Goal: Task Accomplishment & Management: Manage account settings

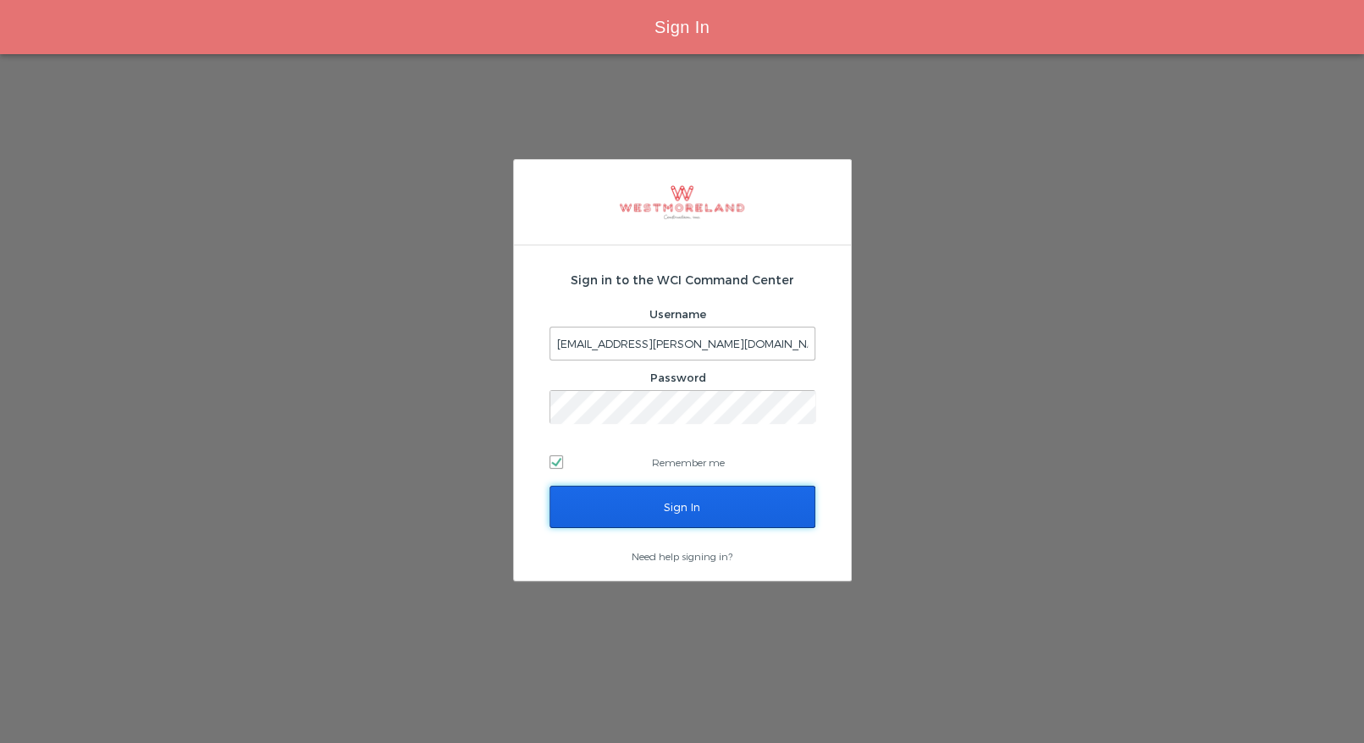
drag, startPoint x: 672, startPoint y: 515, endPoint x: 652, endPoint y: 496, distance: 27.6
click at [673, 513] on input "Sign In" at bounding box center [682, 507] width 266 height 42
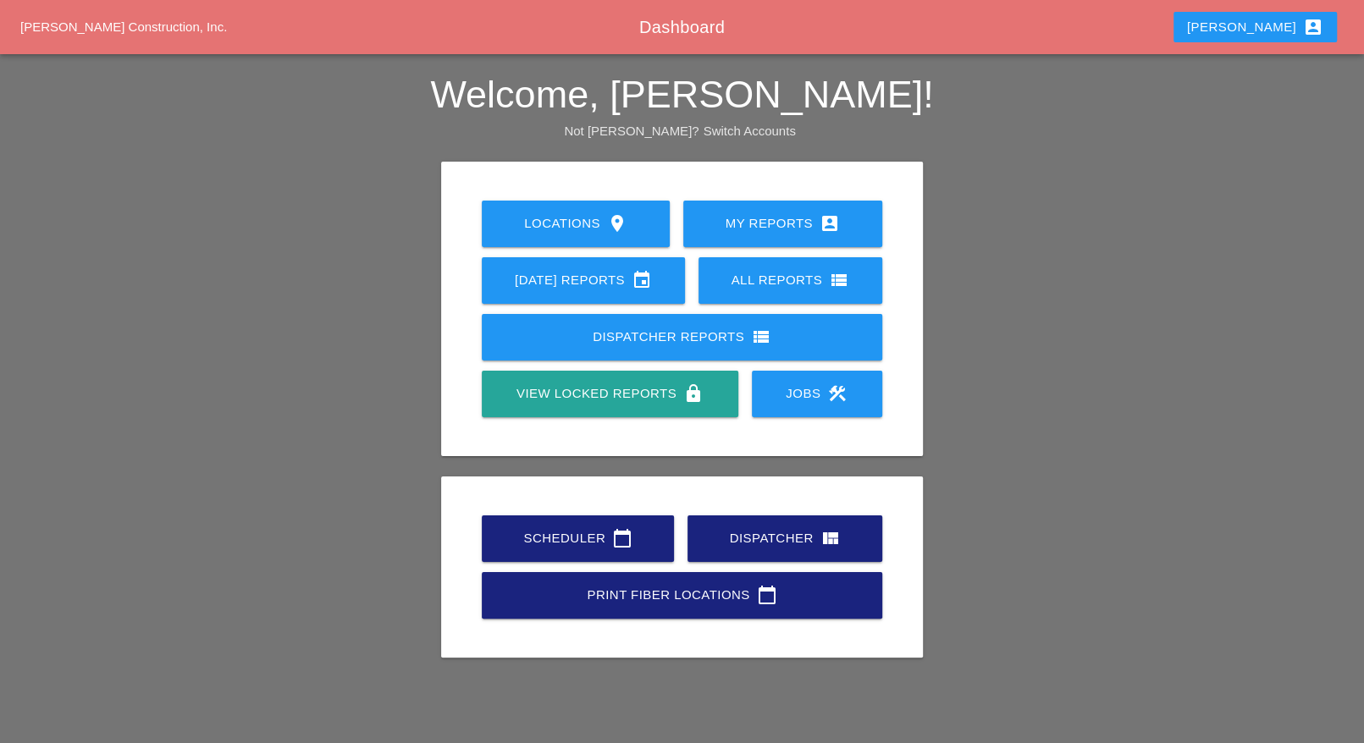
click at [557, 532] on div "Scheduler calendar_today" at bounding box center [578, 538] width 138 height 20
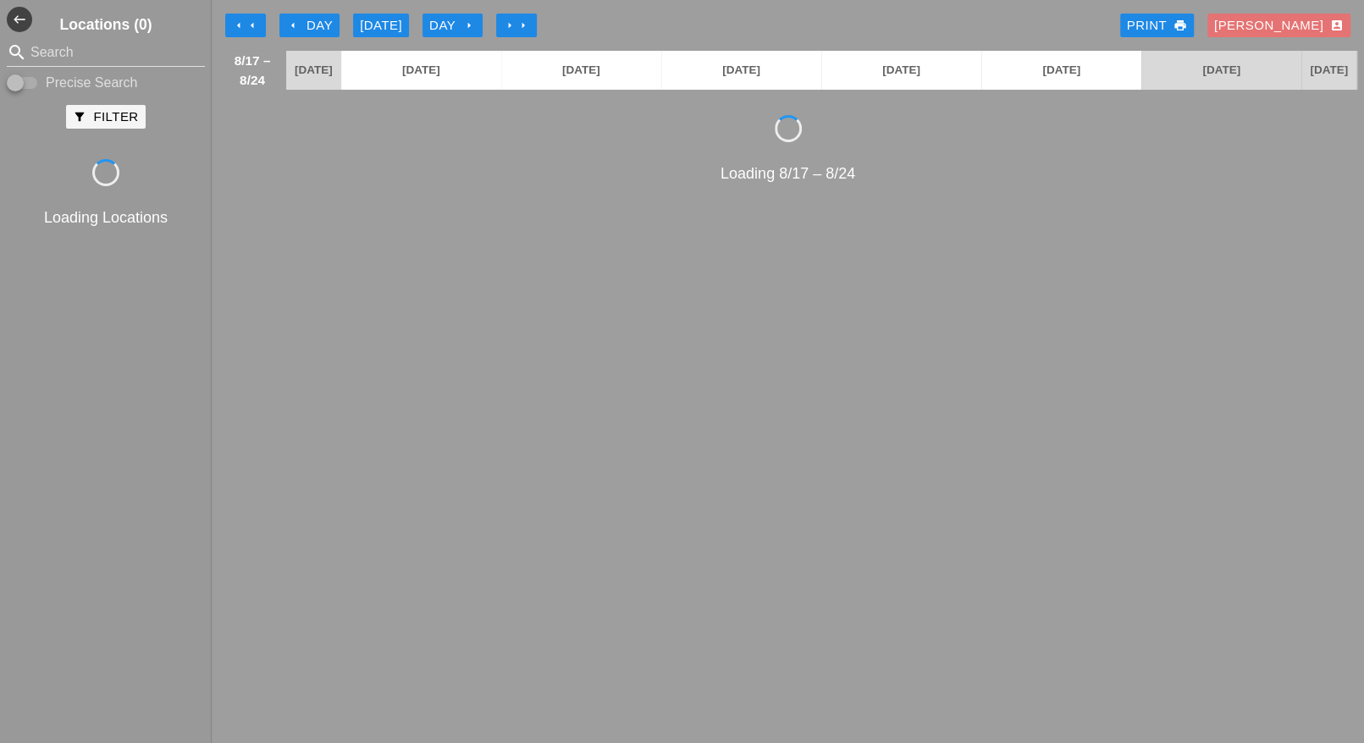
click at [318, 23] on div "arrow_left Day" at bounding box center [309, 25] width 47 height 19
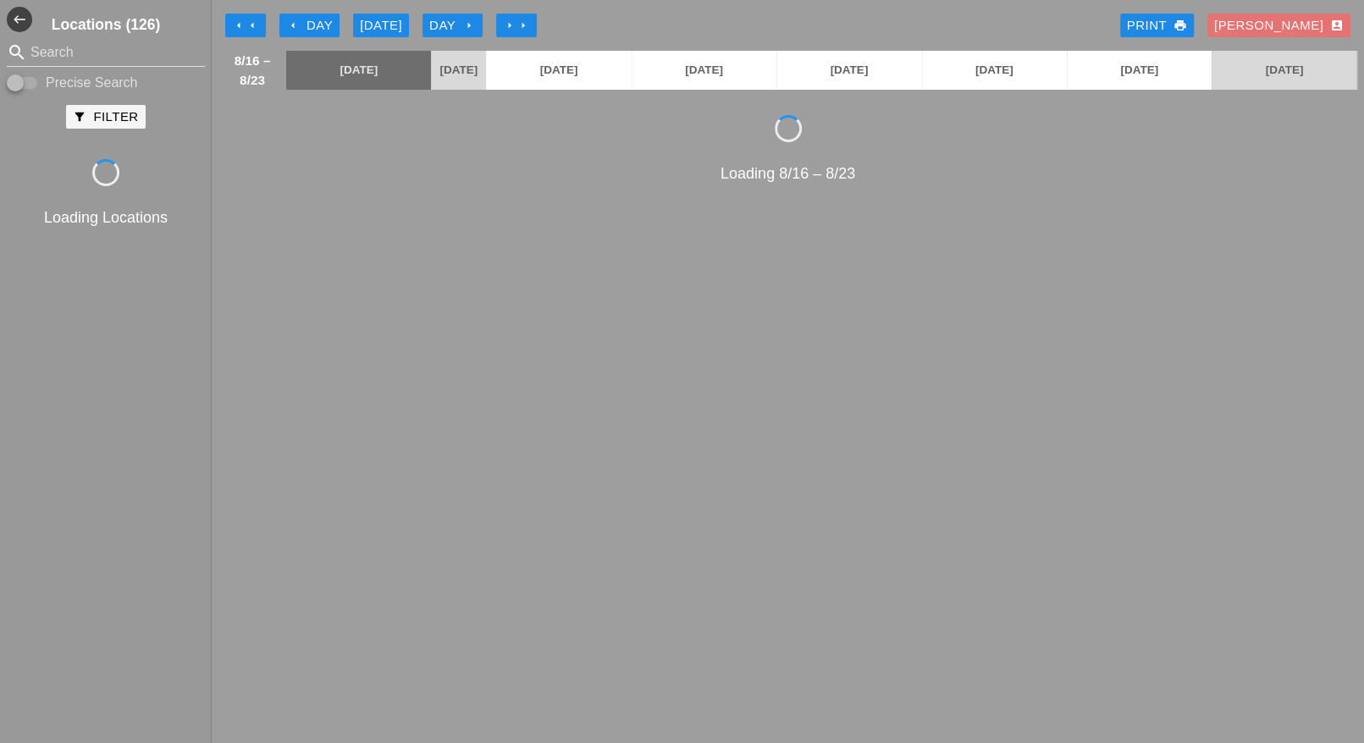
click at [319, 23] on div "arrow_left Day" at bounding box center [309, 25] width 47 height 19
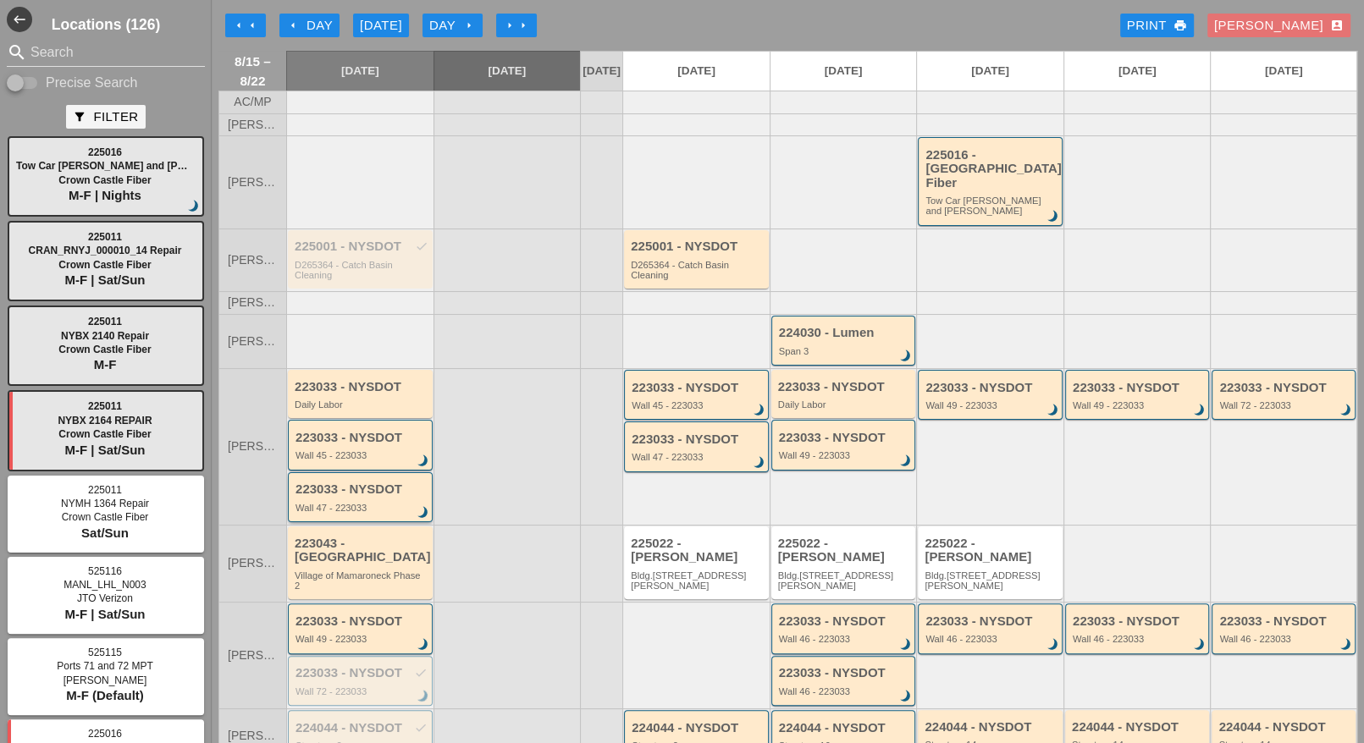
scroll to position [106, 0]
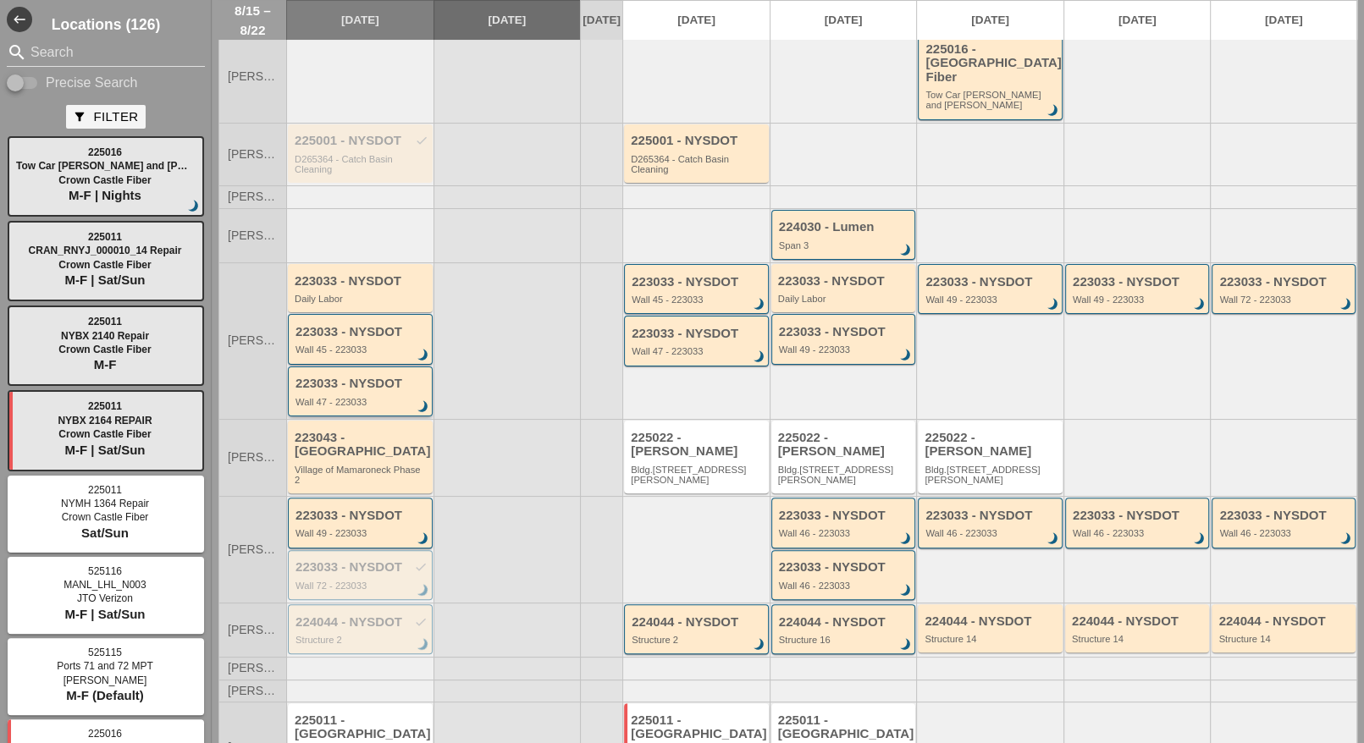
click at [358, 378] on div "223033 - NYSDOT Wall 47 - 223033 brightness_3" at bounding box center [361, 392] width 132 height 30
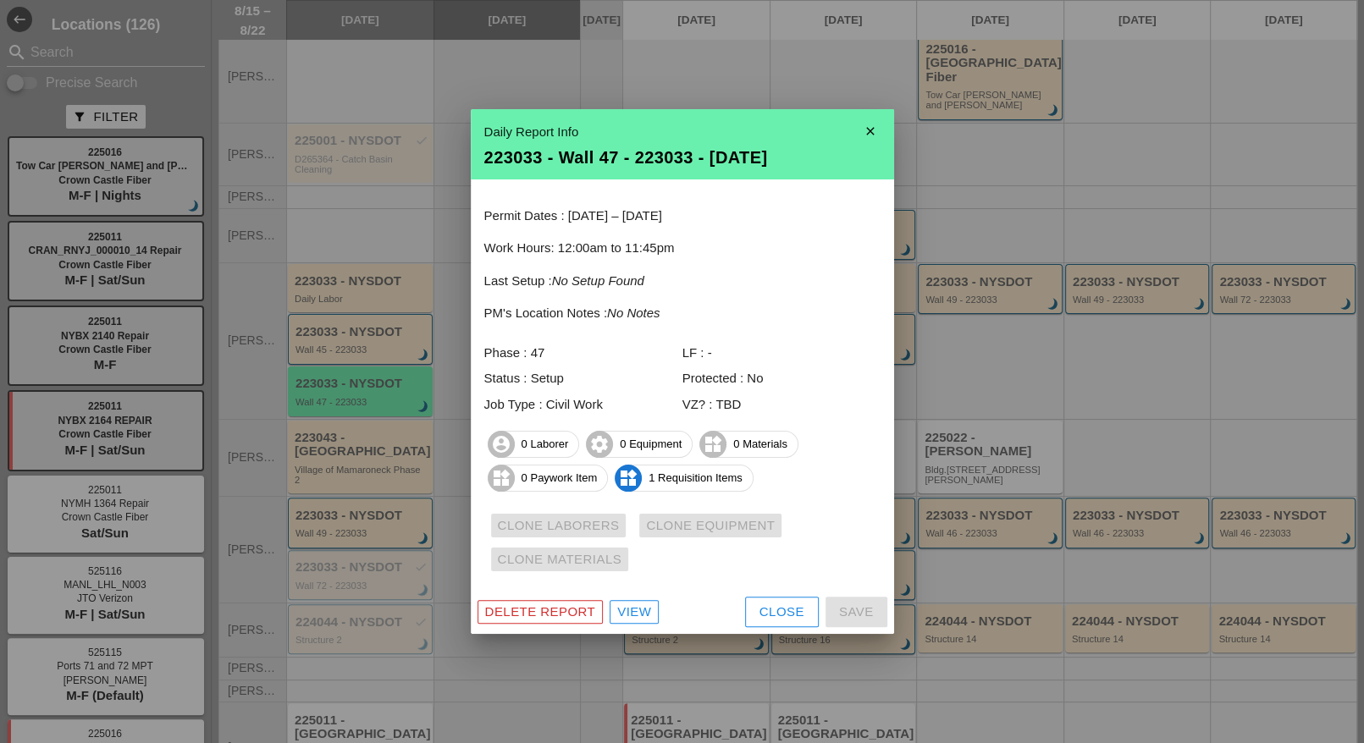
click at [626, 604] on div "View" at bounding box center [634, 612] width 34 height 19
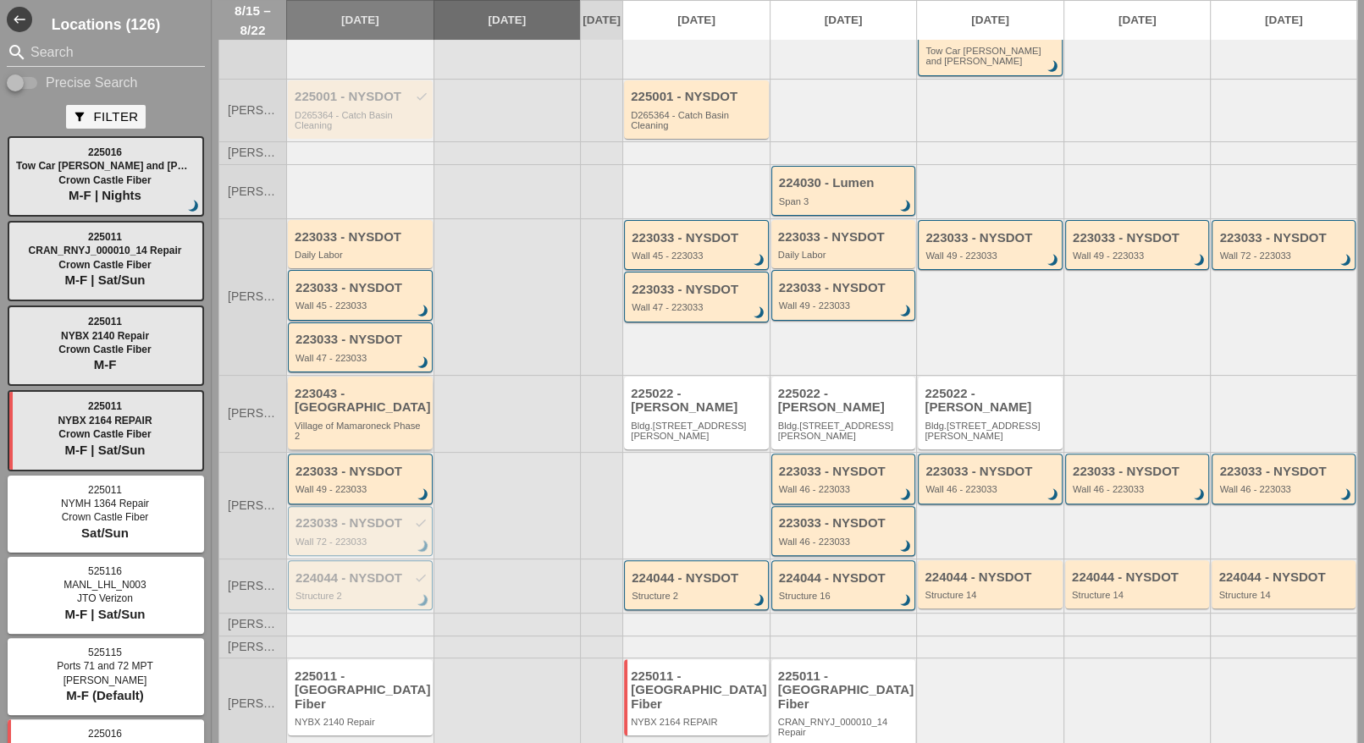
scroll to position [152, 0]
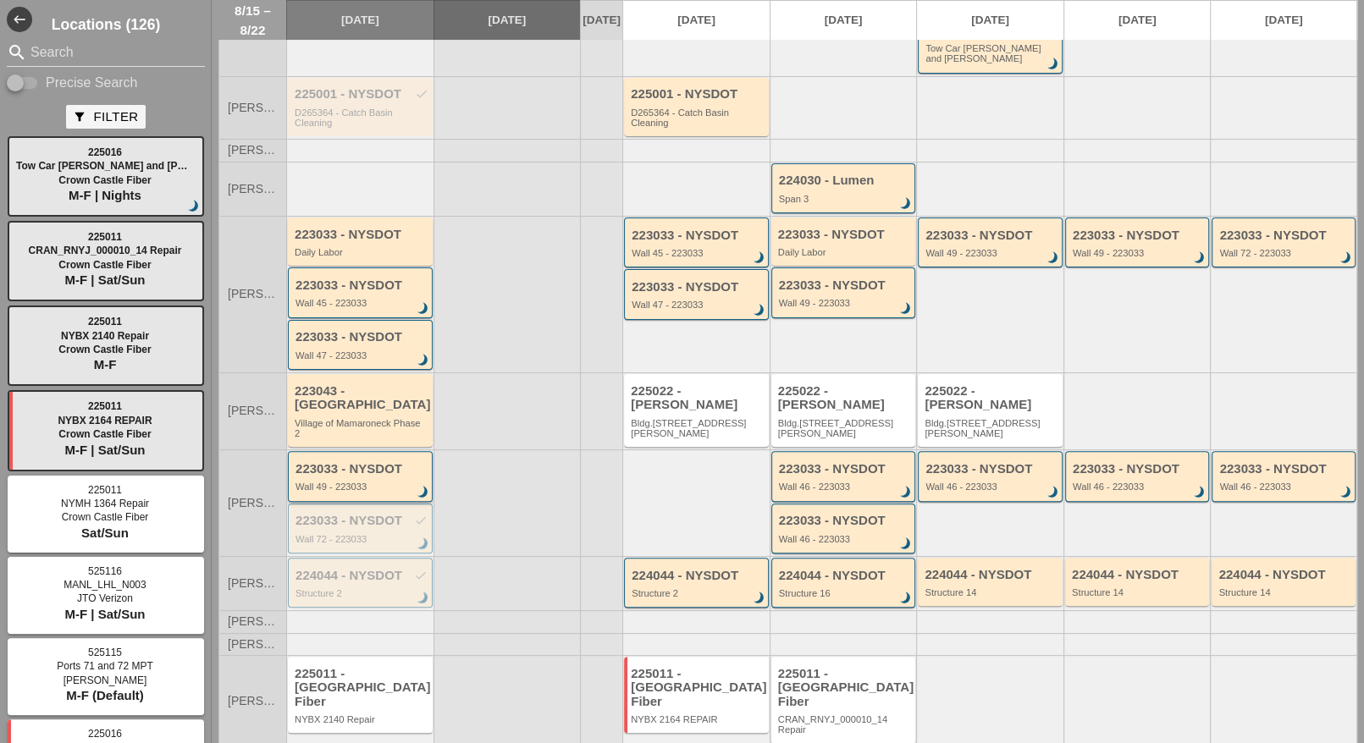
click at [350, 462] on div "223033 - NYSDOT Wall 49 - 223033 brightness_3" at bounding box center [361, 477] width 132 height 30
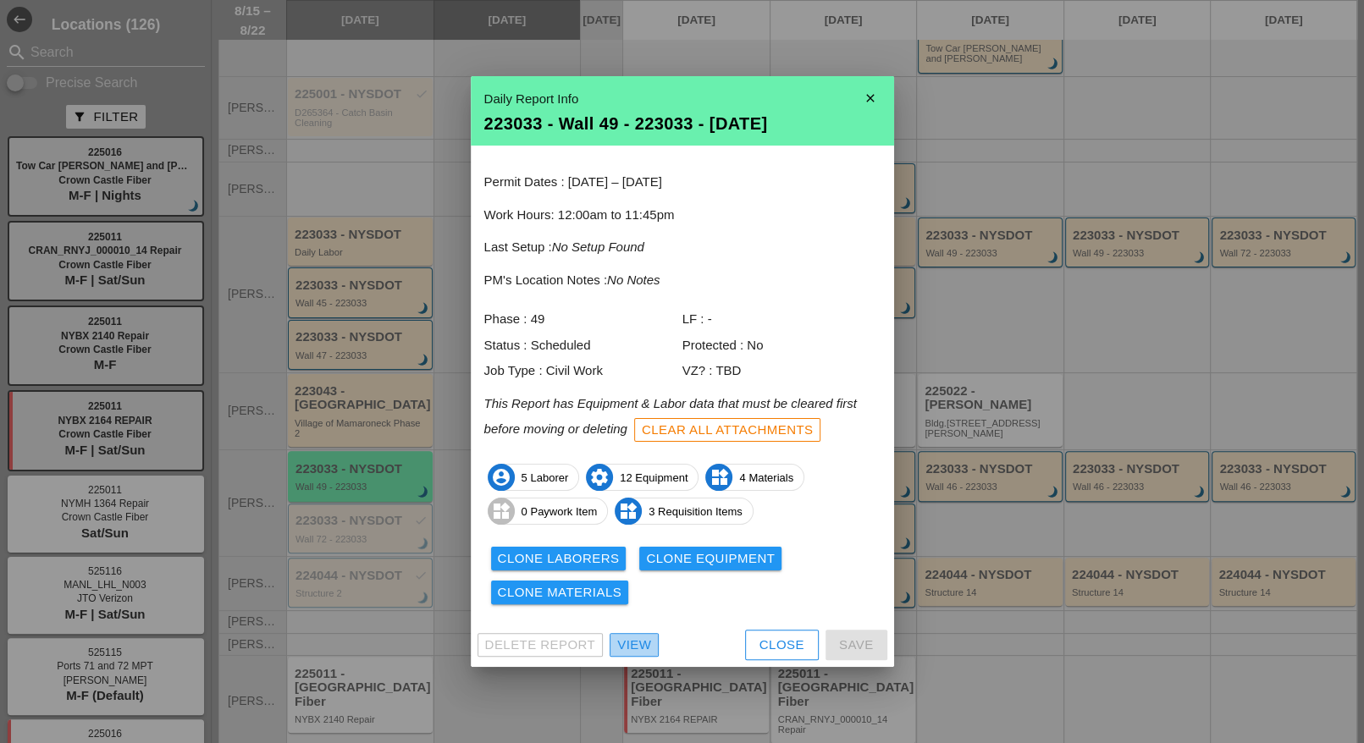
click at [636, 637] on div "View" at bounding box center [634, 645] width 34 height 19
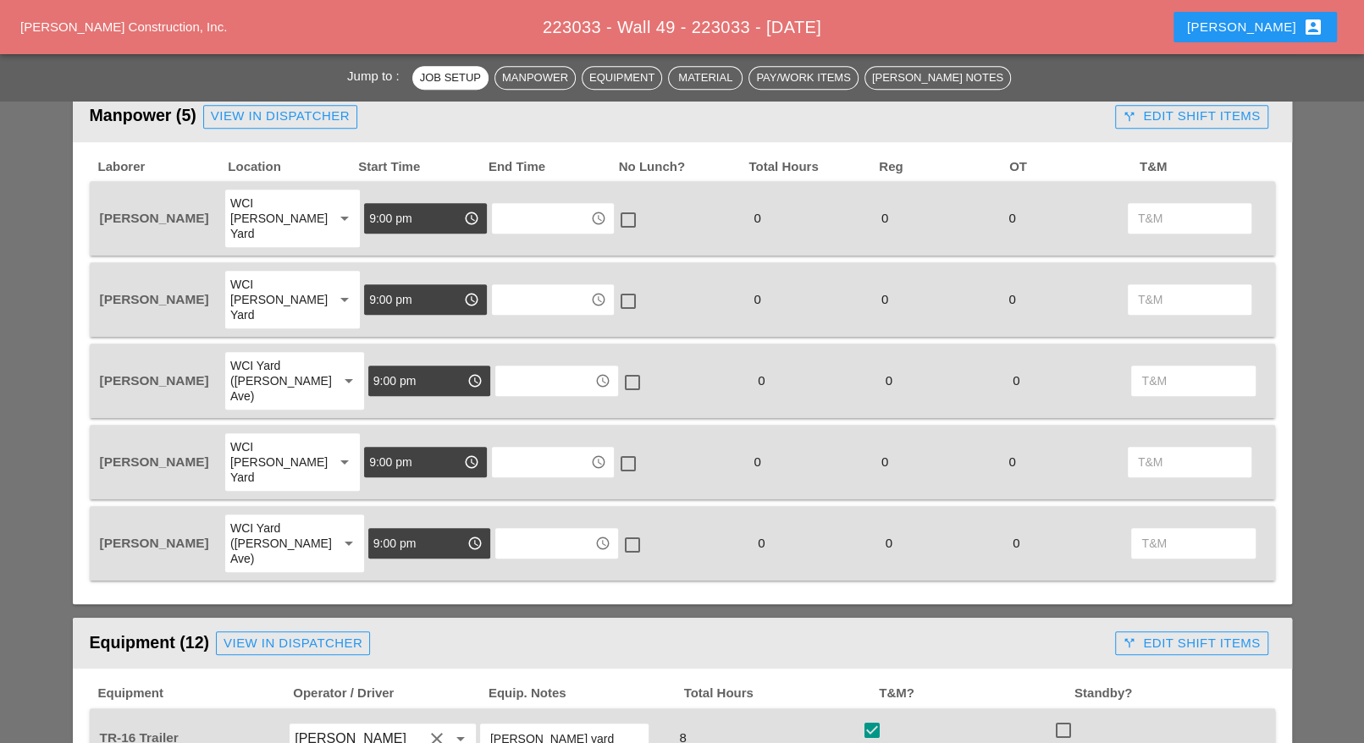
scroll to position [741, 0]
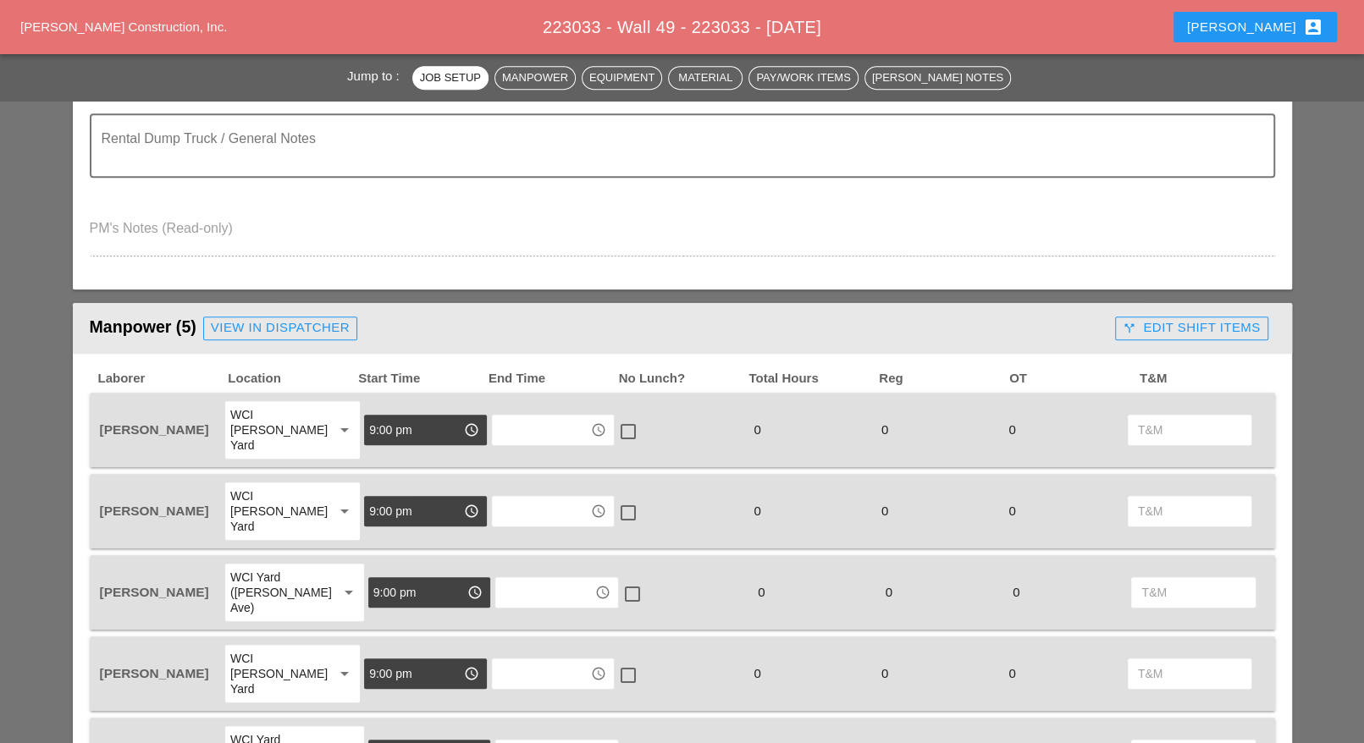
click at [311, 320] on div "View in Dispatcher" at bounding box center [280, 327] width 139 height 19
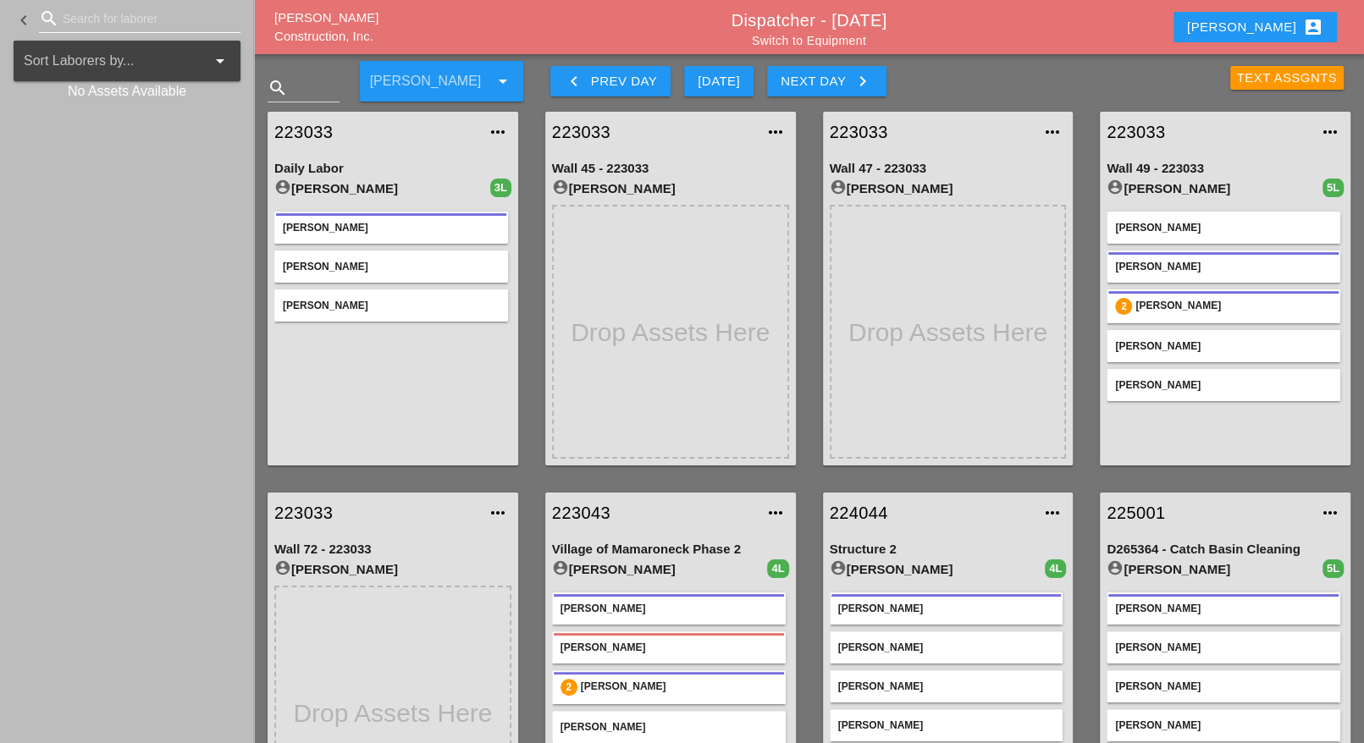
click at [80, 25] on input "Search for laborer" at bounding box center [140, 18] width 154 height 27
type input "luca"
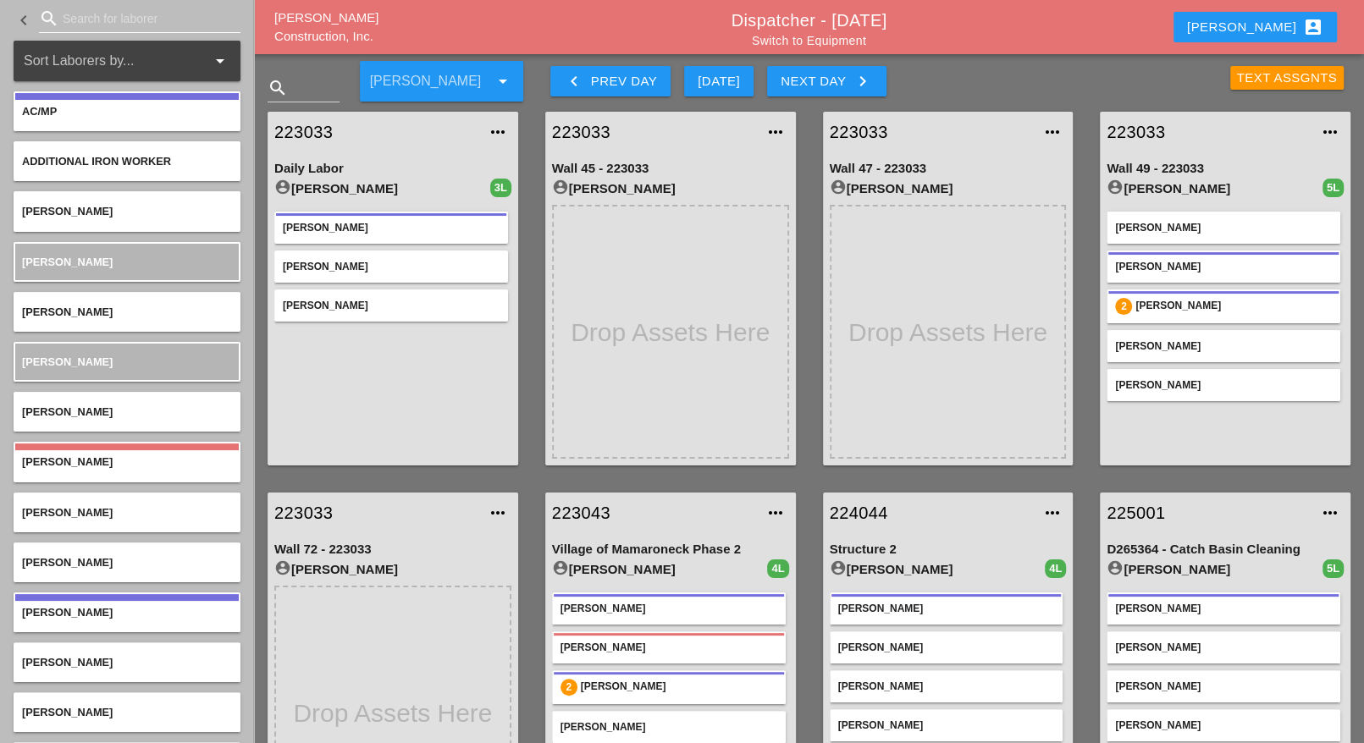
click at [88, 19] on input "Search for laborer" at bounding box center [140, 18] width 154 height 27
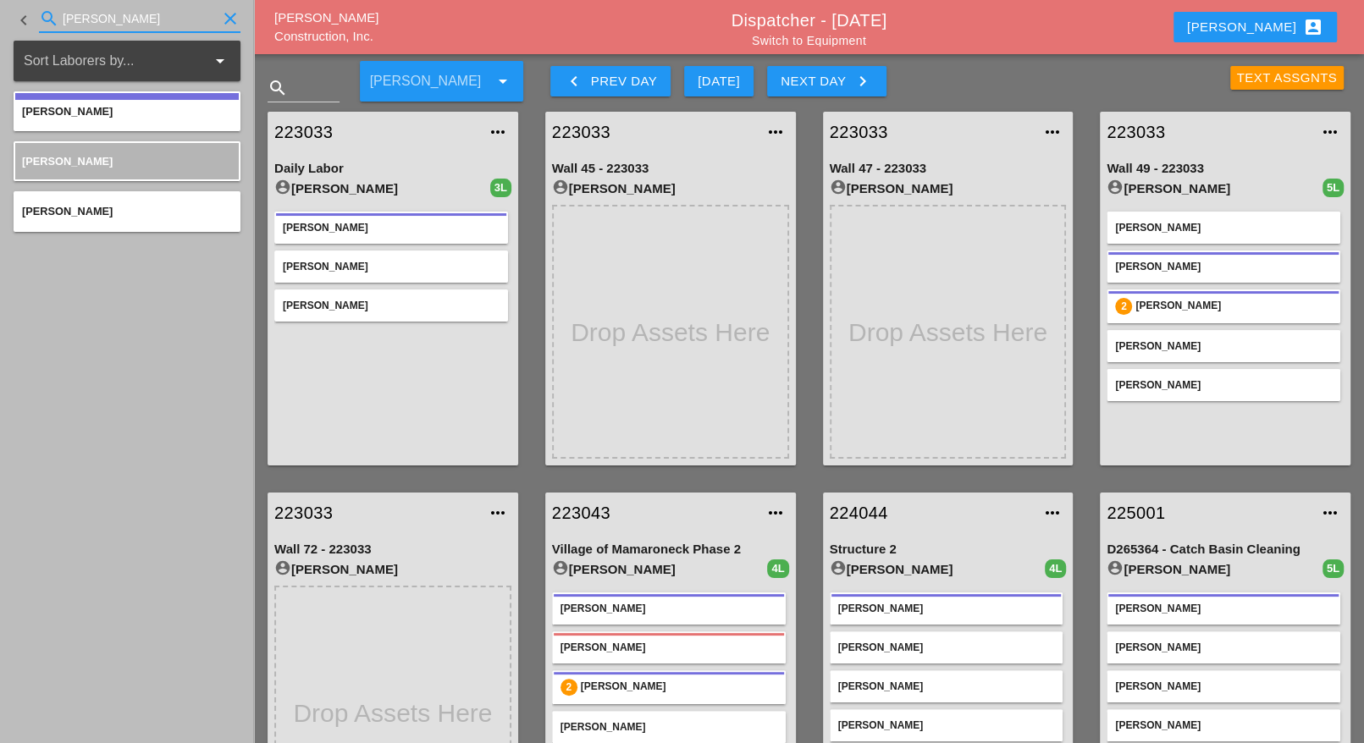
type input "luca"
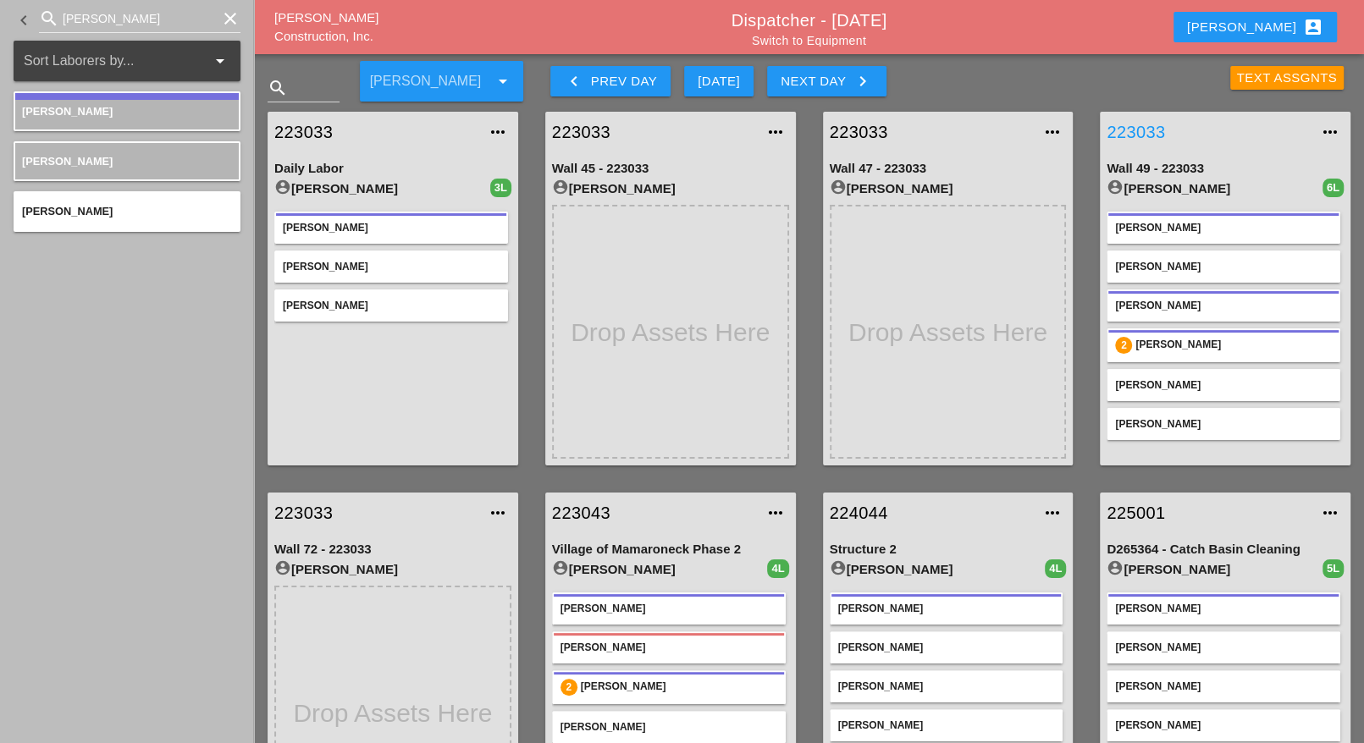
click at [1143, 126] on link "223033" at bounding box center [1207, 131] width 203 height 25
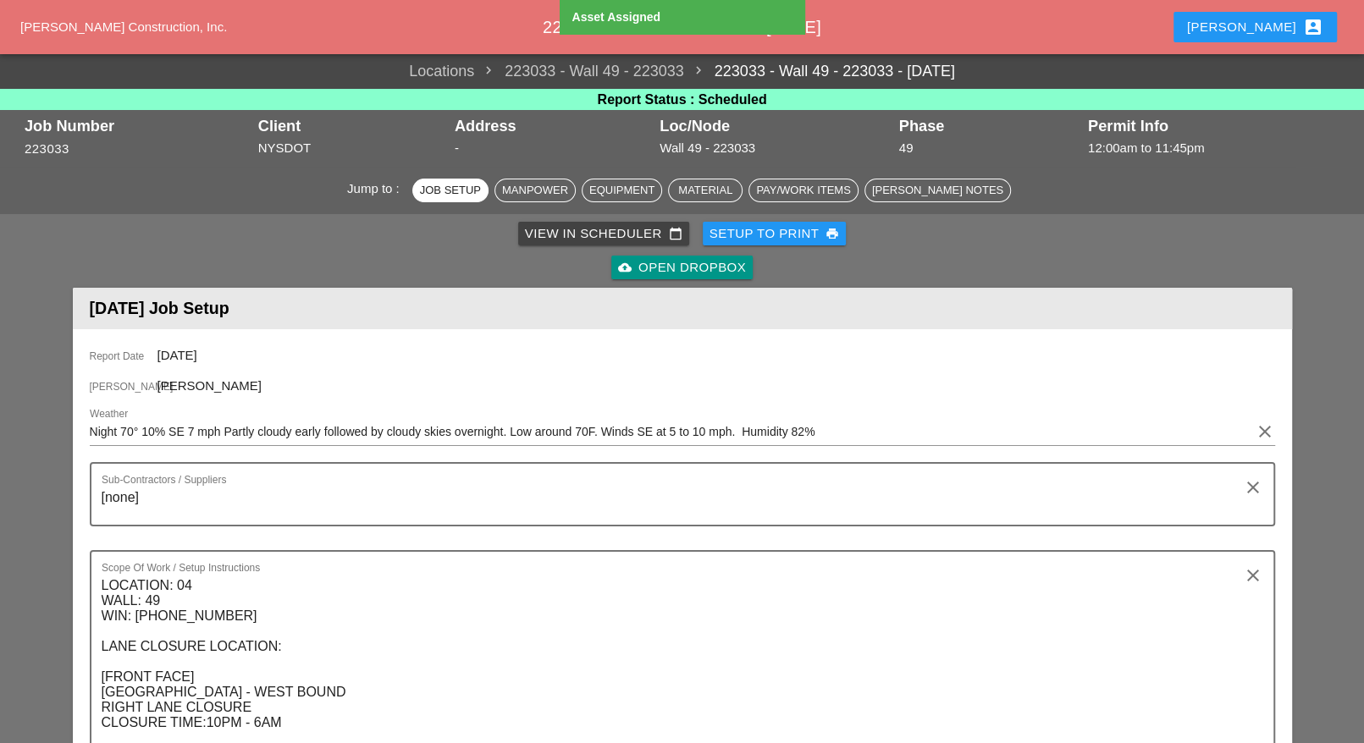
scroll to position [1058, 0]
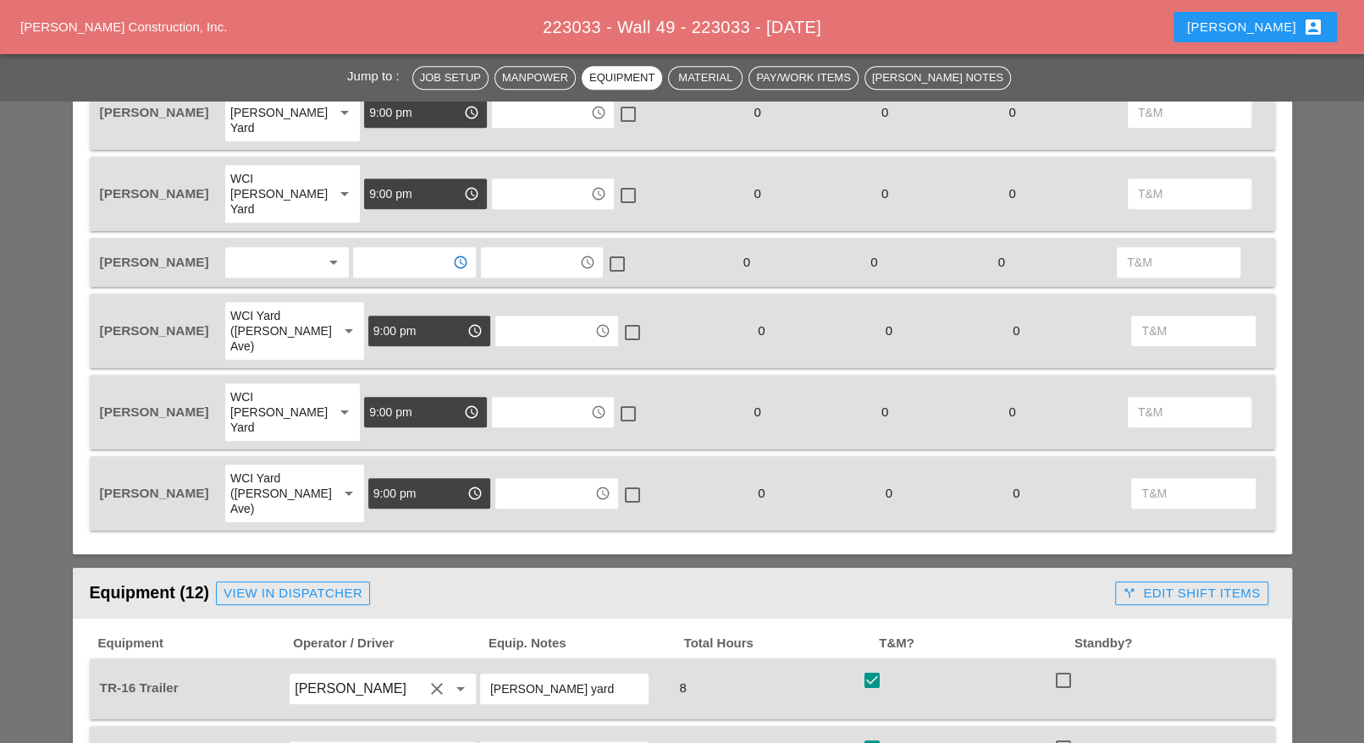
click at [382, 249] on input "text" at bounding box center [402, 262] width 88 height 27
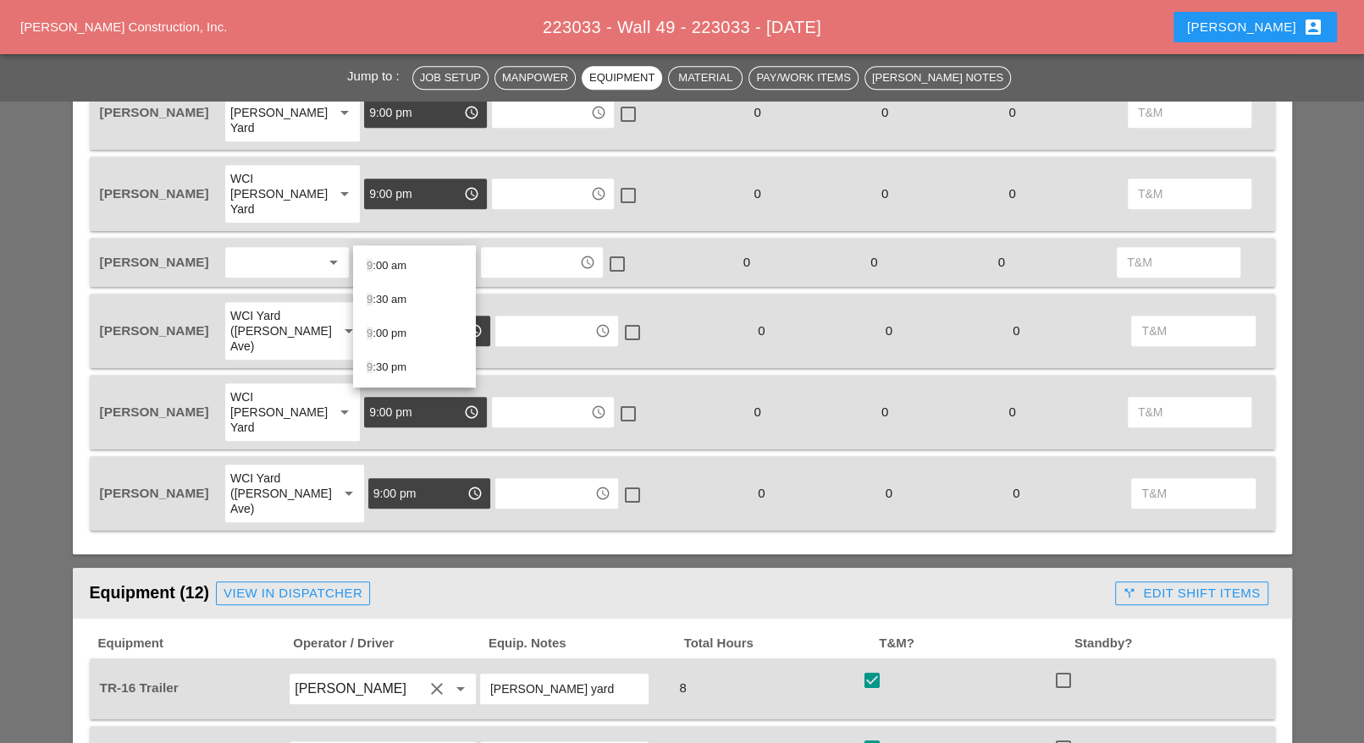
drag, startPoint x: 400, startPoint y: 331, endPoint x: 413, endPoint y: 320, distance: 16.8
click at [401, 331] on div "9 :00 pm" at bounding box center [415, 333] width 96 height 20
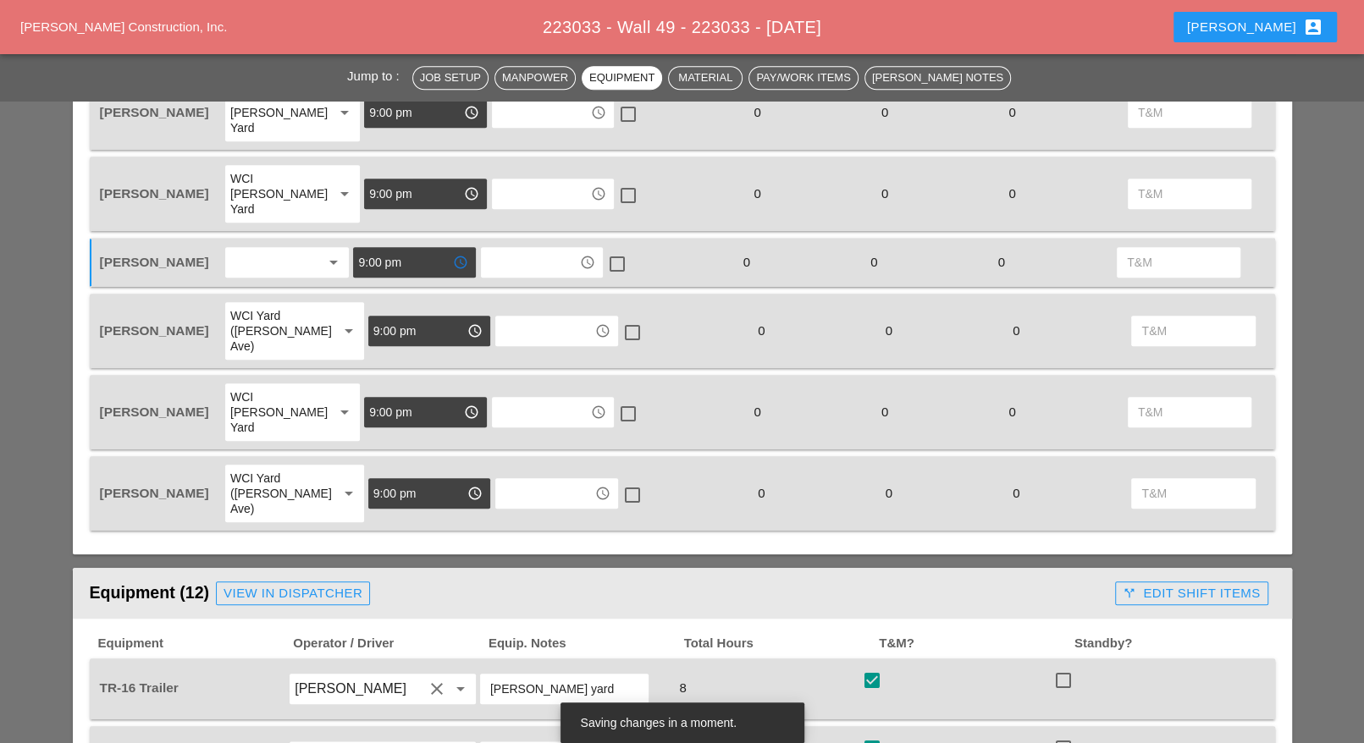
type input "9:00 pm"
click at [506, 249] on input "text" at bounding box center [530, 262] width 88 height 27
click at [512, 269] on div "5 :00 am" at bounding box center [541, 266] width 96 height 20
type input "5:00 am"
click at [532, 180] on input "text" at bounding box center [541, 193] width 88 height 27
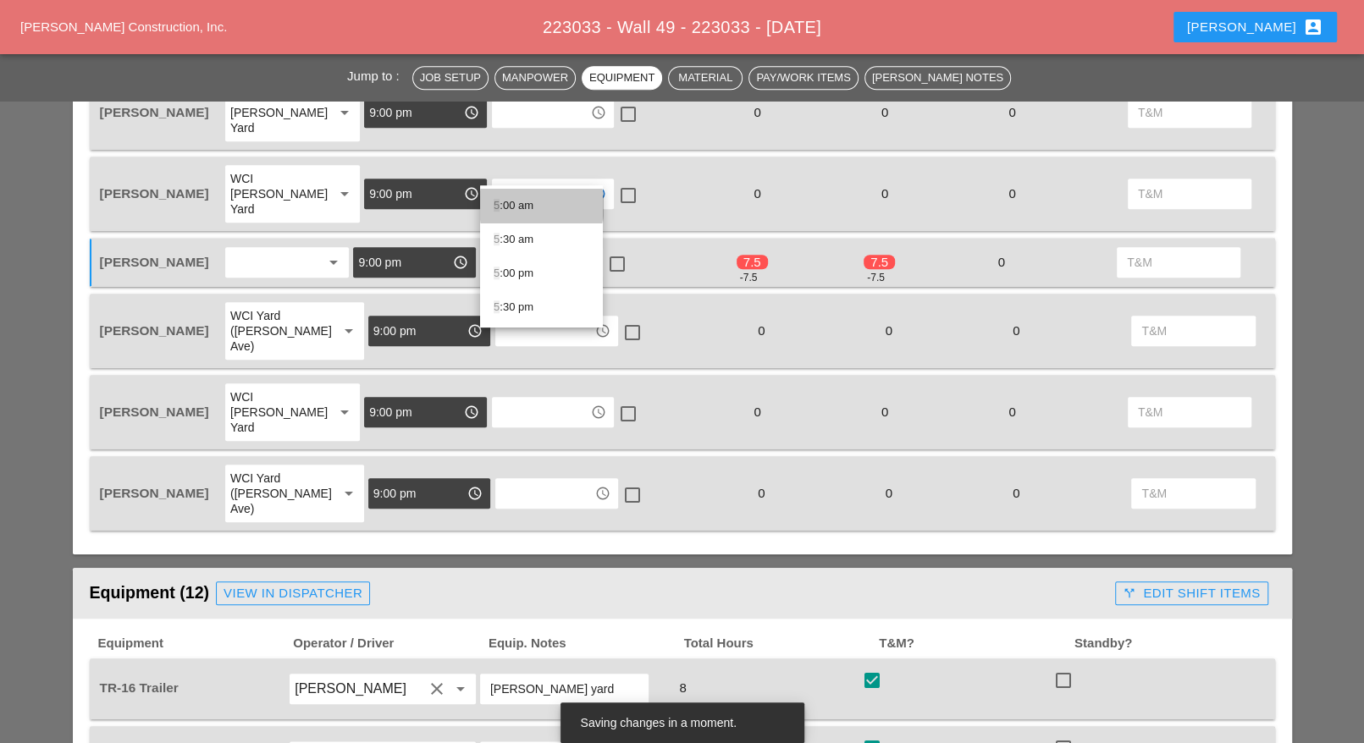
drag, startPoint x: 525, startPoint y: 199, endPoint x: 521, endPoint y: 239, distance: 39.9
click at [525, 202] on div "5 :00 am" at bounding box center [541, 206] width 96 height 20
type input "5:00 am"
click at [519, 317] on input "text" at bounding box center [544, 330] width 88 height 27
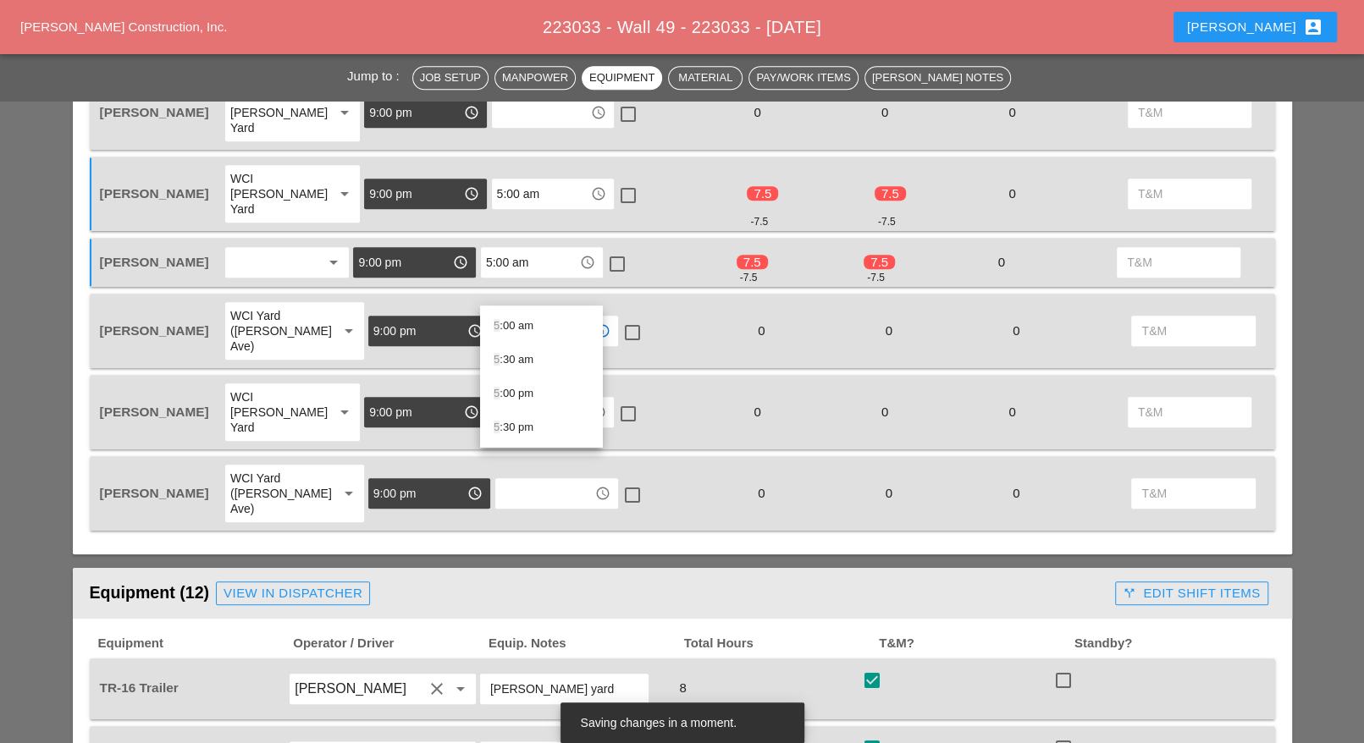
click at [520, 324] on div "5 :00 am" at bounding box center [541, 326] width 96 height 20
type input "5:00 am"
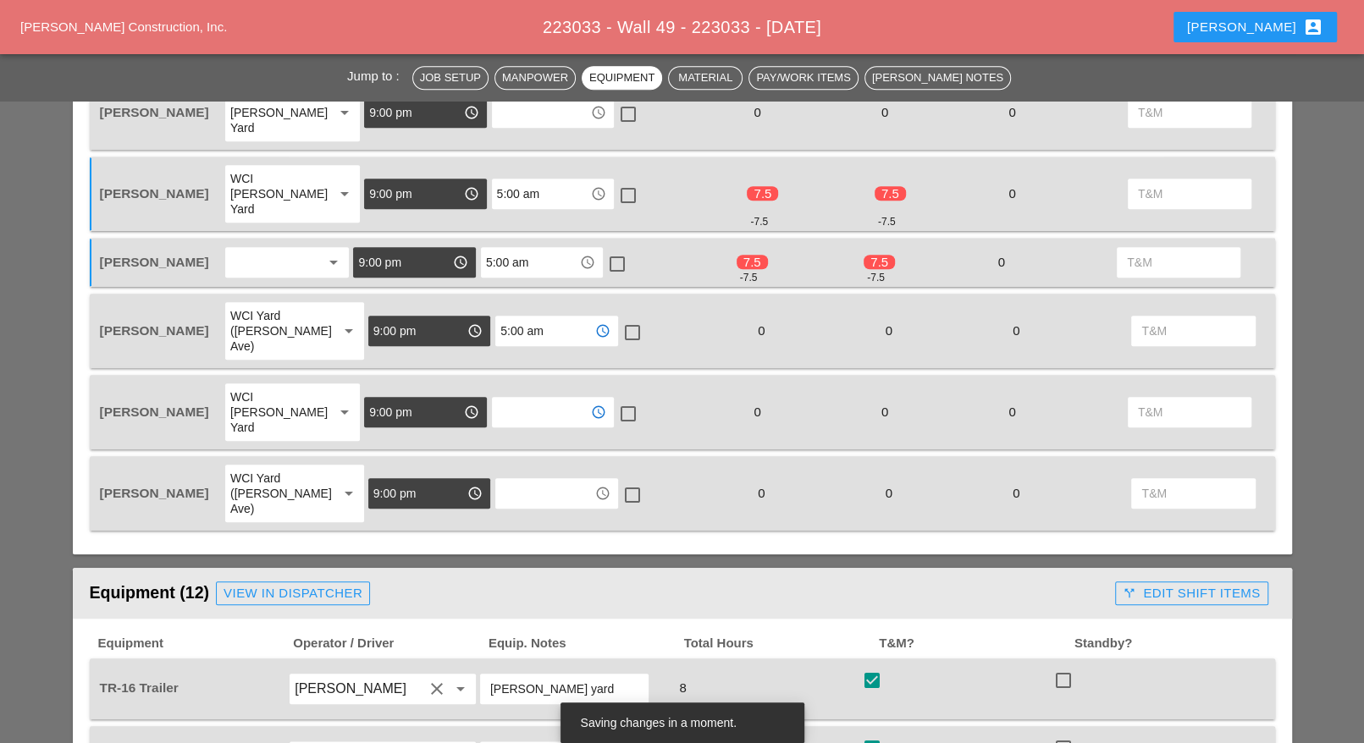
click at [523, 399] on input "text" at bounding box center [541, 412] width 88 height 27
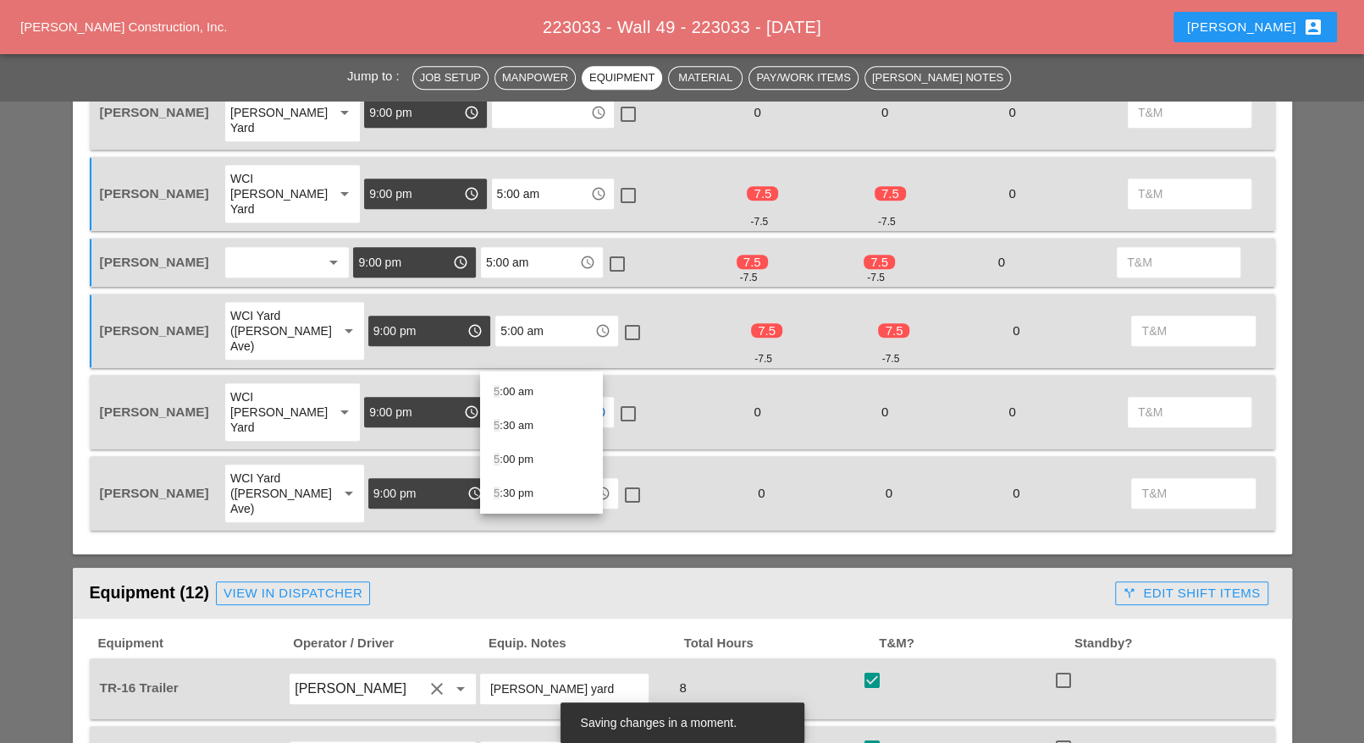
click at [520, 387] on div "5 :00 am" at bounding box center [541, 392] width 96 height 20
type input "5:00 am"
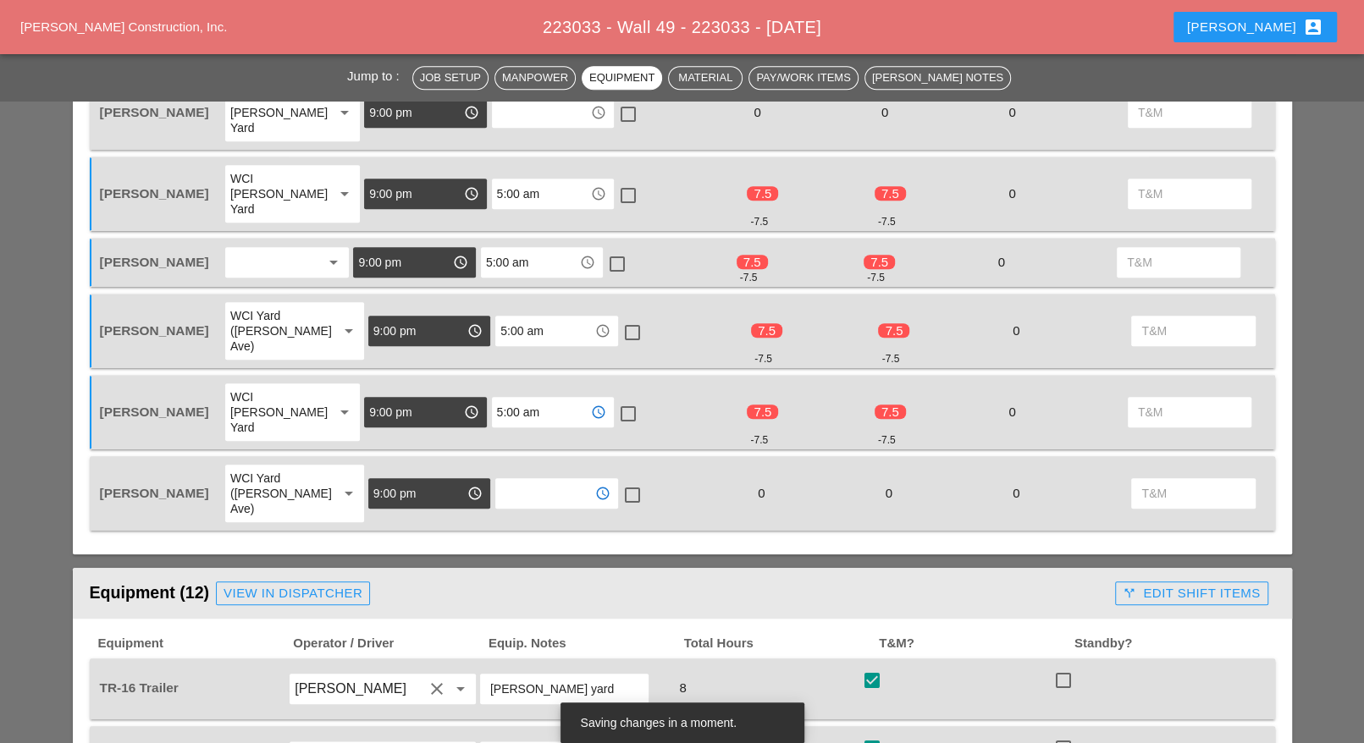
drag, startPoint x: 521, startPoint y: 416, endPoint x: 526, endPoint y: 427, distance: 11.8
click at [522, 480] on input "text" at bounding box center [544, 493] width 88 height 27
click at [524, 458] on div "5 :00 am" at bounding box center [541, 457] width 96 height 20
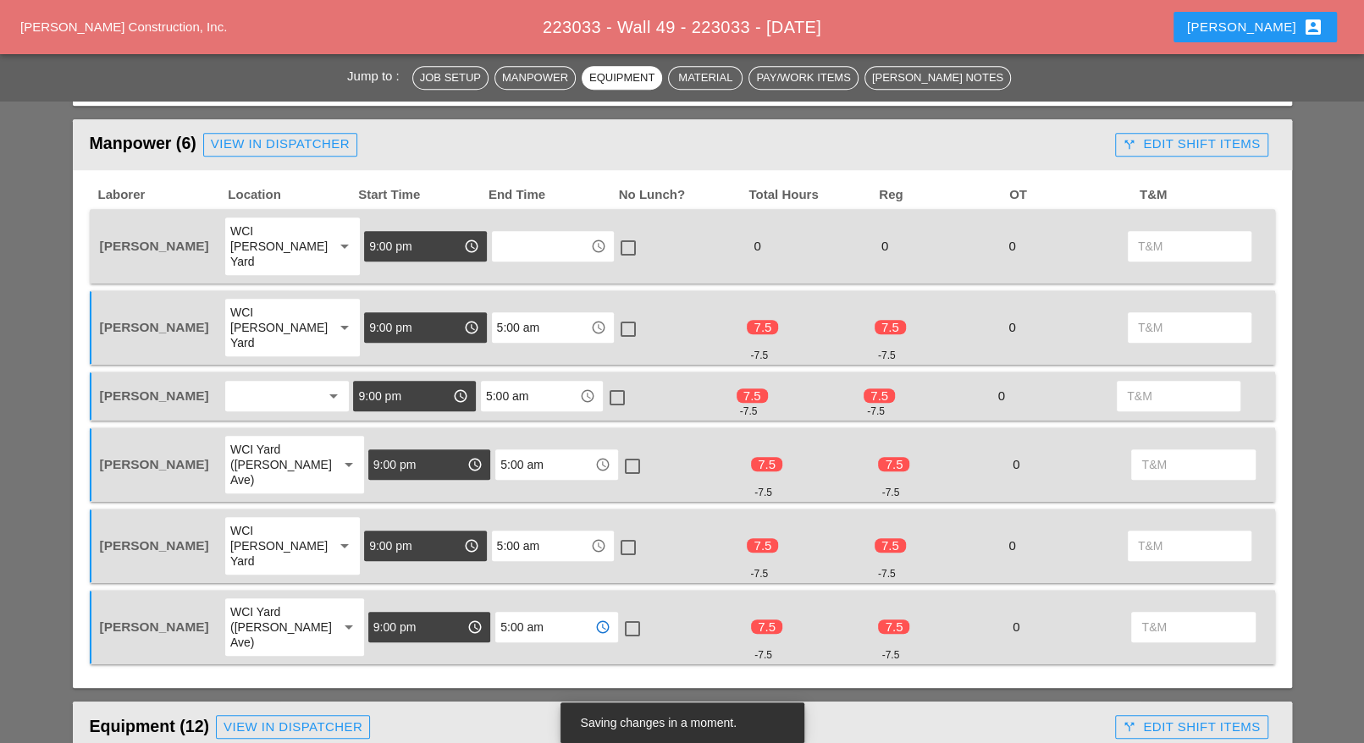
scroll to position [846, 0]
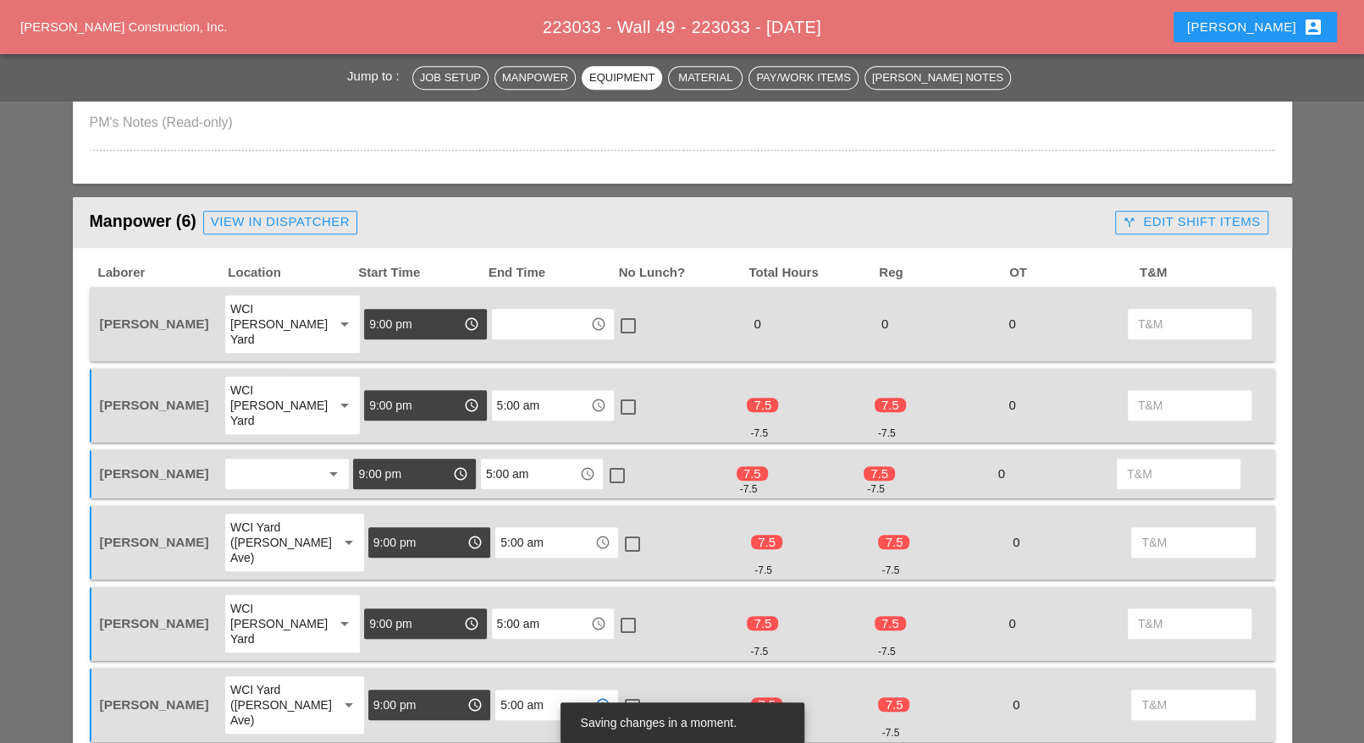
type input "5:00 am"
click at [524, 322] on input "text" at bounding box center [541, 324] width 88 height 27
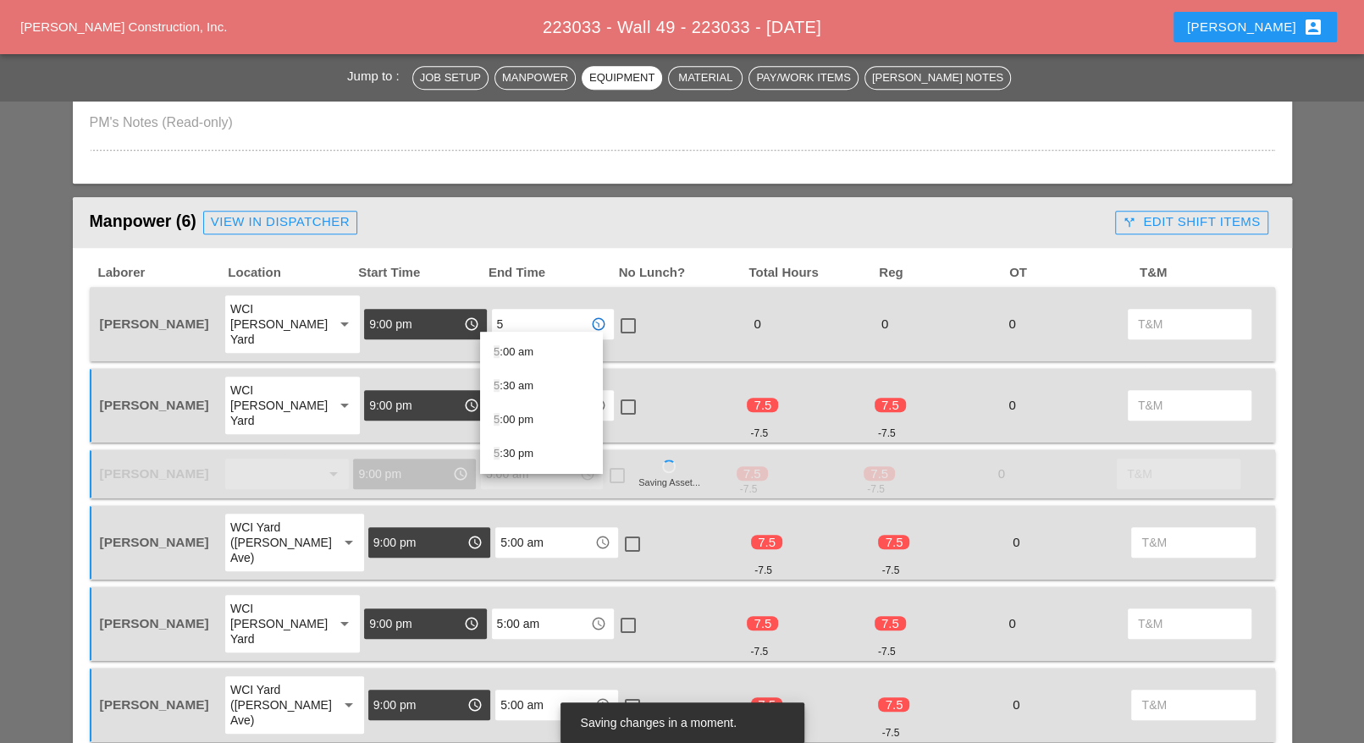
click at [524, 350] on div "5 :00 am" at bounding box center [541, 352] width 96 height 20
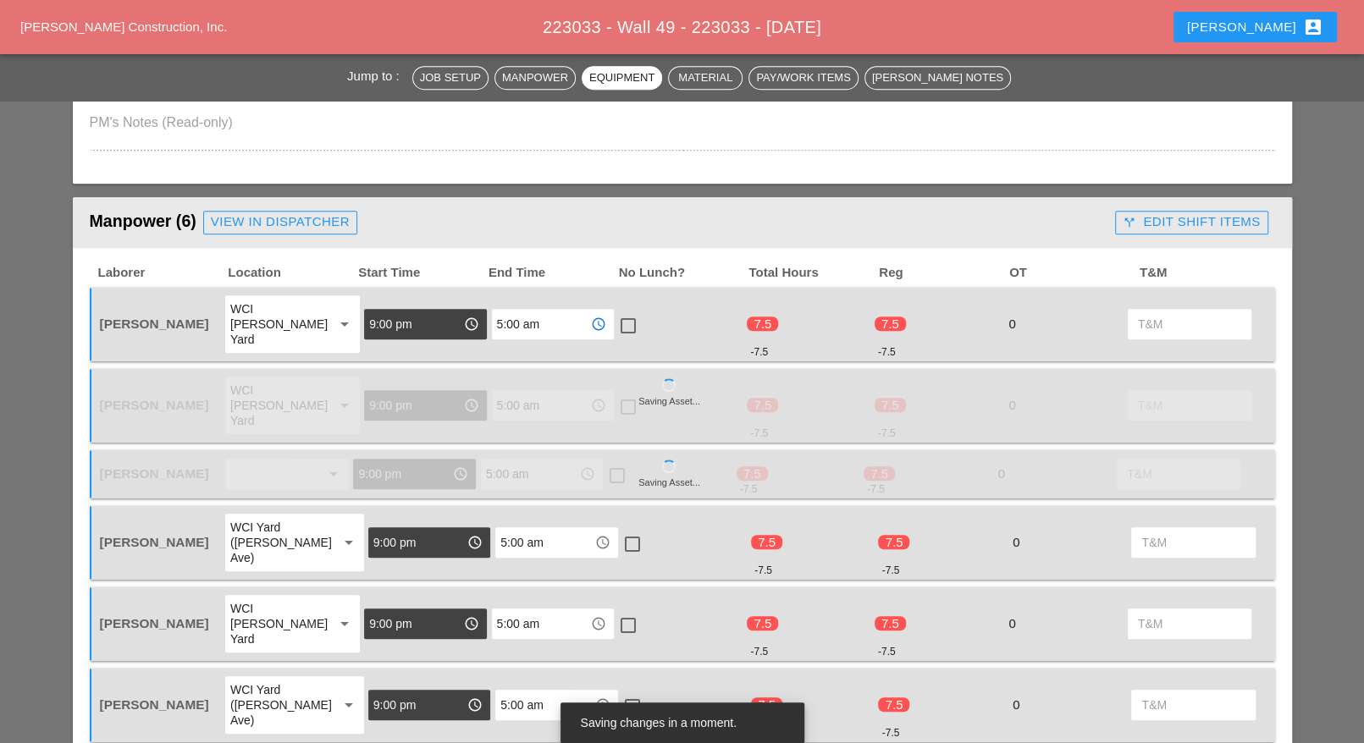
type input "5:00 am"
click at [618, 314] on div at bounding box center [628, 326] width 29 height 29
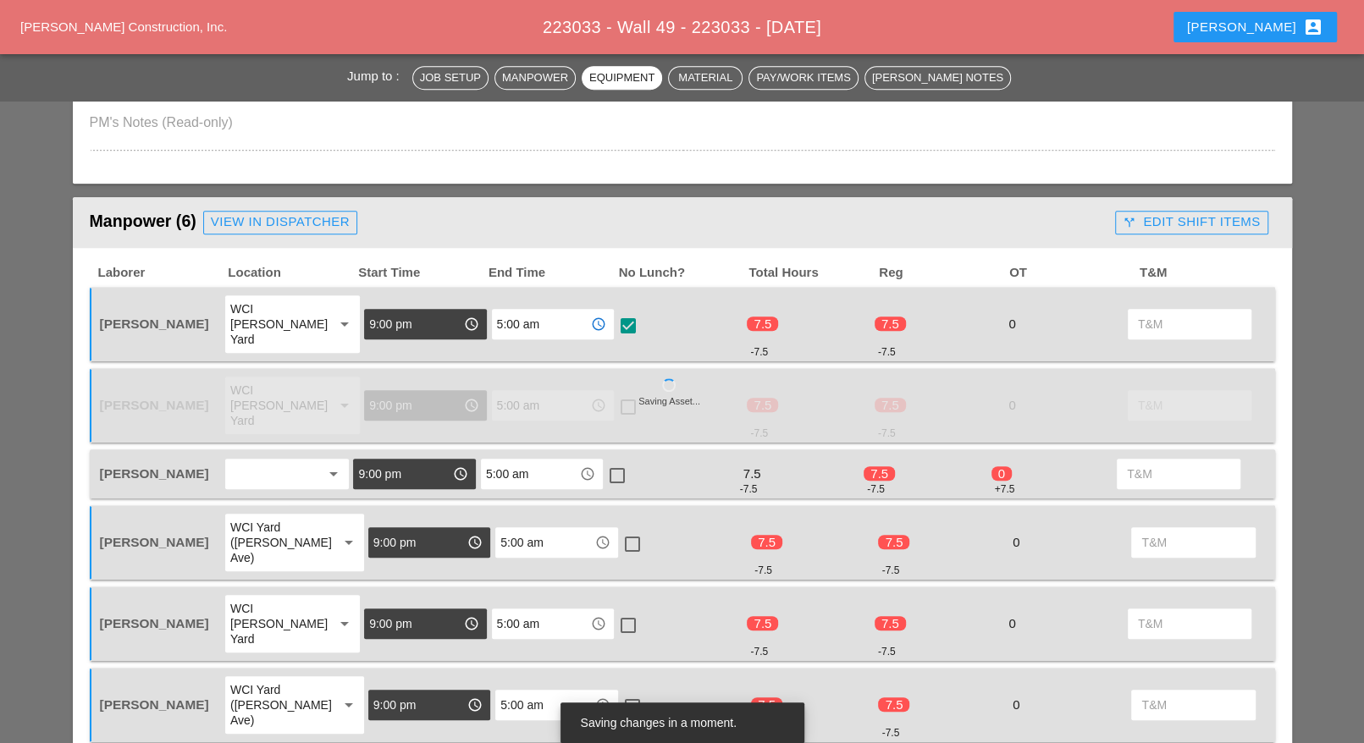
checkbox input "true"
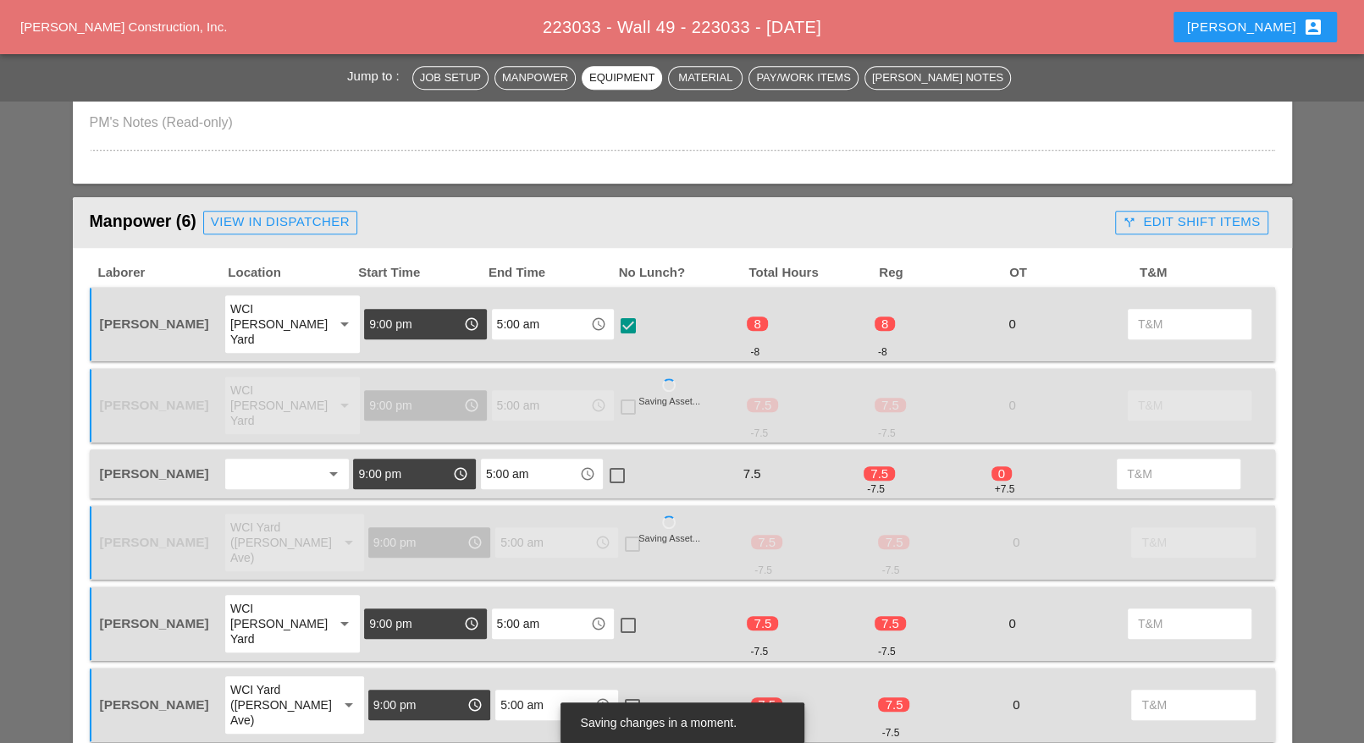
click at [617, 461] on div at bounding box center [617, 475] width 29 height 29
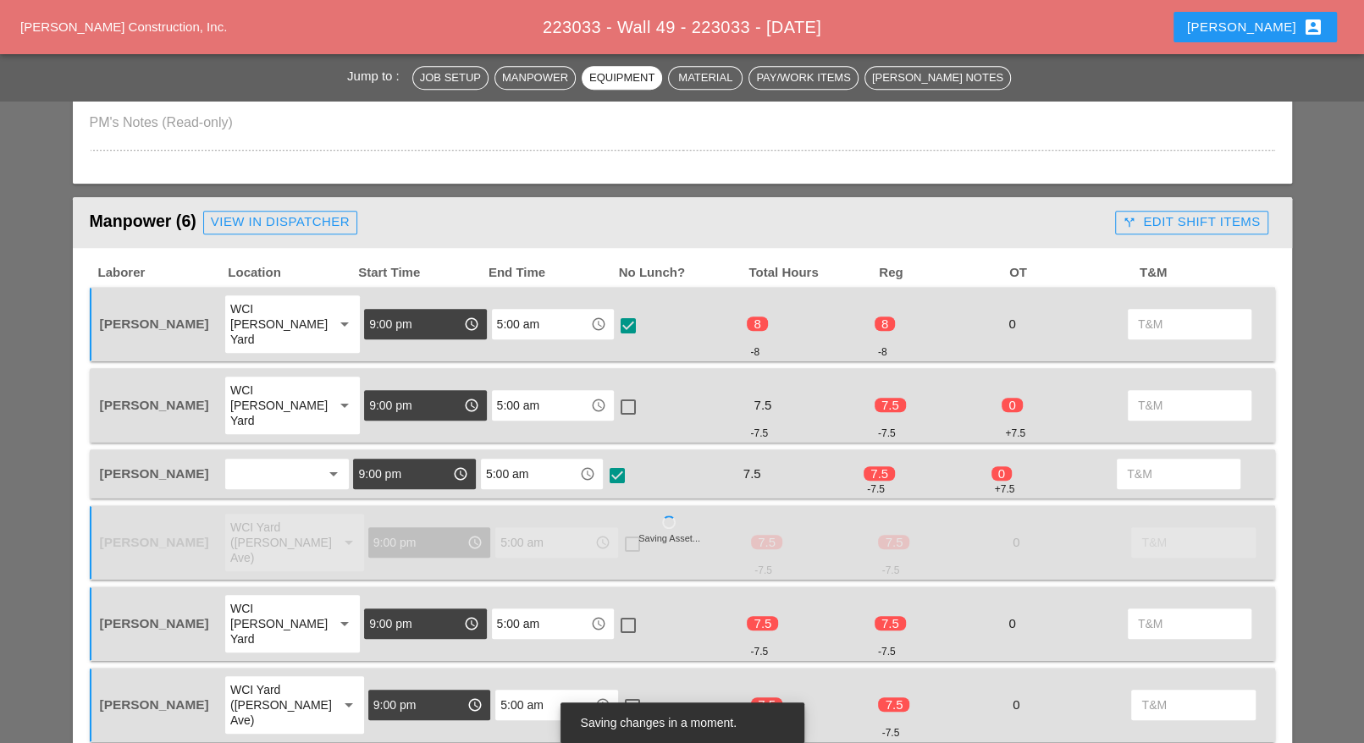
checkbox input "true"
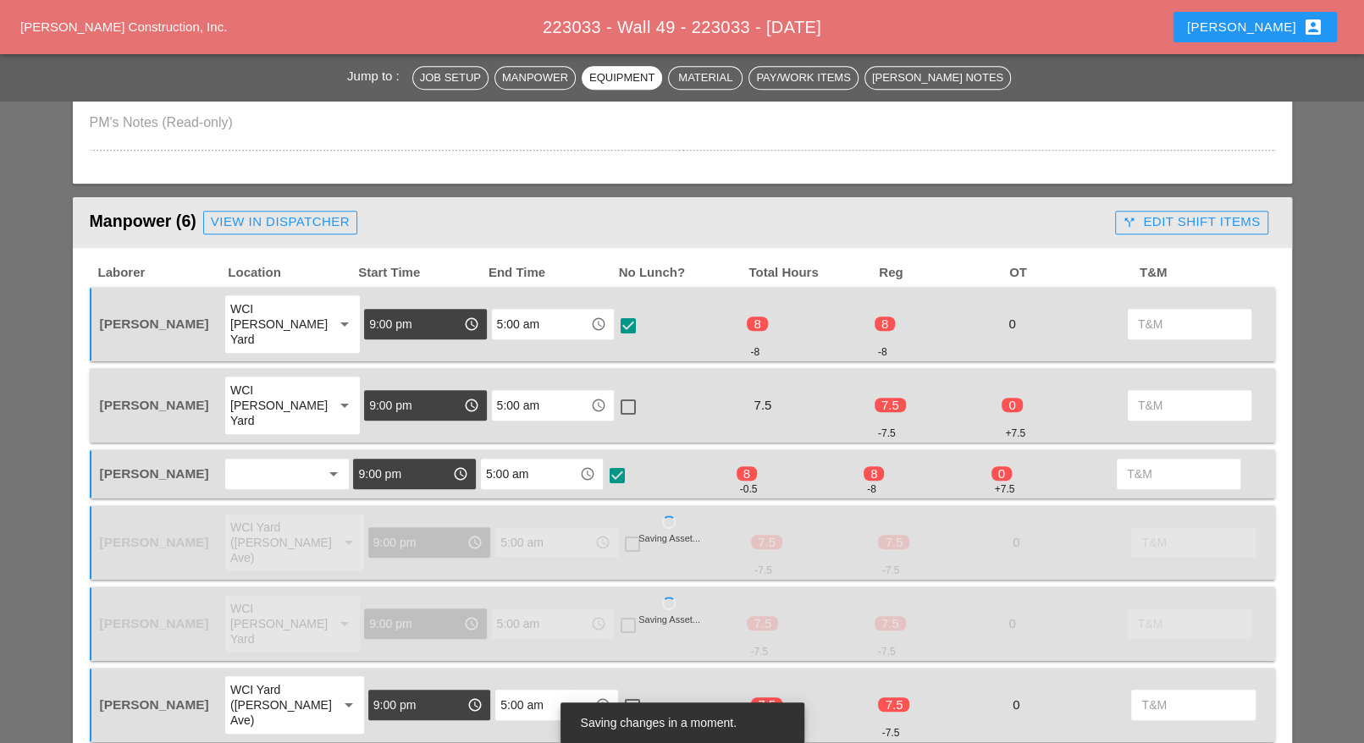
click at [618, 393] on div at bounding box center [628, 407] width 29 height 29
checkbox input "true"
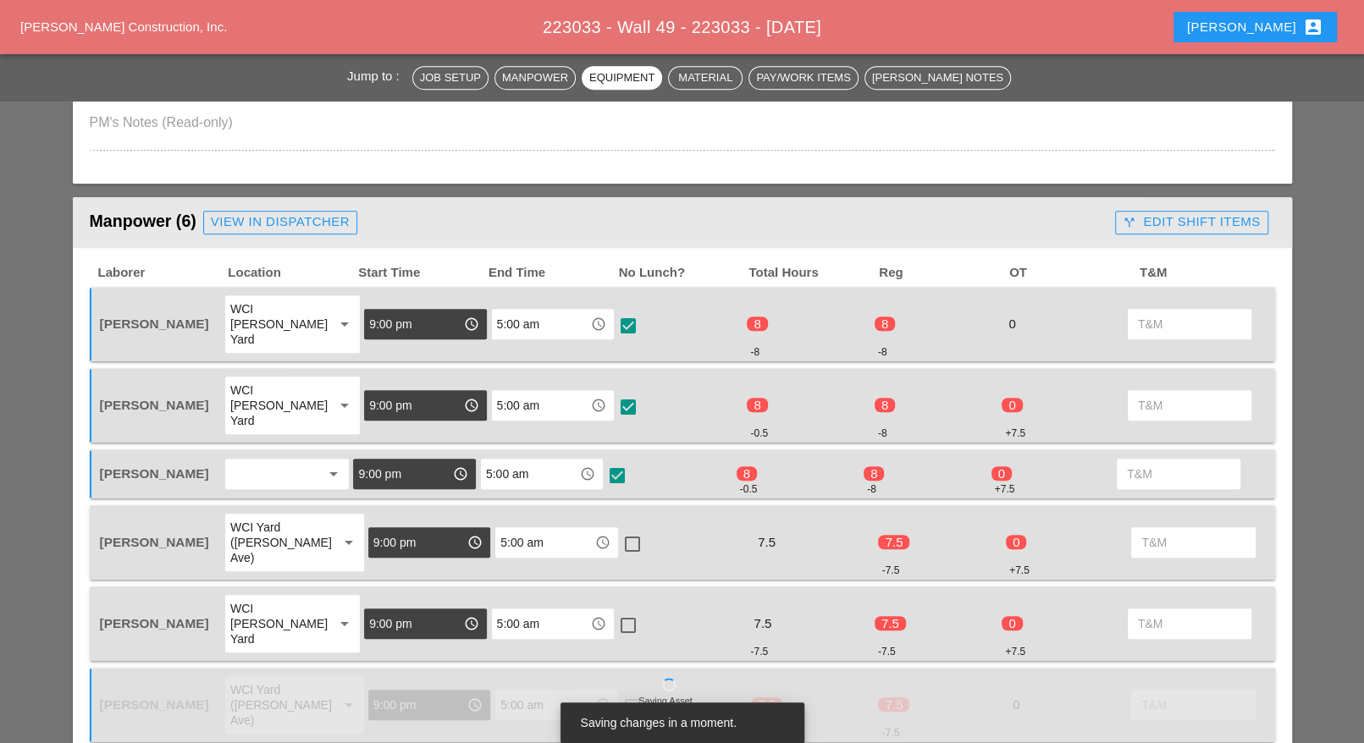
scroll to position [952, 0]
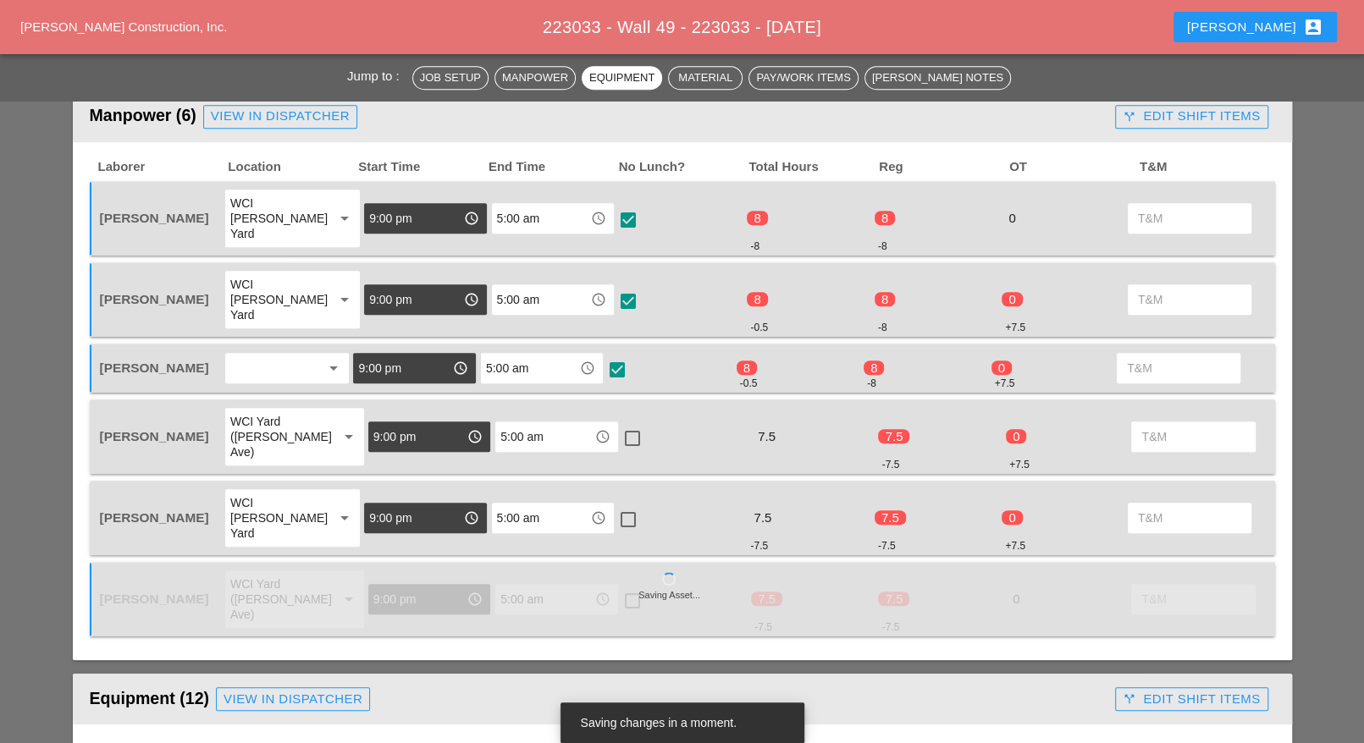
click at [622, 424] on div at bounding box center [632, 438] width 29 height 29
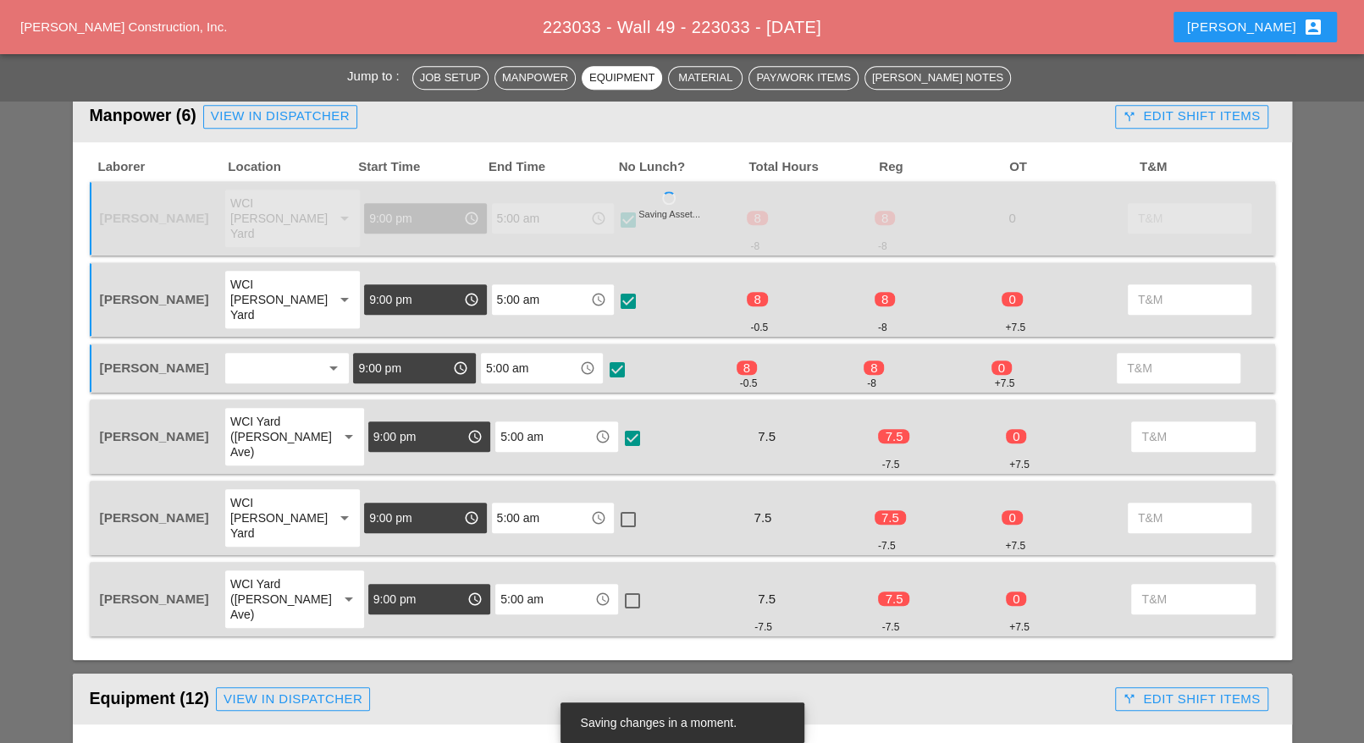
checkbox input "true"
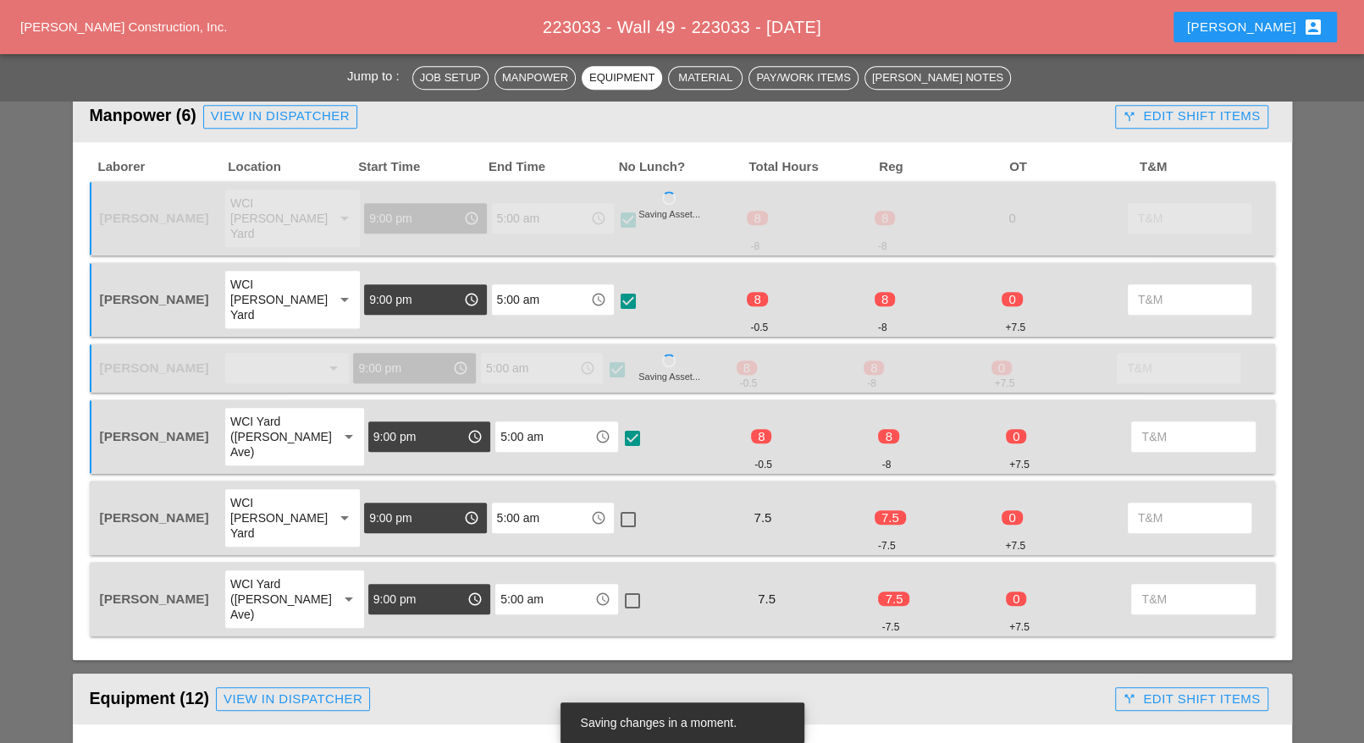
click at [619, 505] on div at bounding box center [628, 519] width 29 height 29
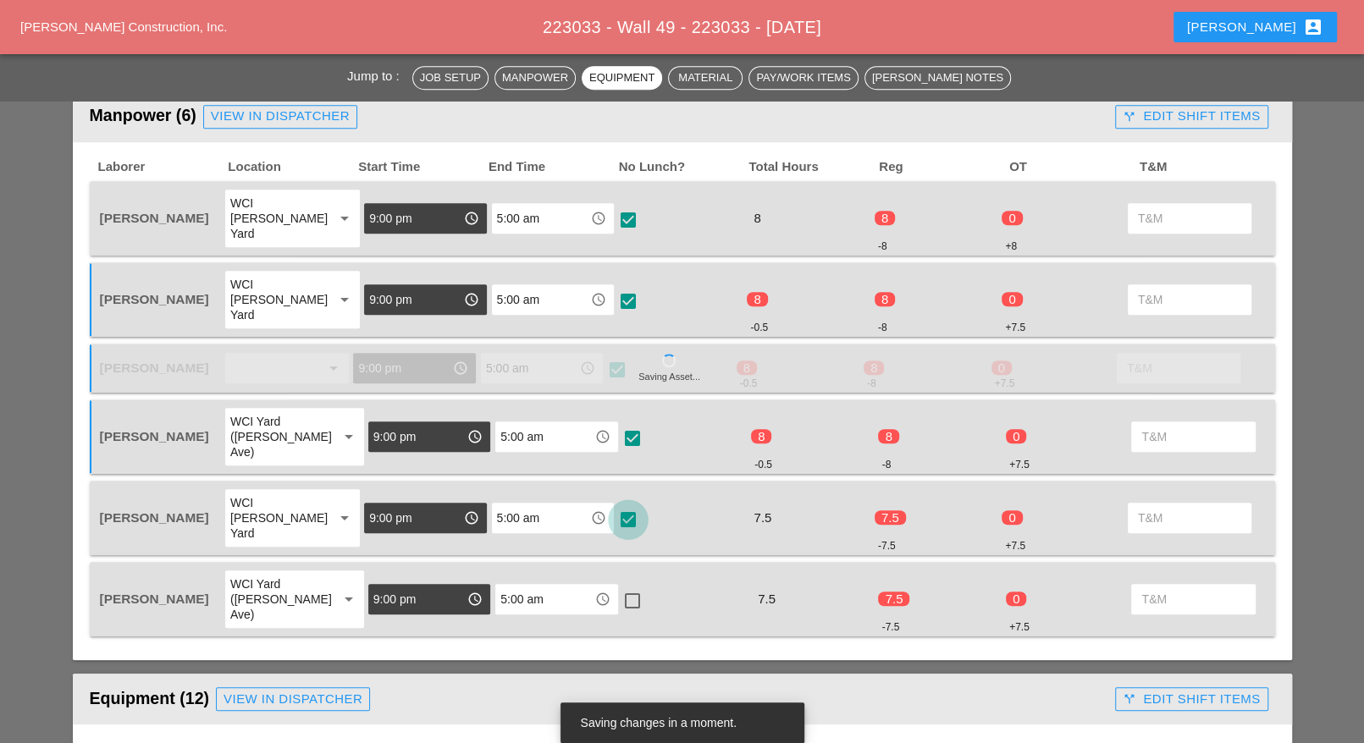
checkbox input "true"
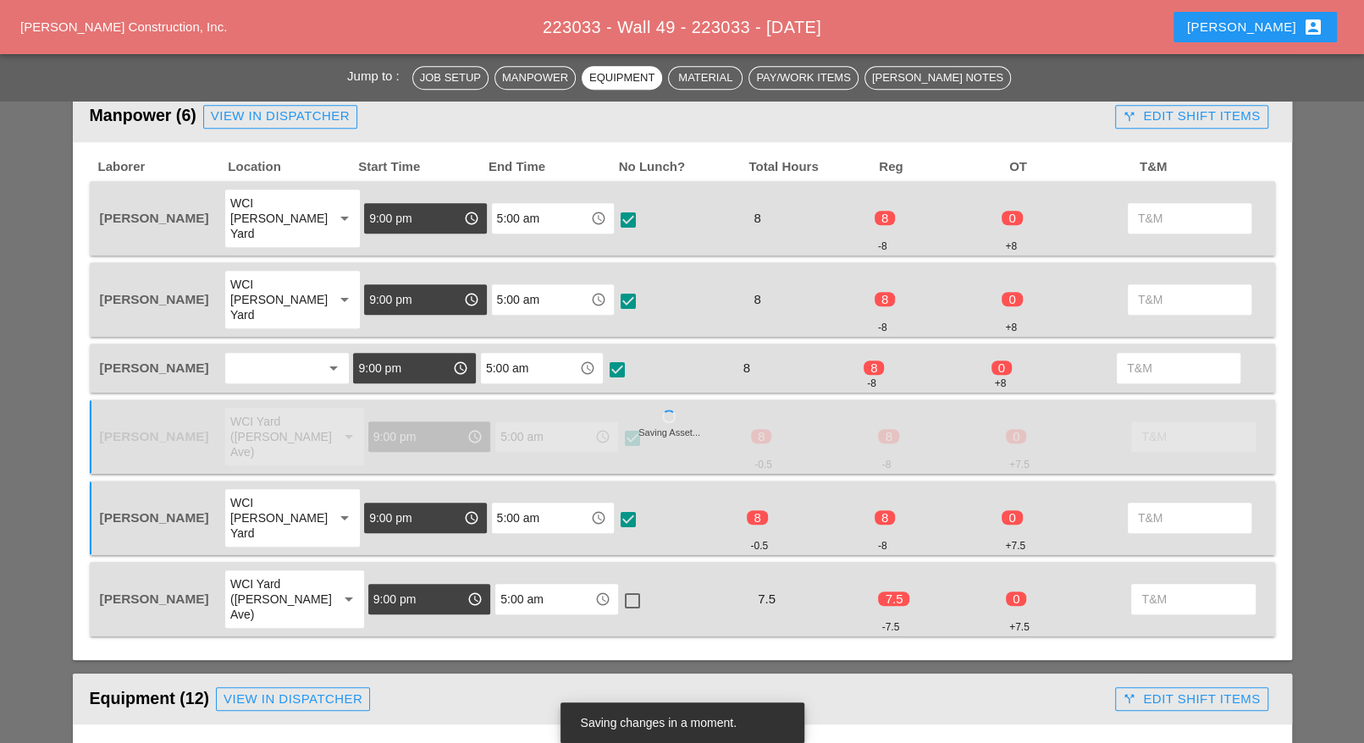
click at [618, 587] on div at bounding box center [632, 601] width 29 height 29
checkbox input "true"
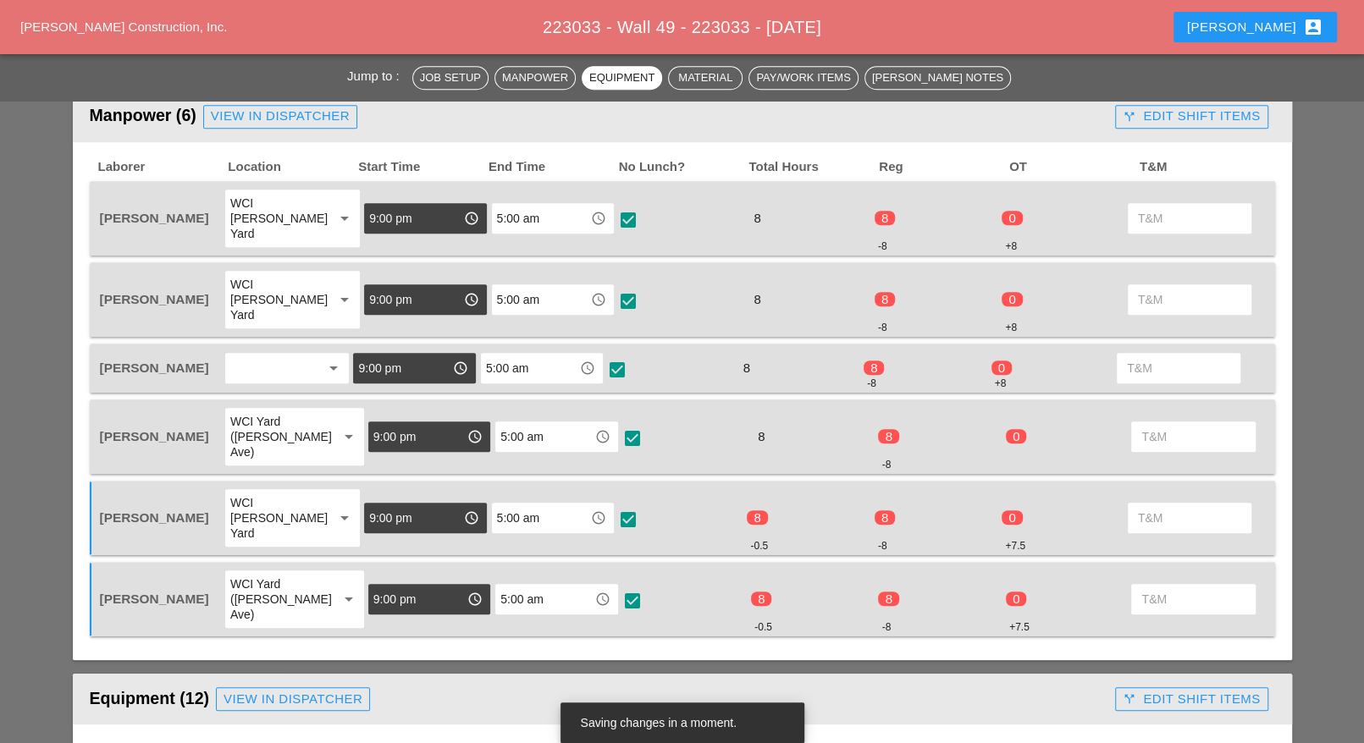
scroll to position [846, 0]
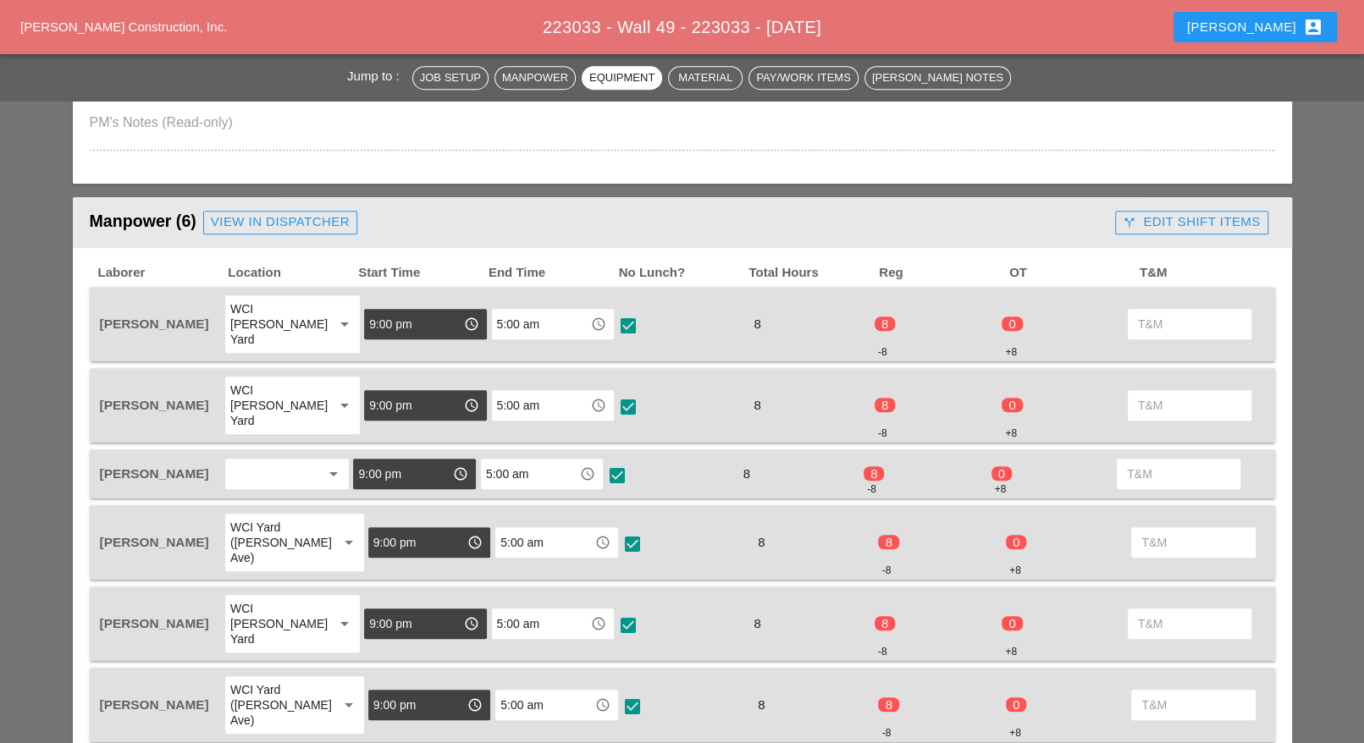
click at [1227, 212] on div "call_split Edit Shift Items" at bounding box center [1190, 221] width 137 height 19
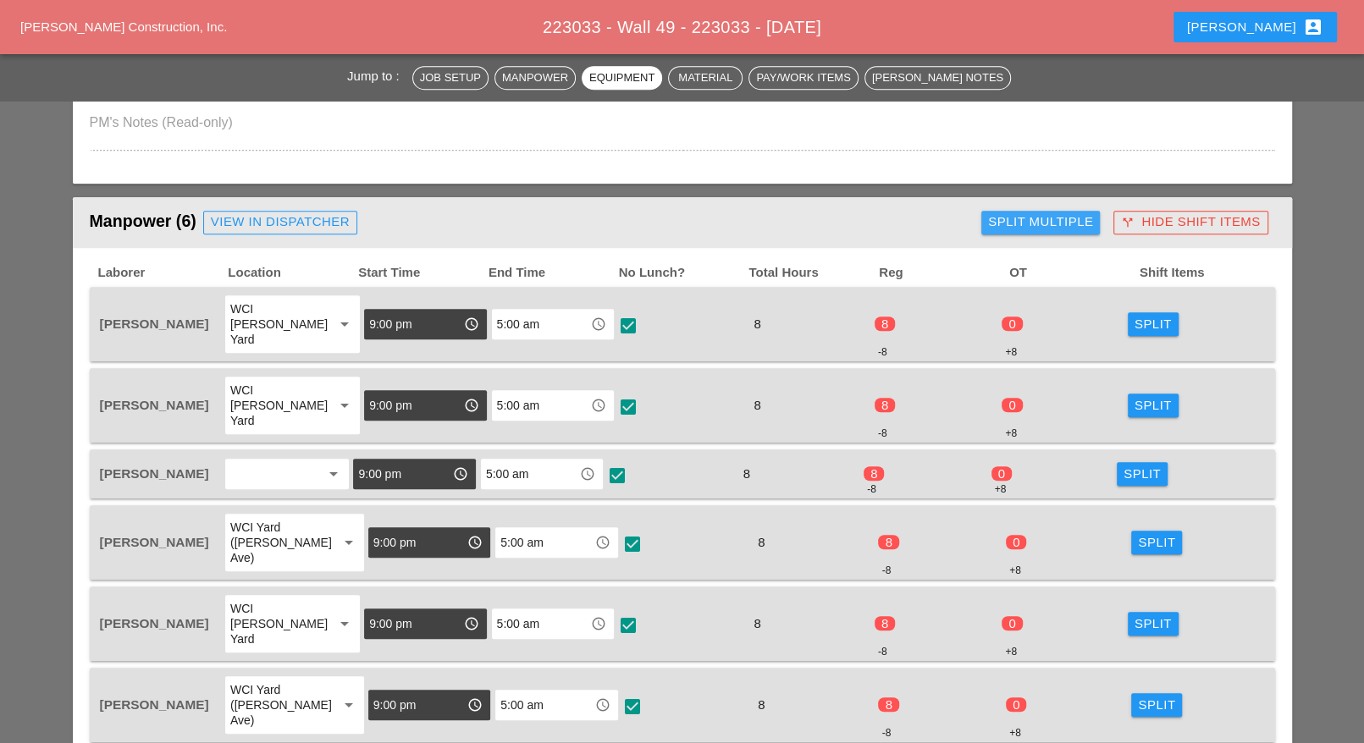
click at [1028, 219] on div "Split Multiple" at bounding box center [1040, 221] width 105 height 19
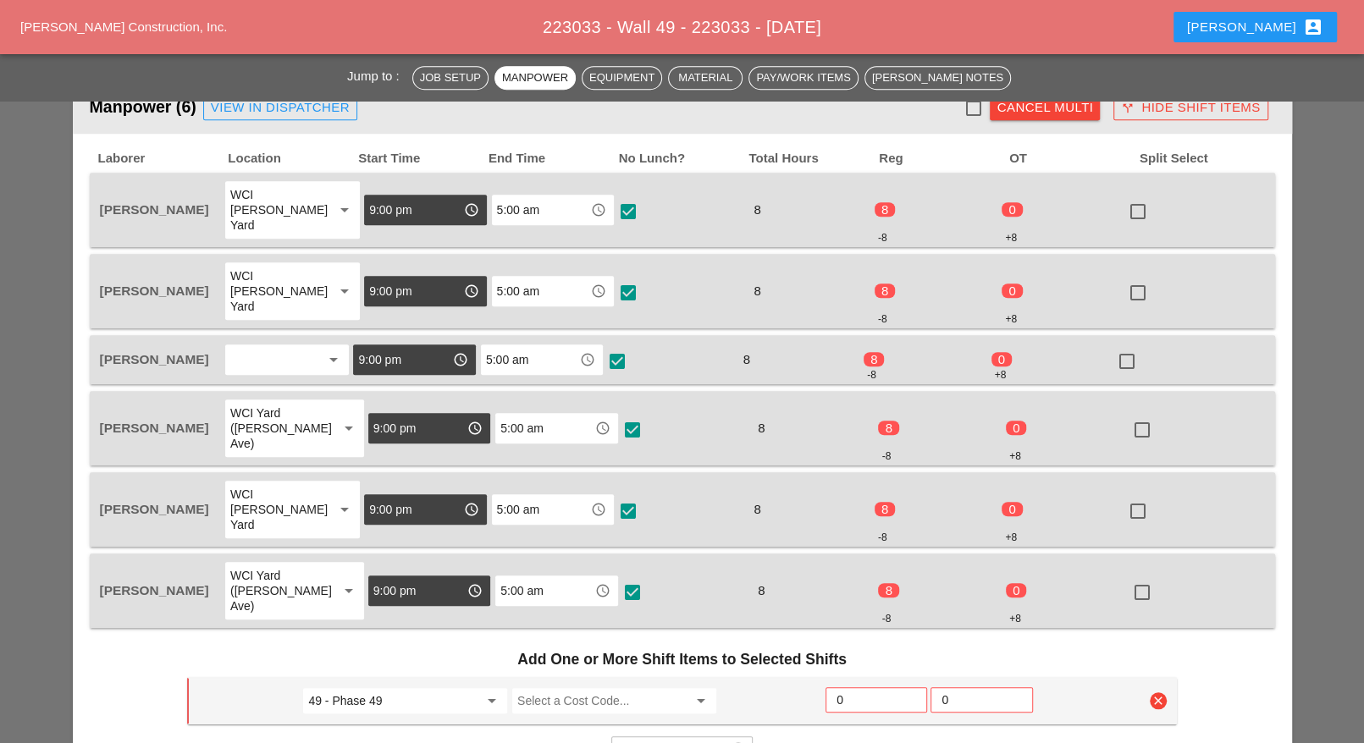
scroll to position [1058, 0]
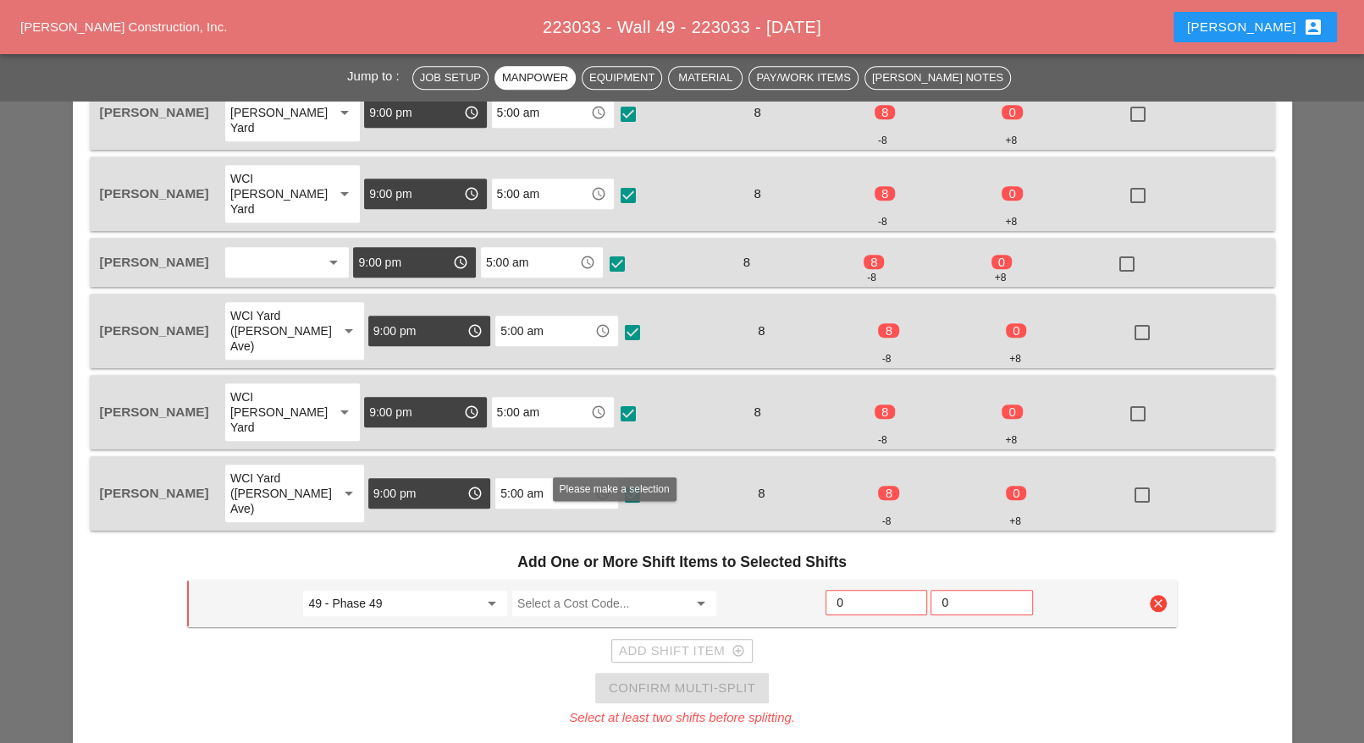
click at [594, 590] on input "Select a Cost Code..." at bounding box center [602, 603] width 170 height 27
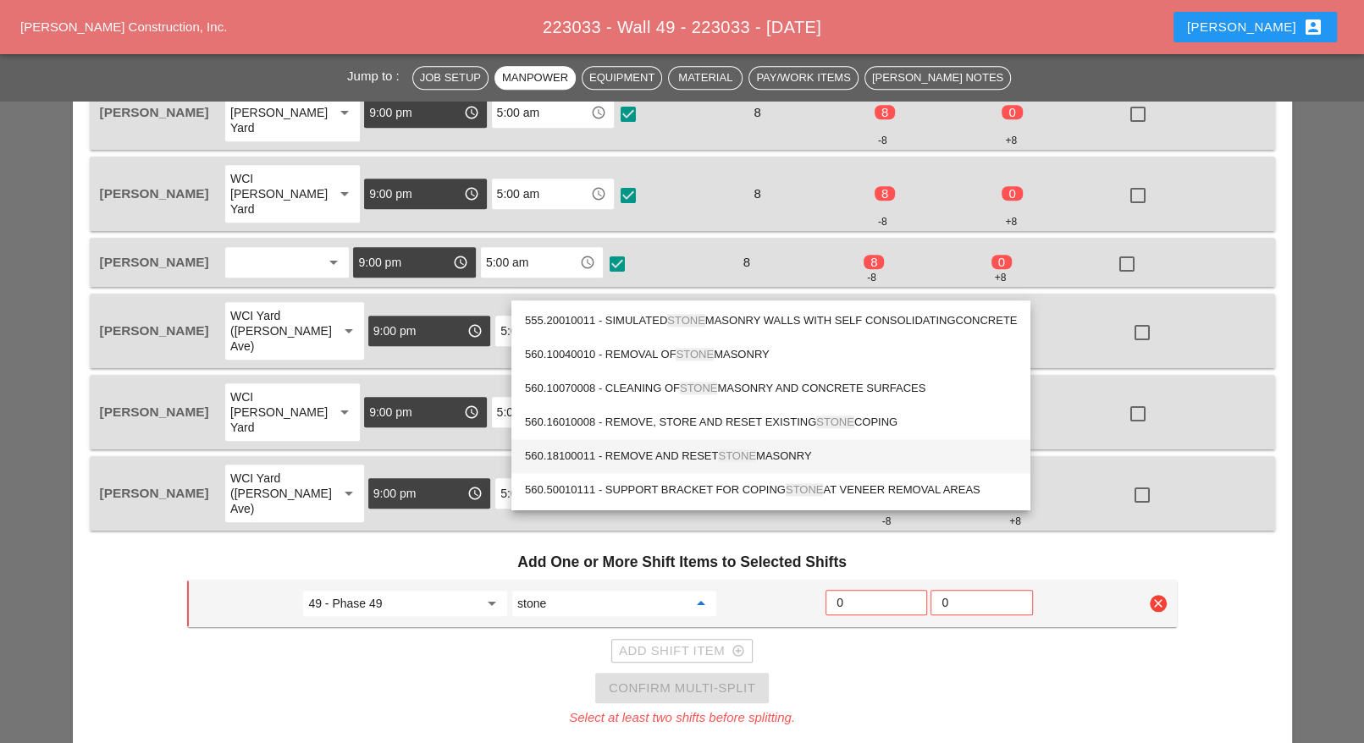
click at [682, 445] on div "560.18100011 - REMOVE AND RESET STONE MASONRY" at bounding box center [771, 456] width 492 height 34
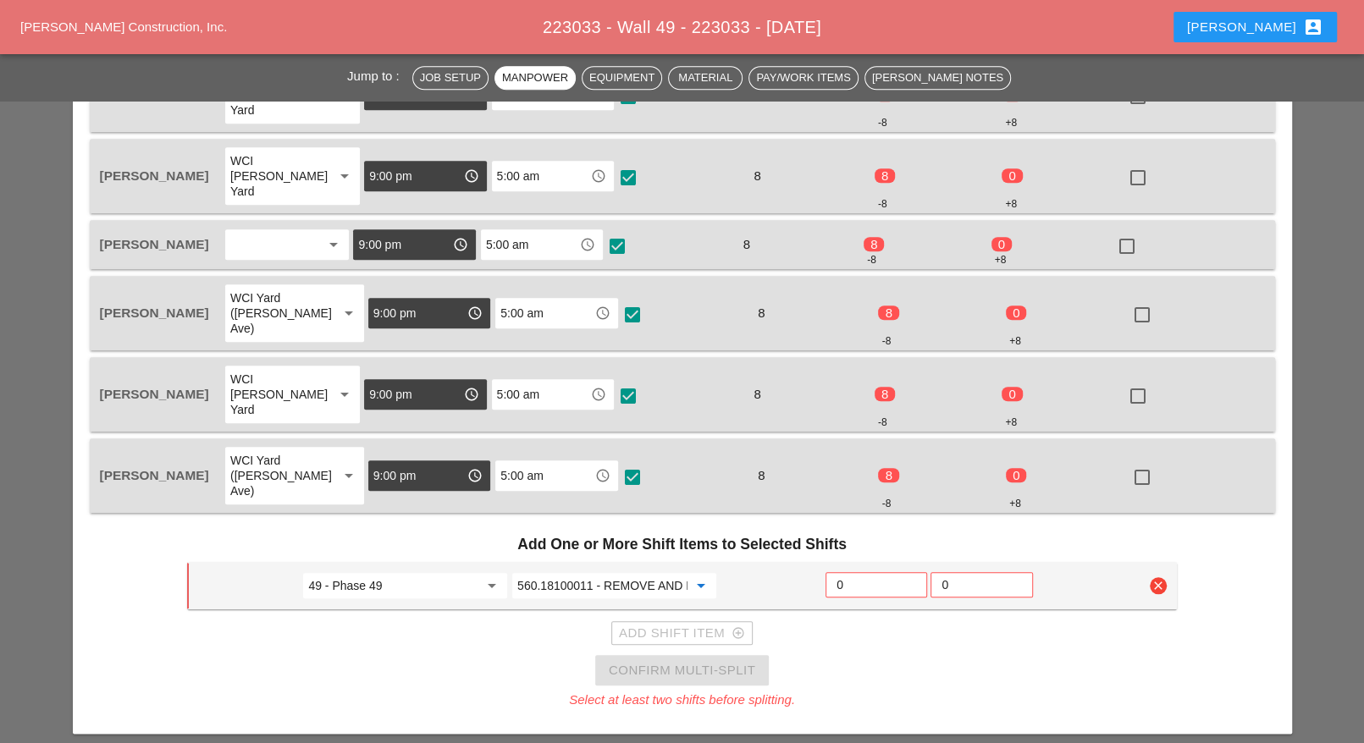
scroll to position [1164, 0]
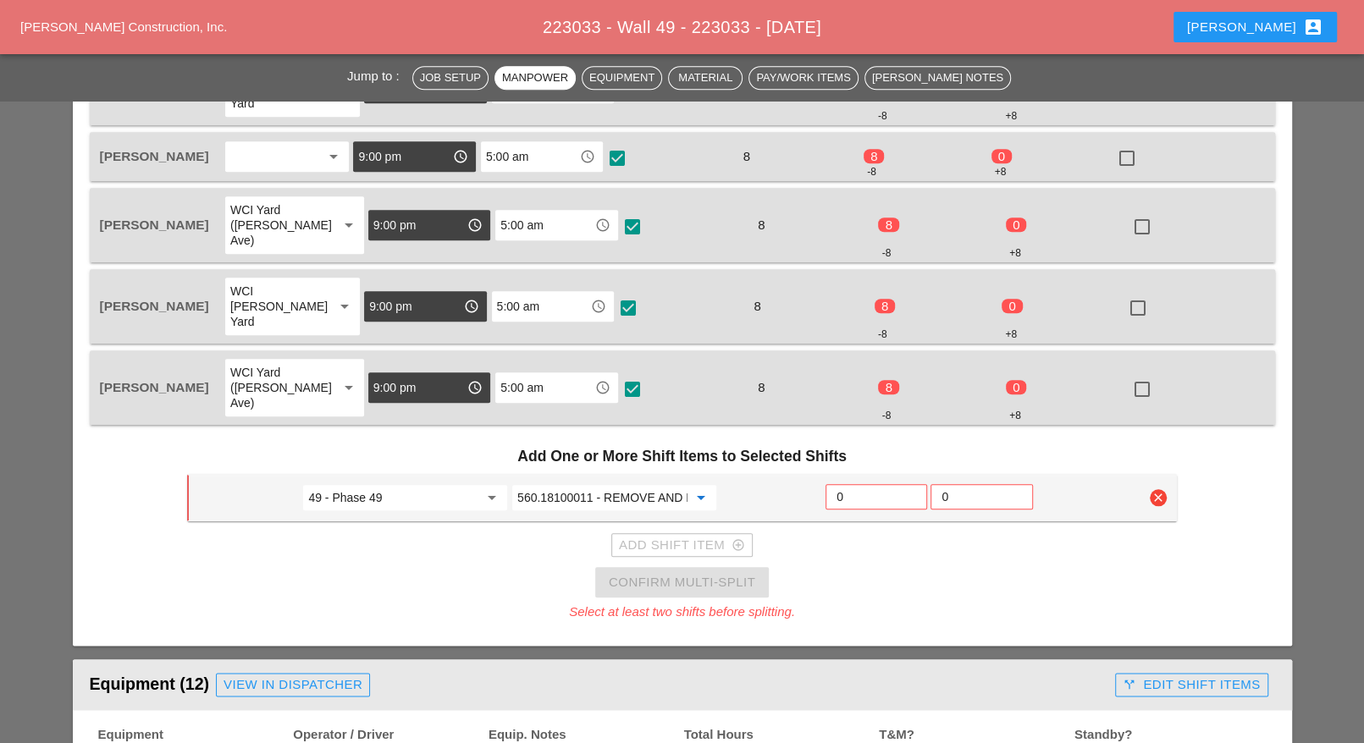
type input "560.18100011 - REMOVE AND RESET STONE MASONRY"
click at [846, 483] on input "0" at bounding box center [876, 496] width 80 height 27
type input "4"
click at [707, 536] on div "Add Shift Item add_circle_outline" at bounding box center [682, 545] width 126 height 19
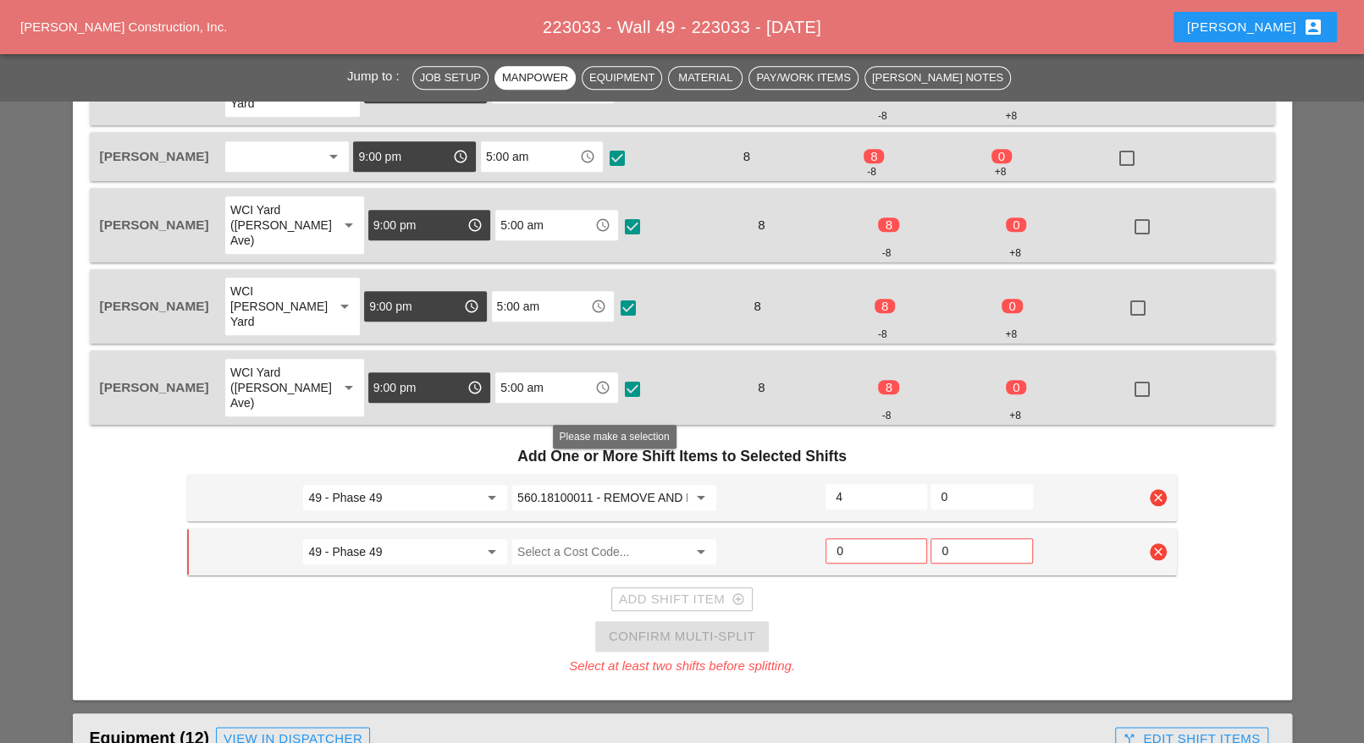
click at [598, 538] on input "Select a Cost Code..." at bounding box center [602, 551] width 170 height 27
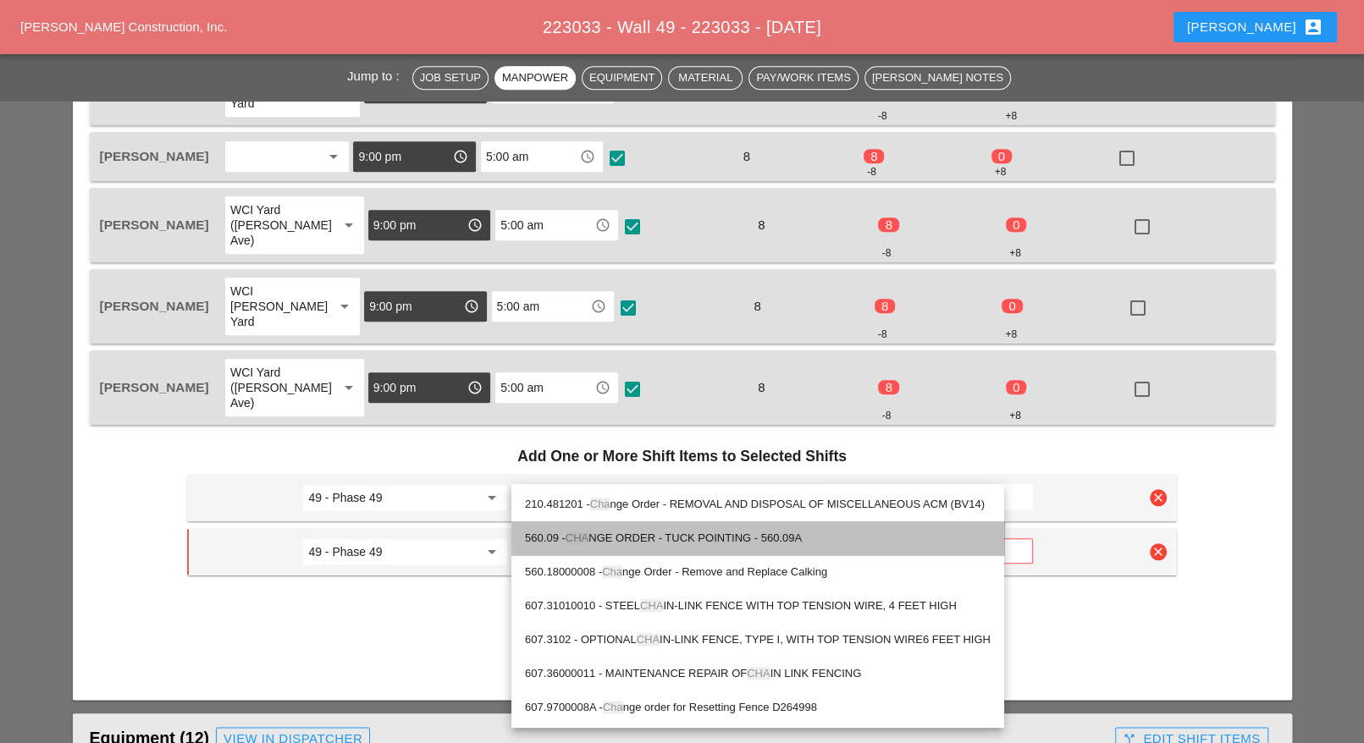
click at [661, 532] on div "560.09 - CHA NGE ORDER - TUCK POINTING - 560.09A" at bounding box center [758, 538] width 466 height 20
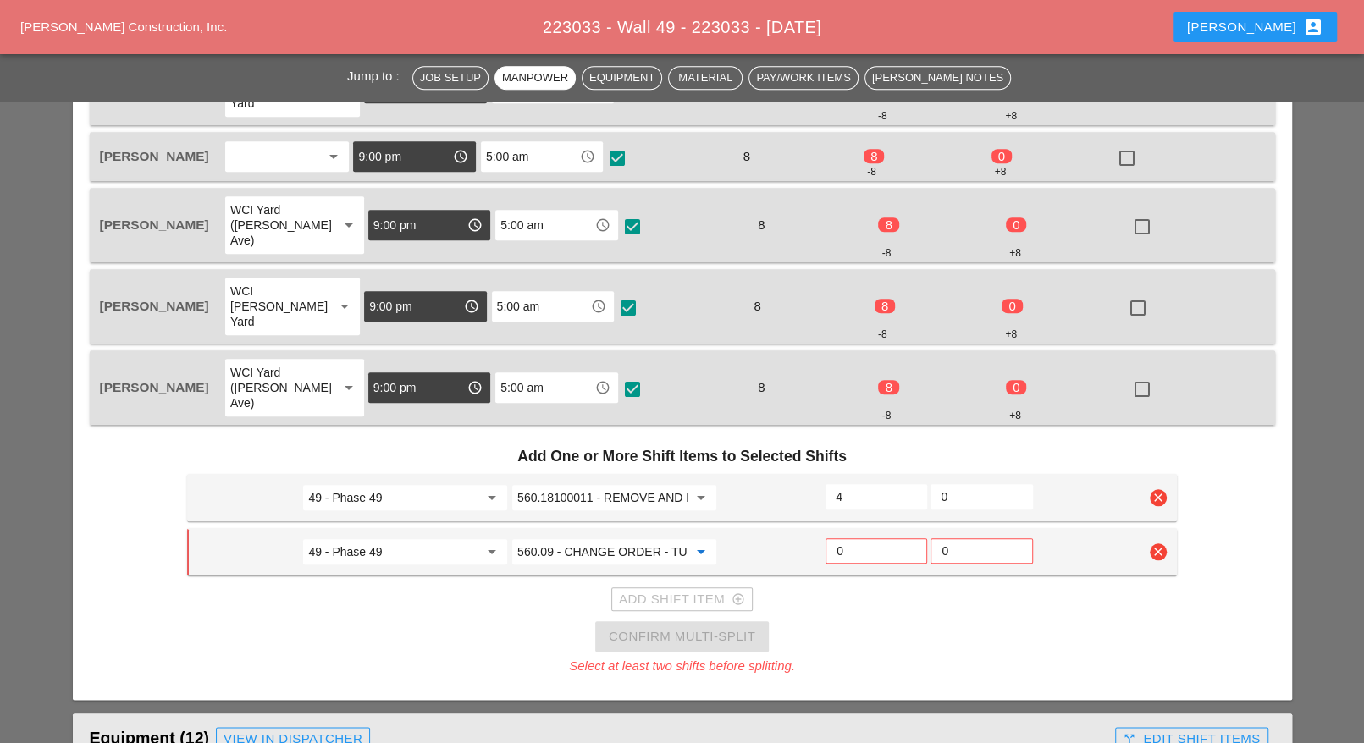
type input "560.09 - CHANGE ORDER - TUCK POINTING - 560.09A"
click at [844, 538] on input "0" at bounding box center [876, 551] width 80 height 27
type input "1"
click at [672, 590] on div "Add Shift Item add_circle_outline" at bounding box center [682, 599] width 126 height 19
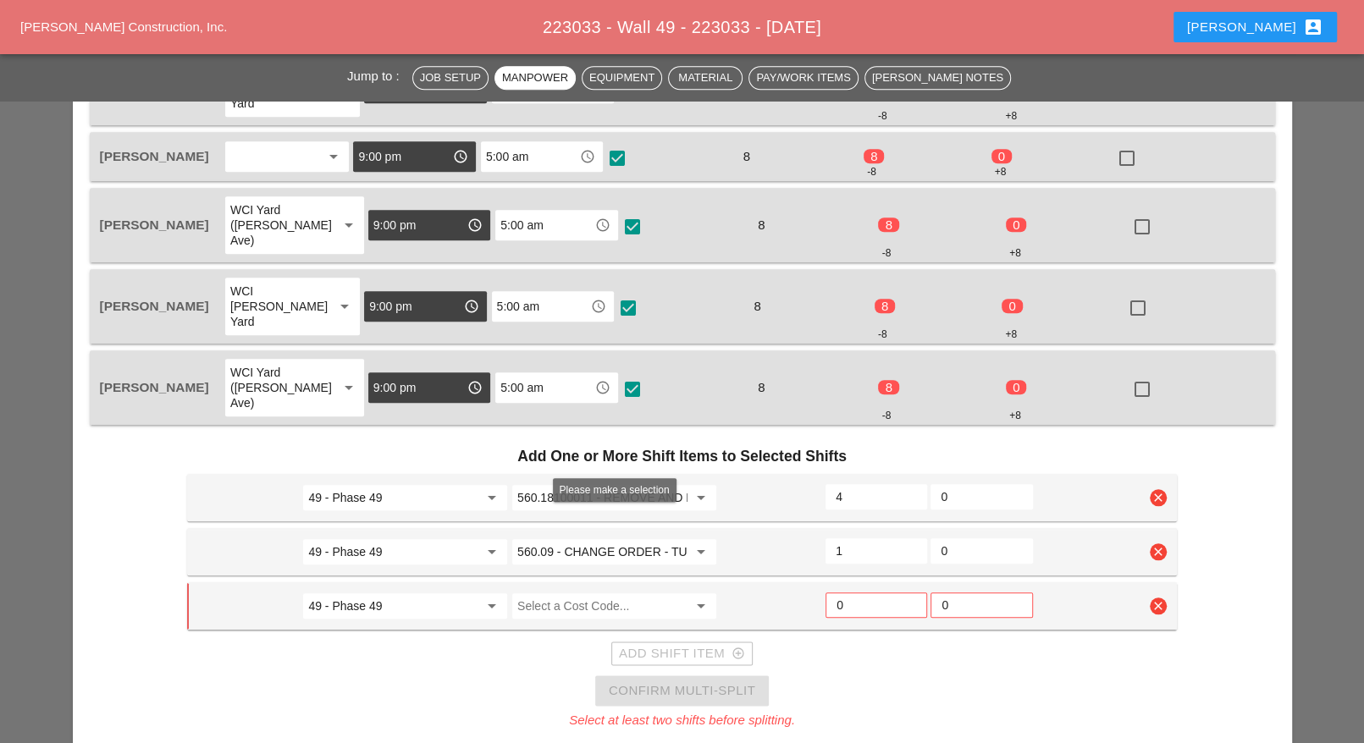
click at [540, 593] on input "Select a Cost Code..." at bounding box center [602, 606] width 170 height 27
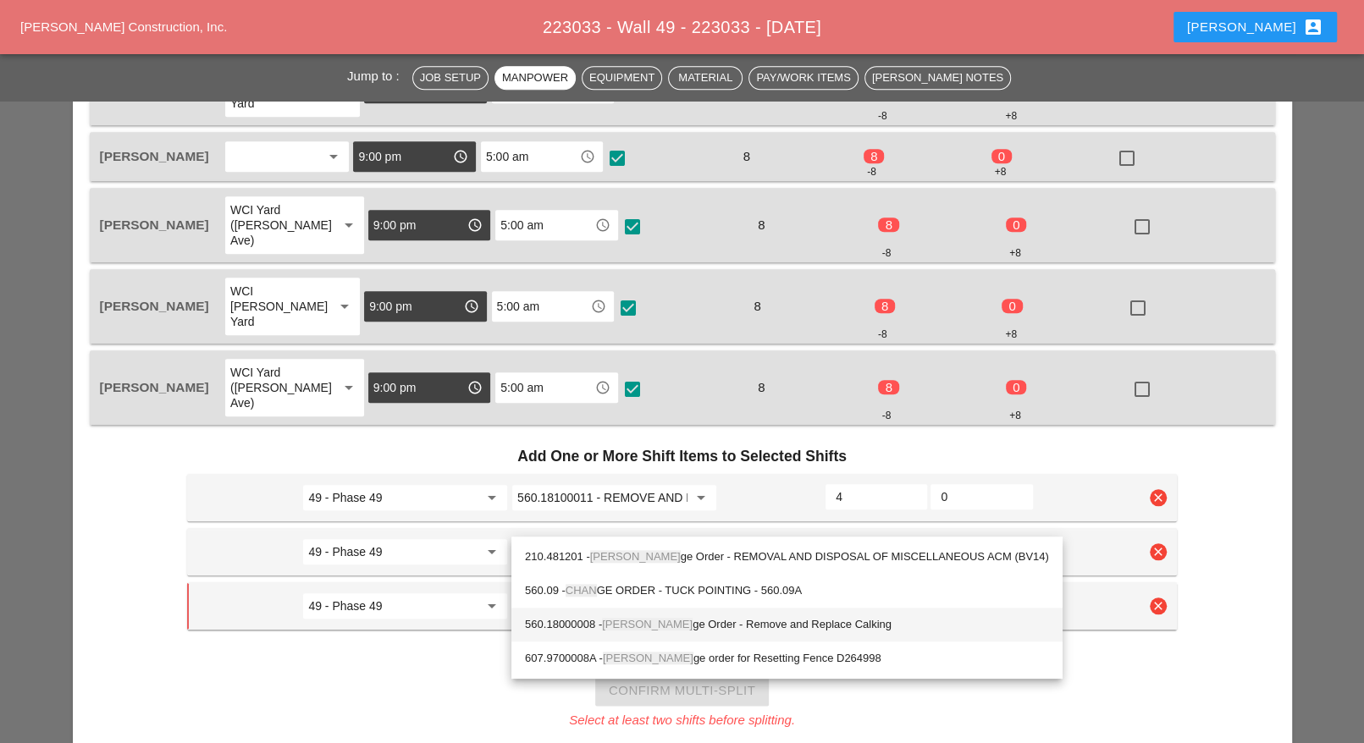
click at [637, 627] on div "560.18000008 - Chan ge Order - Remove and Replace Calking" at bounding box center [787, 625] width 524 height 20
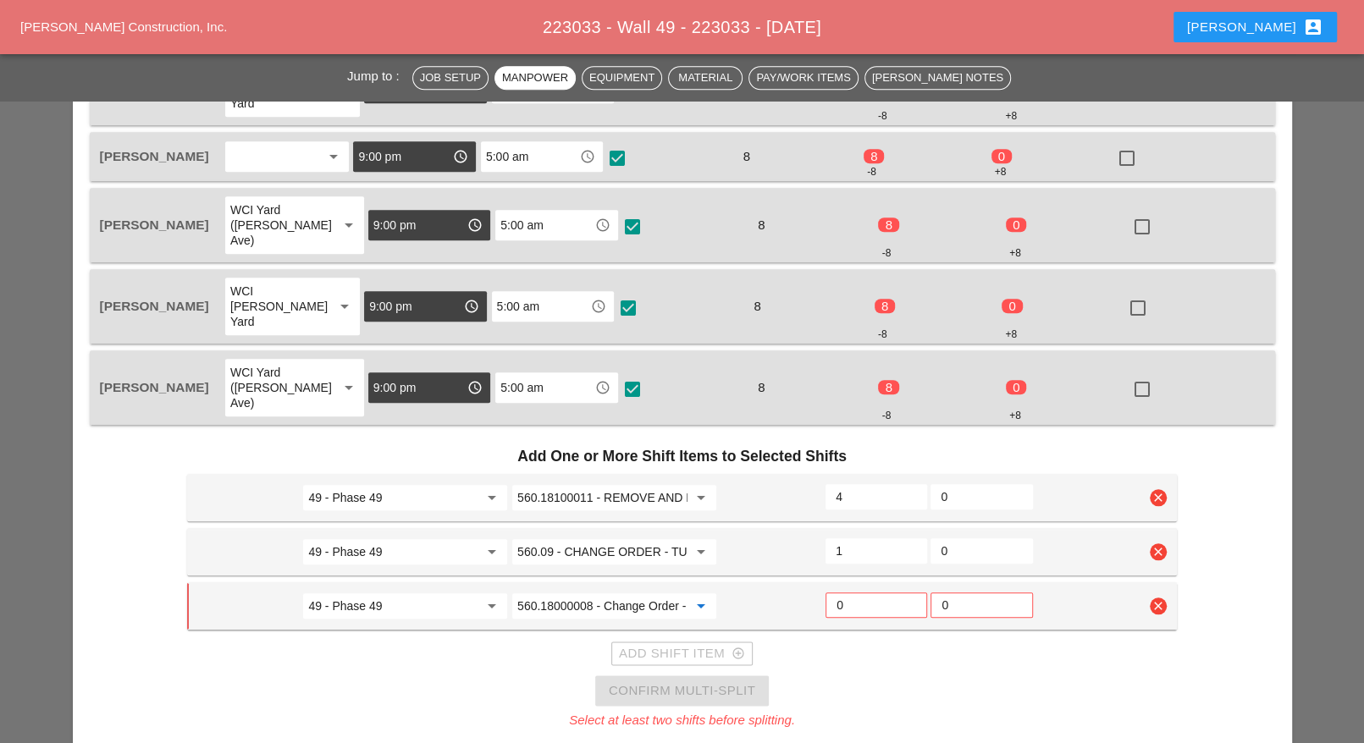
type input "560.18000008 - Change Order - Remove and Replace Calking"
click at [846, 592] on input "0" at bounding box center [876, 605] width 80 height 27
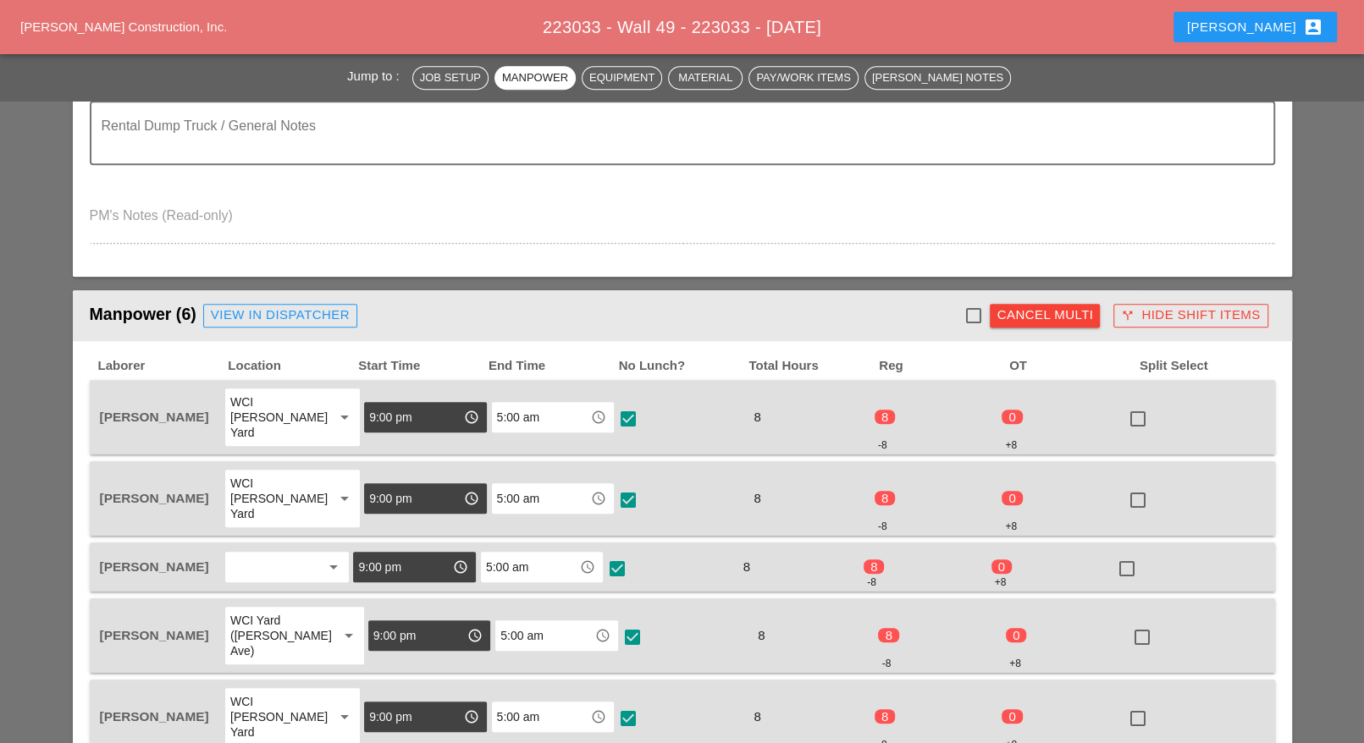
scroll to position [741, 0]
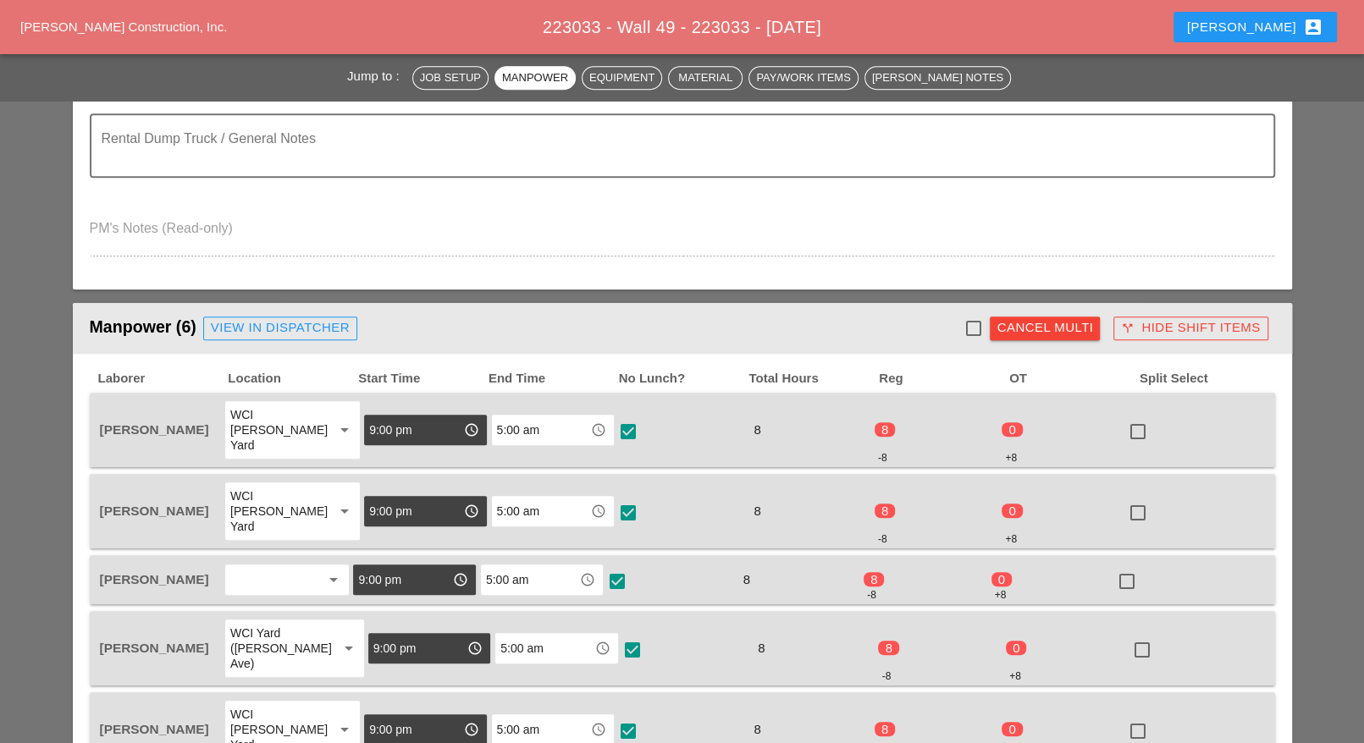
type input "1"
click at [979, 323] on div at bounding box center [972, 328] width 29 height 29
checkbox input "true"
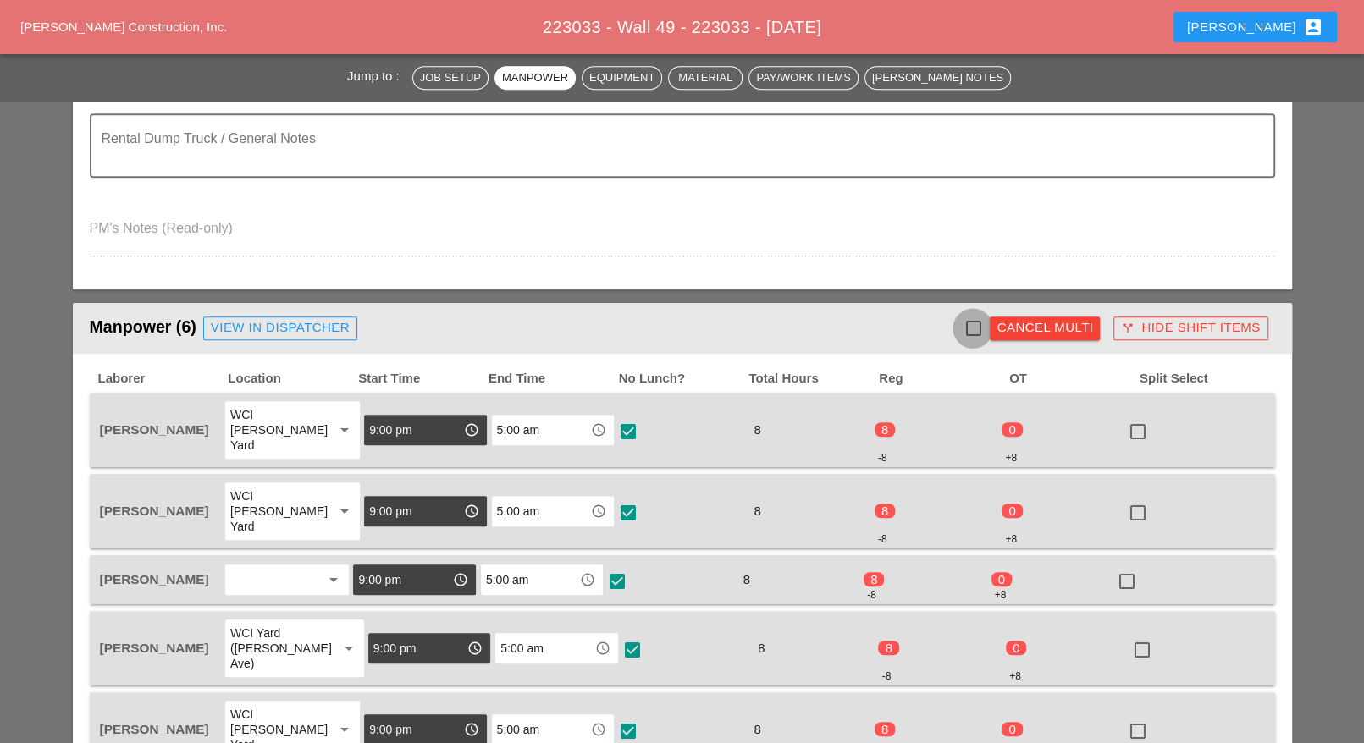
checkbox input "true"
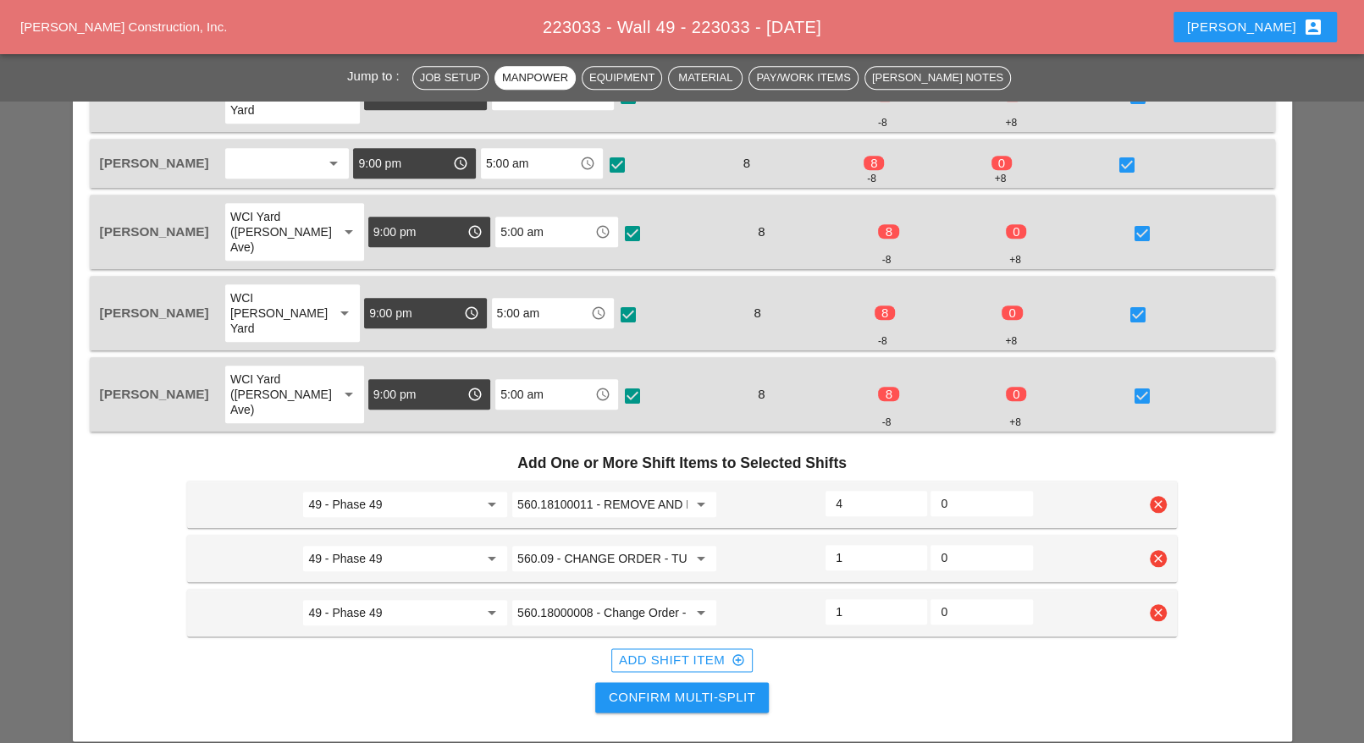
scroll to position [1270, 0]
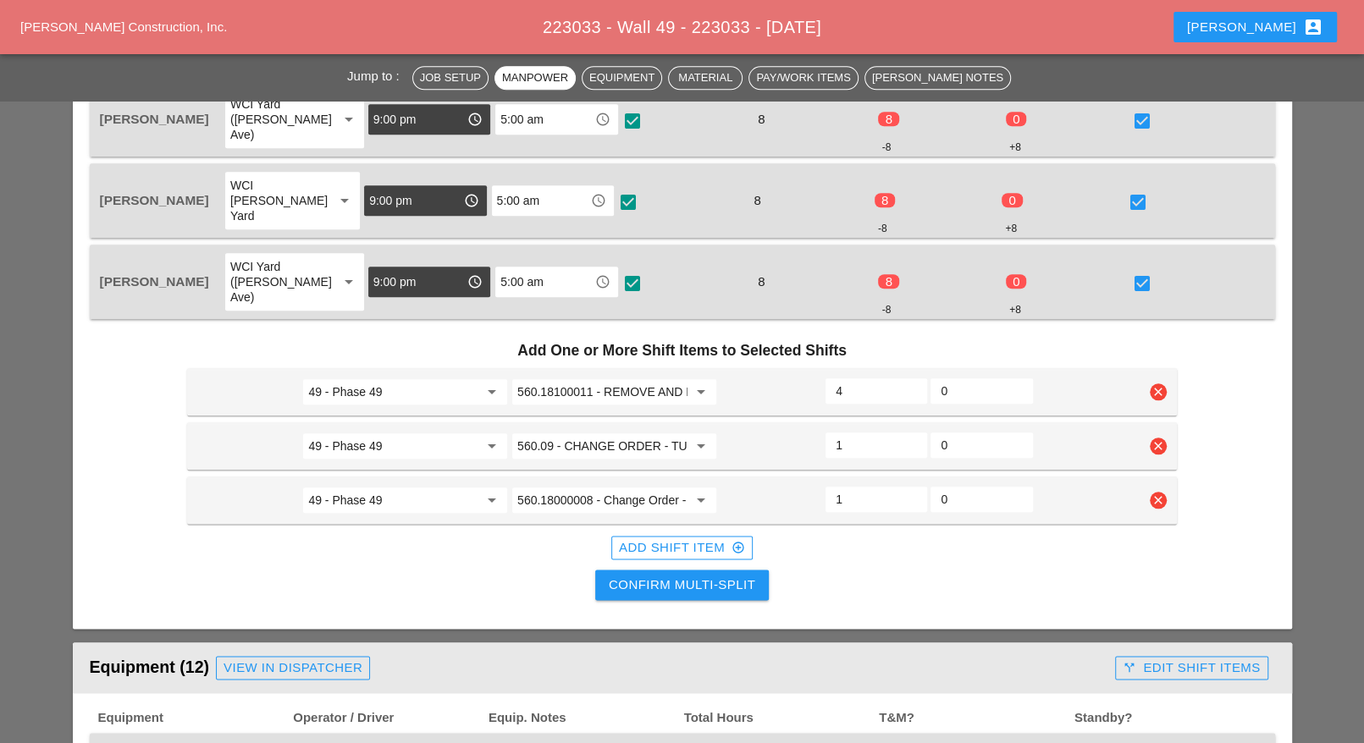
click at [681, 576] on div "Confirm Multi-Split" at bounding box center [682, 585] width 146 height 19
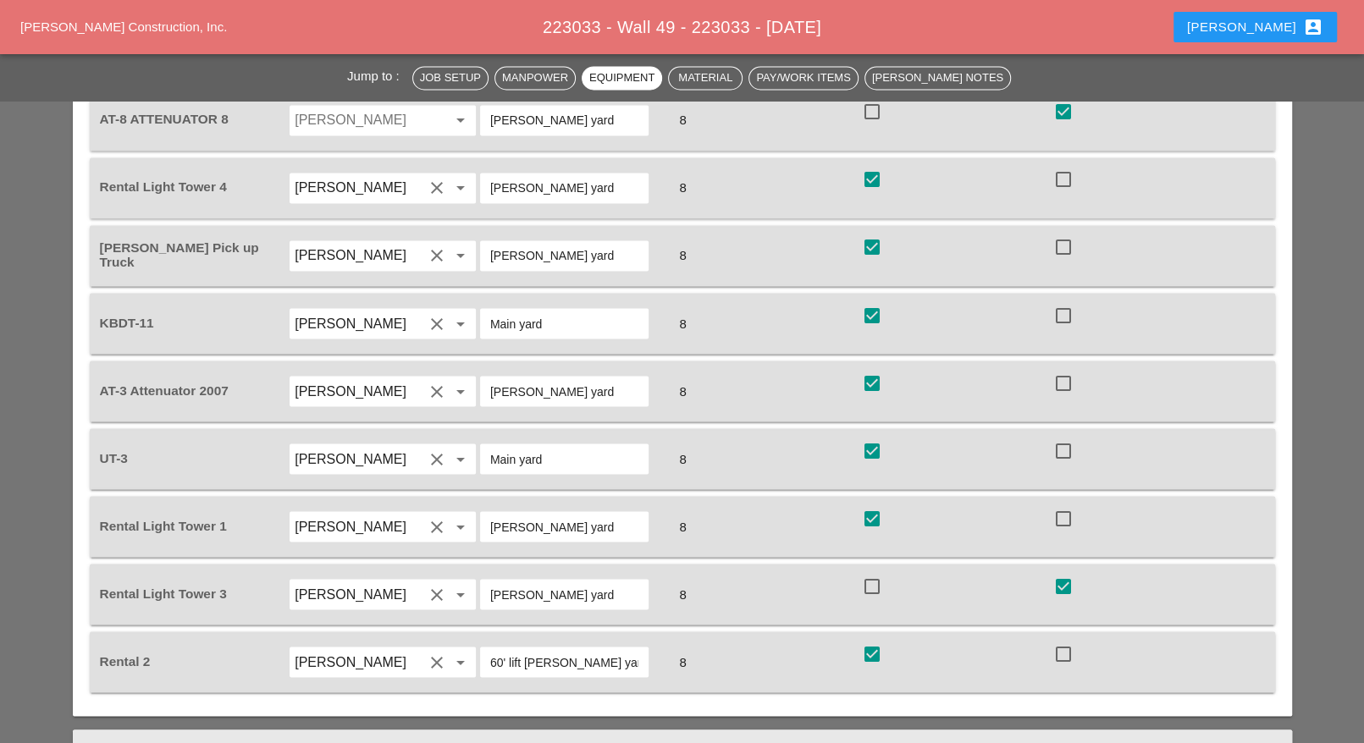
scroll to position [1587, 0]
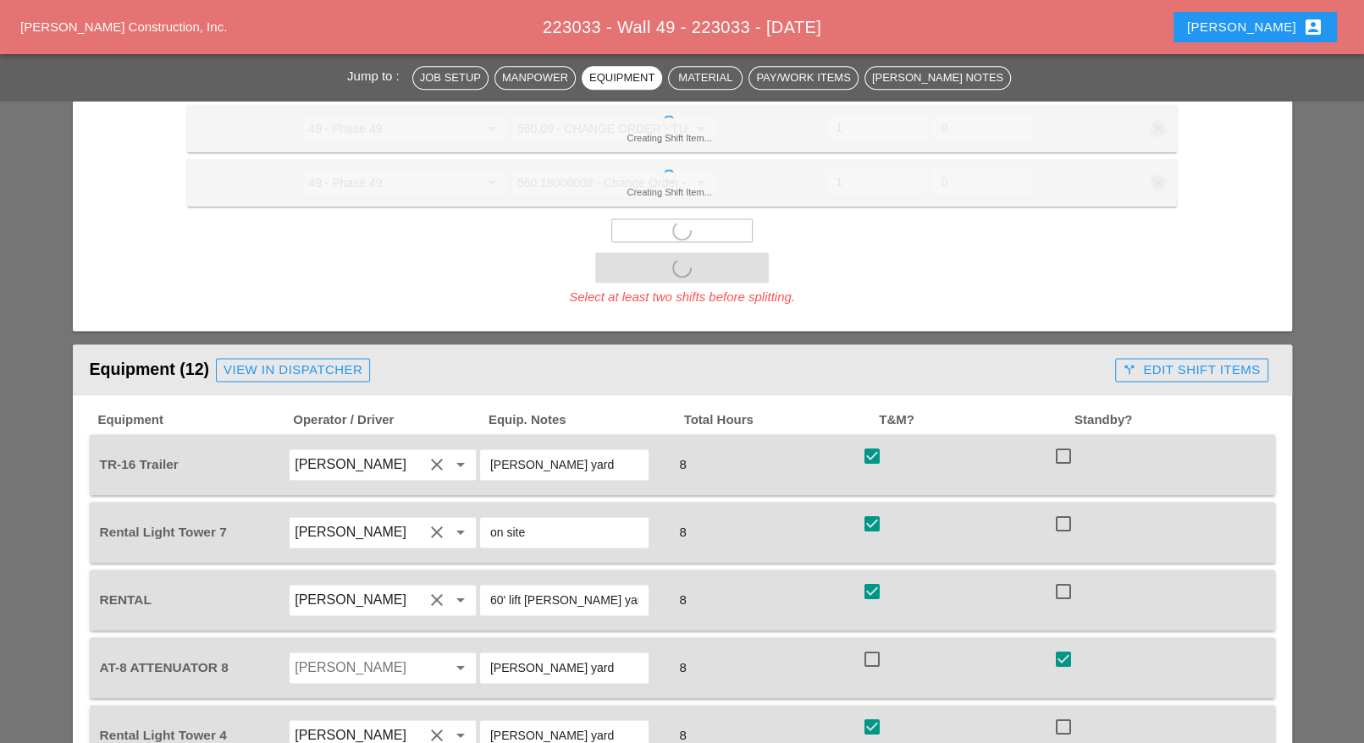
checkbox input "false"
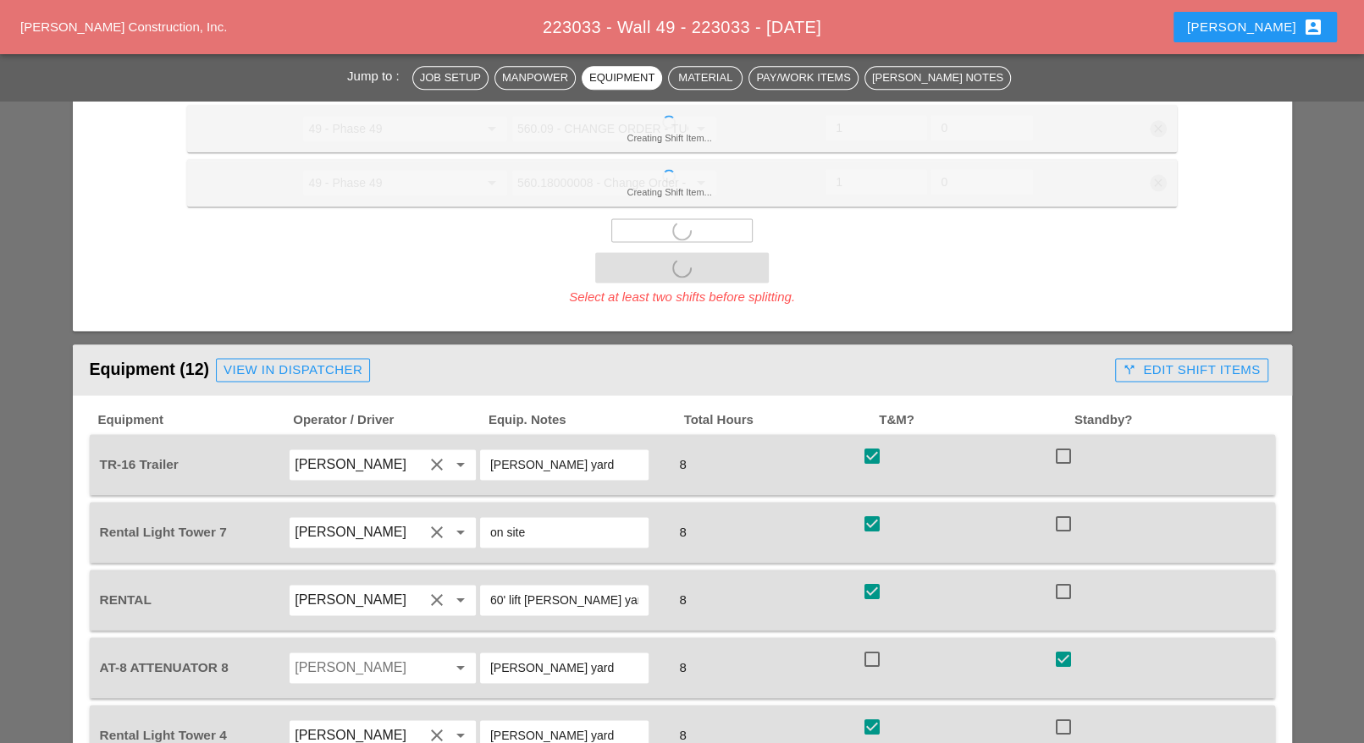
checkbox input "false"
click at [1183, 353] on div "call_split Edit Shift Items" at bounding box center [1191, 370] width 166 height 34
click at [1181, 361] on div "call_split Edit Shift Items" at bounding box center [1190, 370] width 137 height 19
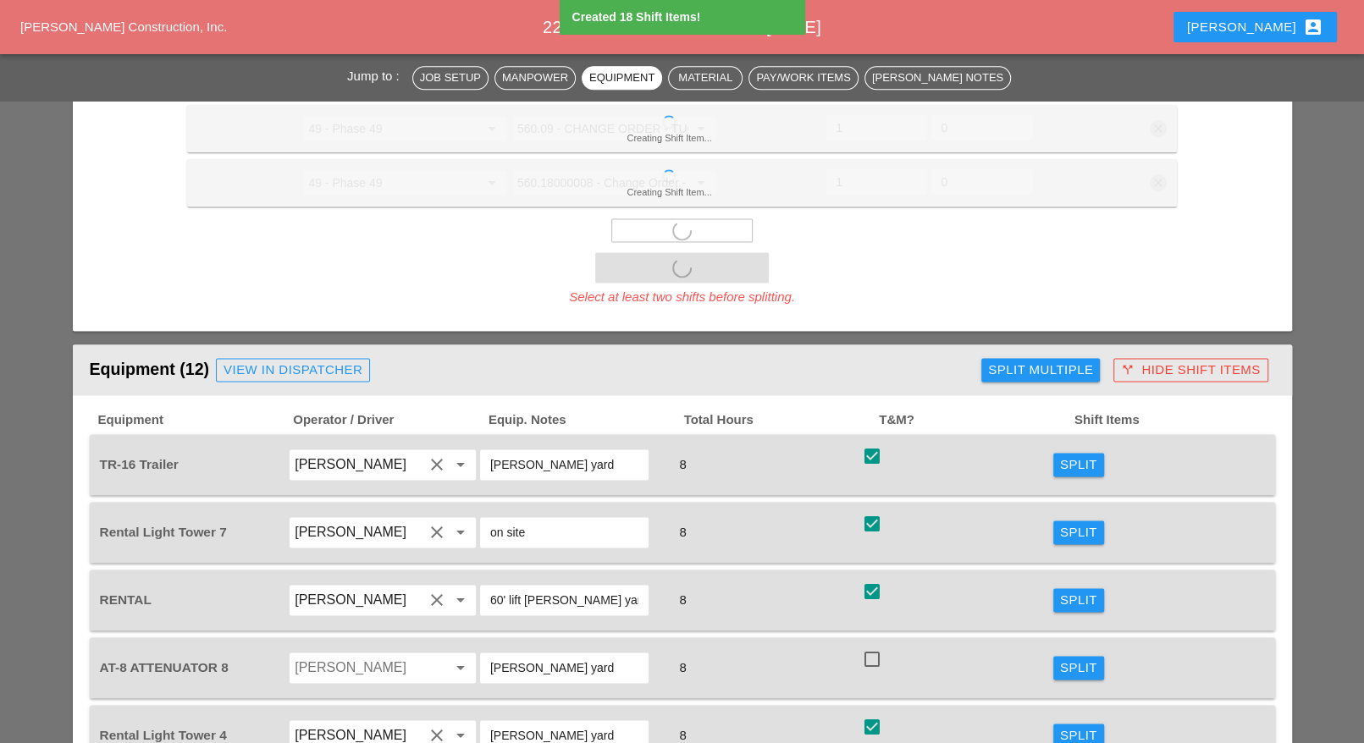
click at [1031, 361] on div "Split Multiple" at bounding box center [1040, 370] width 105 height 19
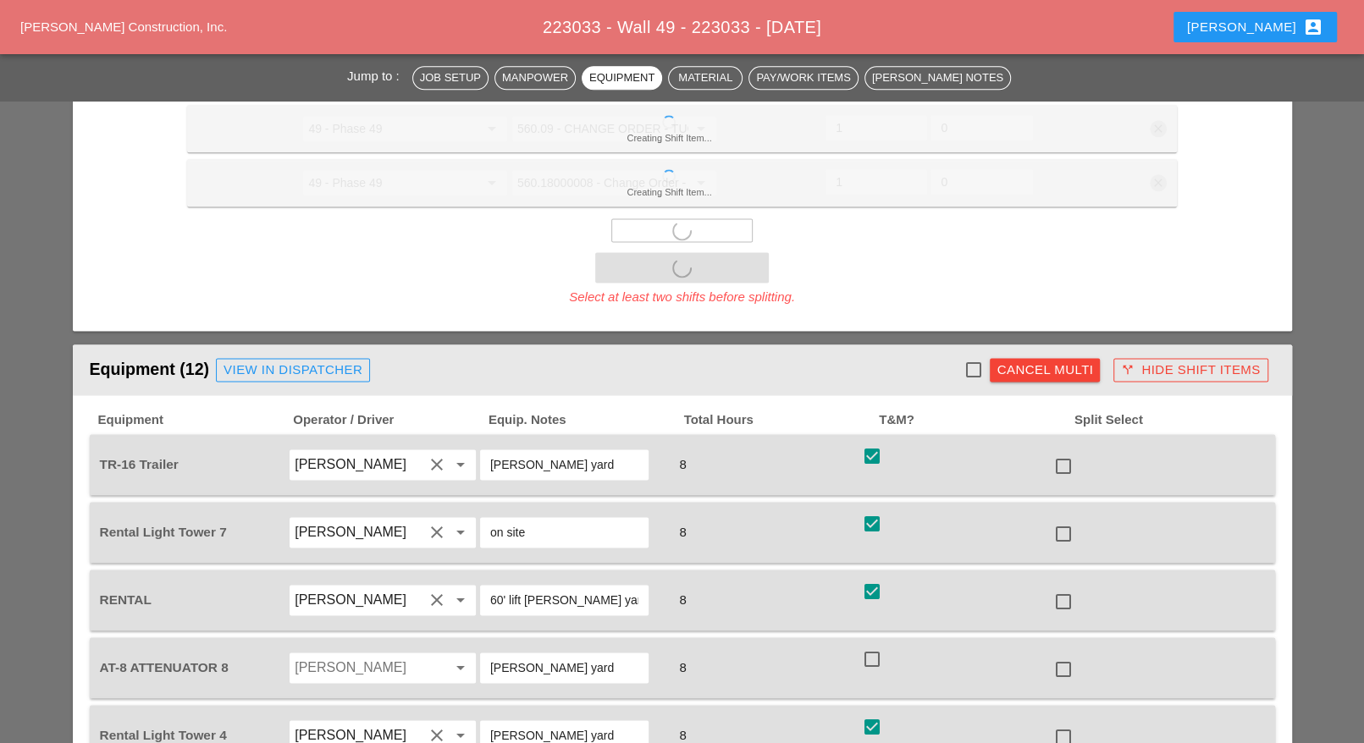
click at [1060, 452] on div at bounding box center [1063, 466] width 29 height 29
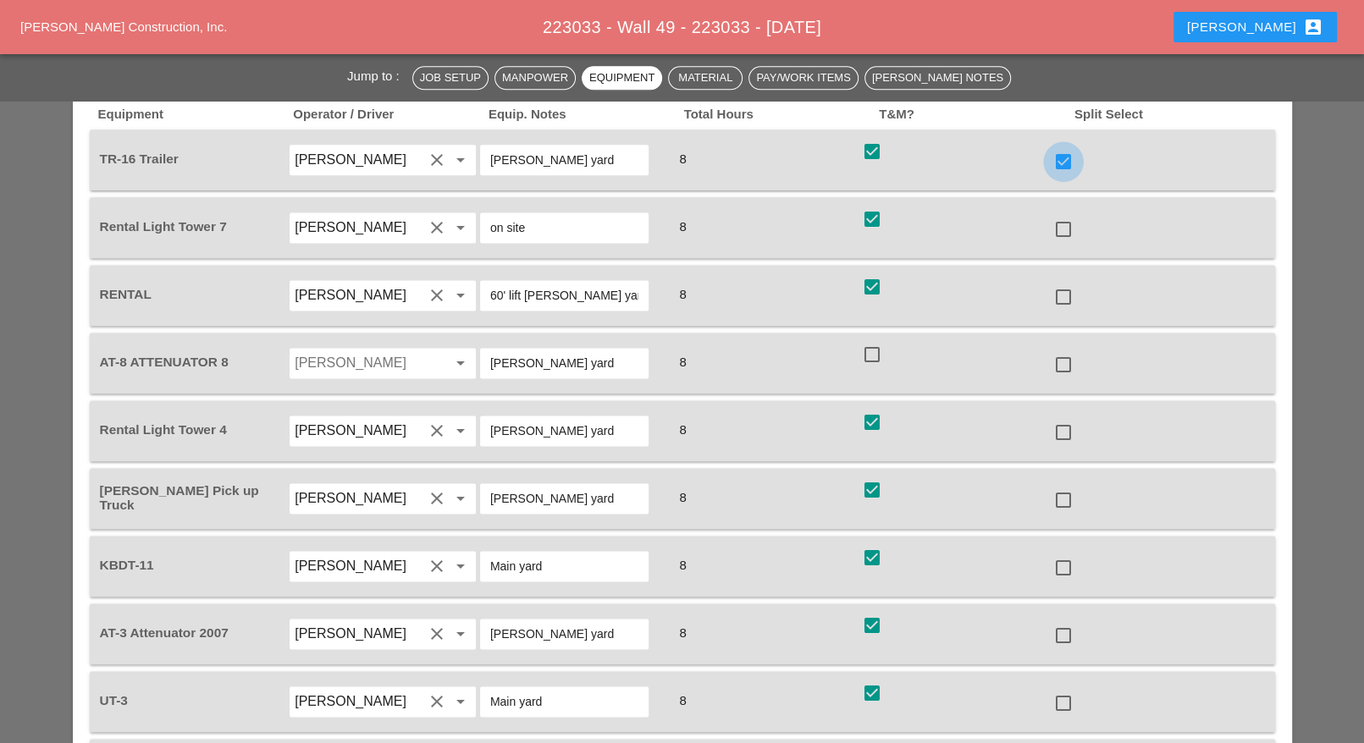
checkbox input "true"
click at [1059, 554] on div at bounding box center [1063, 568] width 29 height 29
checkbox input "true"
click at [1062, 689] on div at bounding box center [1063, 703] width 29 height 29
checkbox input "true"
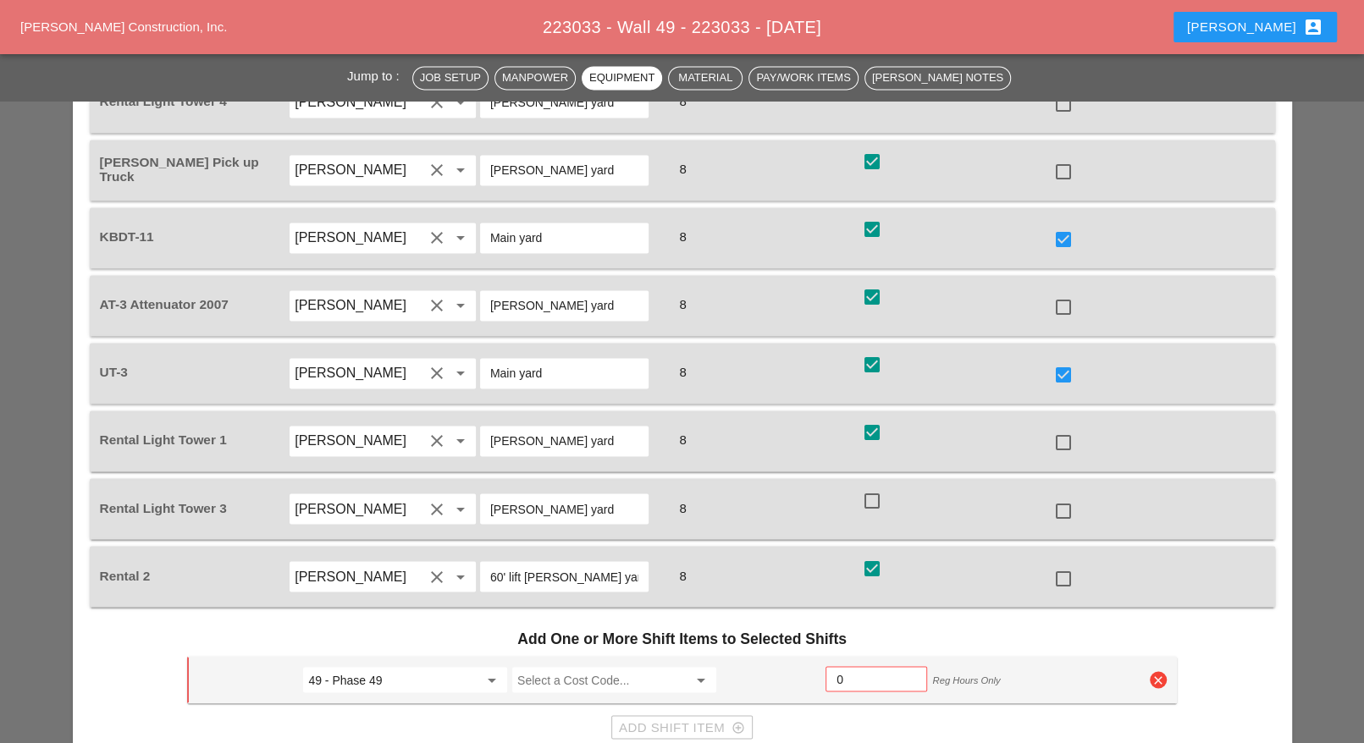
scroll to position [2010, 0]
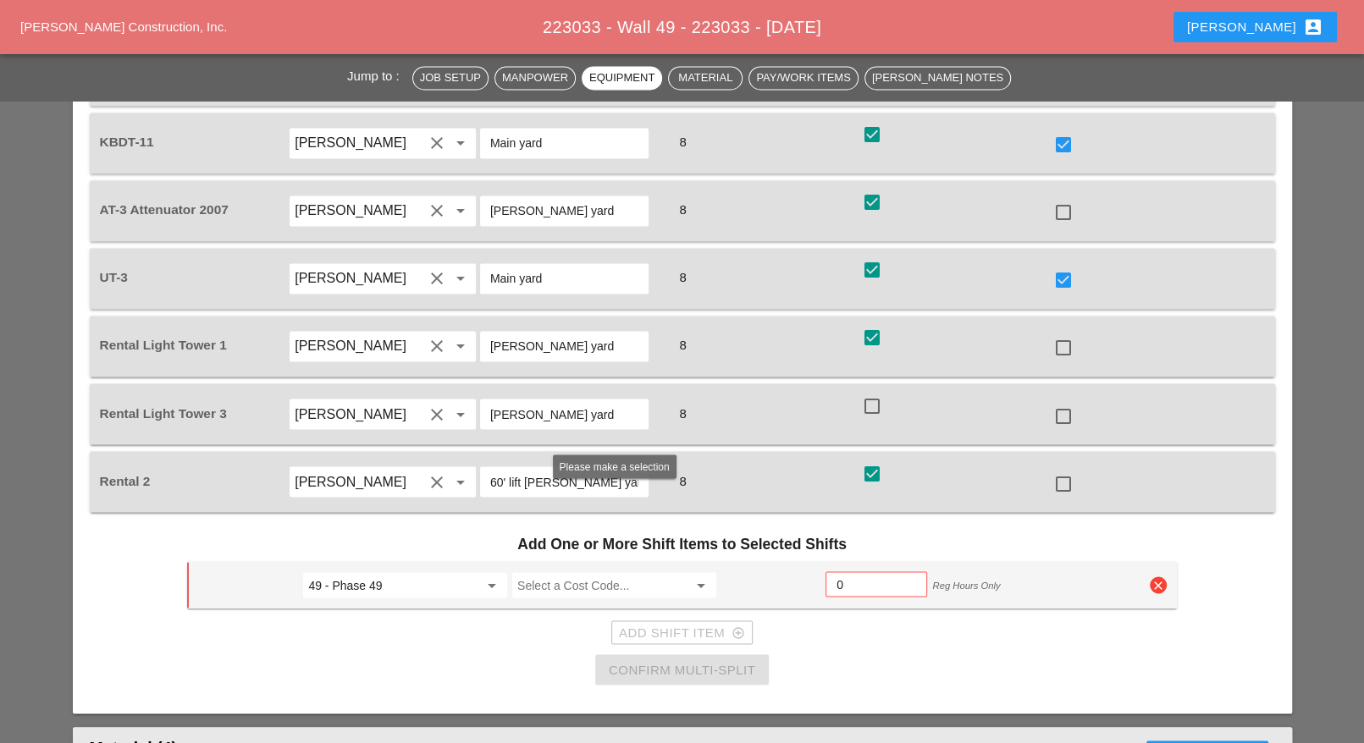
click at [598, 571] on input "Select a Cost Code..." at bounding box center [602, 584] width 170 height 27
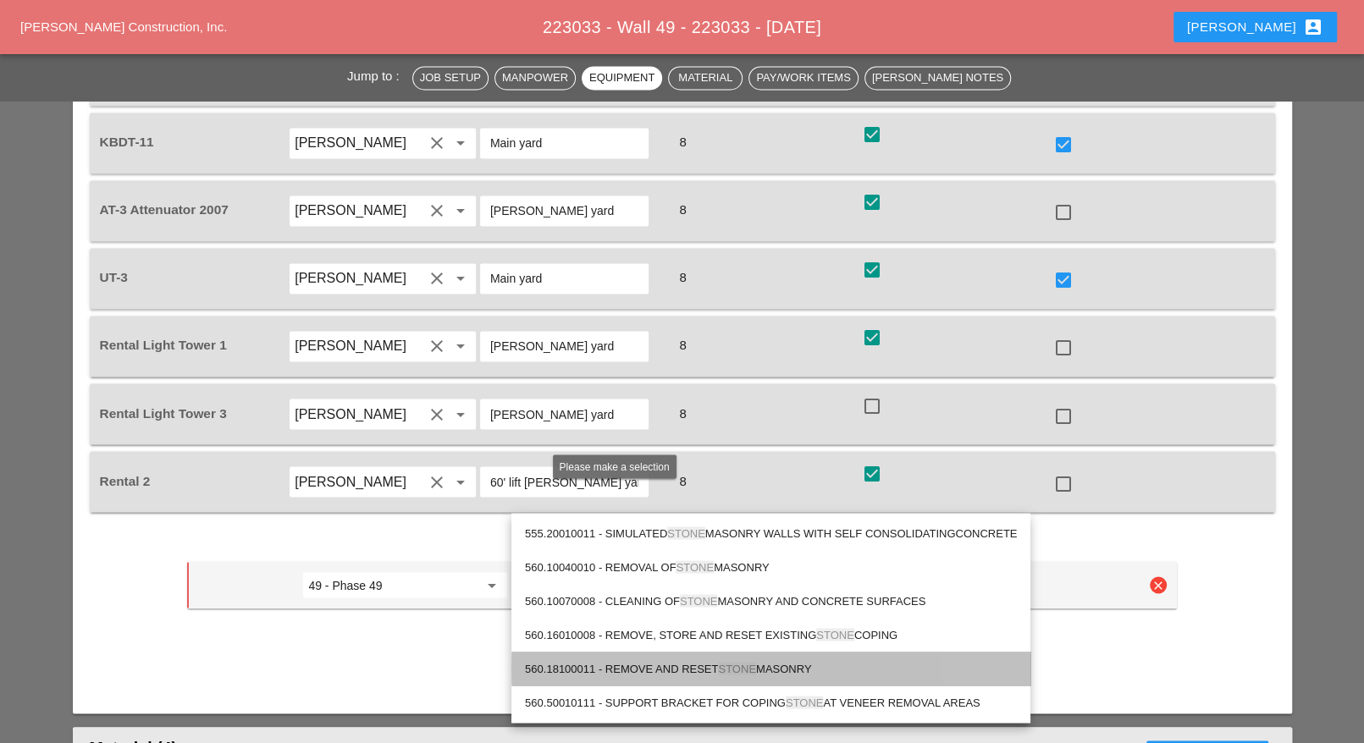
click at [799, 668] on div "560.18100011 - REMOVE AND RESET STONE MASONRY" at bounding box center [771, 669] width 492 height 20
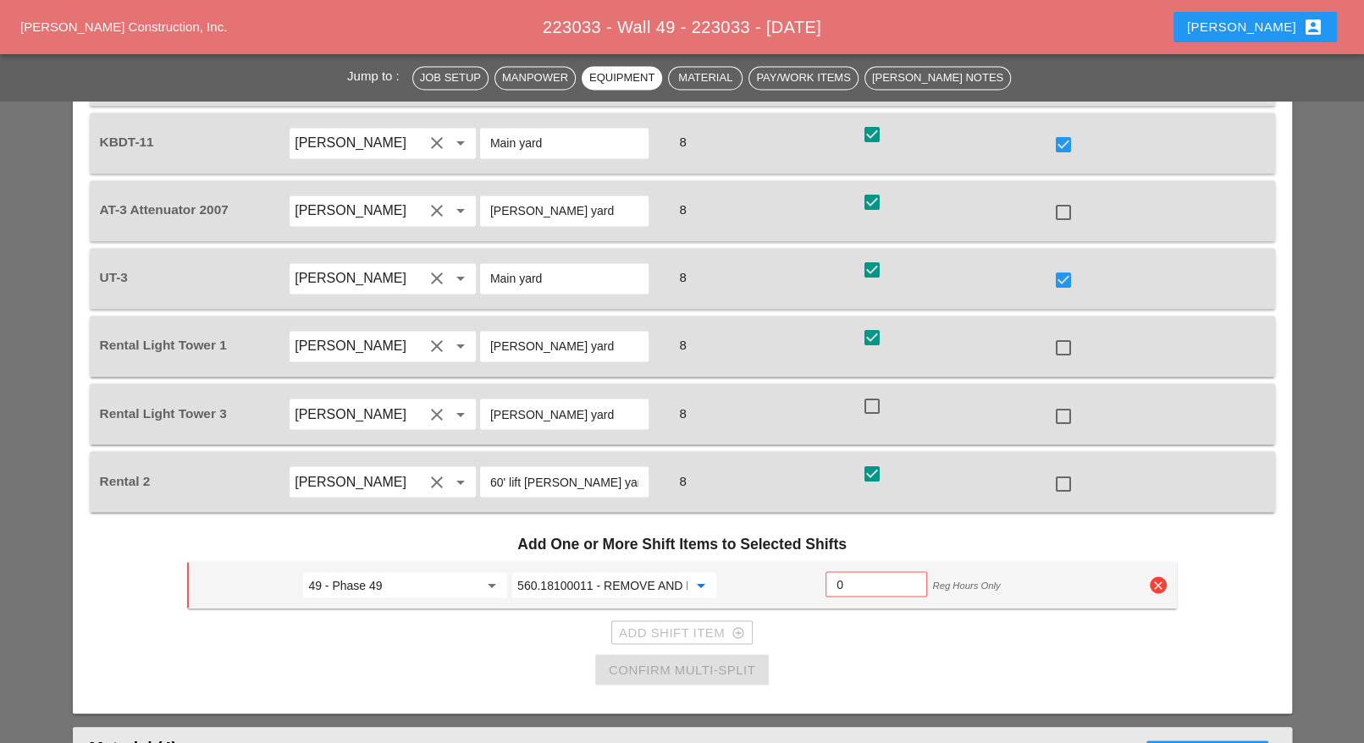
type input "560.18100011 - REMOVE AND RESET STONE MASONRY"
click at [879, 571] on input "0" at bounding box center [876, 584] width 80 height 27
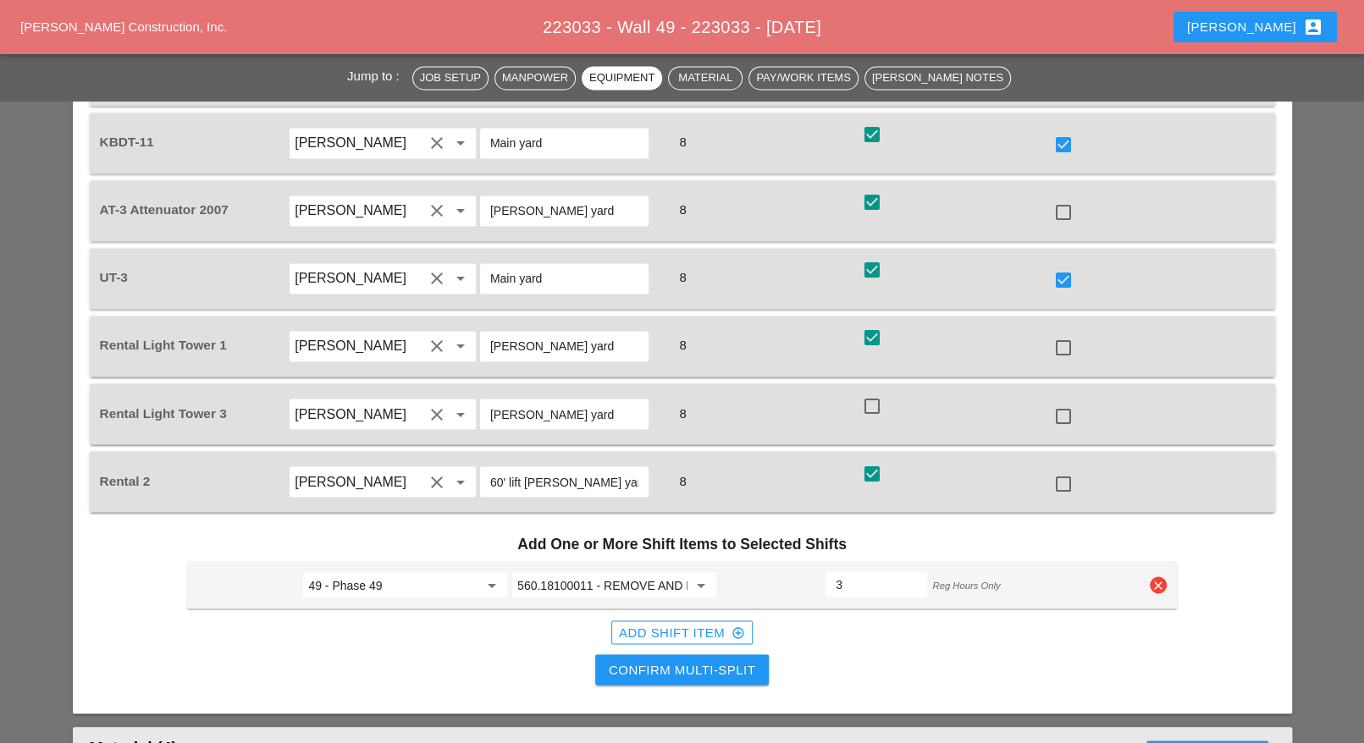
type input "3"
click at [725, 623] on div "Add Shift Item add_circle_outline" at bounding box center [682, 632] width 126 height 19
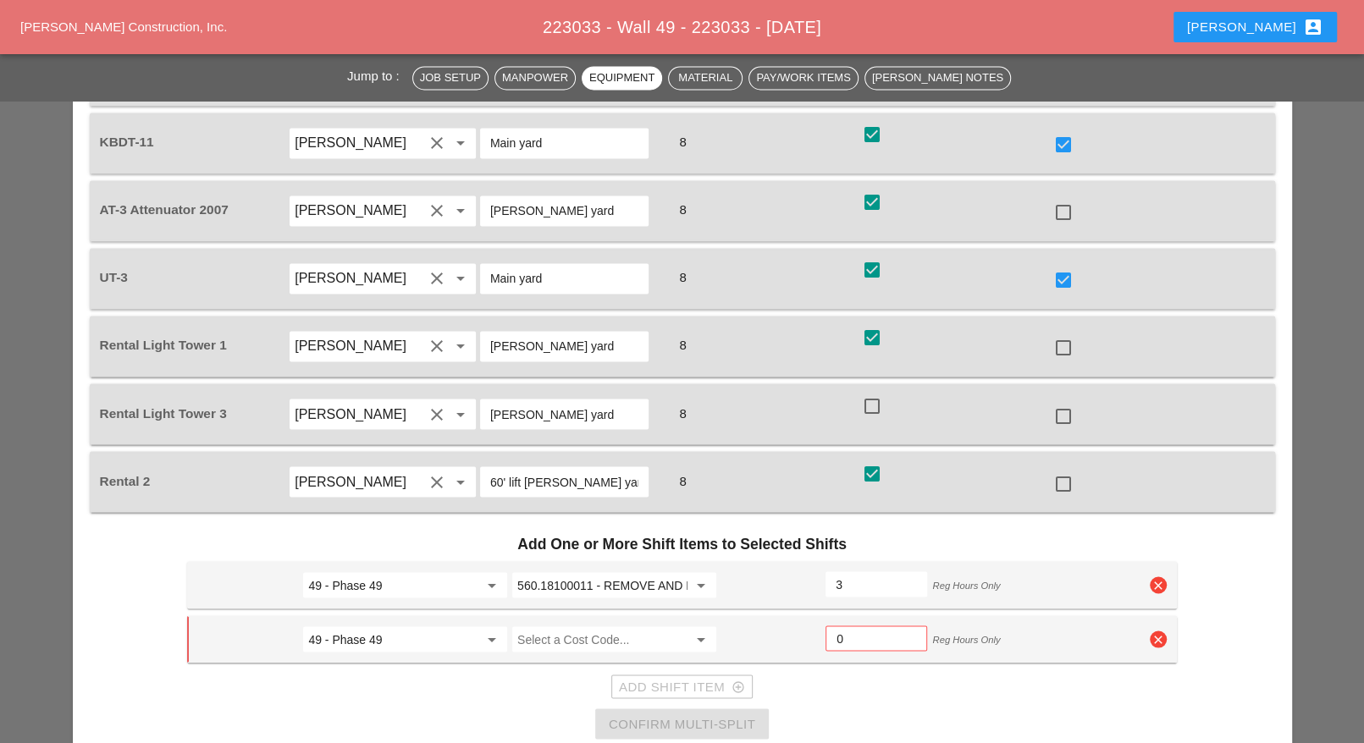
click at [651, 626] on input "Select a Cost Code..." at bounding box center [602, 639] width 170 height 27
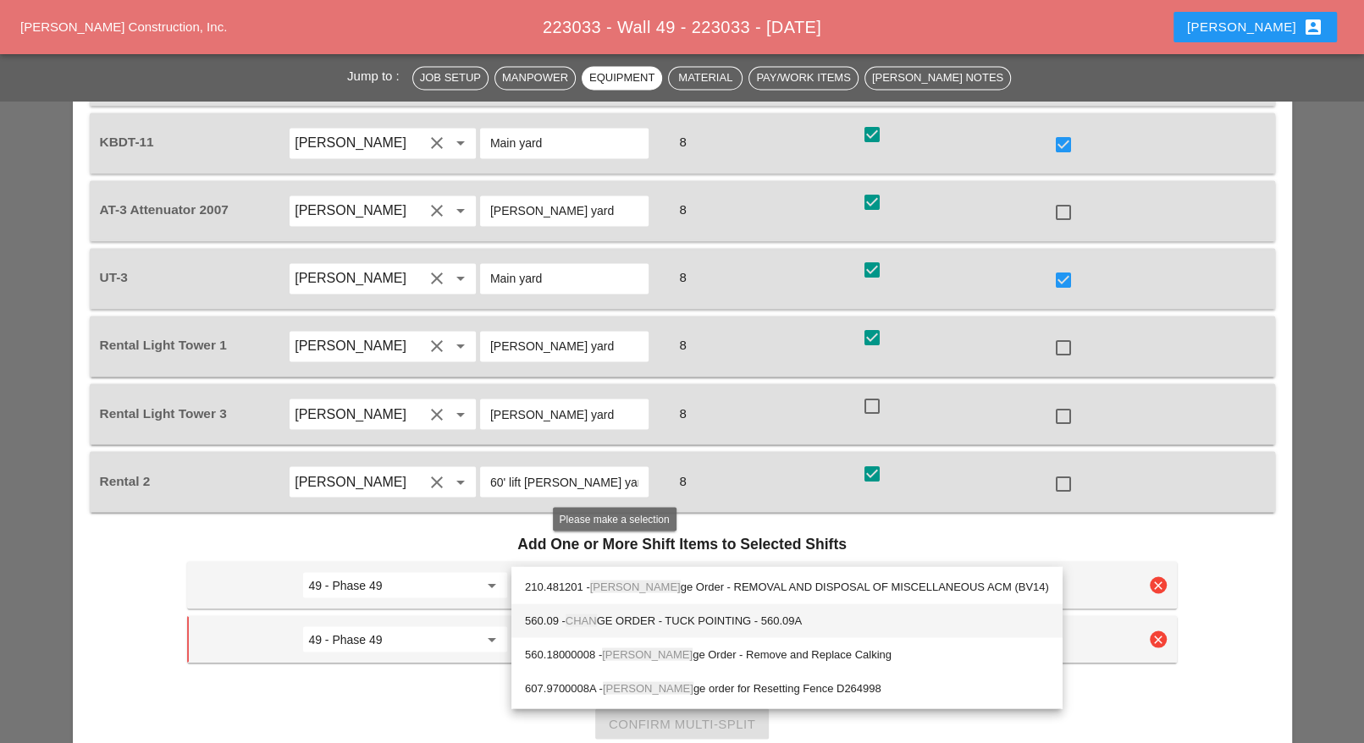
click at [712, 624] on div "560.09 - CHAN GE ORDER - TUCK POINTING - 560.09A" at bounding box center [787, 620] width 524 height 20
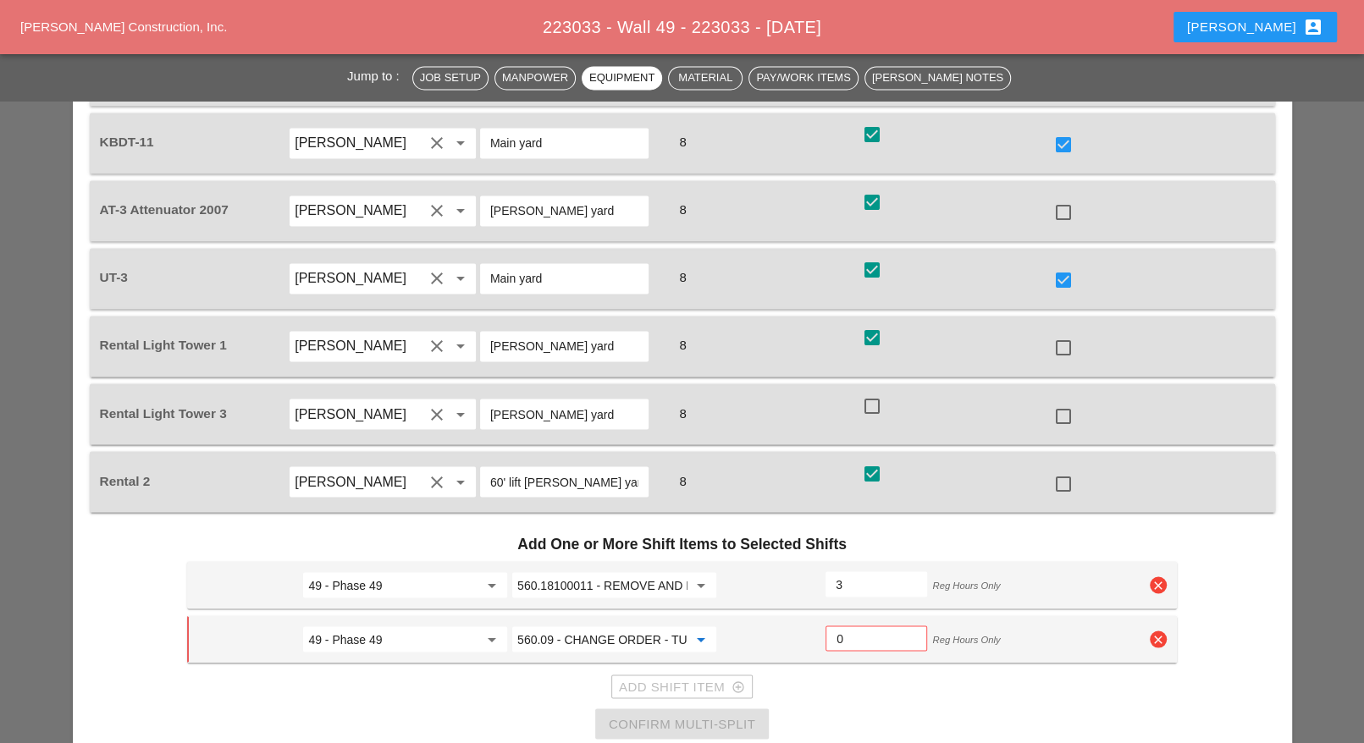
type input "560.09 - CHANGE ORDER - TUCK POINTING - 560.09A"
click at [874, 625] on input "0" at bounding box center [876, 638] width 80 height 27
type input "2"
click at [881, 571] on input "3" at bounding box center [875, 584] width 81 height 27
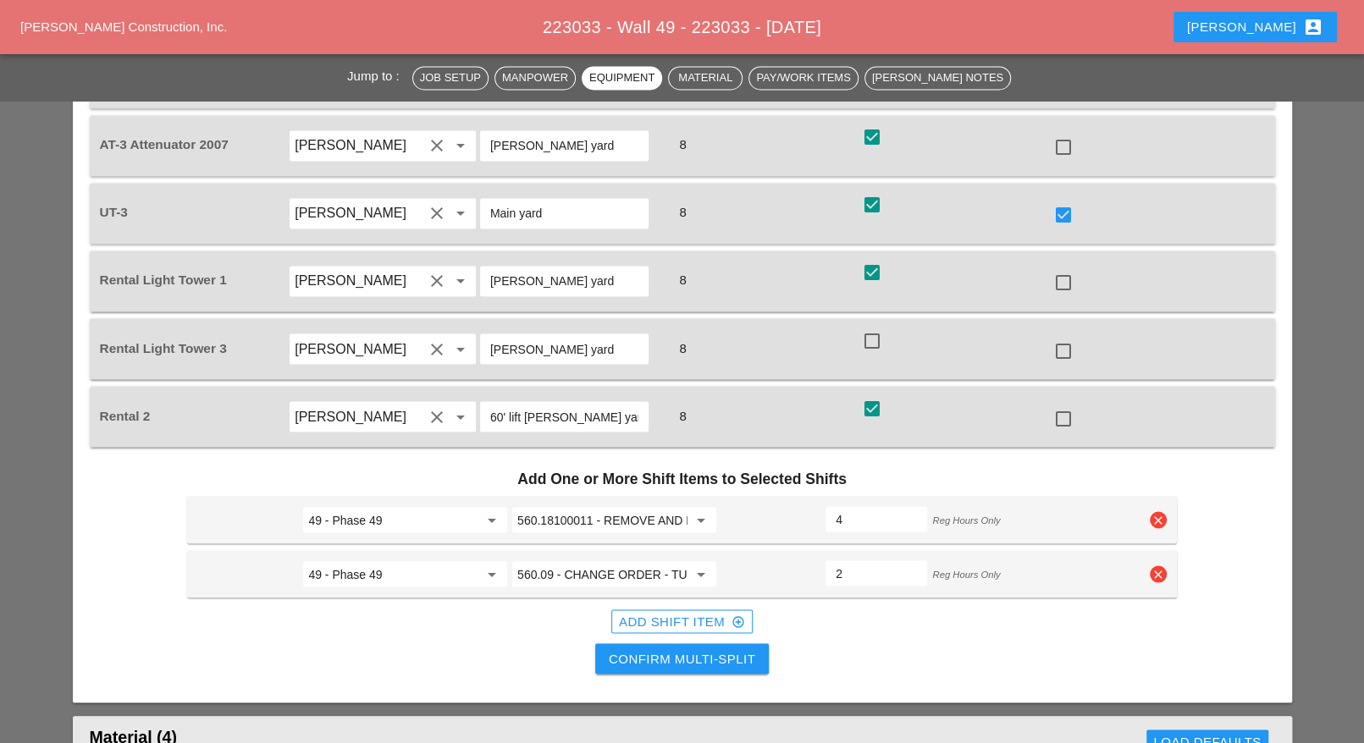
scroll to position [2079, 0]
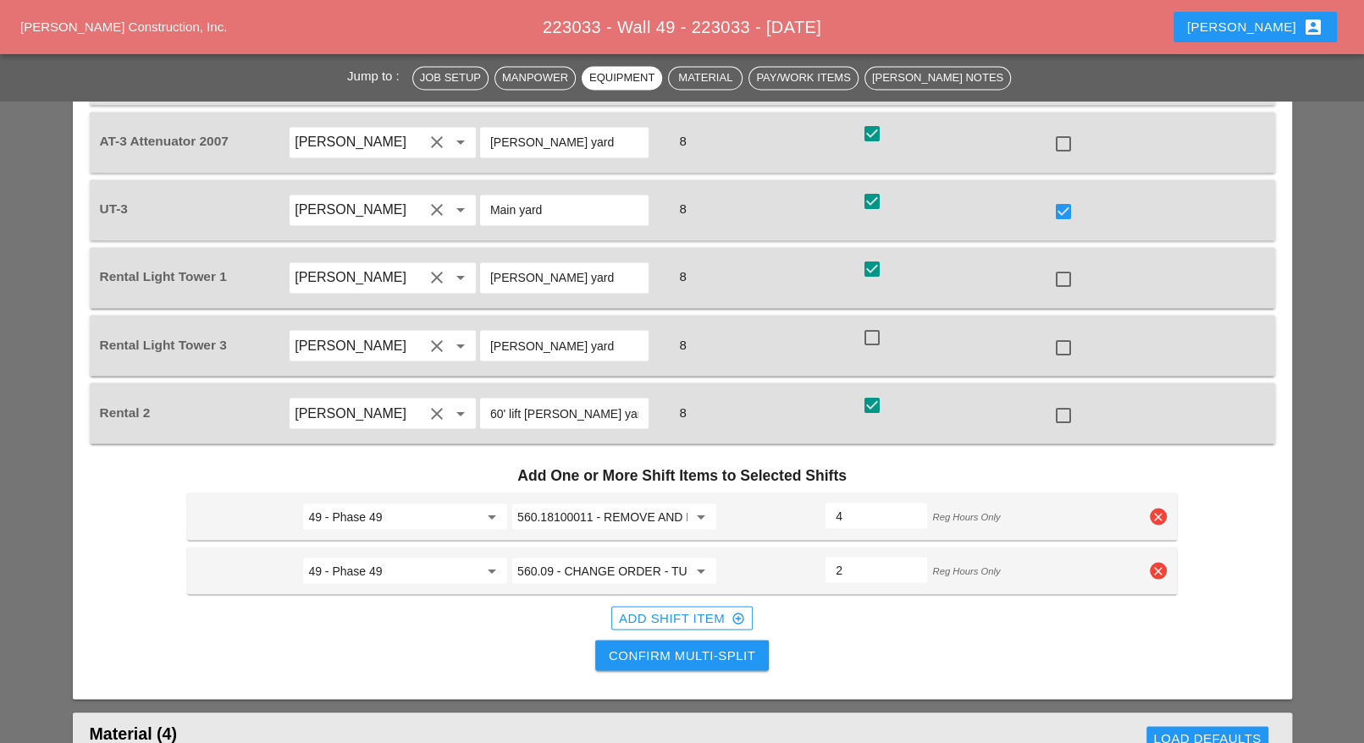
type input "4"
click at [749, 646] on div "Confirm Multi-Split" at bounding box center [682, 655] width 146 height 19
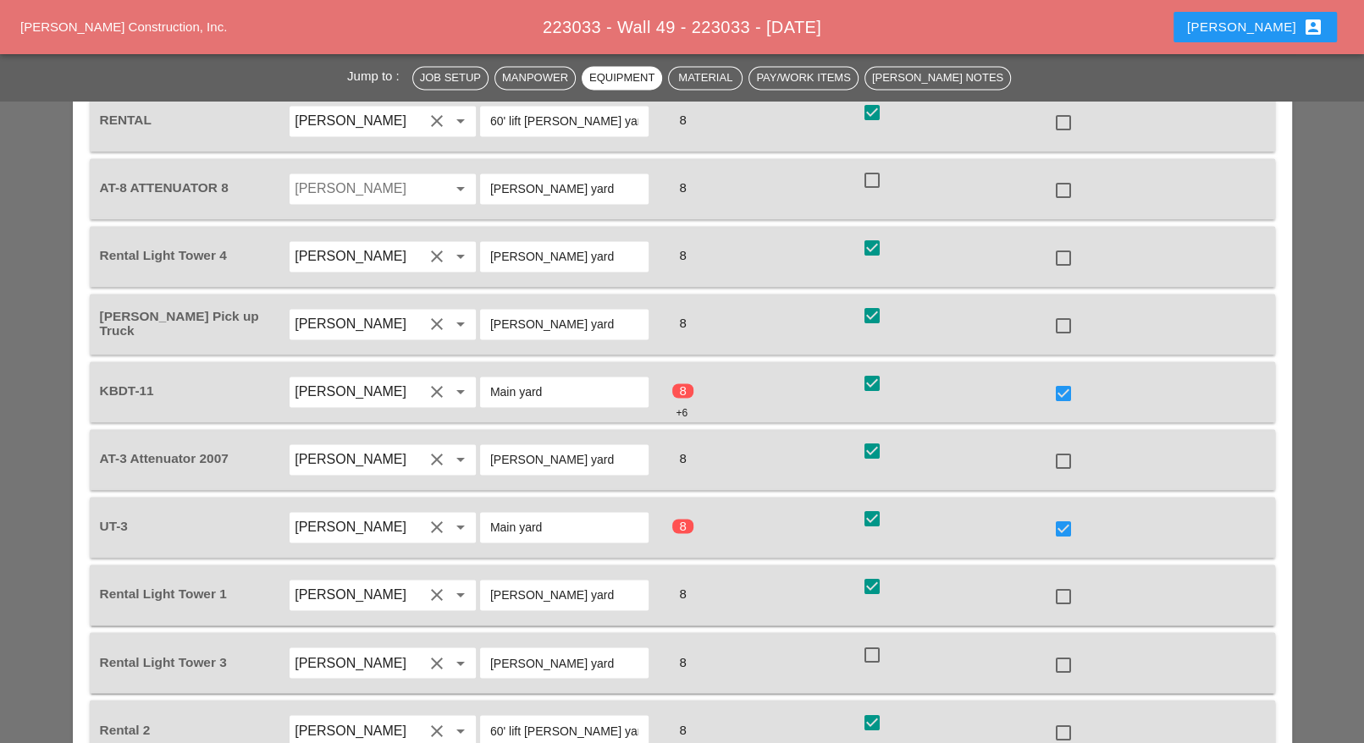
checkbox input "false"
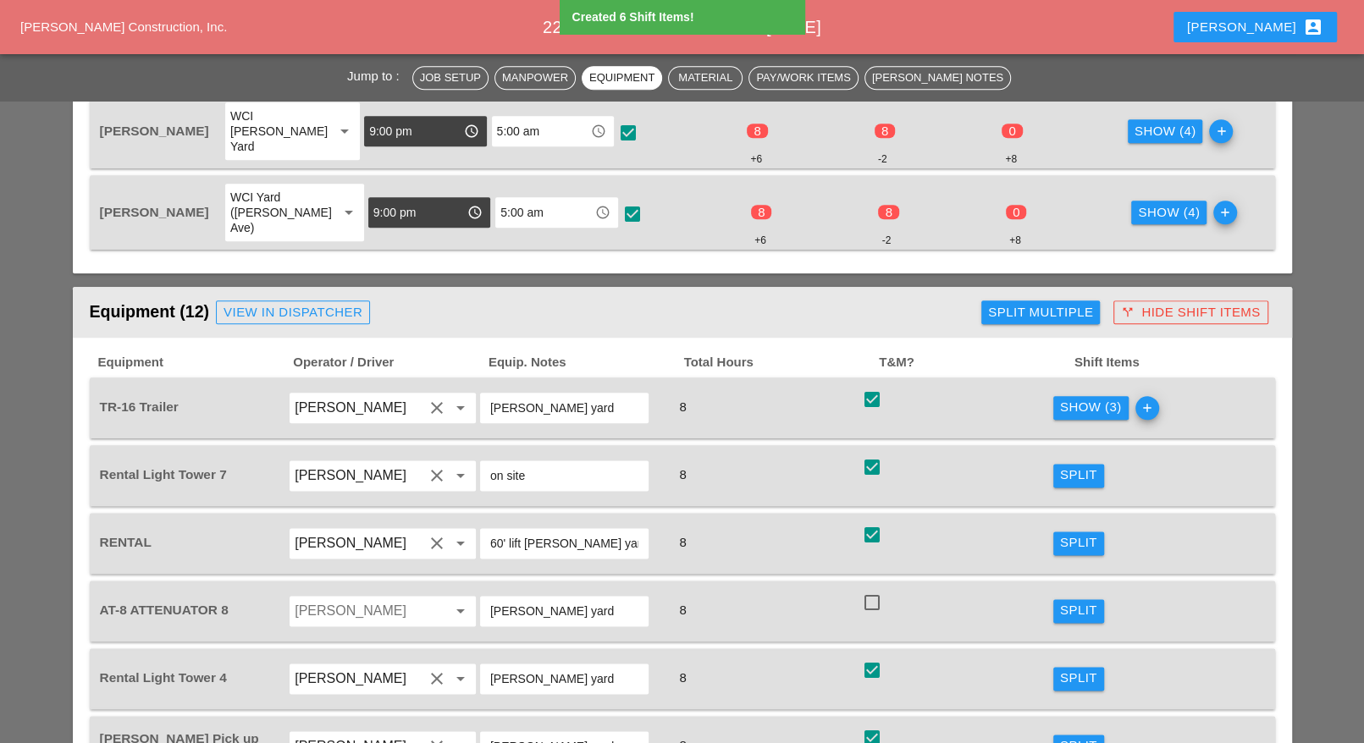
scroll to position [1338, 0]
click at [1097, 399] on div "Show (3)" at bounding box center [1091, 408] width 62 height 19
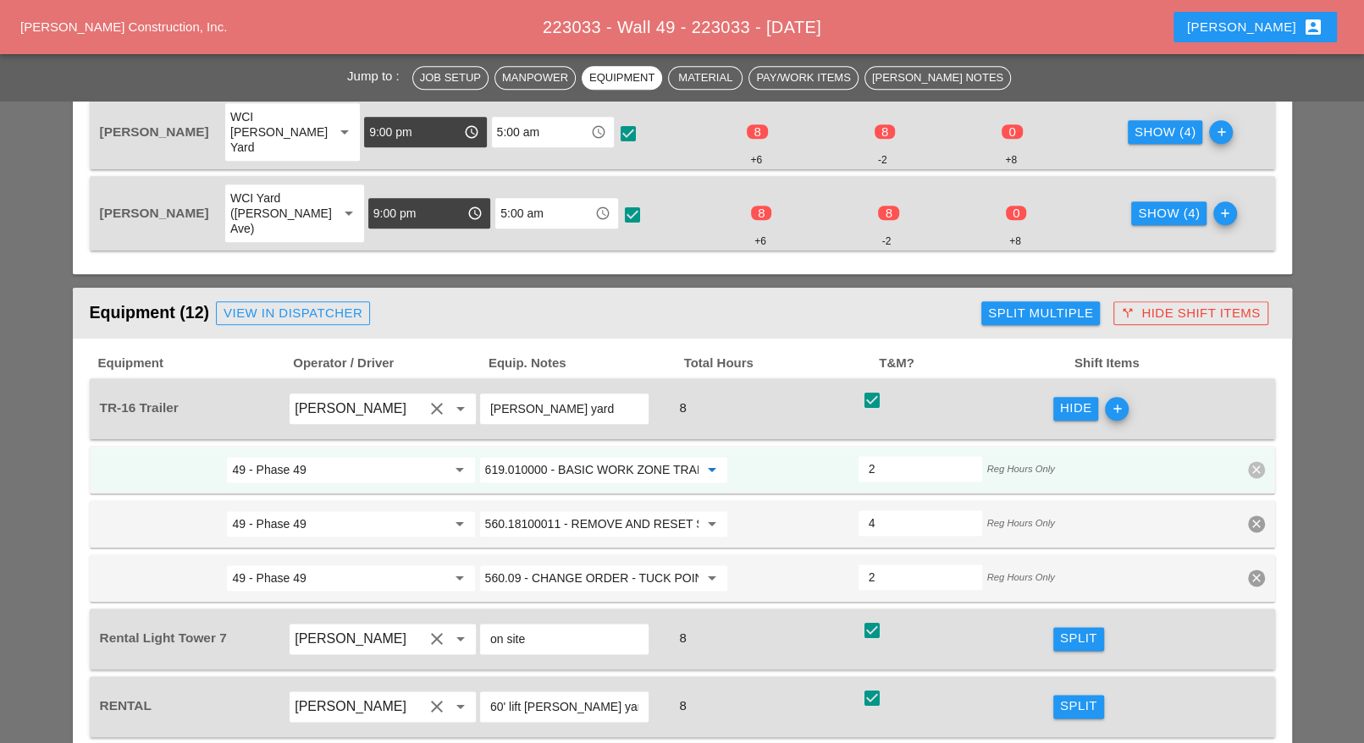
click at [541, 456] on input "619.010000 - BASIC WORK ZONE TRAFFIC CONTROL" at bounding box center [591, 469] width 213 height 27
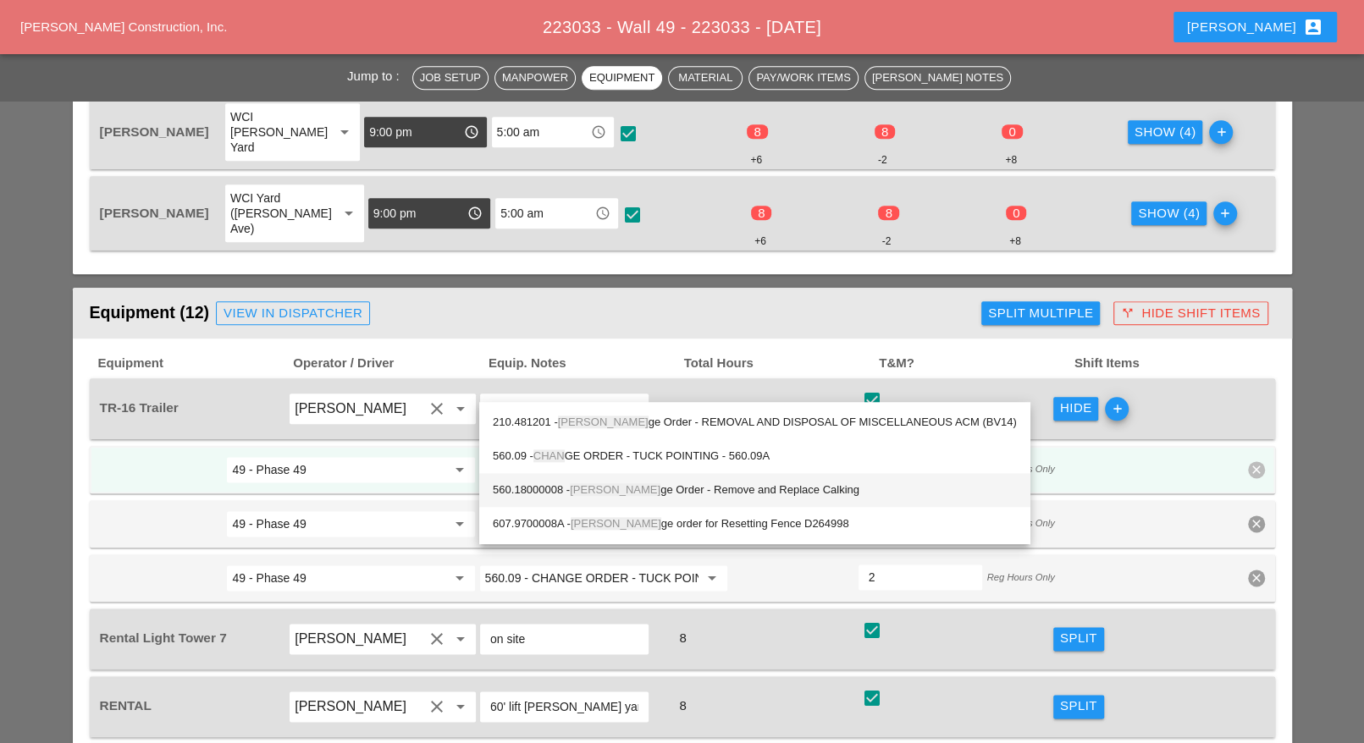
click at [646, 488] on div "560.18000008 - Chan ge Order - Remove and Replace Calking" at bounding box center [755, 490] width 524 height 20
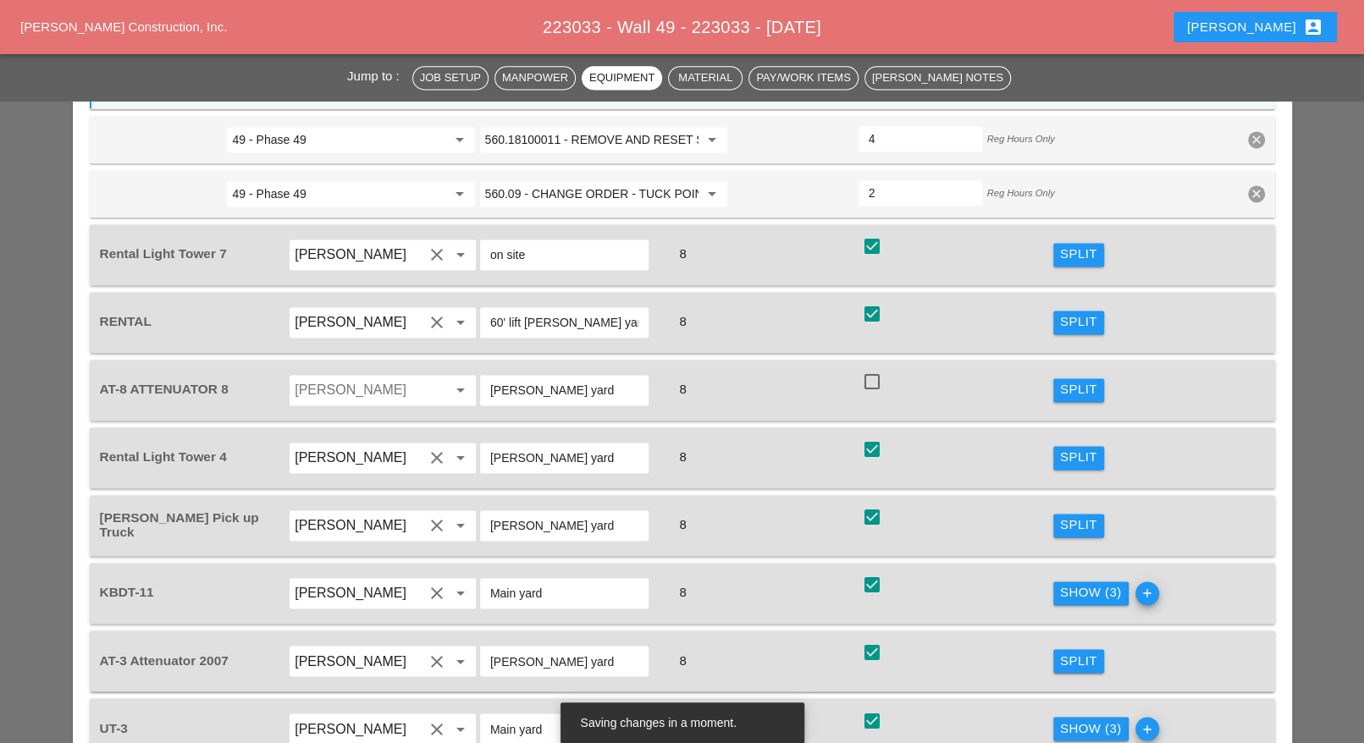
scroll to position [1762, 0]
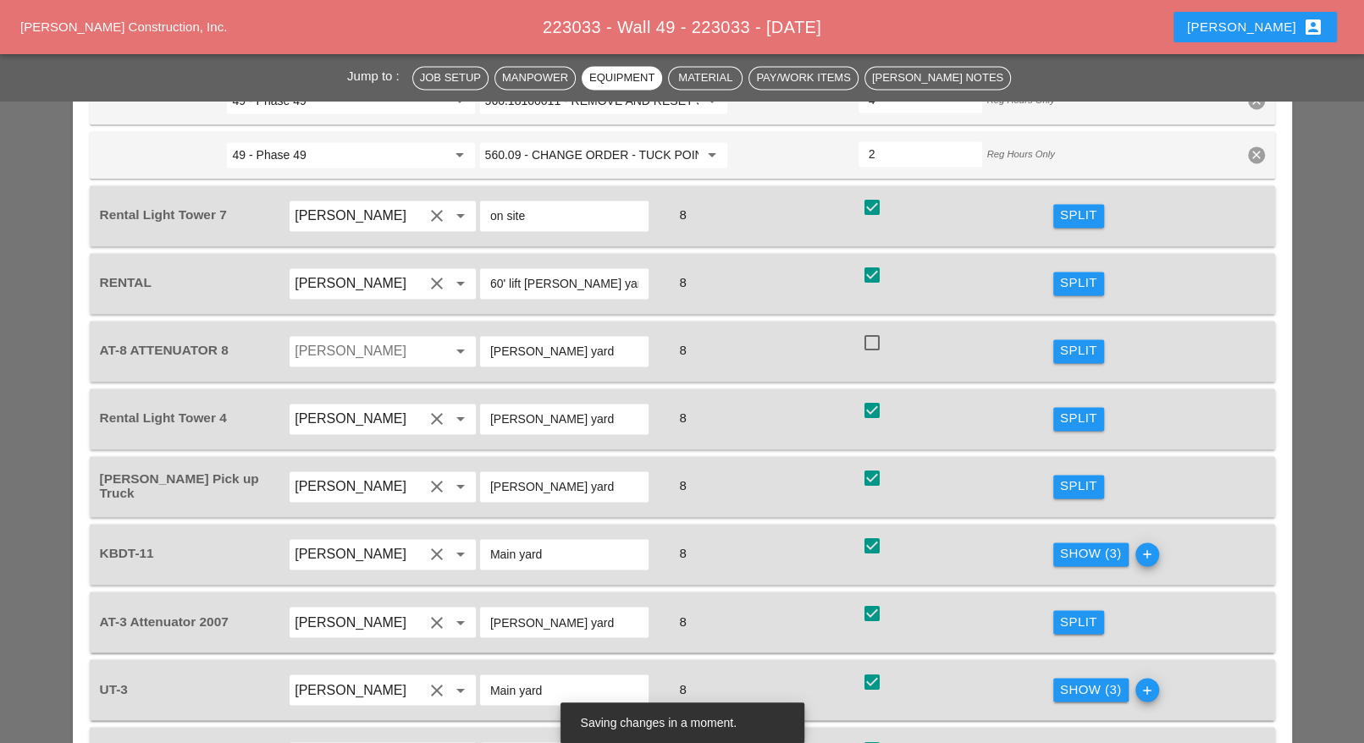
type input "560.18000008 - Change Order - Remove and Replace Calking"
click at [1078, 544] on div "Show (3)" at bounding box center [1091, 553] width 62 height 19
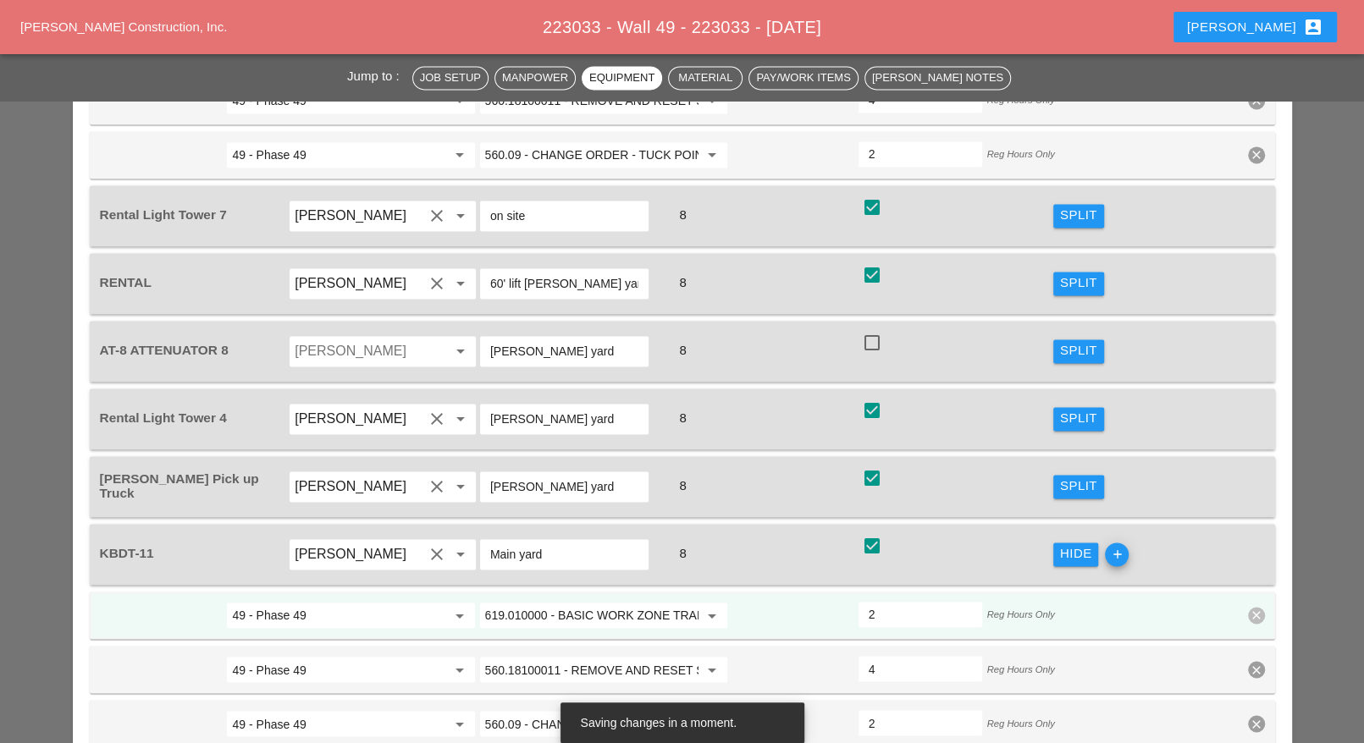
click at [575, 602] on input "619.010000 - BASIC WORK ZONE TRAFFIC CONTROL" at bounding box center [591, 615] width 213 height 27
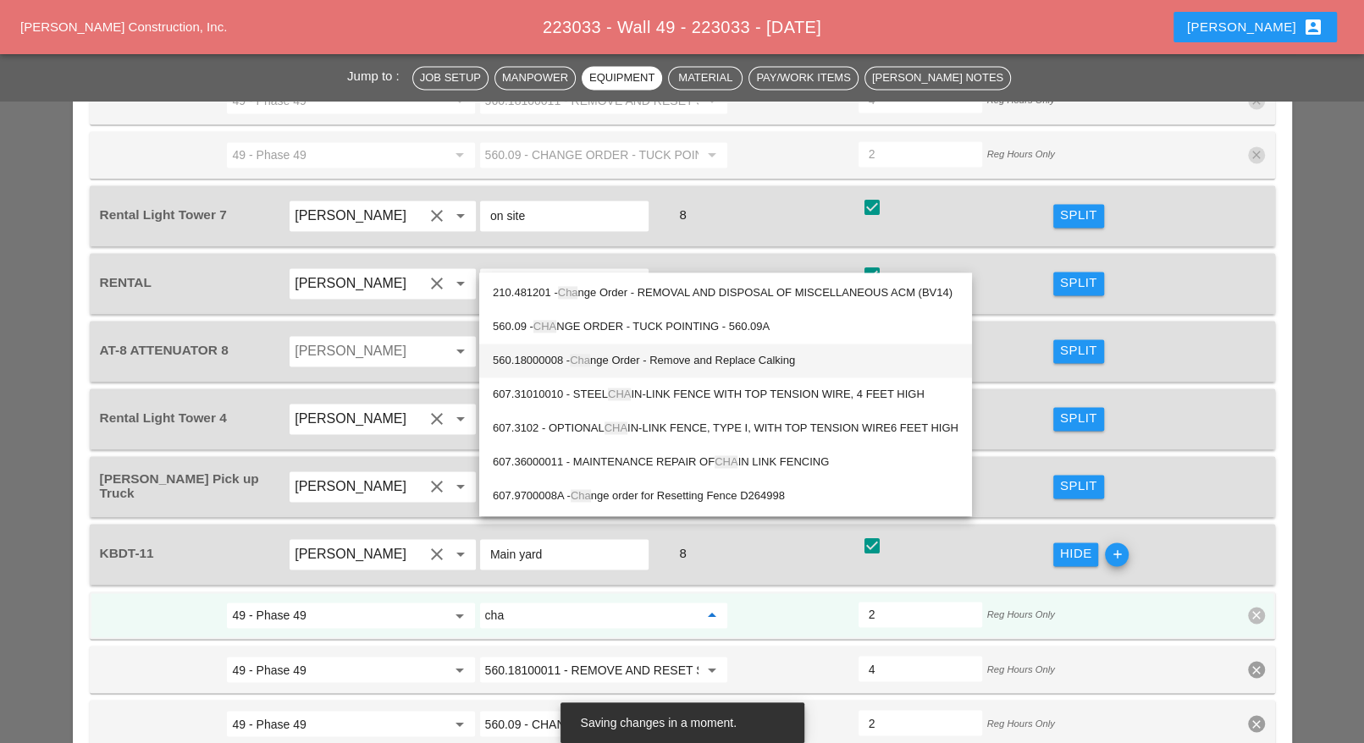
click at [606, 355] on div "560.18000008 - Cha nge Order - Remove and Replace Calking" at bounding box center [726, 360] width 466 height 20
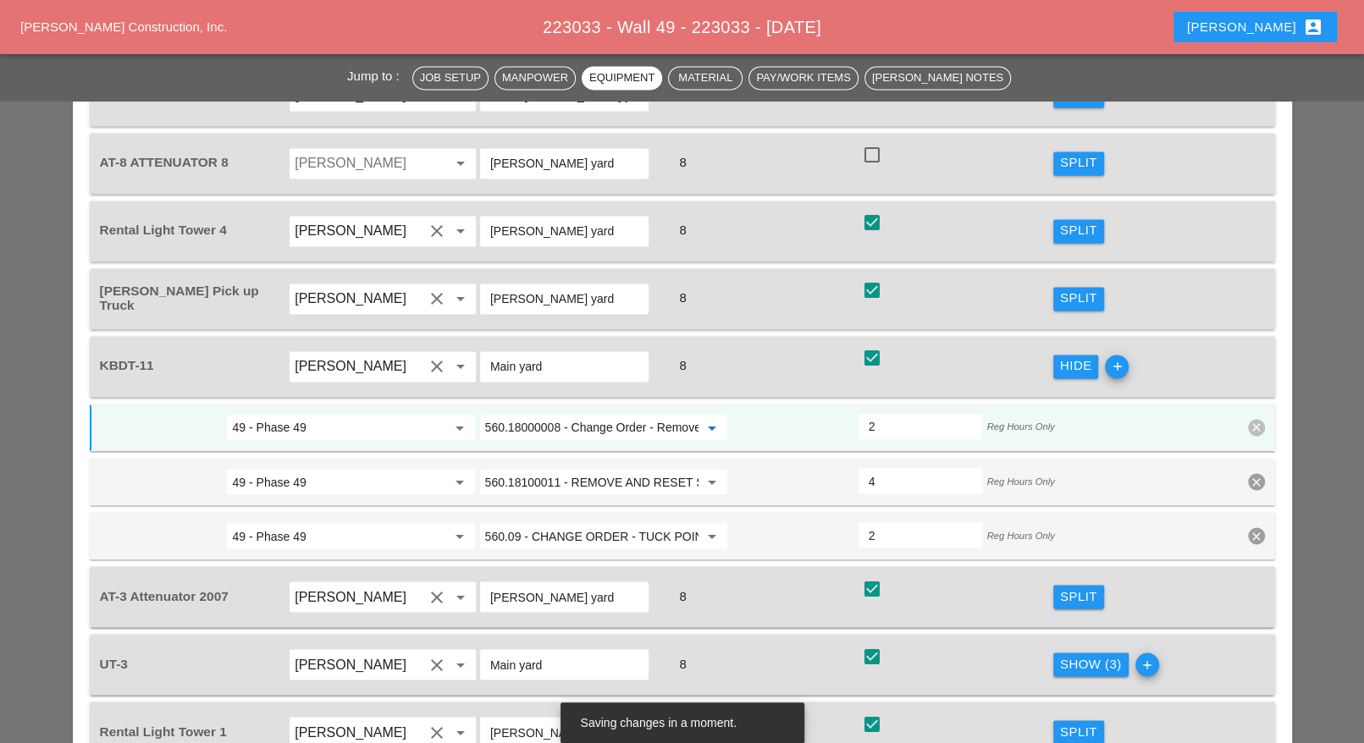
scroll to position [2079, 0]
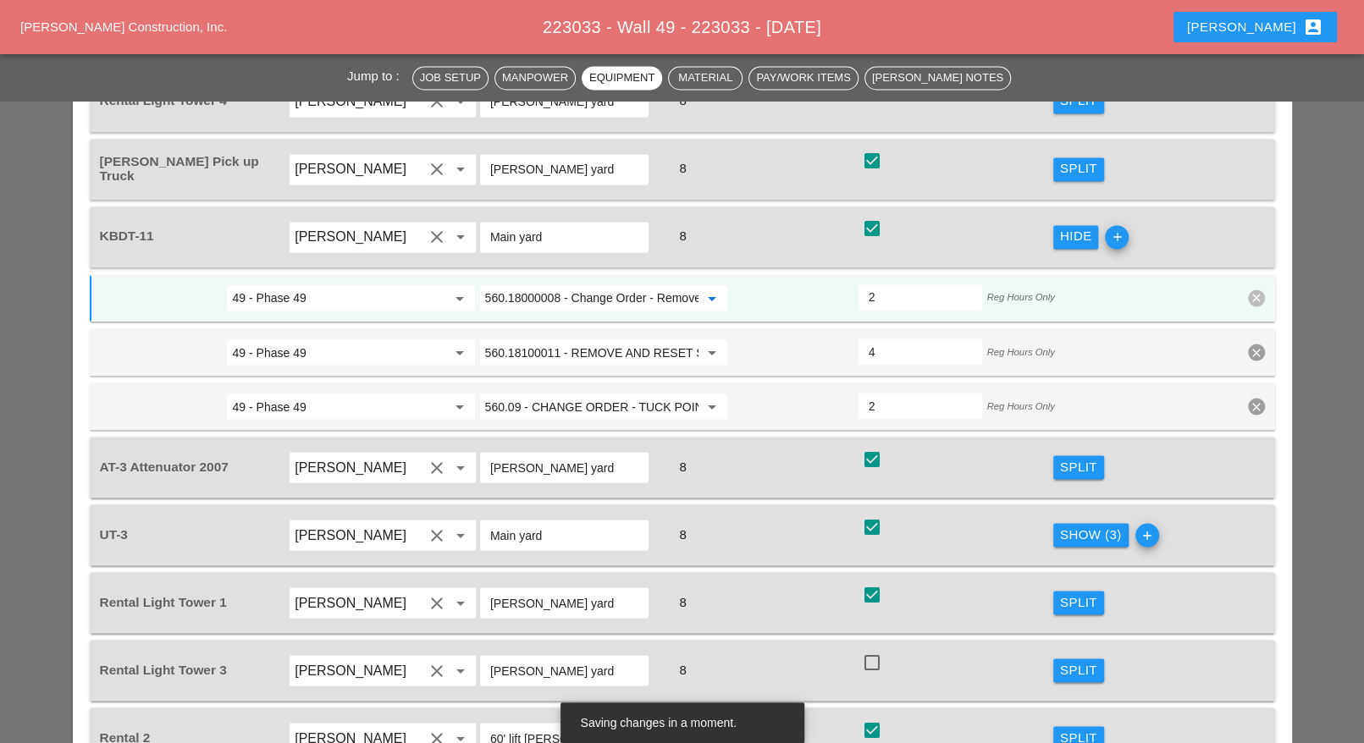
type input "560.18000008 - Change Order - Remove and Replace Calking"
click at [1067, 525] on div "Show (3)" at bounding box center [1091, 534] width 62 height 19
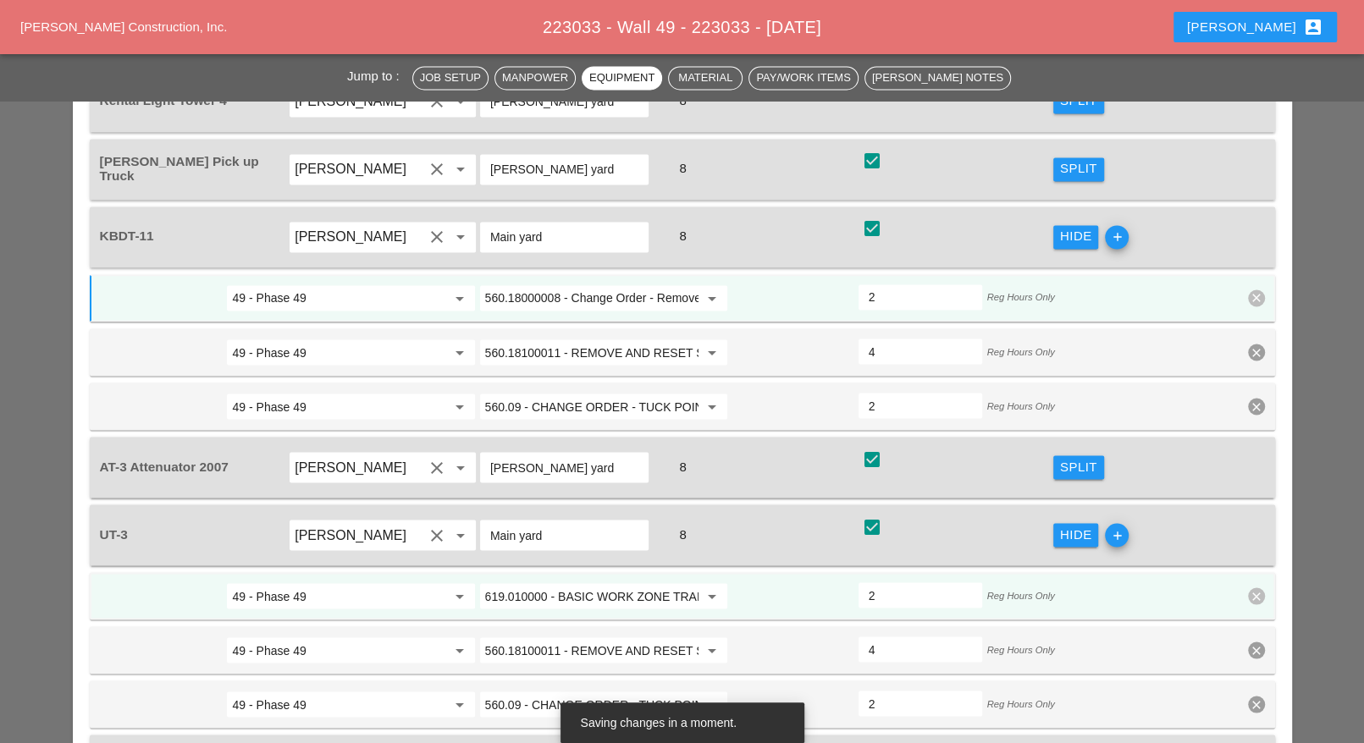
click at [597, 582] on input "619.010000 - BASIC WORK ZONE TRAFFIC CONTROL" at bounding box center [591, 595] width 213 height 27
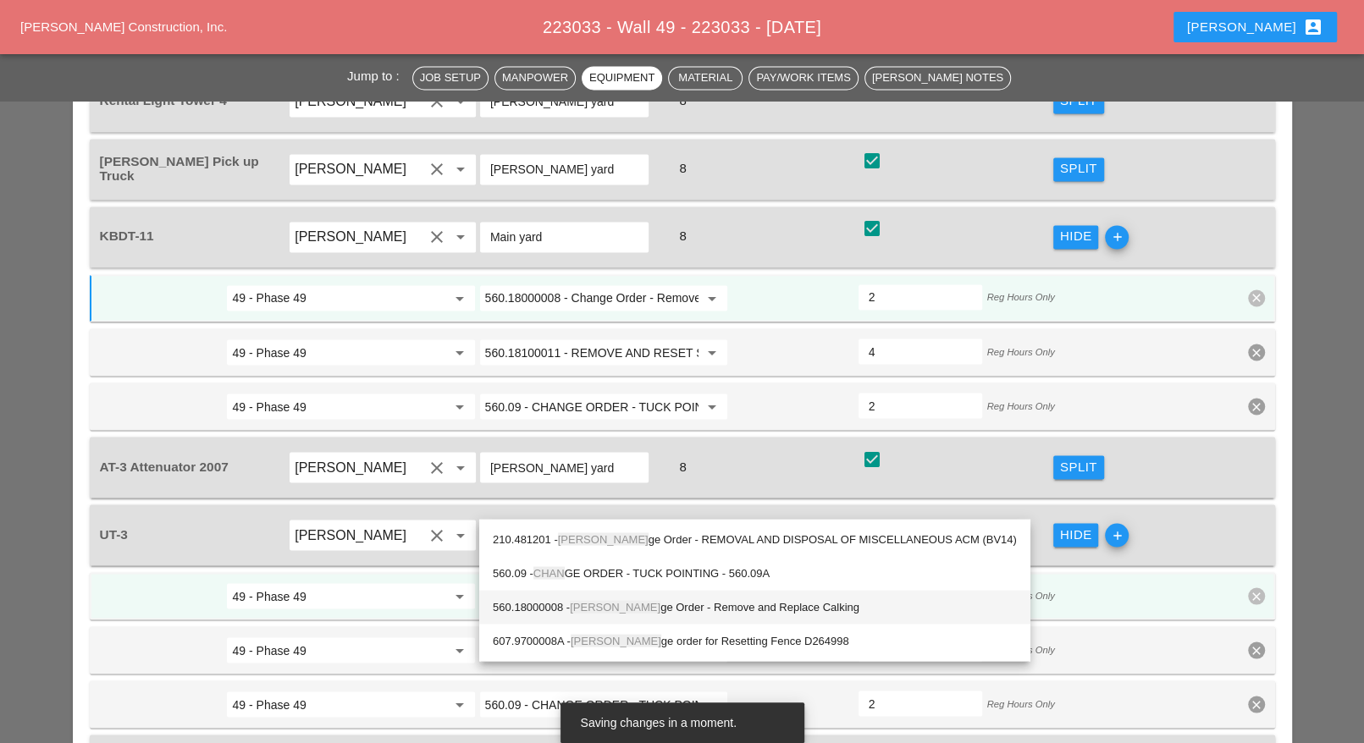
click at [615, 590] on div "560.18000008 - Chan ge Order - Remove and Replace Calking" at bounding box center [755, 607] width 524 height 34
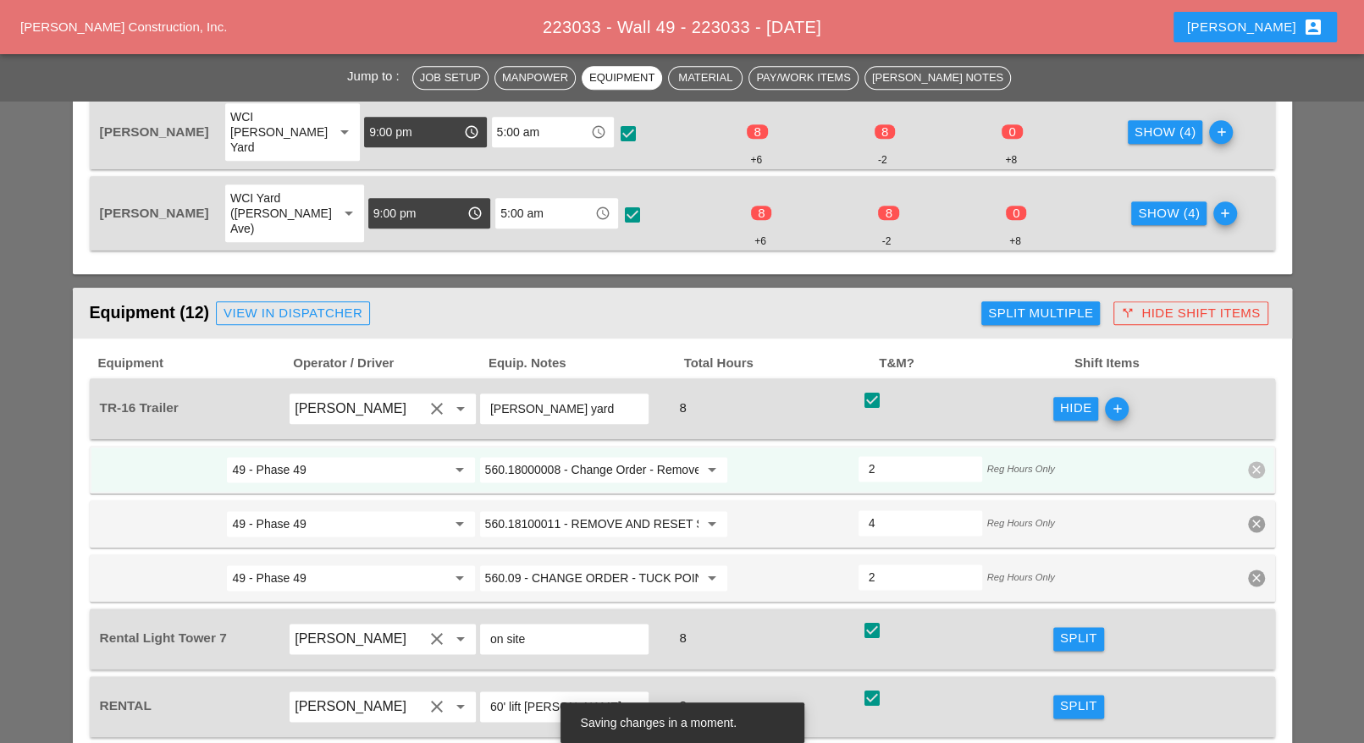
scroll to position [1550, 0]
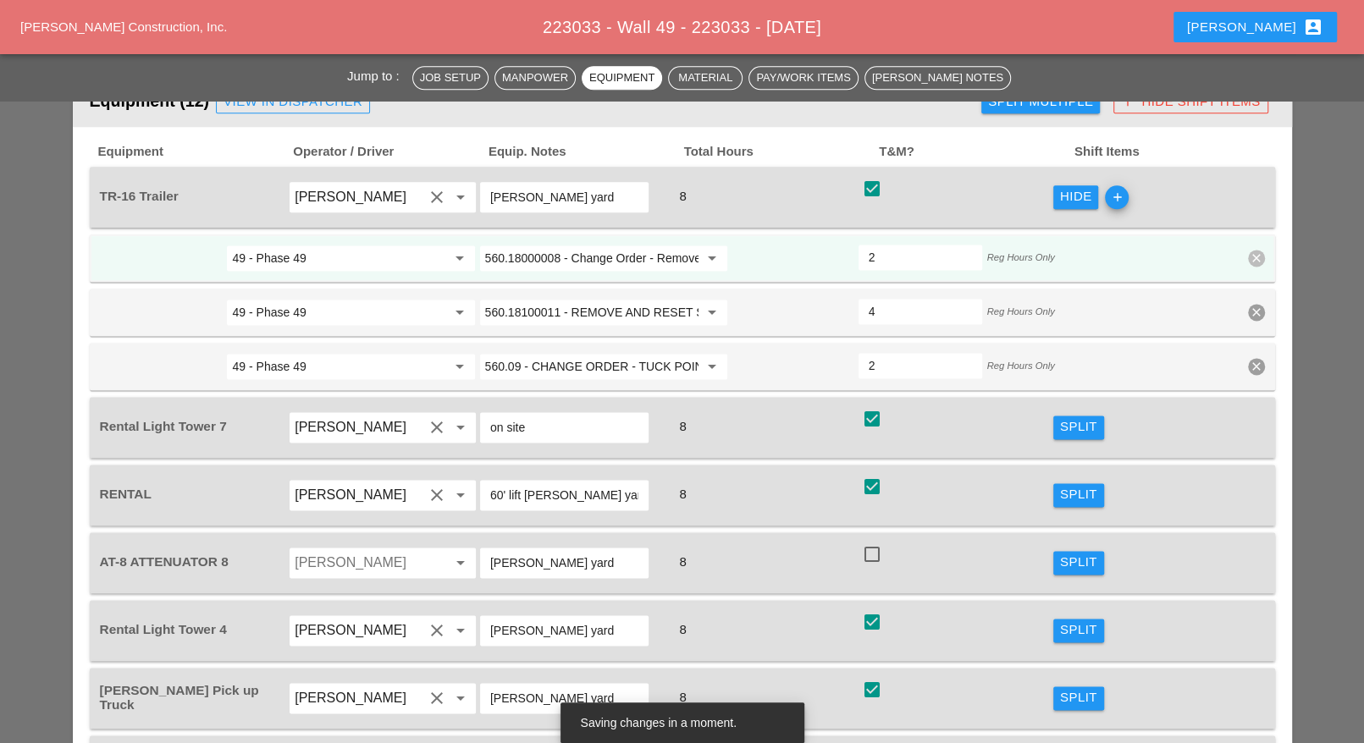
type input "560.18000008 - Change Order - Remove and Replace Calking"
click at [1077, 417] on div "Split" at bounding box center [1078, 426] width 37 height 19
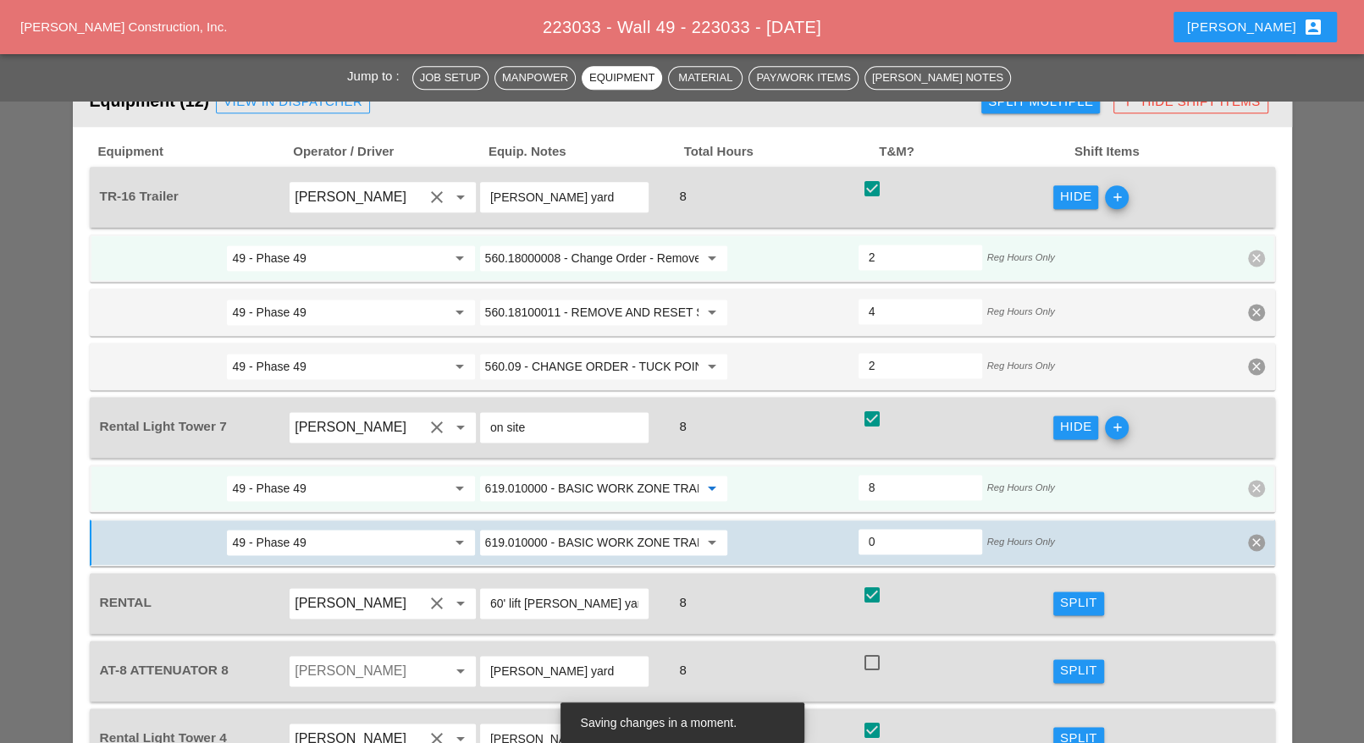
click at [576, 475] on input "619.010000 - BASIC WORK ZONE TRAFFIC CONTROL" at bounding box center [591, 488] width 213 height 27
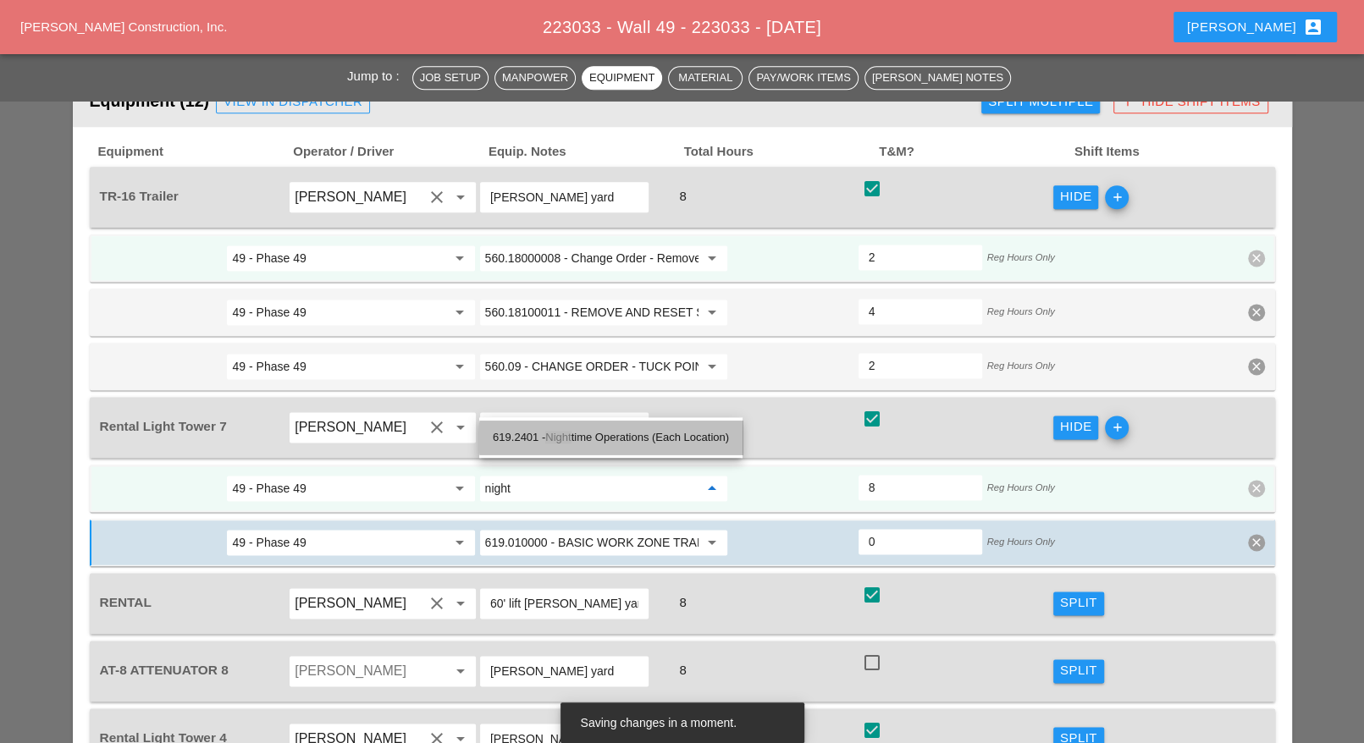
click at [623, 434] on div "619.2401 - Night time Operations (Each Location)" at bounding box center [611, 437] width 236 height 20
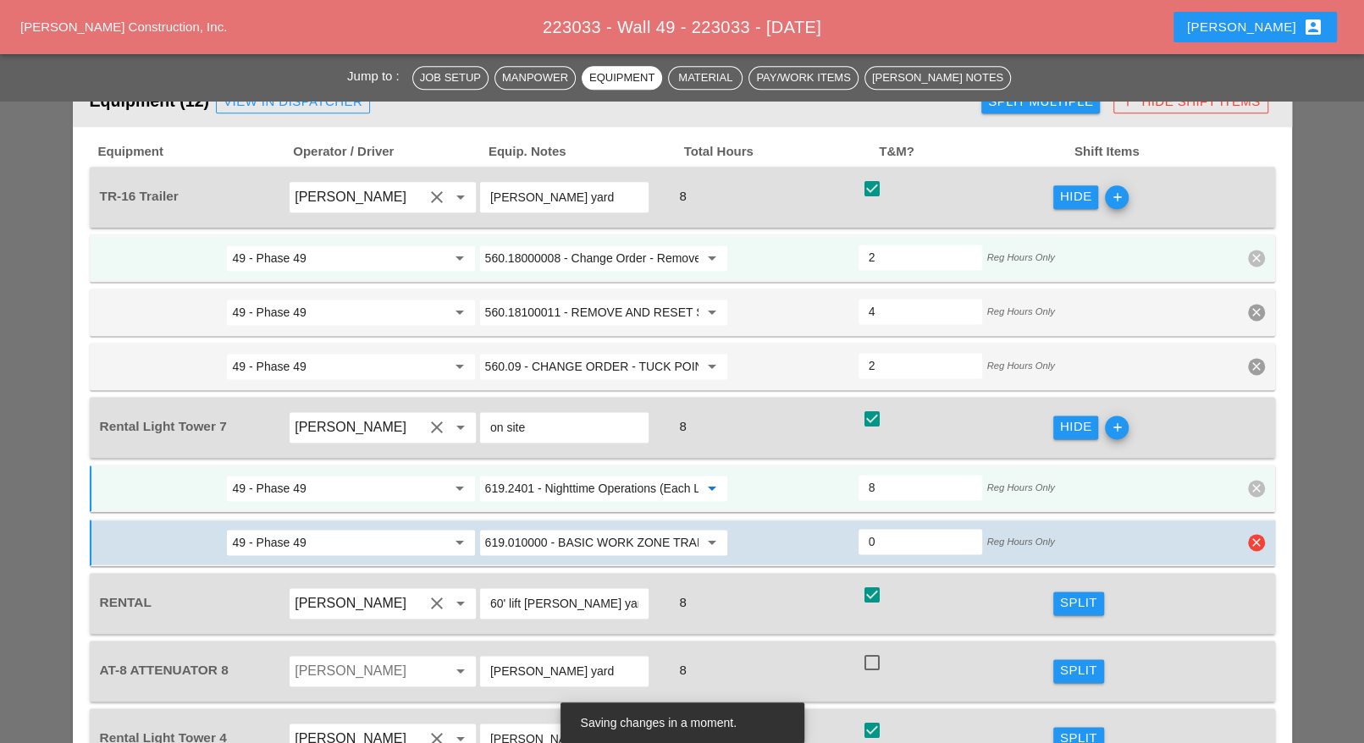
type input "619.2401 - Nighttime Operations (Each Location)"
drag, startPoint x: 559, startPoint y: 454, endPoint x: 562, endPoint y: 420, distance: 34.0
click at [560, 529] on div "619.010000 - BASIC WORK ZONE TRAFFIC CONTROL arrow_drop_down" at bounding box center [603, 542] width 249 height 27
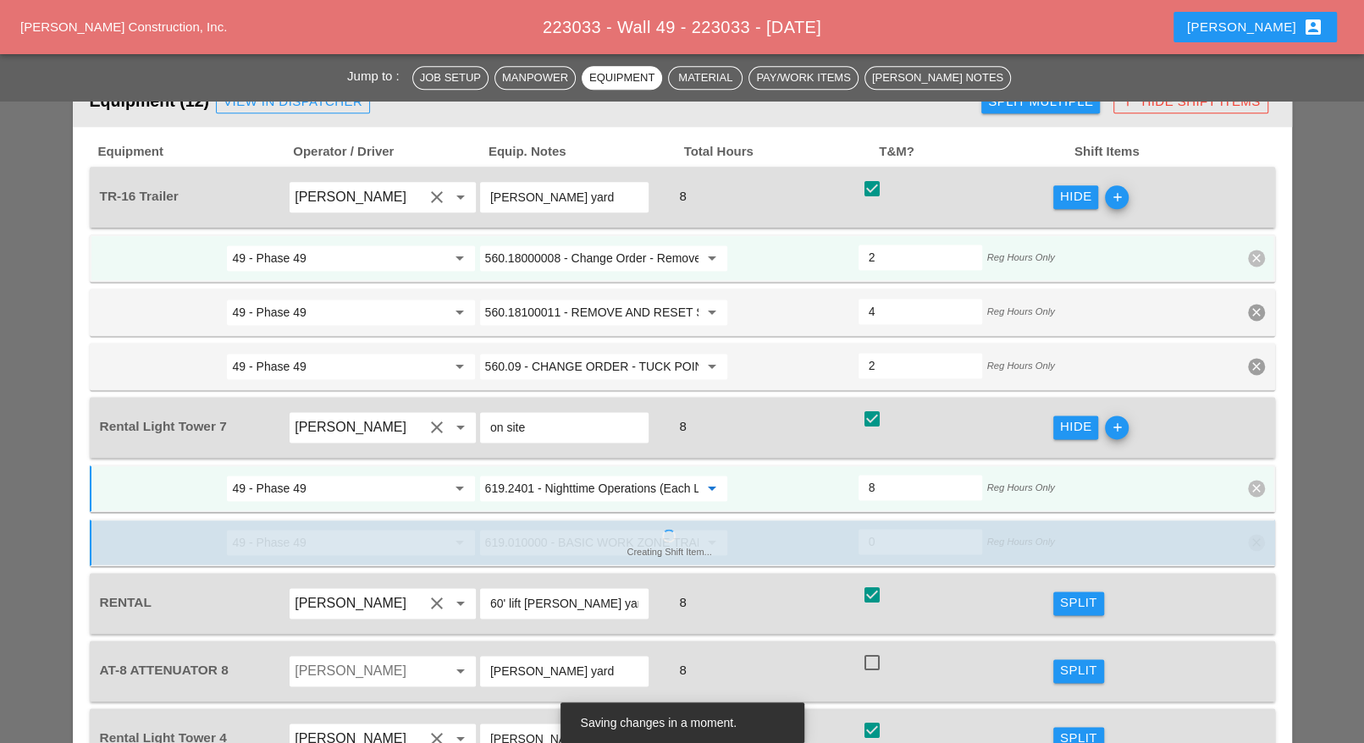
click at [564, 465] on div "49 - Phase 49 arrow_drop_down 619.2401 - Nighttime Operations (Each Location) a…" at bounding box center [682, 488] width 1185 height 47
click at [564, 475] on input "619.2401 - Nighttime Operations (Each Location)" at bounding box center [591, 488] width 213 height 27
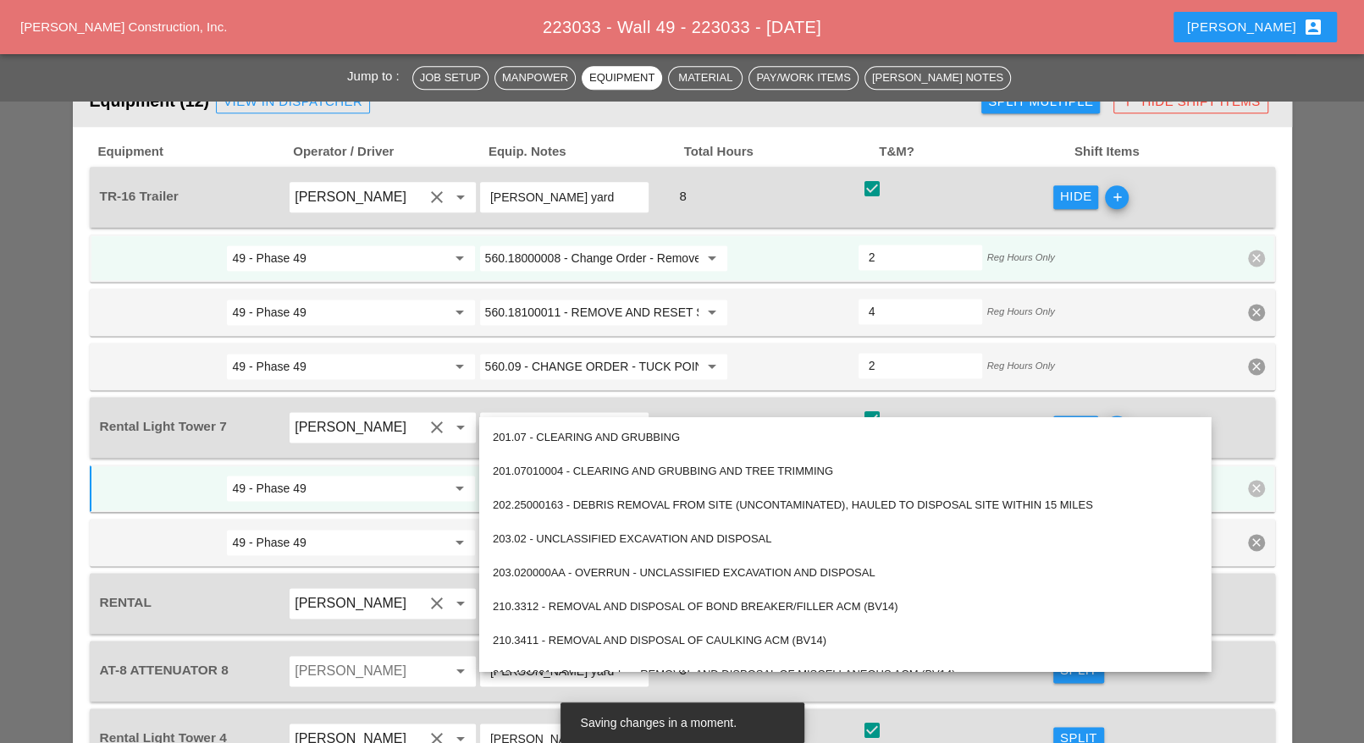
click at [365, 465] on span "49 - Phase 49 arrow_drop_down 619.2401 - Nighttime Operations (Each Location) a…" at bounding box center [682, 516] width 1185 height 102
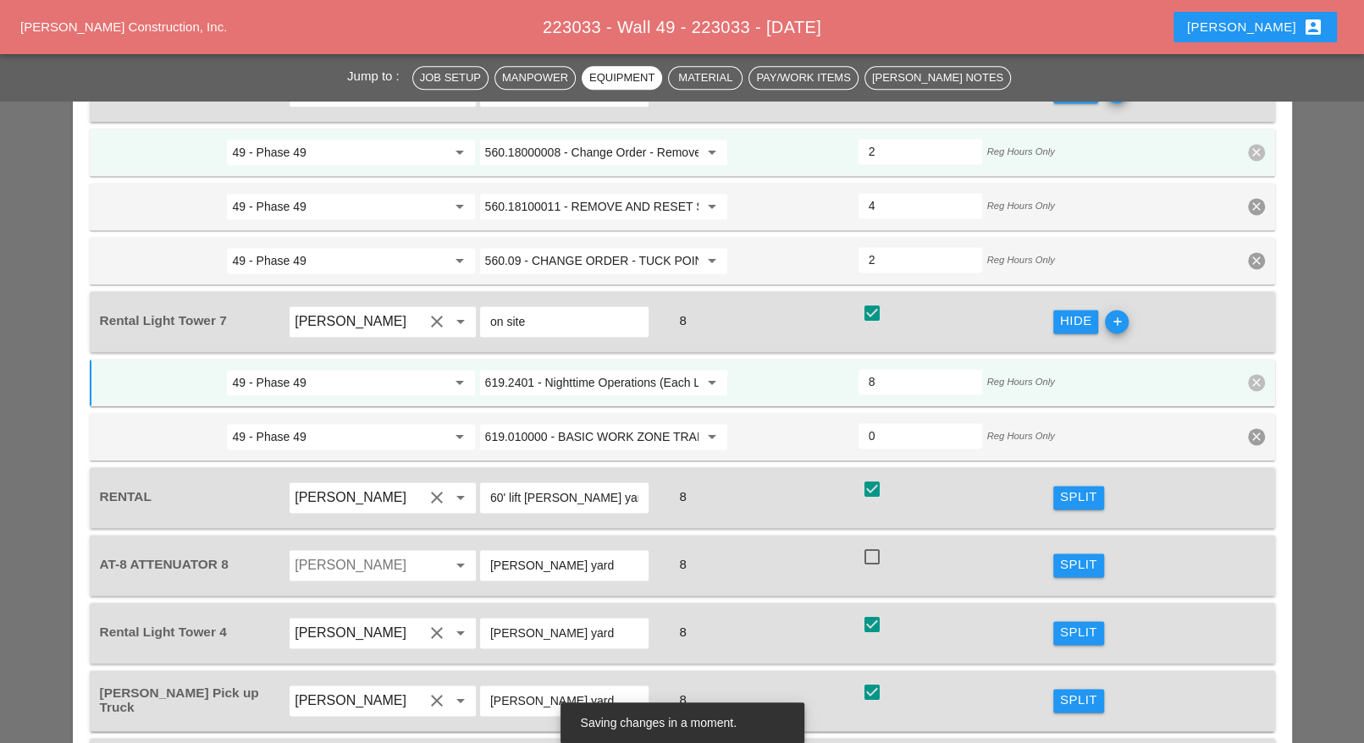
scroll to position [1762, 0]
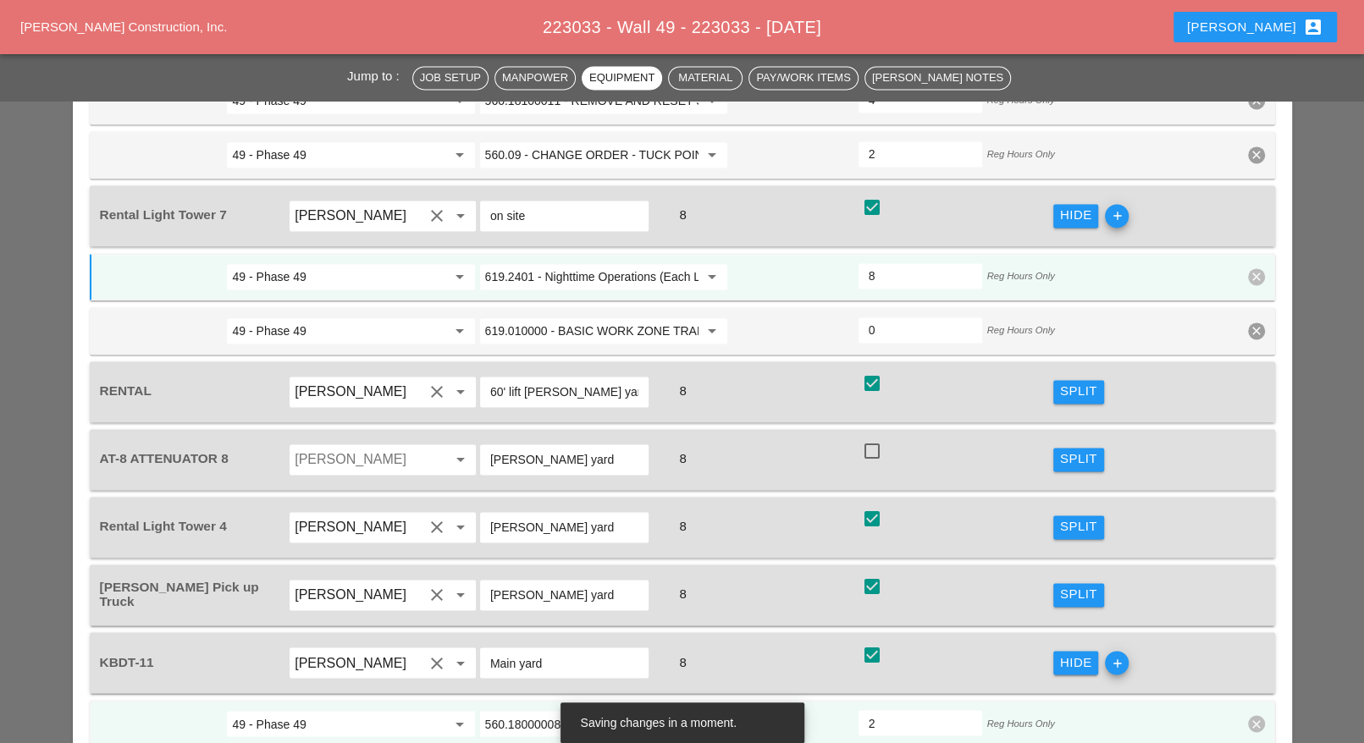
click at [1094, 517] on div "Split" at bounding box center [1078, 526] width 37 height 19
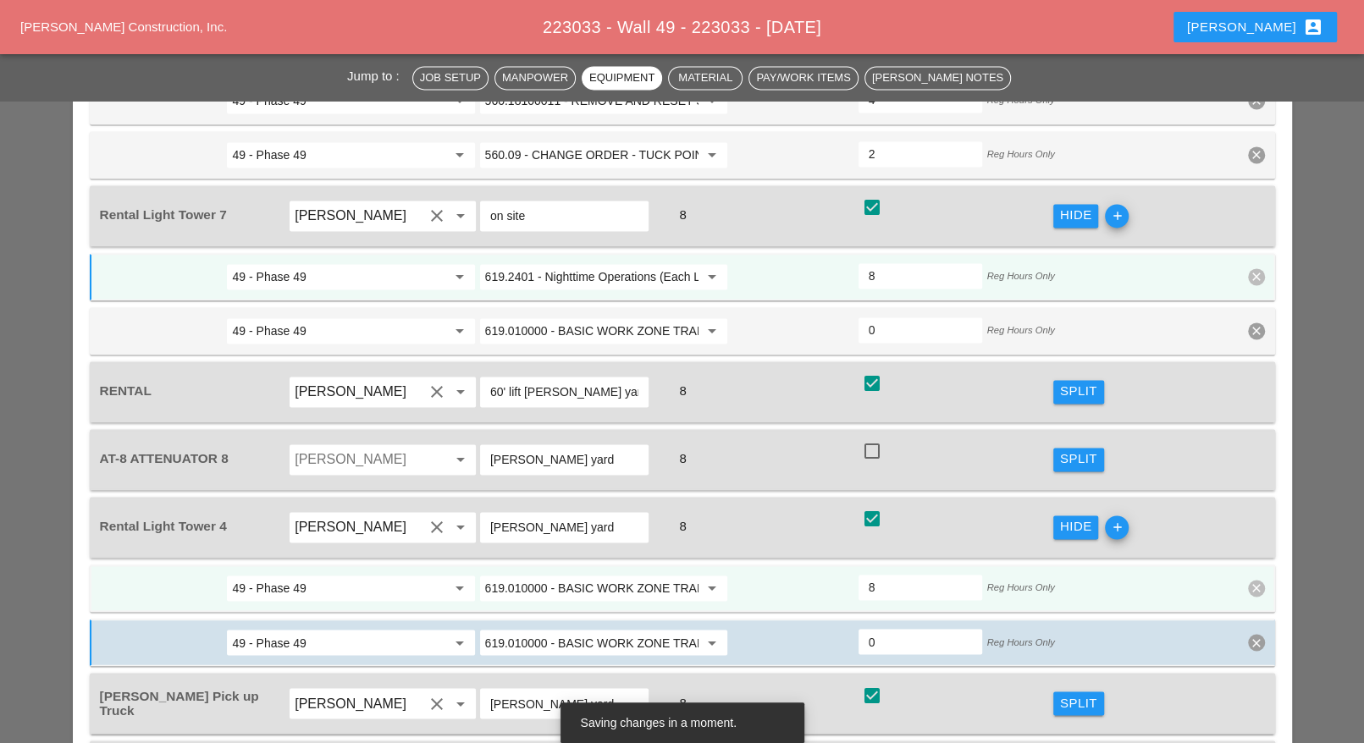
click at [611, 575] on input "619.010000 - BASIC WORK ZONE TRAFFIC CONTROL" at bounding box center [591, 588] width 213 height 27
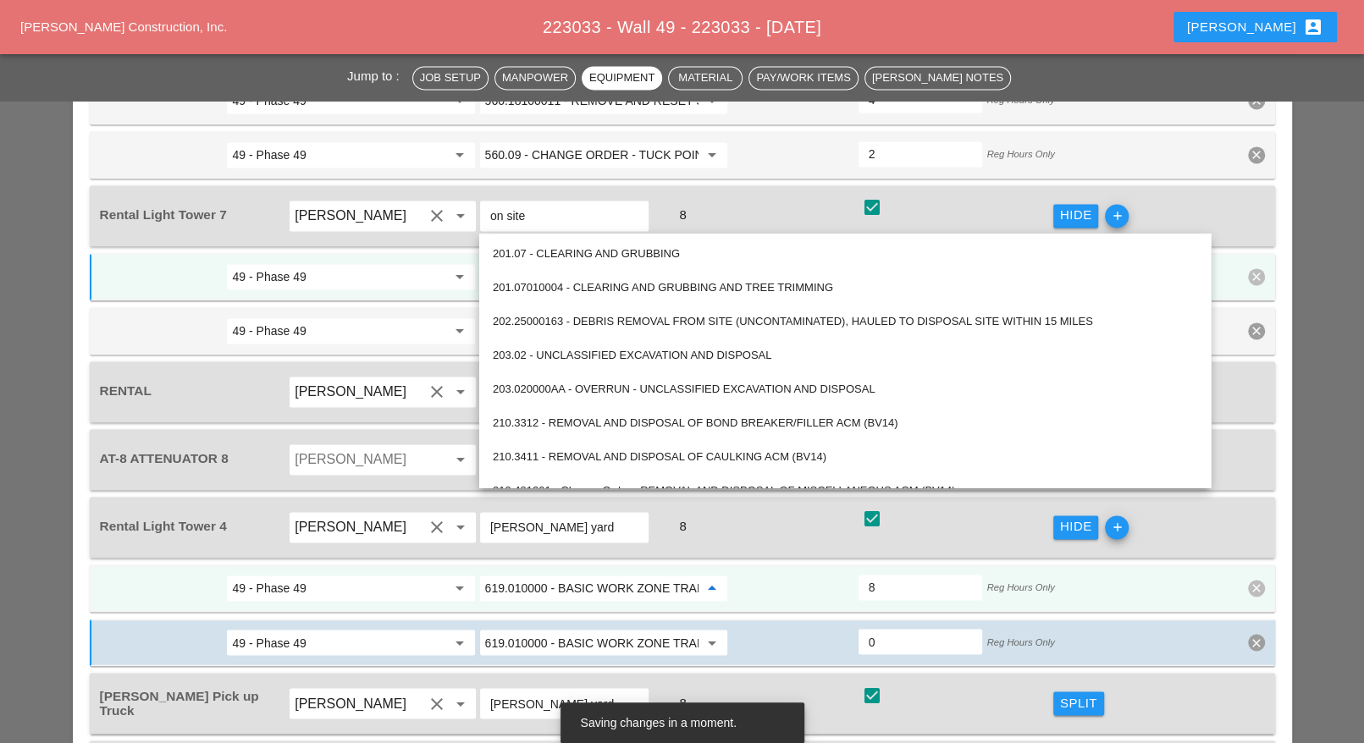
paste input "2401 - Nighttime Operations (Each Location)"
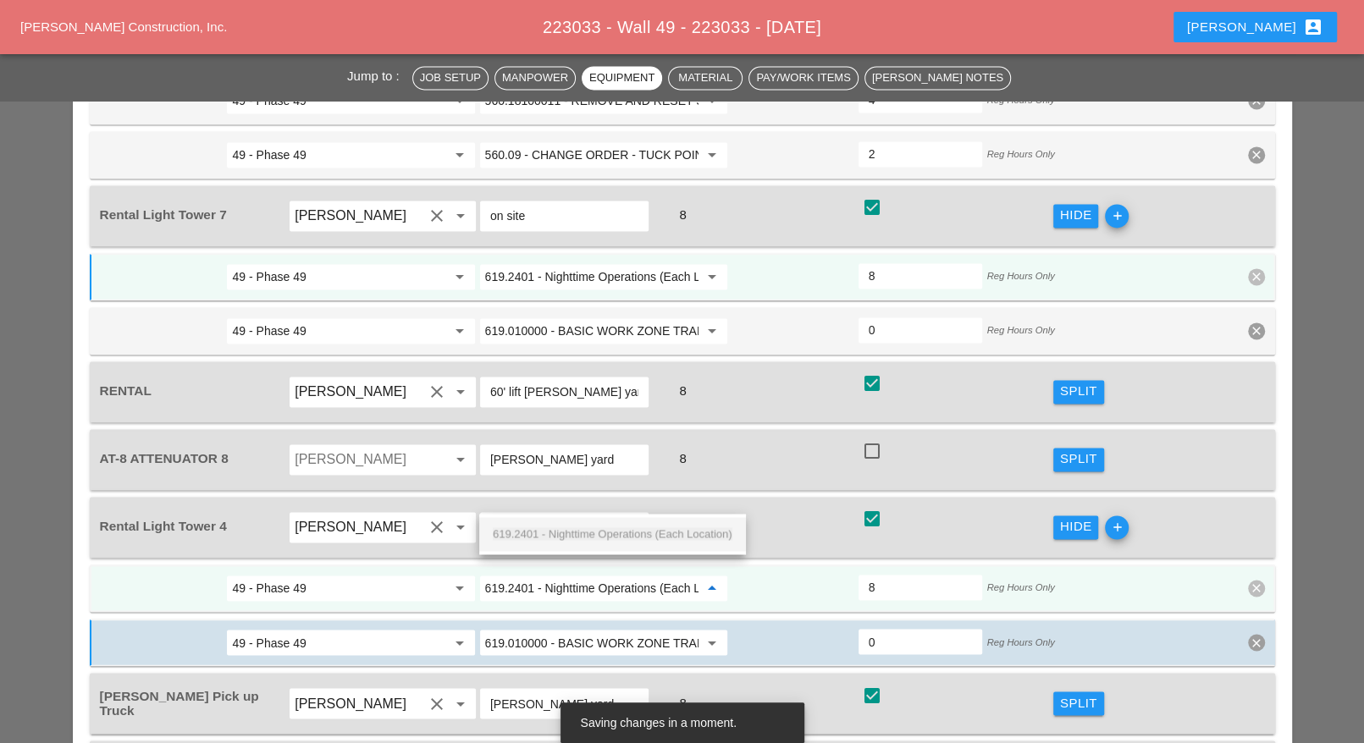
scroll to position [0, 42]
click at [609, 532] on span "619.2401 - Nighttime Operations (Each Location)" at bounding box center [613, 533] width 240 height 13
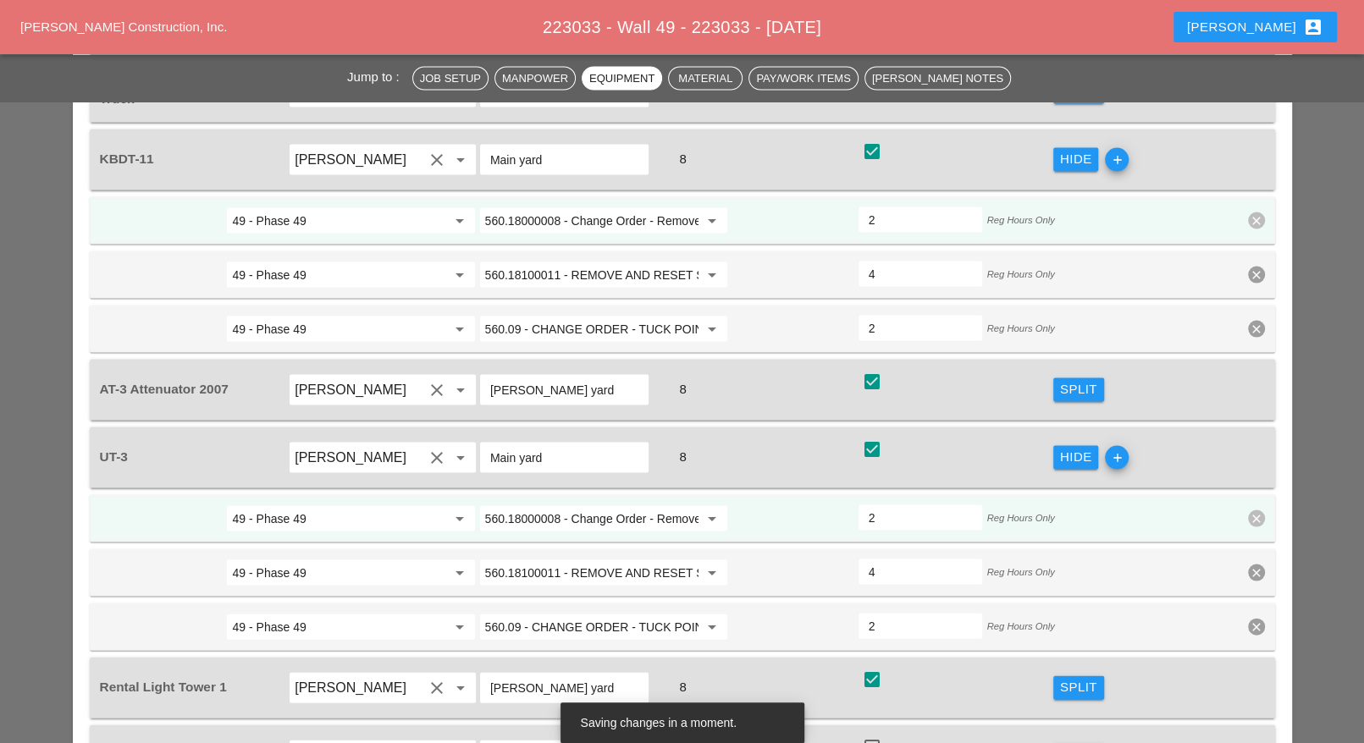
scroll to position [2502, 0]
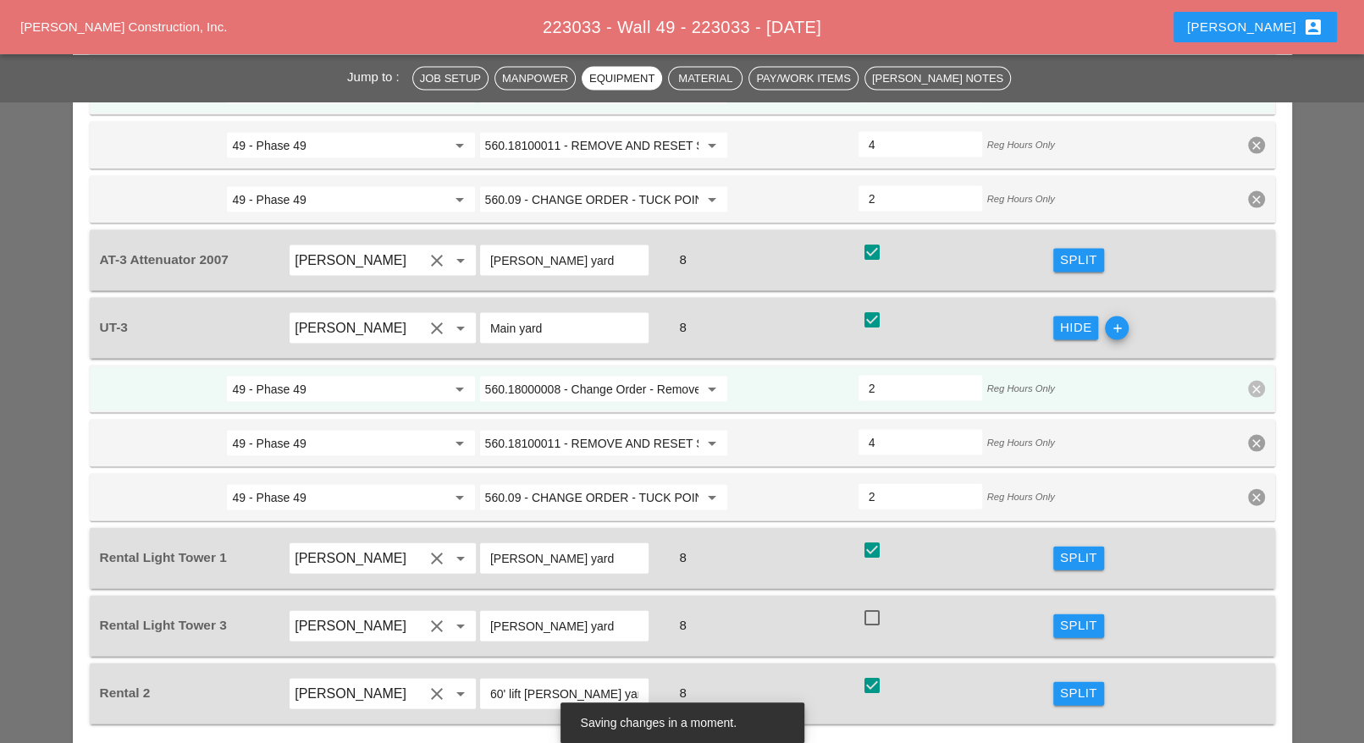
type input "619.2401 - Nighttime Operations (Each Location)"
click at [1083, 549] on div "Split" at bounding box center [1078, 558] width 37 height 19
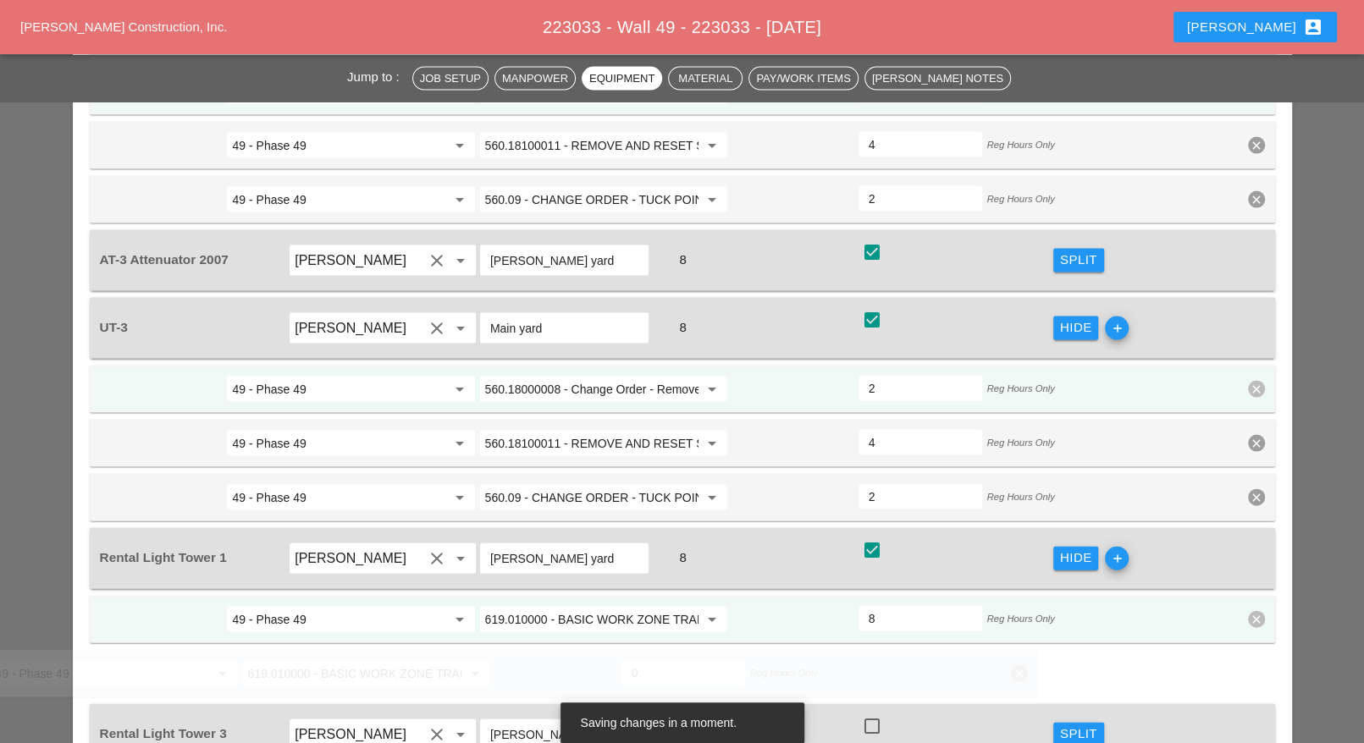
scroll to position [0, 0]
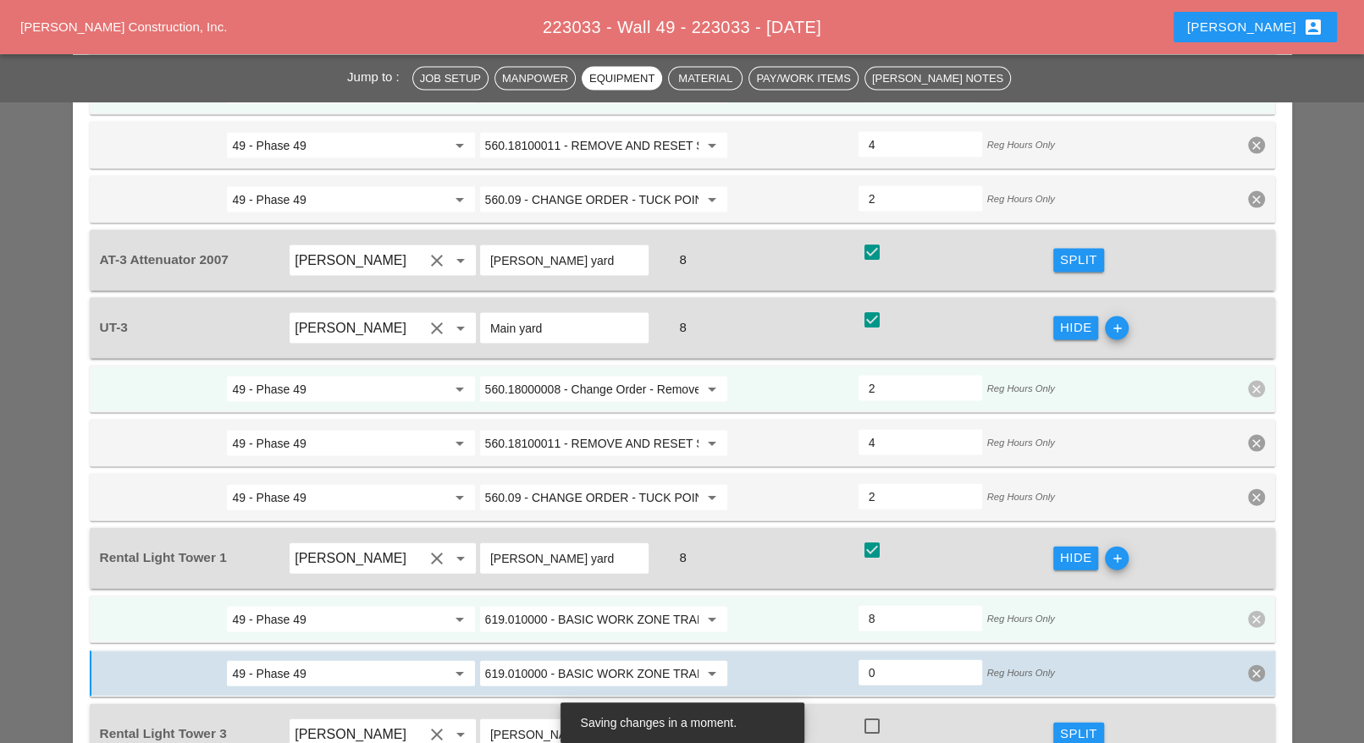
click at [582, 606] on input "619.010000 - BASIC WORK ZONE TRAFFIC CONTROL" at bounding box center [591, 619] width 213 height 27
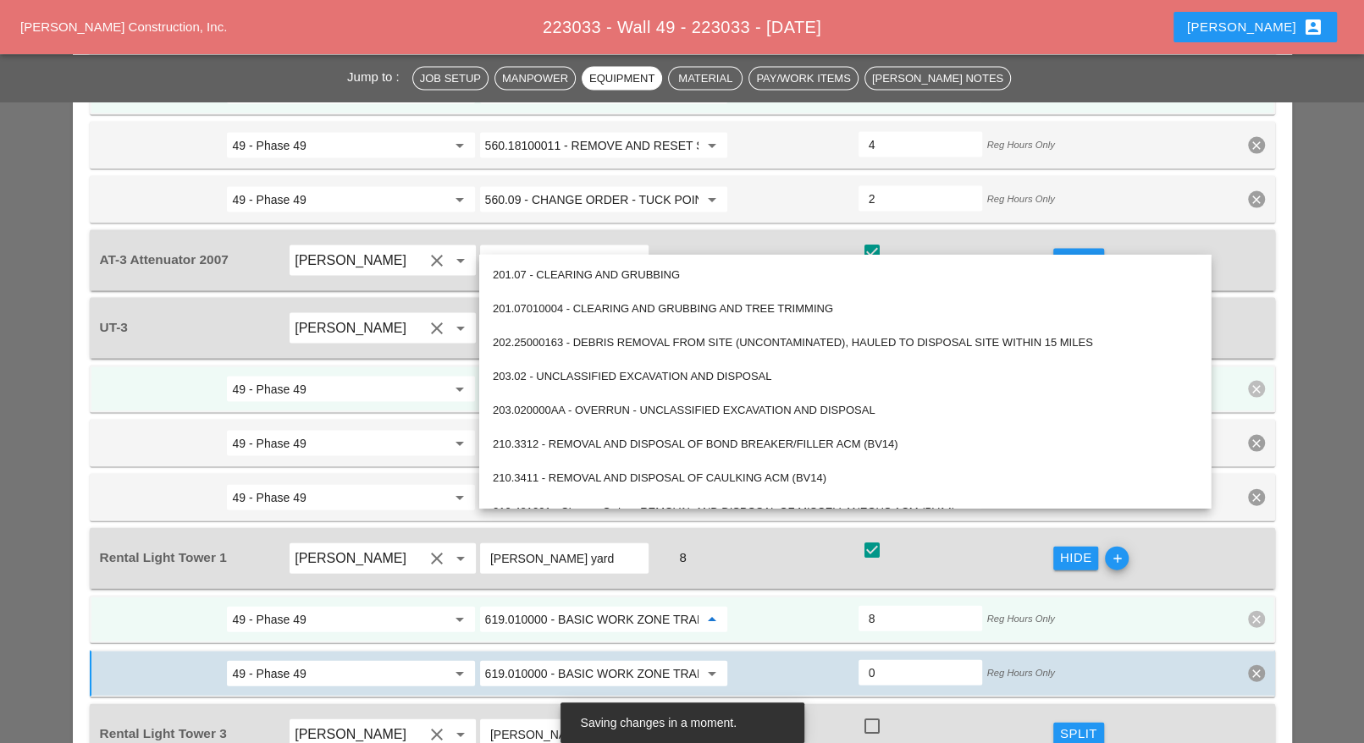
paste input "2401 - Nighttime Operations (Each Location)"
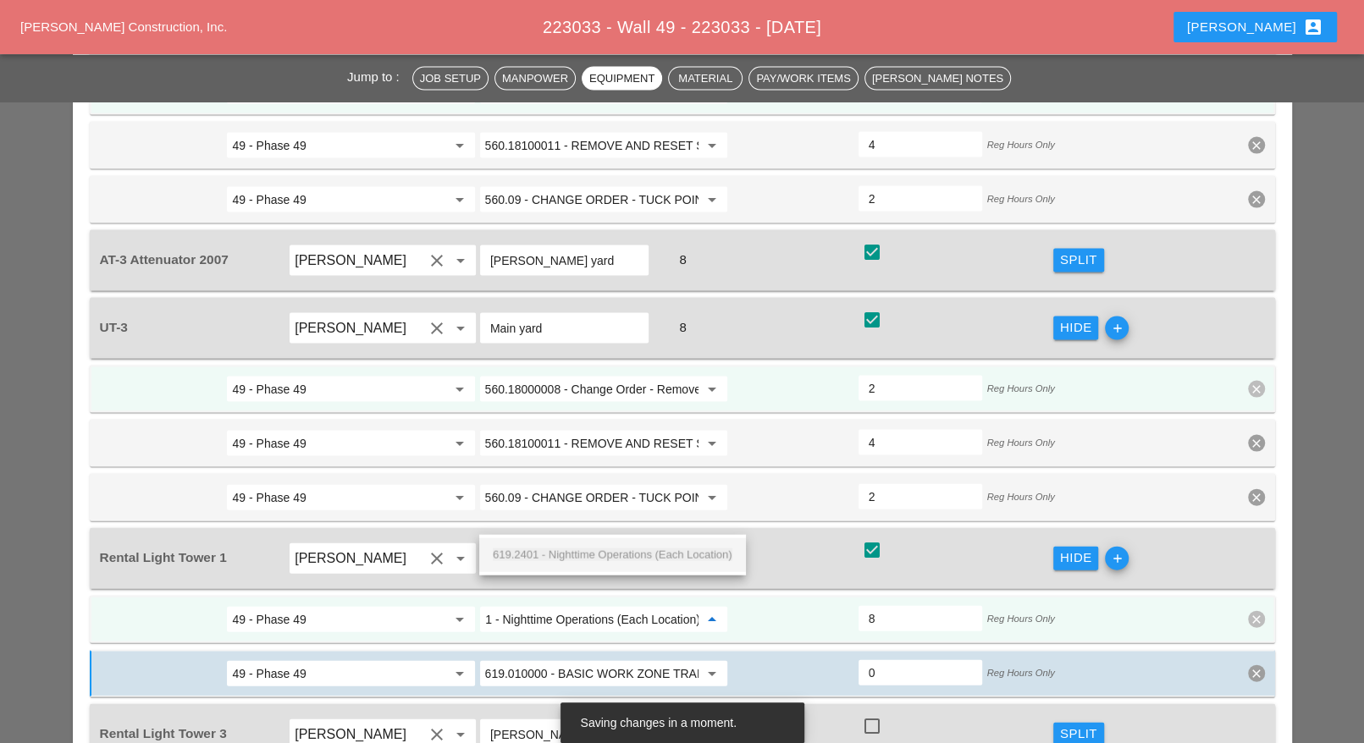
click at [586, 549] on span "619.2401 - Nighttime Operations (Each Location)" at bounding box center [613, 555] width 240 height 13
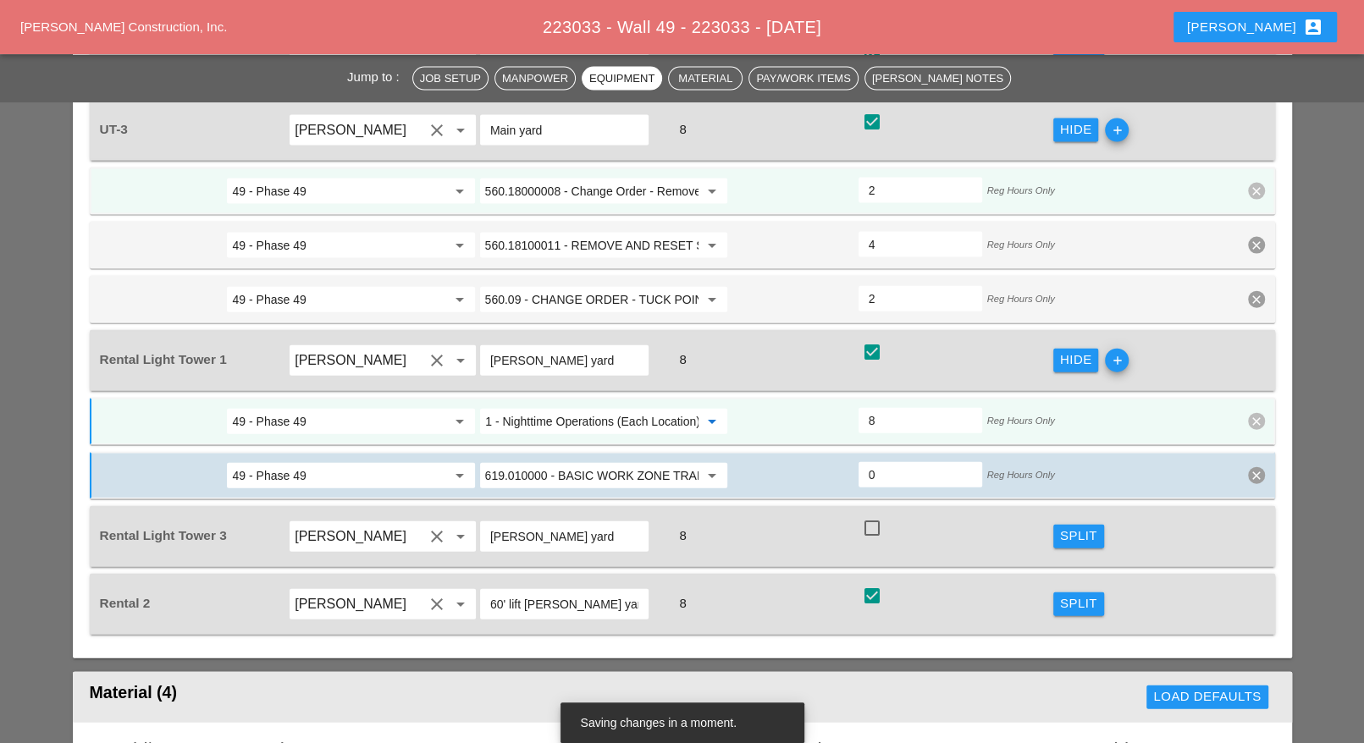
scroll to position [2608, 0]
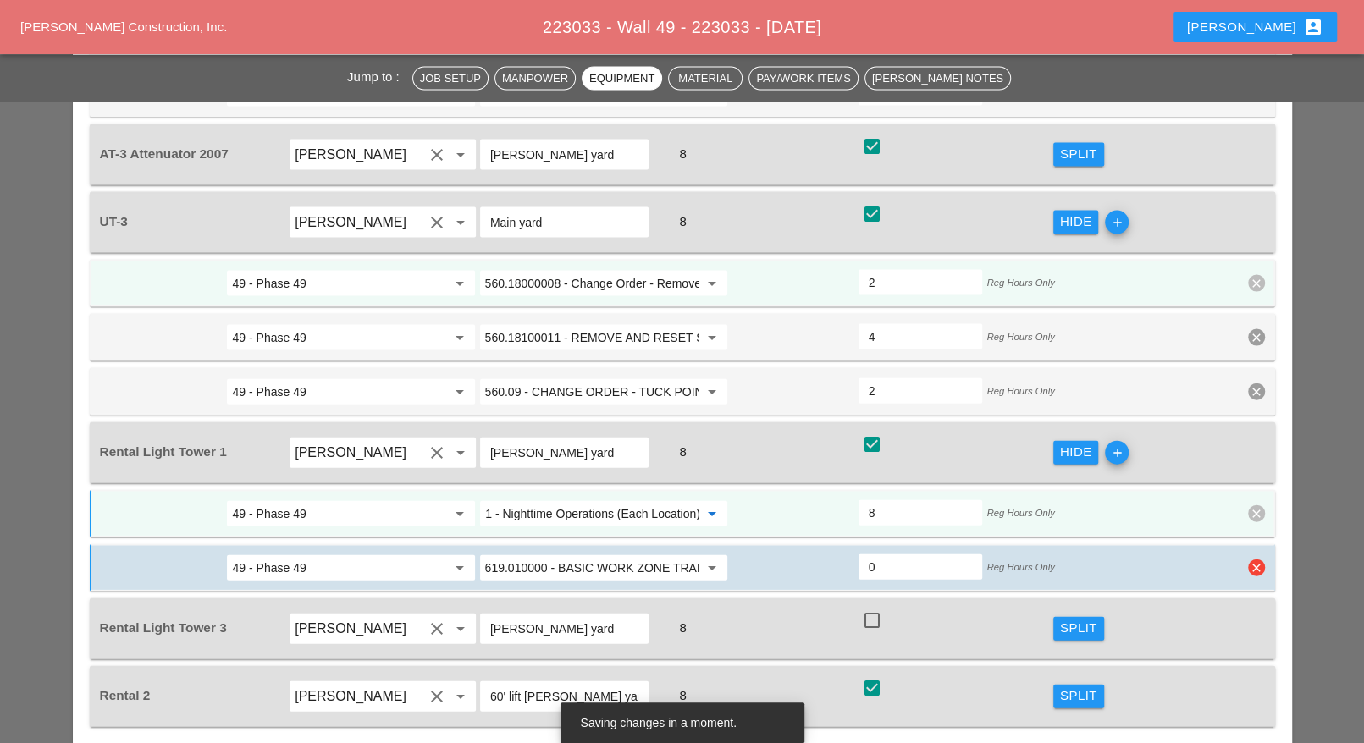
type input "619.2401 - Nighttime Operations (Each Location)"
click at [1256, 560] on icon "clear" at bounding box center [1256, 568] width 17 height 17
click at [1255, 430] on div "Confirm delete" at bounding box center [1257, 430] width 82 height 19
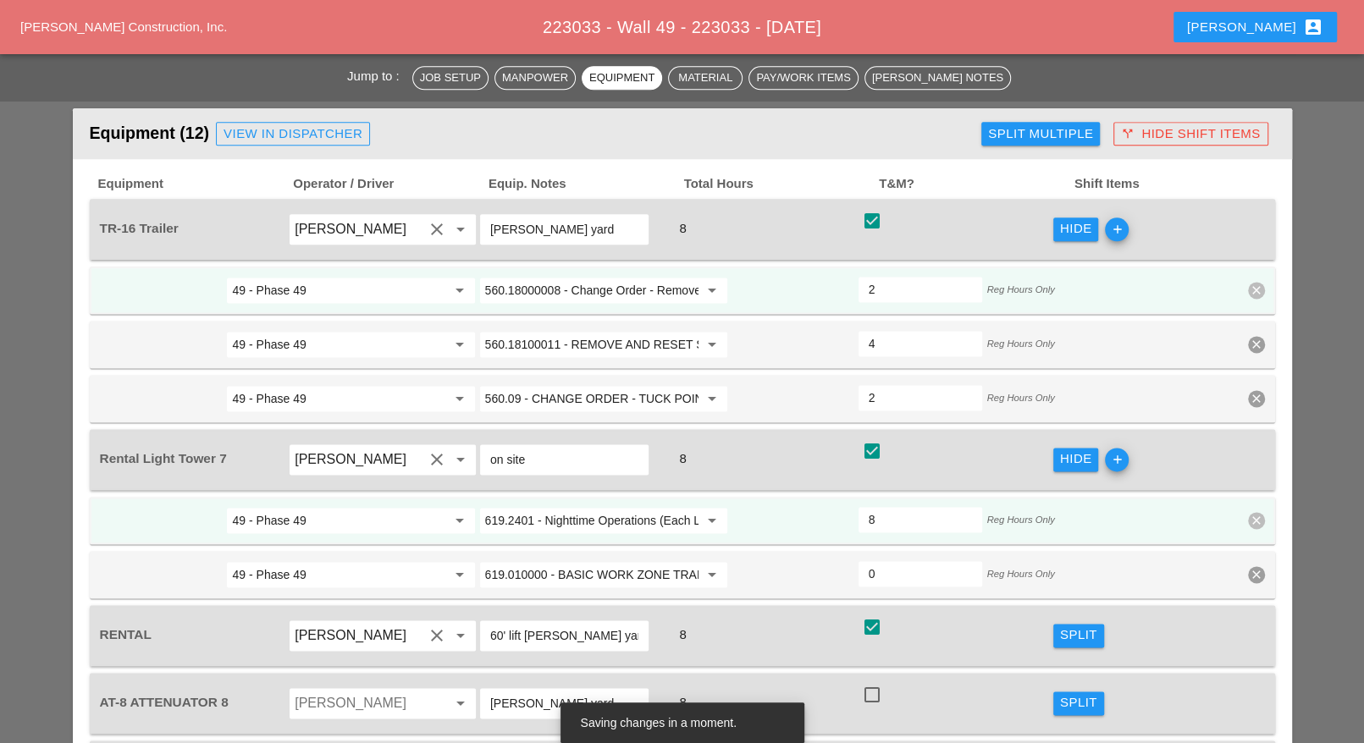
scroll to position [1541, 0]
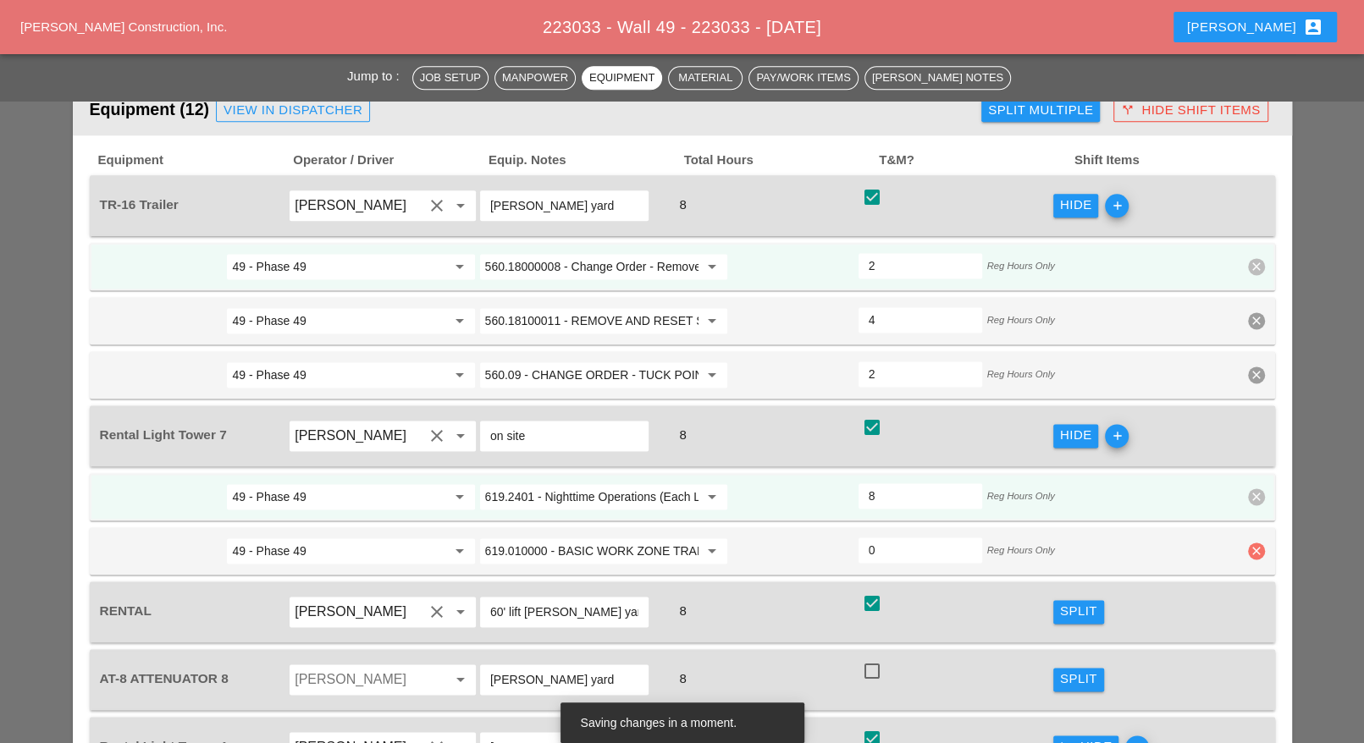
click at [1252, 543] on icon "clear" at bounding box center [1256, 551] width 17 height 17
click at [1254, 427] on div "Confirm delete" at bounding box center [1257, 426] width 82 height 19
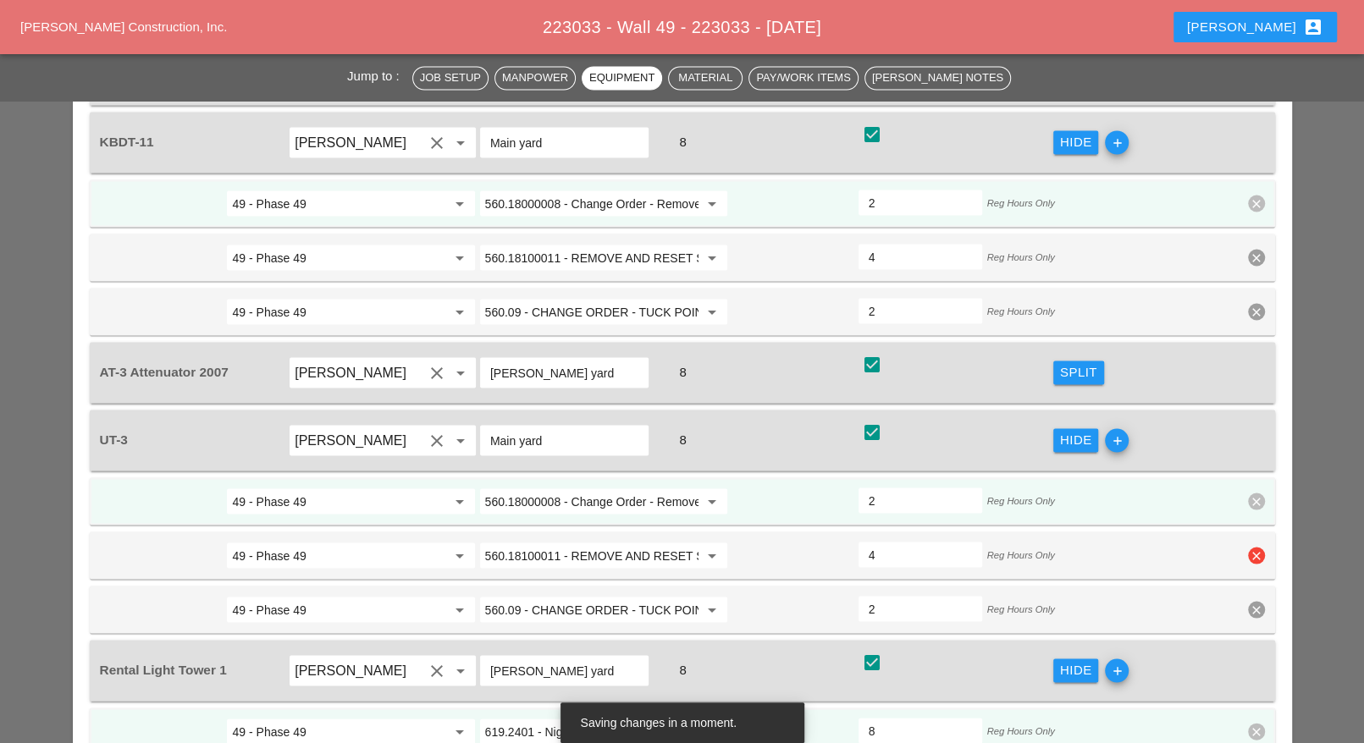
scroll to position [2388, 0]
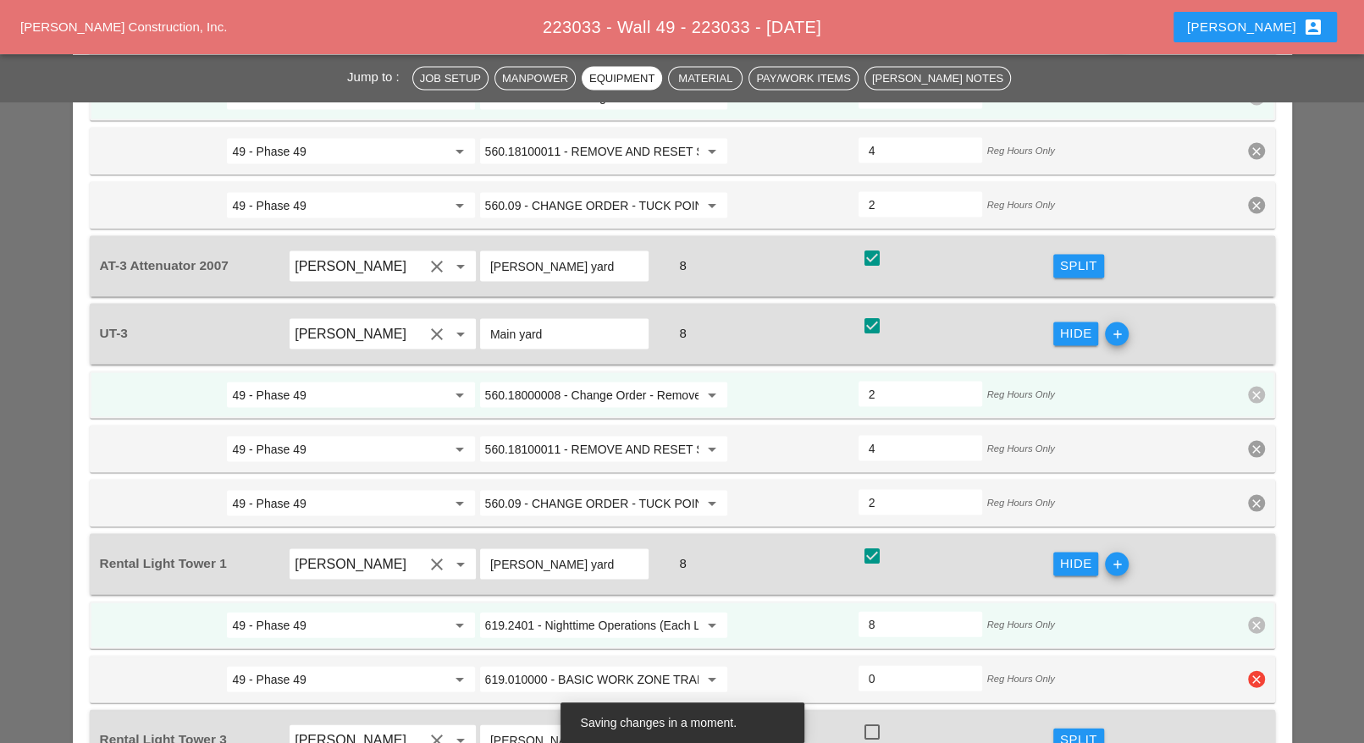
click at [1255, 671] on icon "clear" at bounding box center [1256, 679] width 17 height 17
click at [1250, 547] on div "Confirm delete" at bounding box center [1257, 543] width 82 height 19
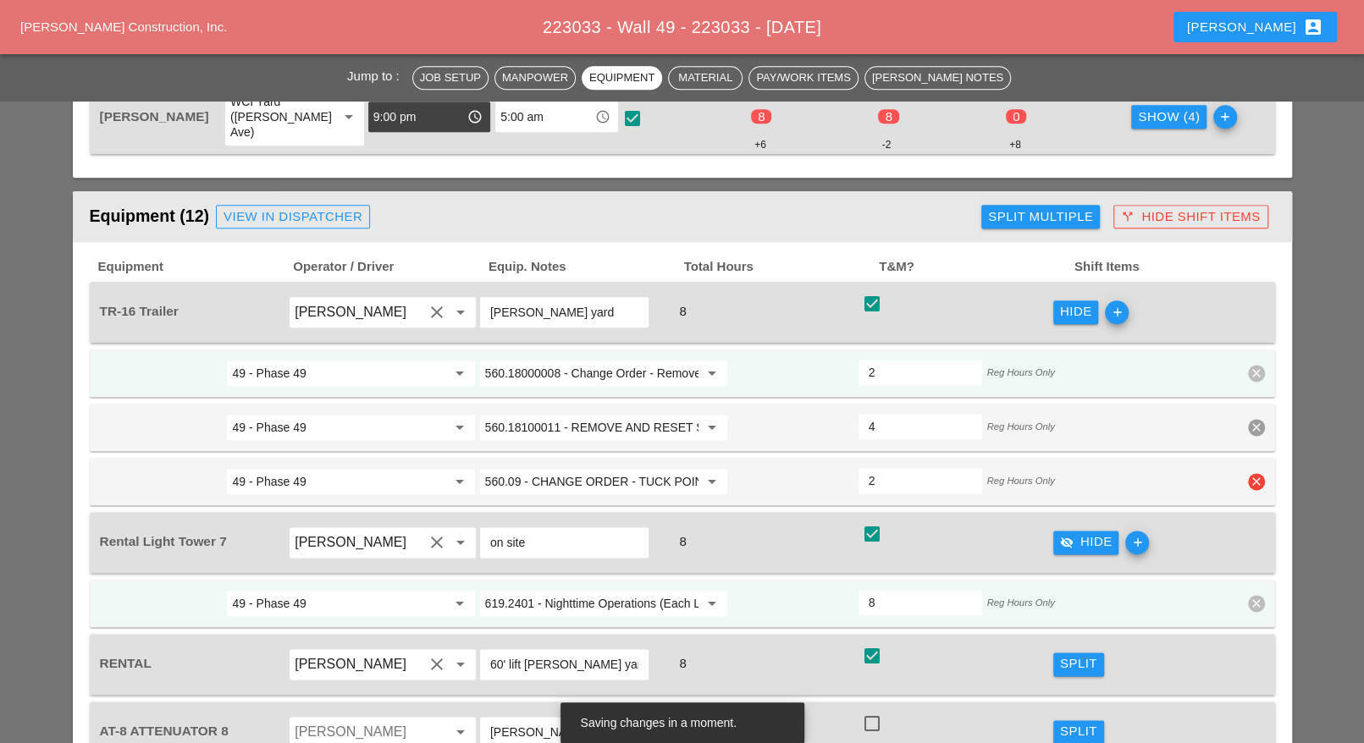
scroll to position [1224, 0]
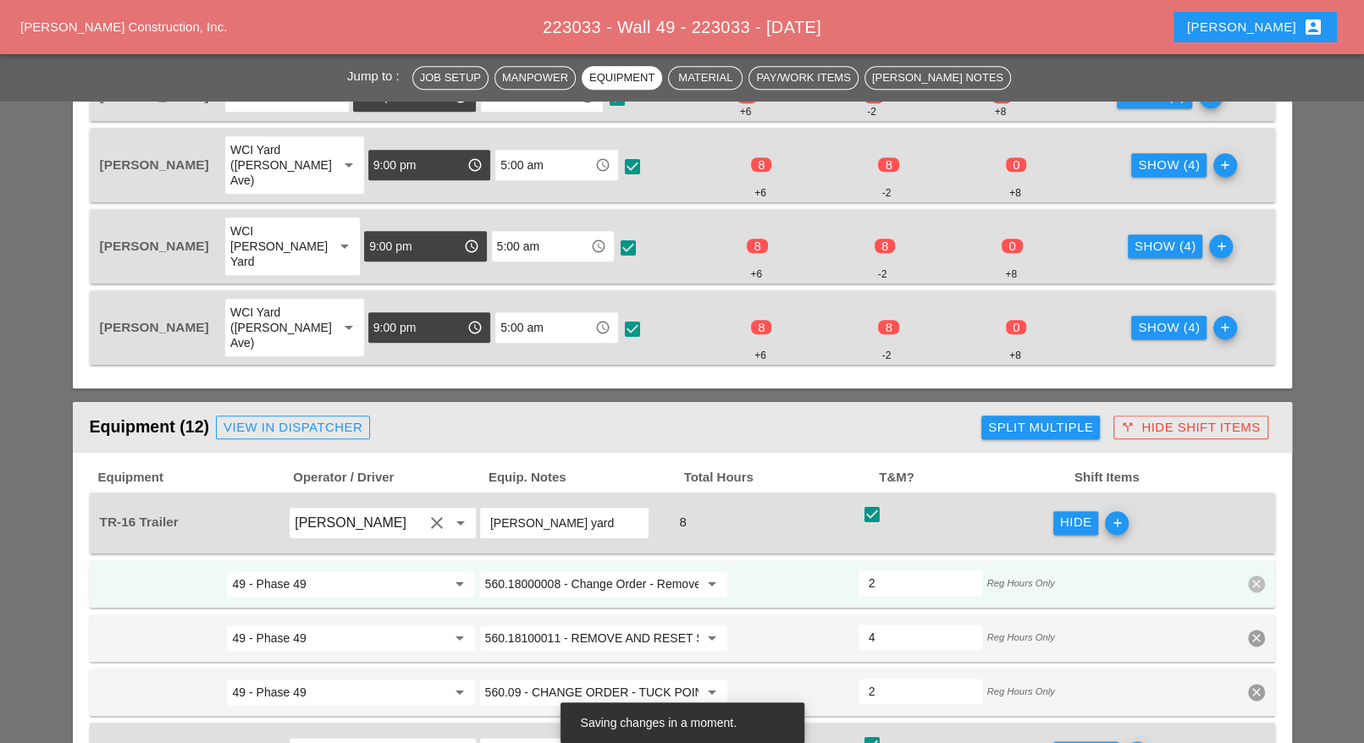
click at [1024, 418] on div "Split Multiple" at bounding box center [1040, 427] width 105 height 19
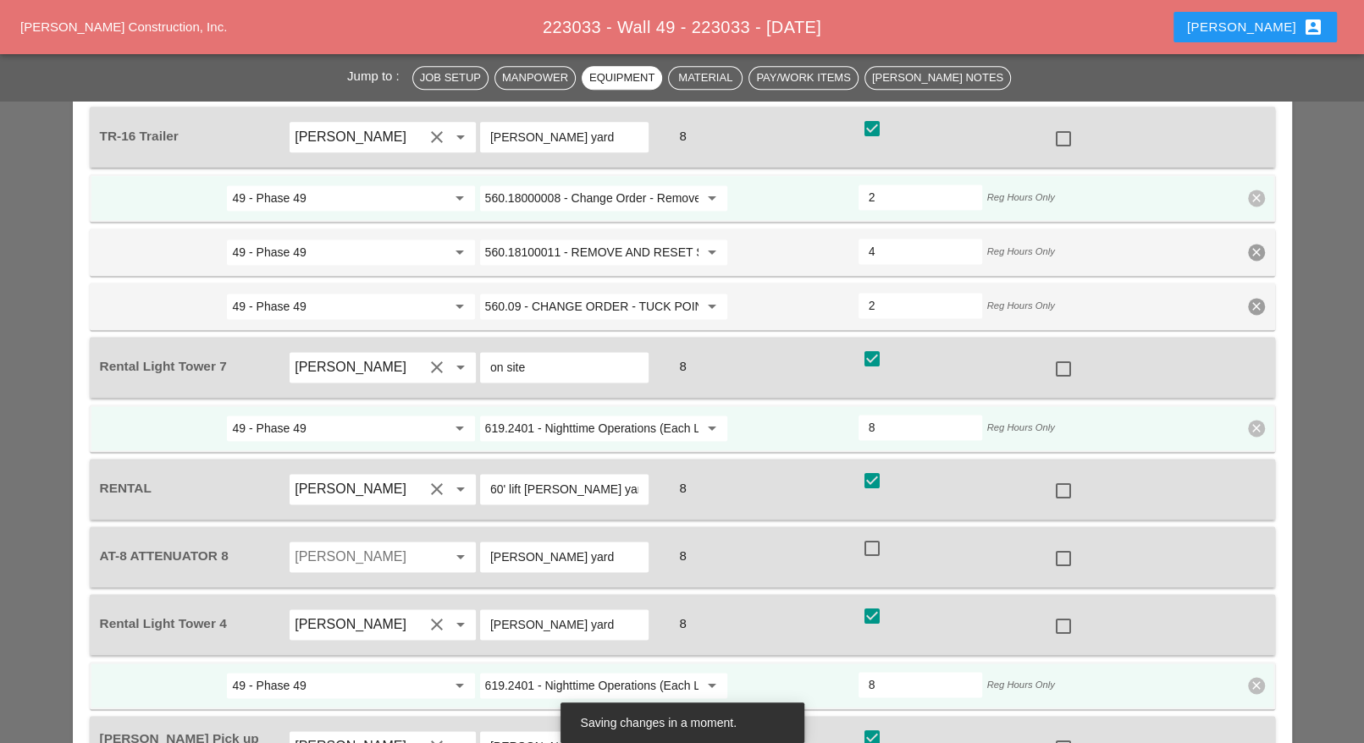
scroll to position [1647, 0]
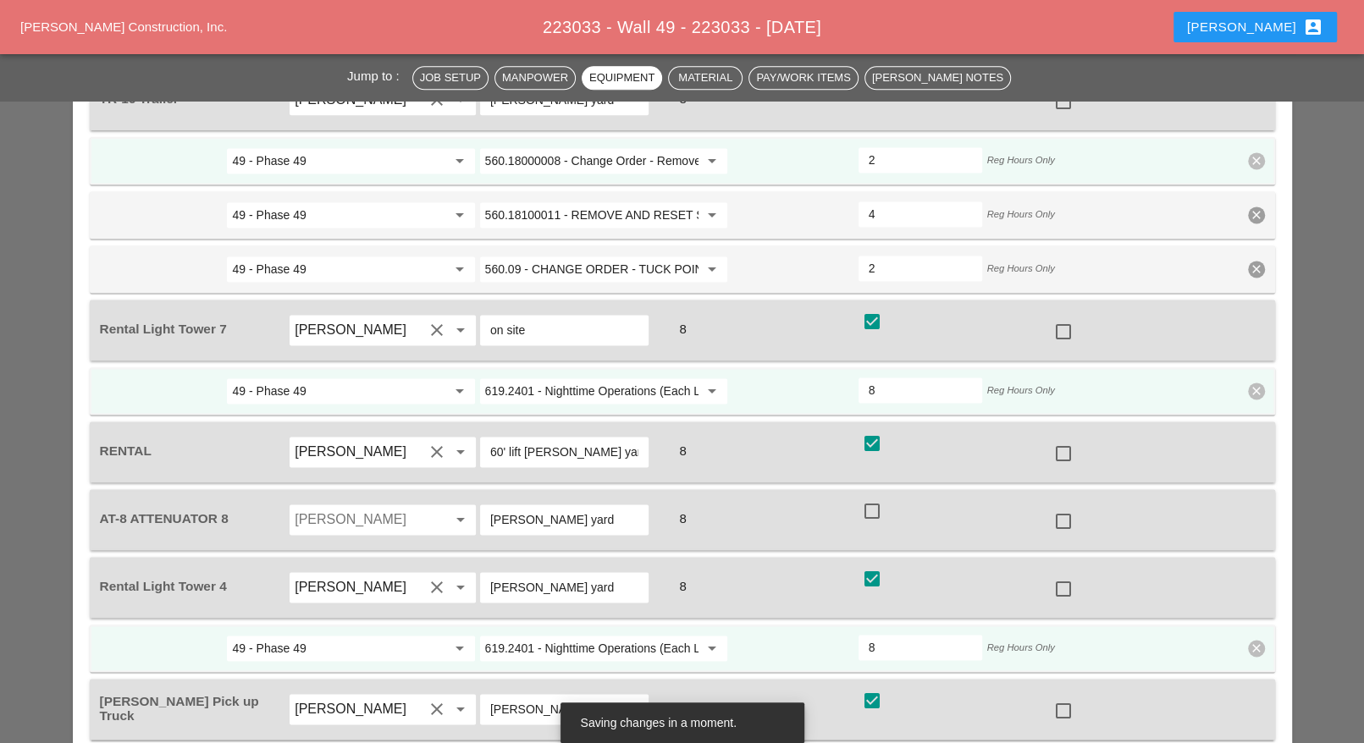
click at [1067, 439] on div at bounding box center [1063, 453] width 29 height 29
checkbox input "true"
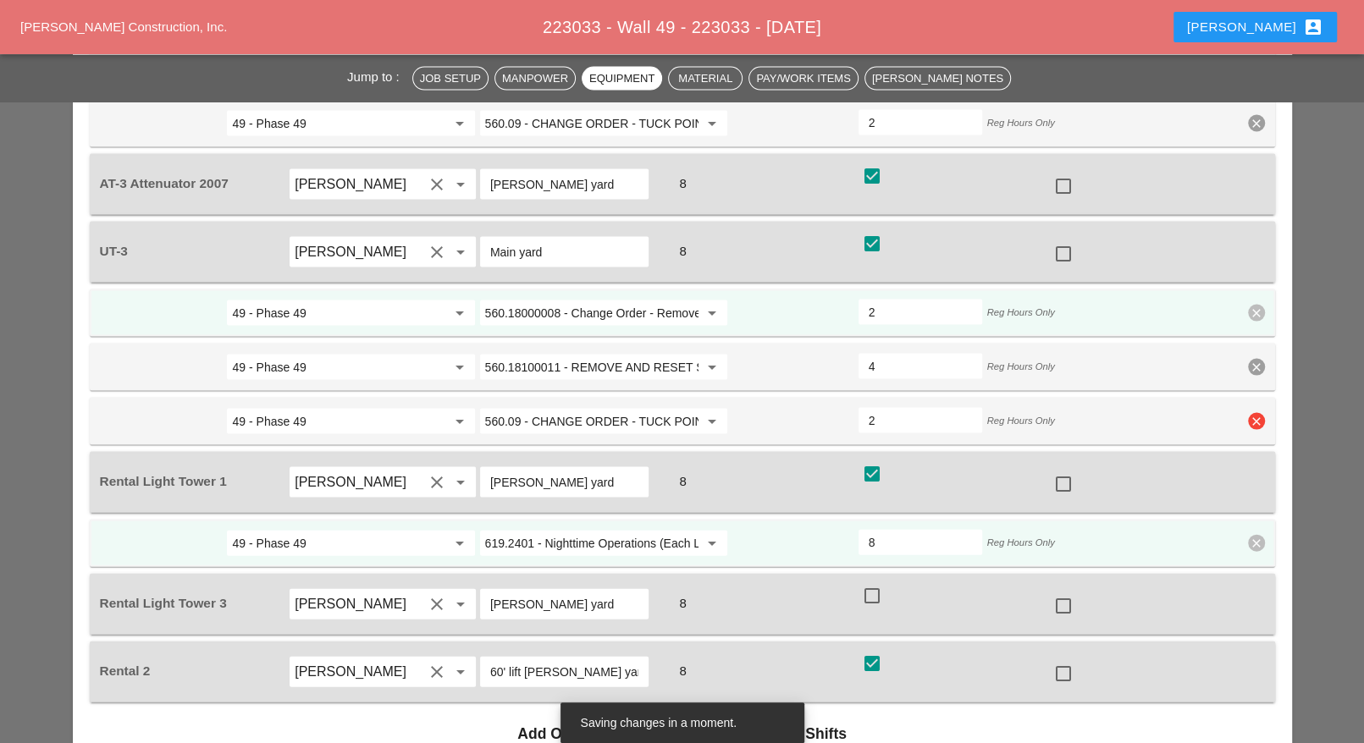
scroll to position [2494, 0]
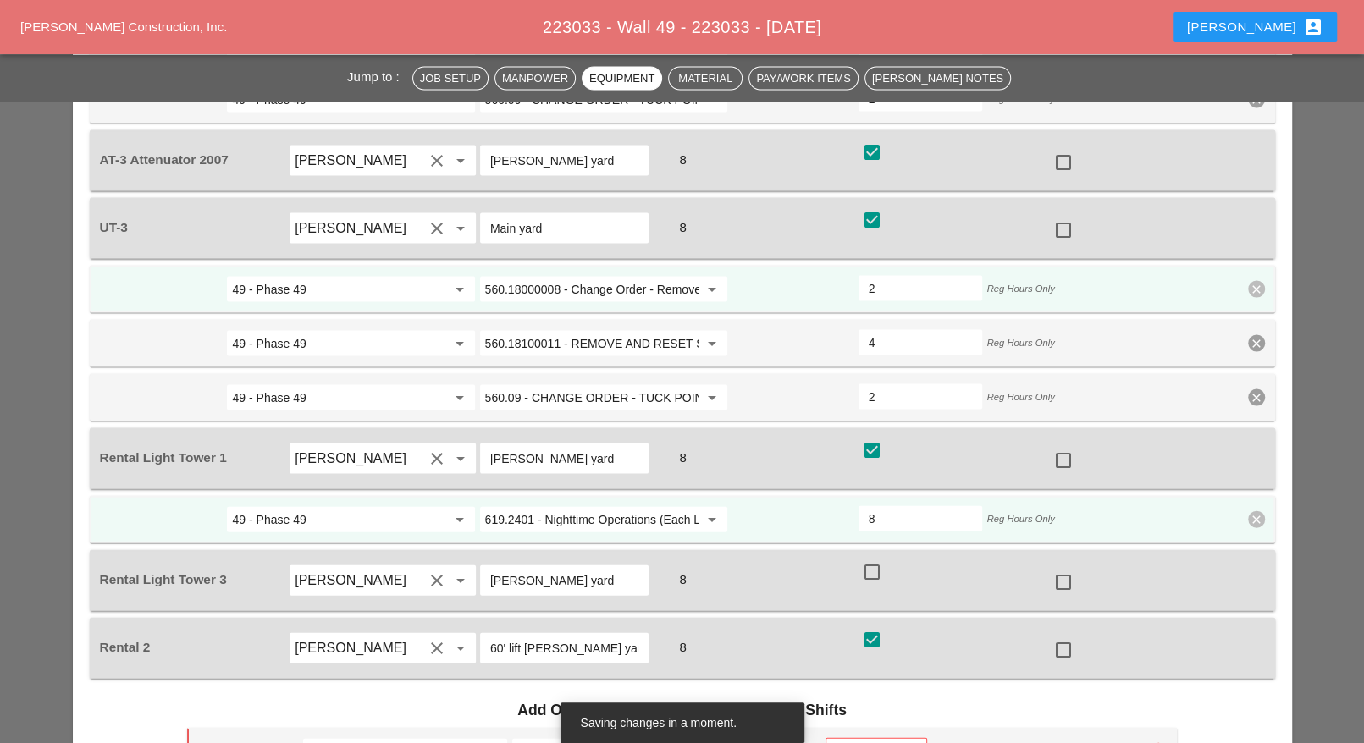
click at [1066, 636] on div at bounding box center [1063, 650] width 29 height 29
checkbox input "true"
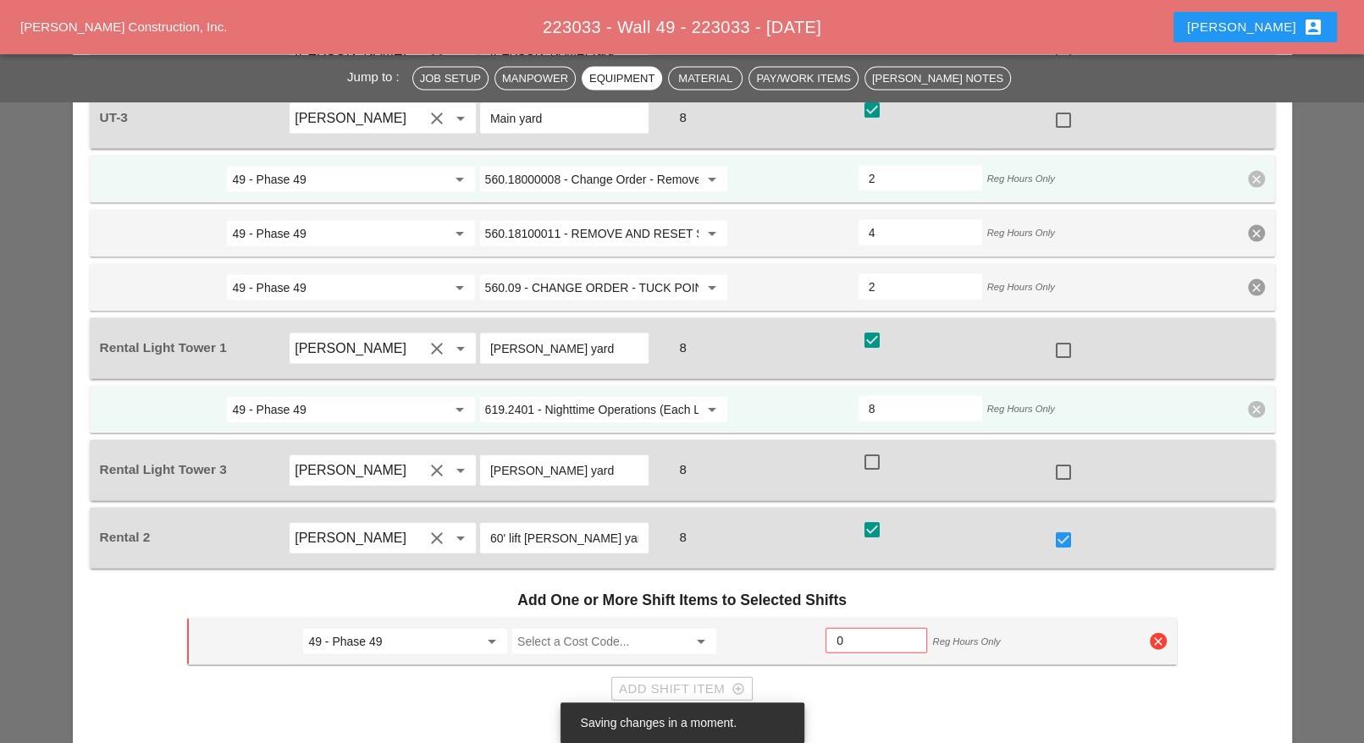
scroll to position [2705, 0]
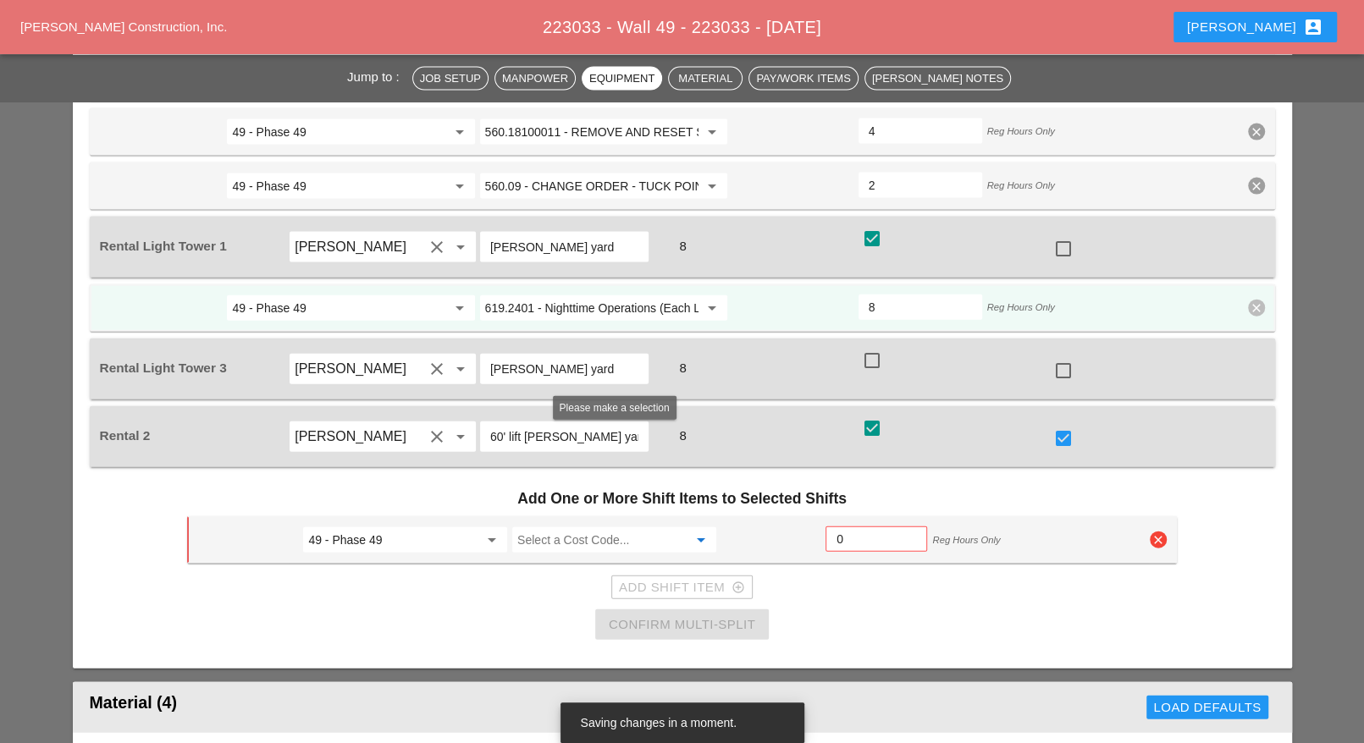
click at [576, 527] on input "Select a Cost Code..." at bounding box center [602, 540] width 170 height 27
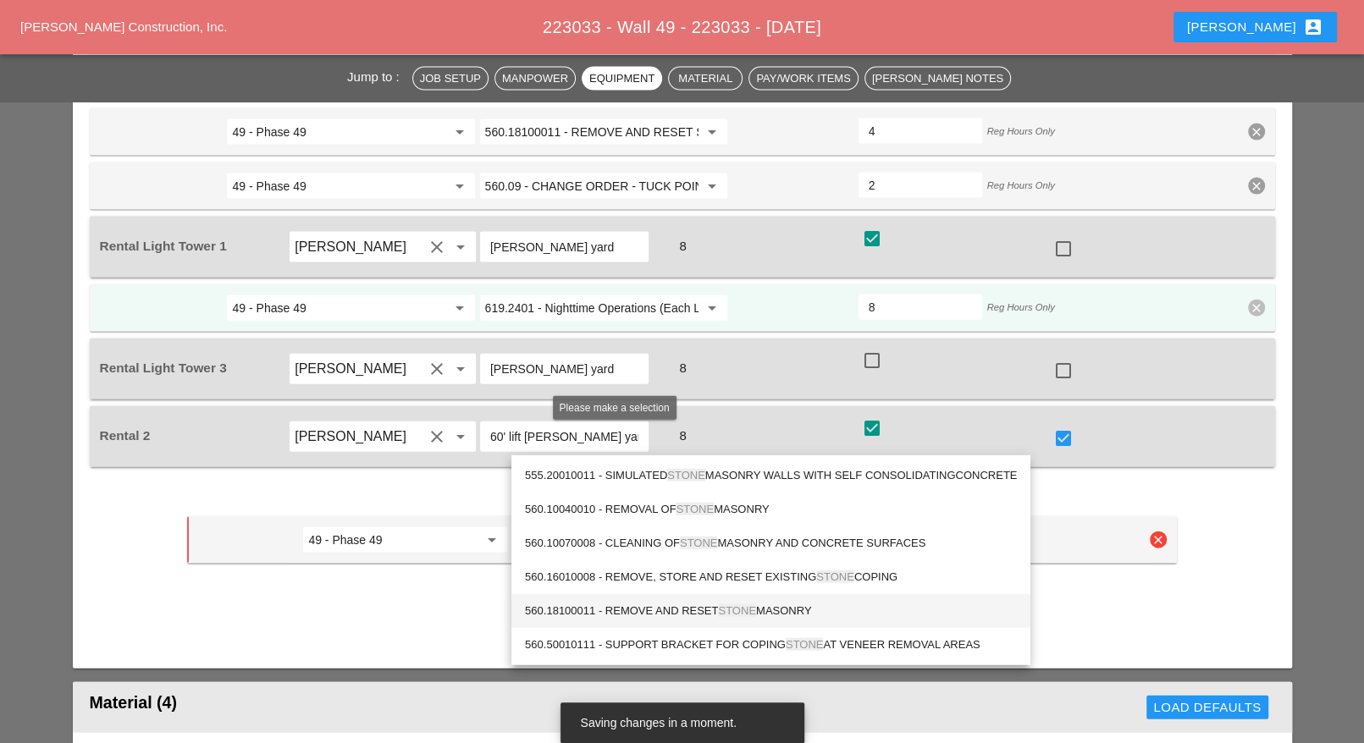
click at [808, 619] on div "560.18100011 - REMOVE AND RESET STONE MASONRY" at bounding box center [771, 611] width 492 height 20
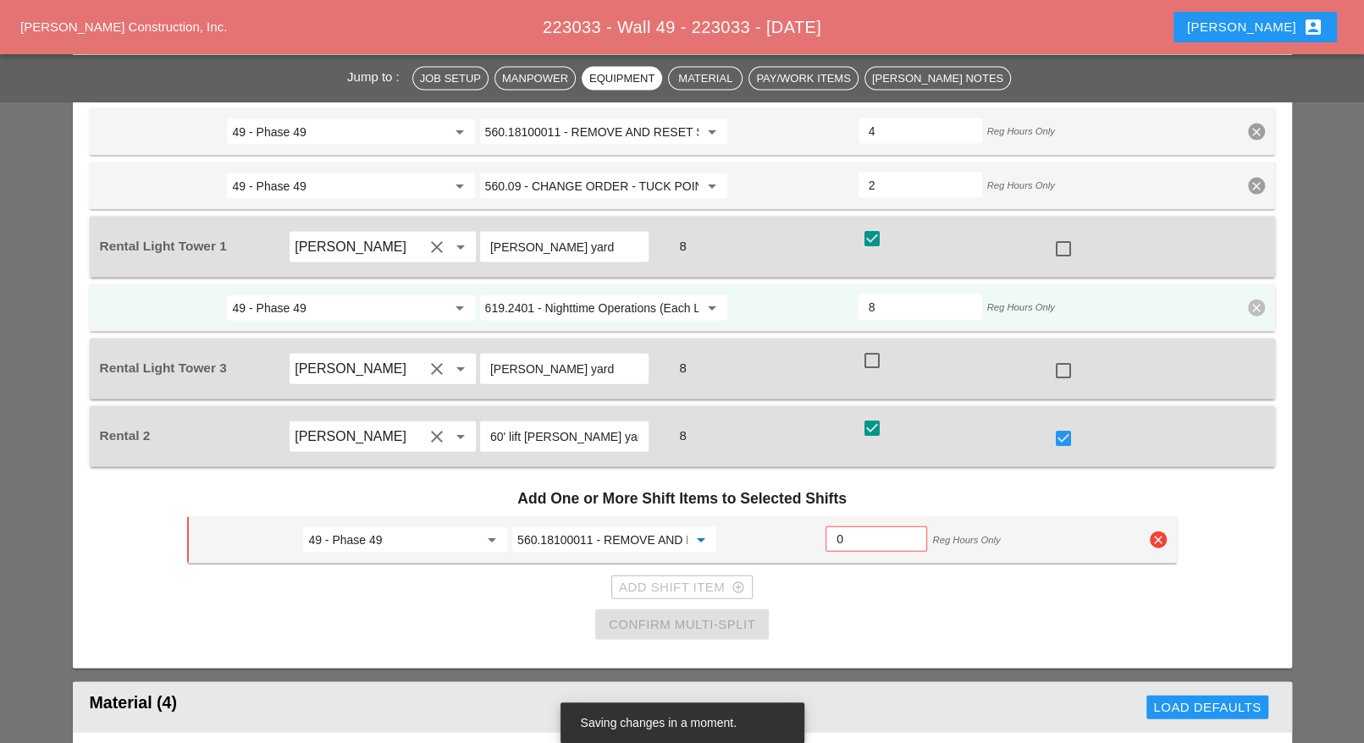
type input "560.18100011 - REMOVE AND RESET STONE MASONRY"
click at [886, 526] on input "0" at bounding box center [876, 539] width 80 height 27
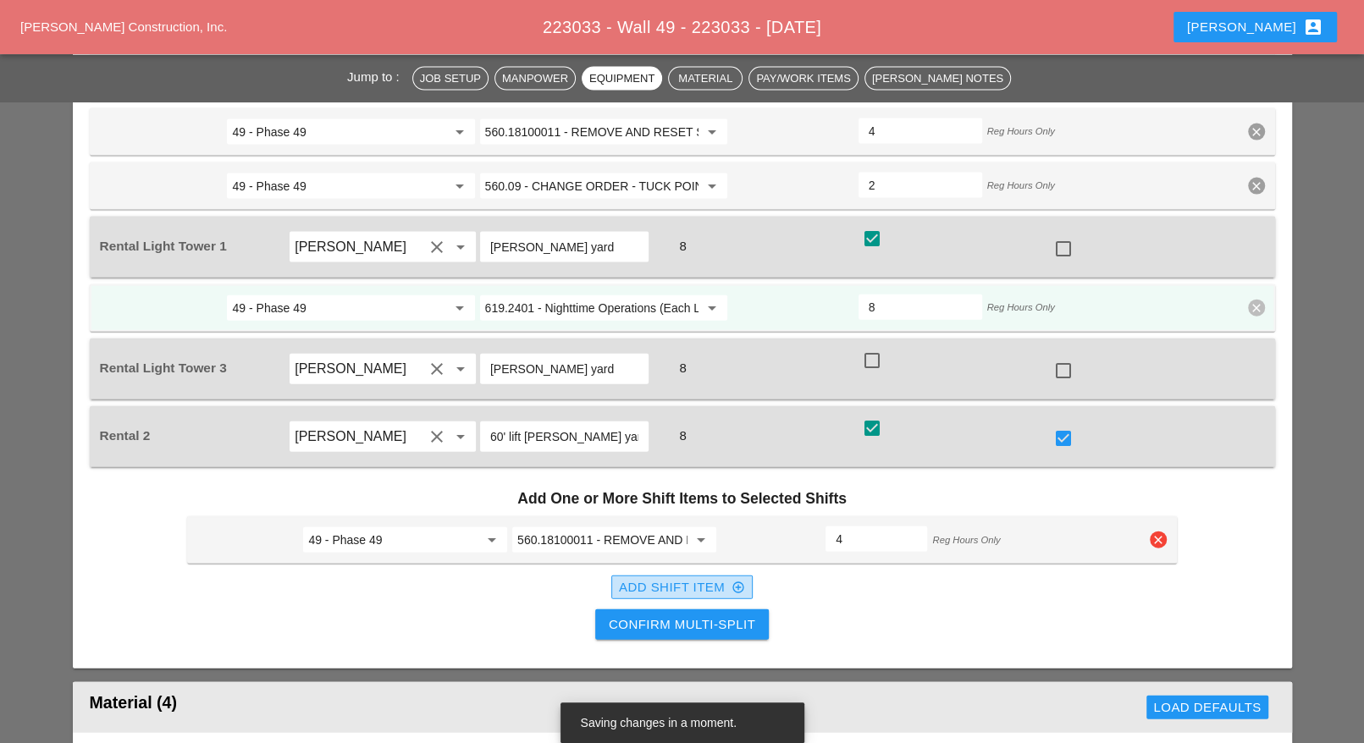
type input "4"
click at [738, 581] on icon "add_circle_outline" at bounding box center [738, 588] width 14 height 14
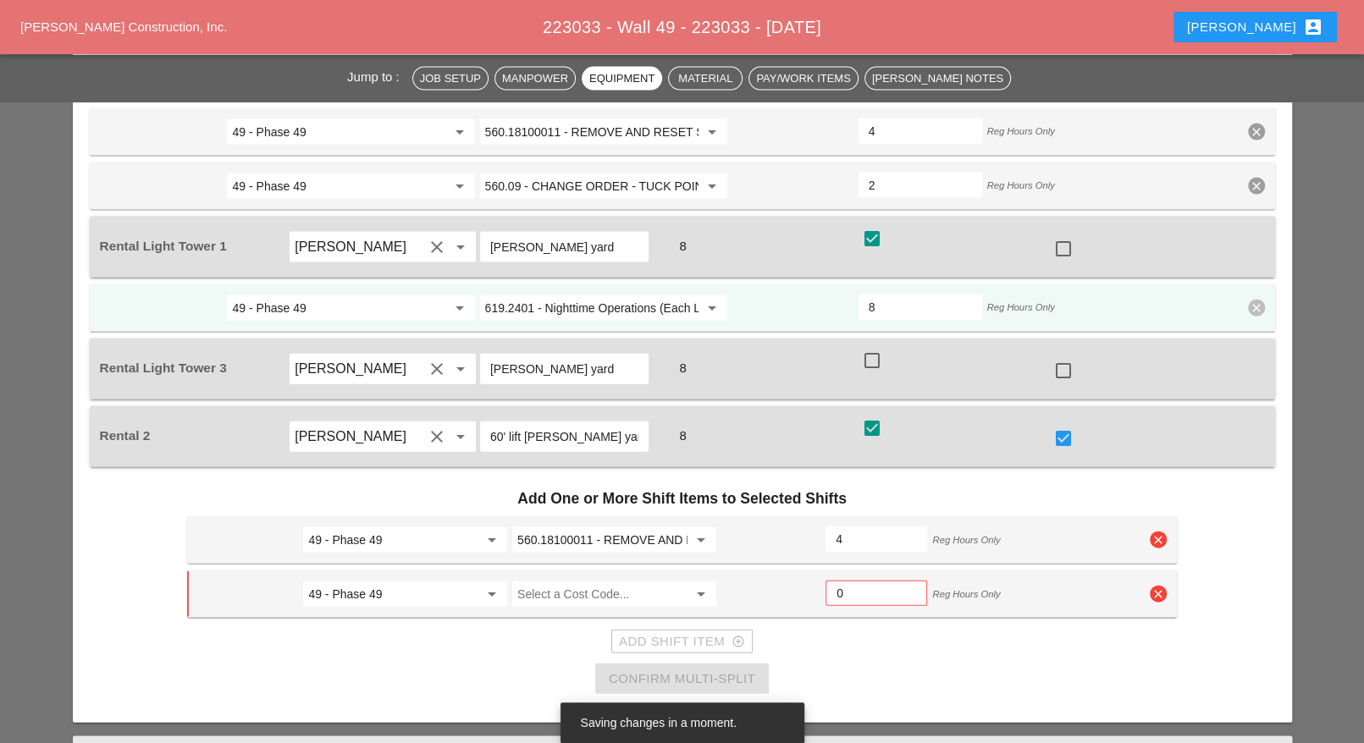
click at [609, 581] on input "Select a Cost Code..." at bounding box center [602, 594] width 170 height 27
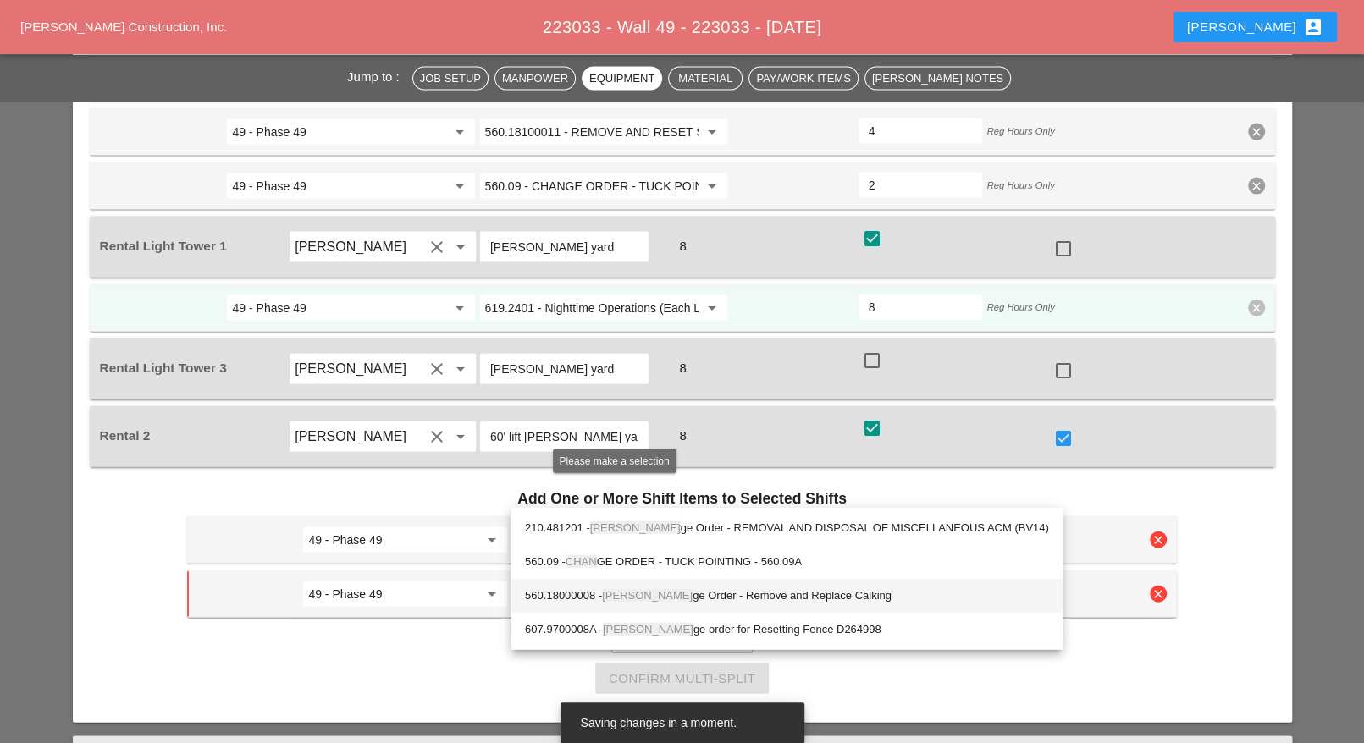
click at [769, 599] on div "560.18000008 - Chan ge Order - Remove and Replace Calking" at bounding box center [787, 596] width 524 height 20
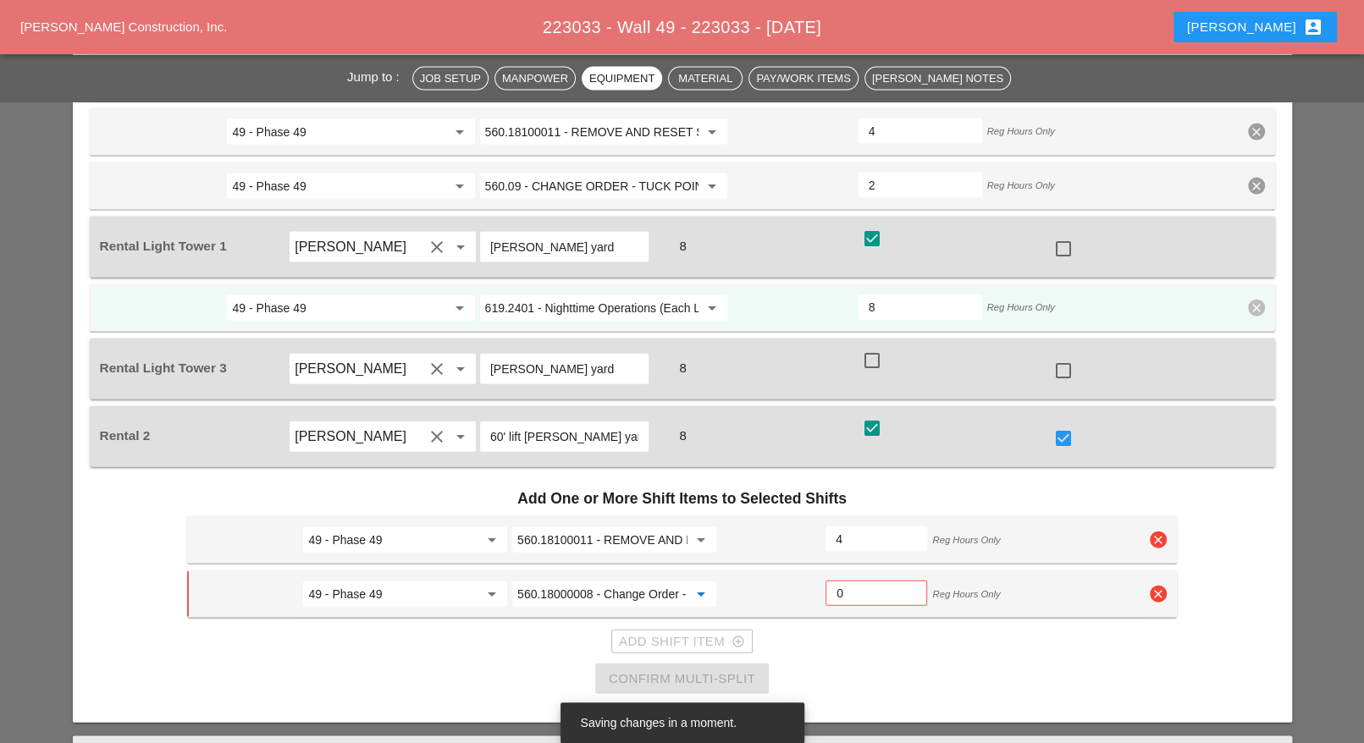
type input "560.18000008 - Change Order - Remove and Replace Calking"
click at [844, 580] on input "0" at bounding box center [876, 593] width 80 height 27
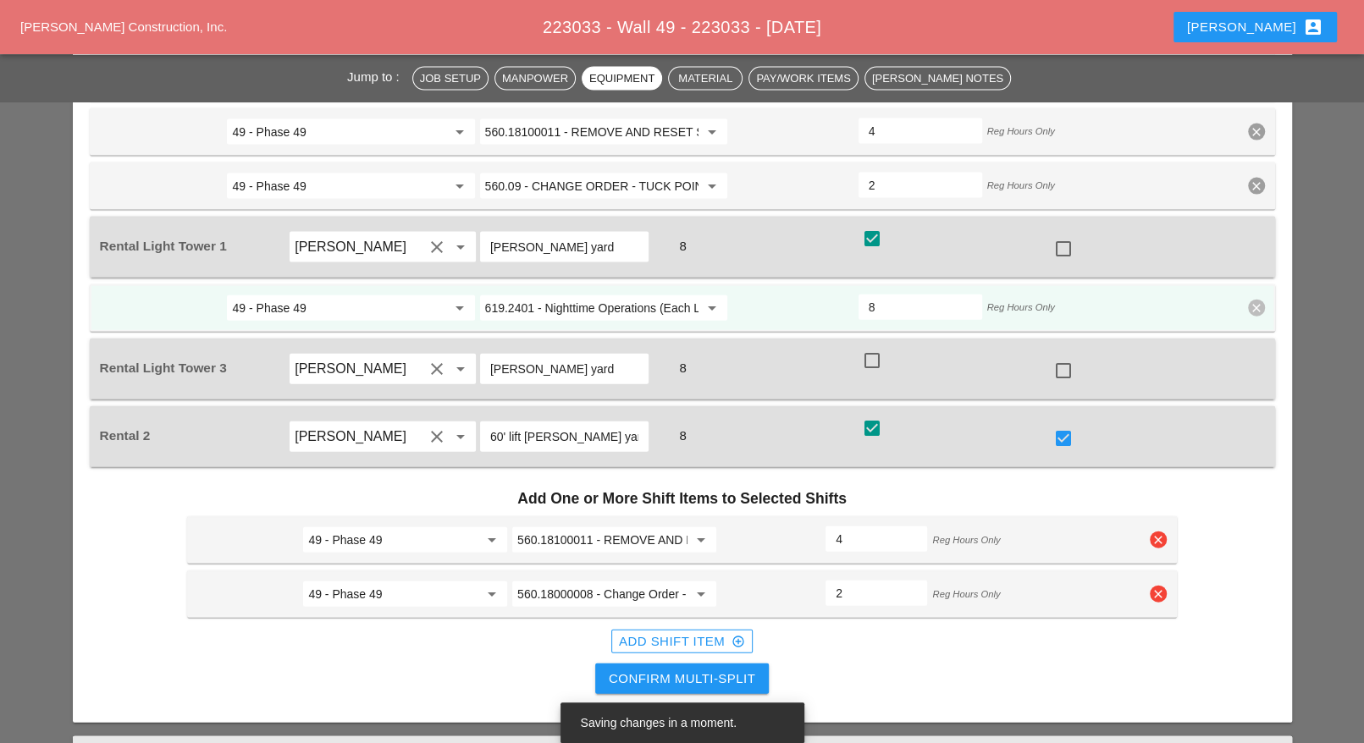
type input "2"
click at [696, 670] on div "Confirm Multi-Split" at bounding box center [682, 679] width 146 height 19
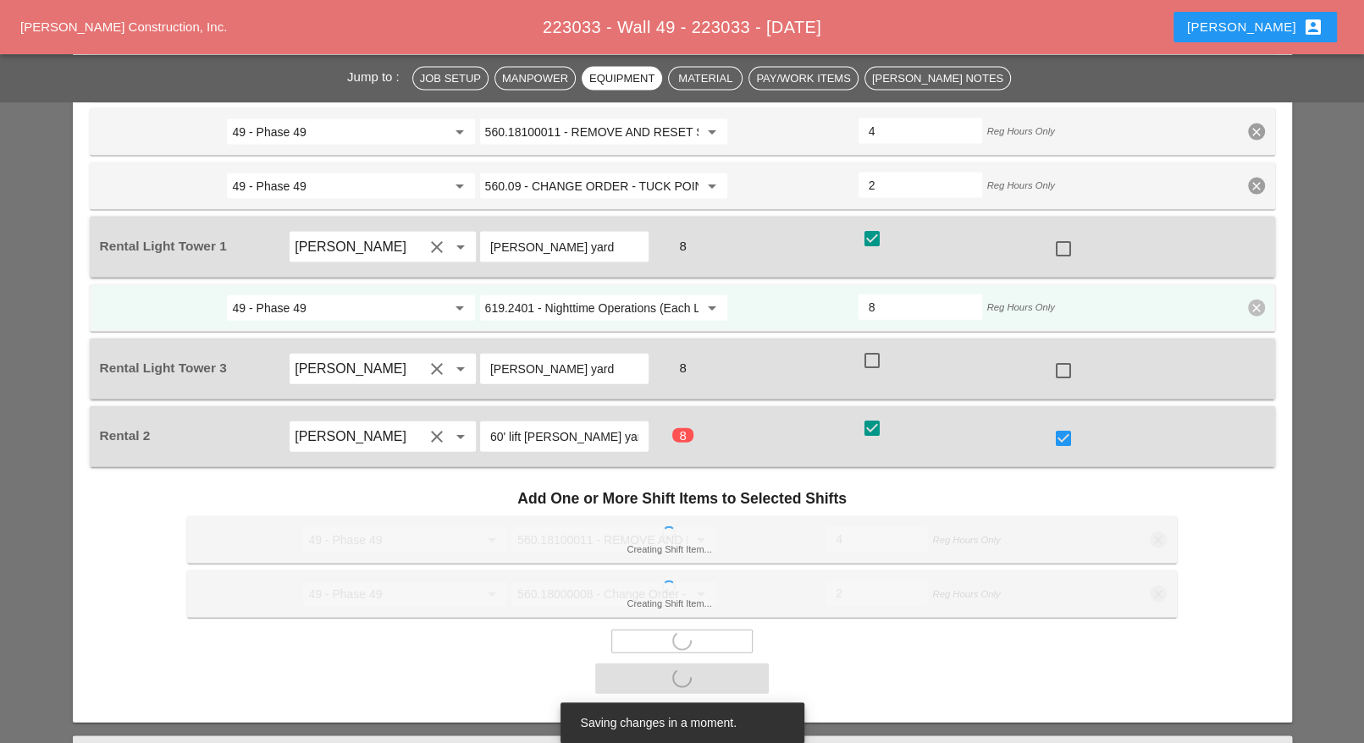
checkbox input "false"
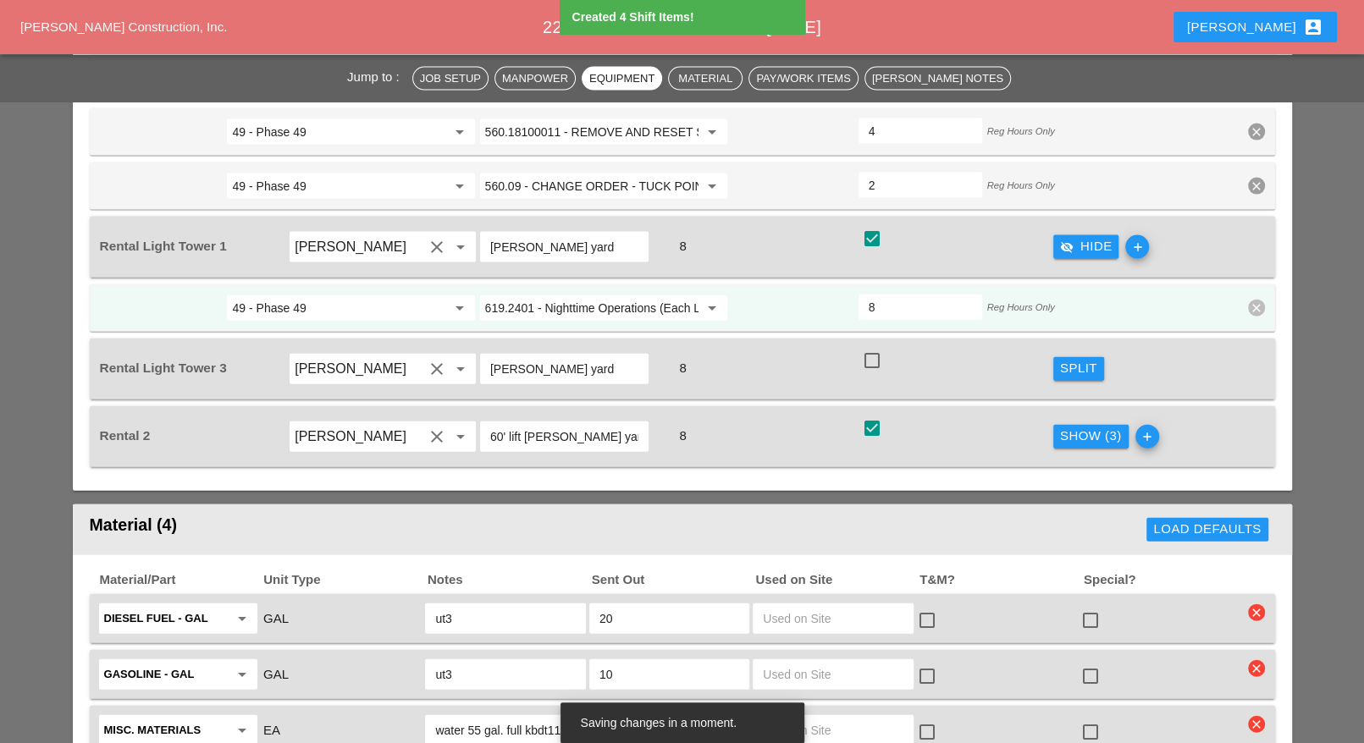
click at [1073, 427] on div "Show (3)" at bounding box center [1091, 436] width 62 height 19
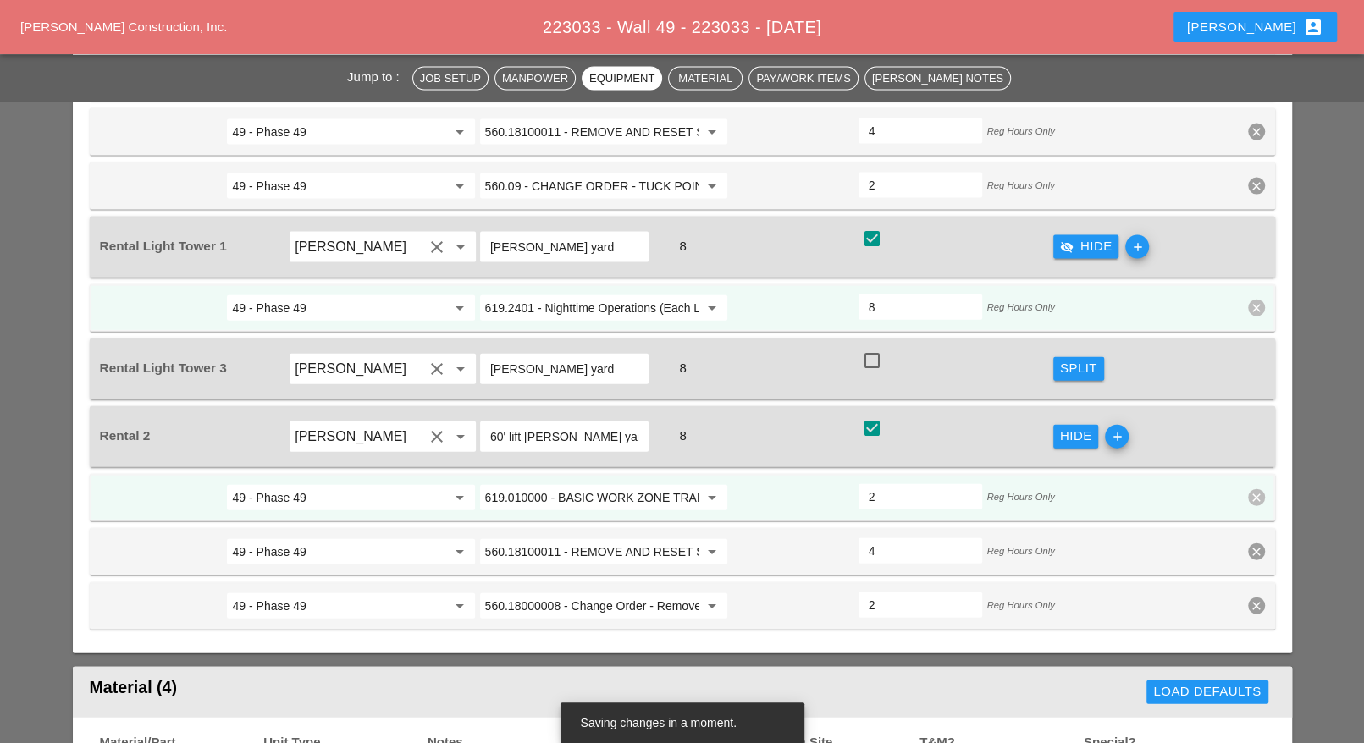
click at [604, 484] on input "619.010000 - BASIC WORK ZONE TRAFFIC CONTROL" at bounding box center [591, 497] width 213 height 27
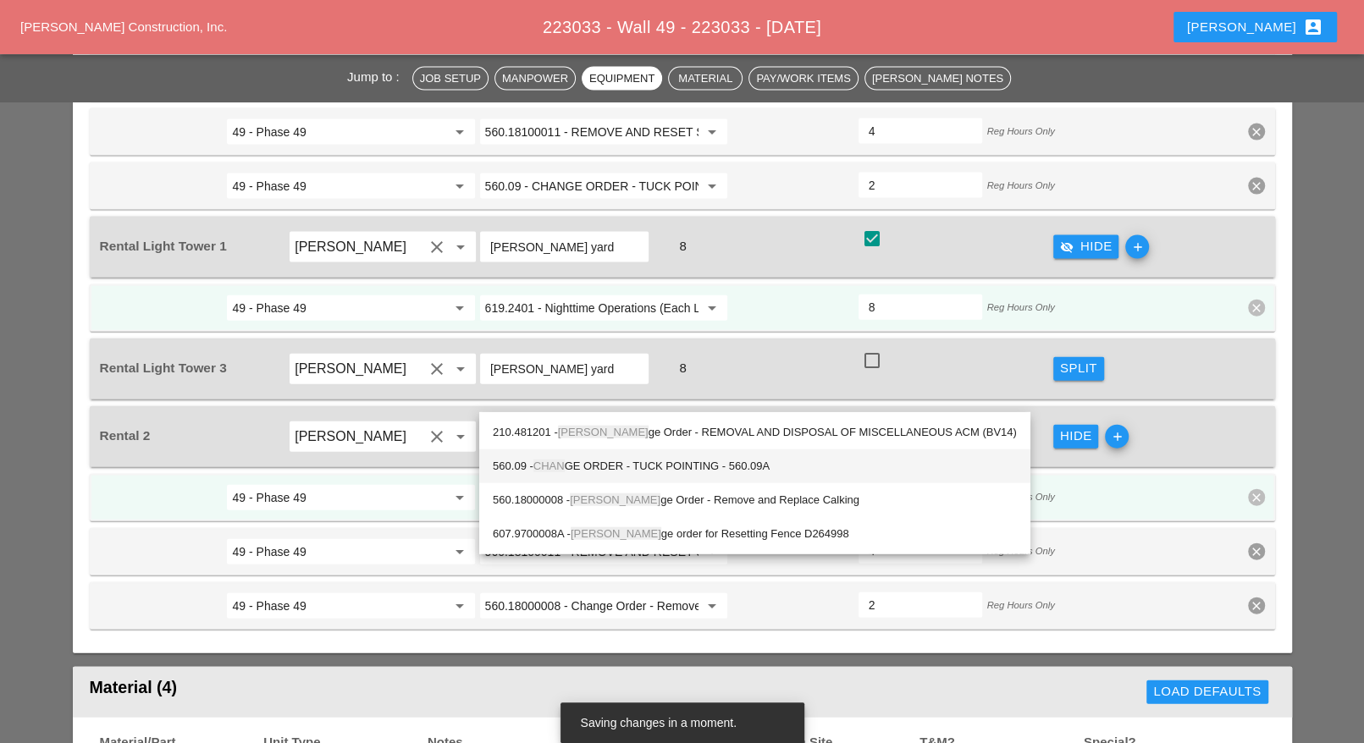
click at [635, 462] on div "560.09 - CHAN GE ORDER - TUCK POINTING - 560.09A" at bounding box center [755, 466] width 524 height 20
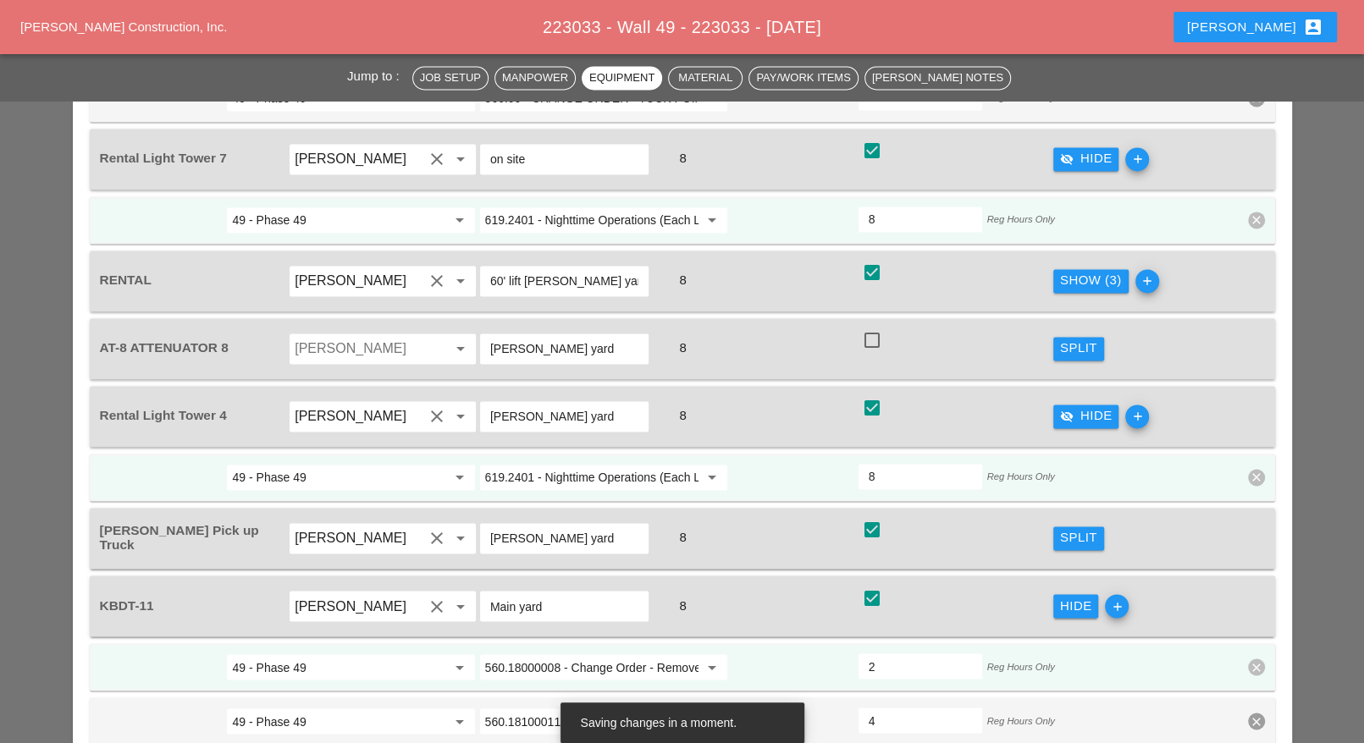
scroll to position [1753, 0]
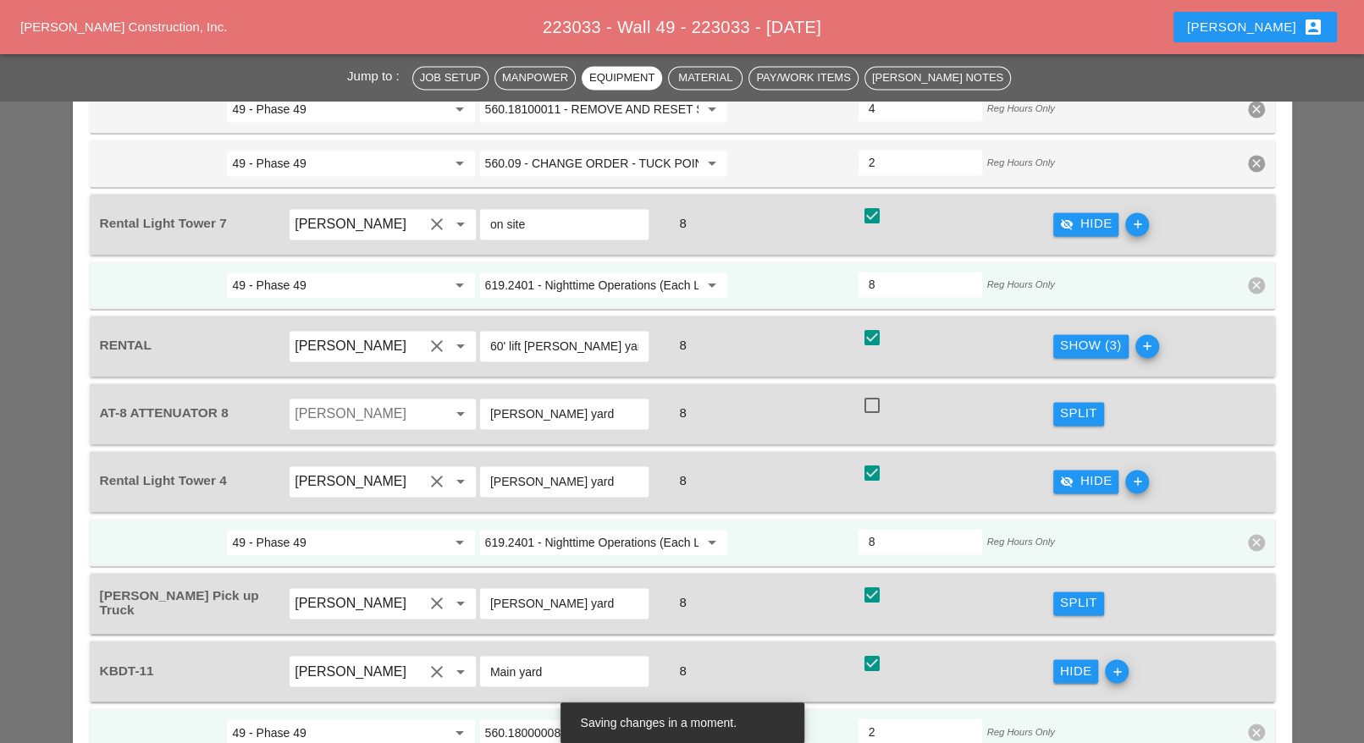
type input "560.09 - CHANGE ORDER - TUCK POINTING - 560.09A"
click at [1089, 336] on div "Show (3)" at bounding box center [1091, 345] width 62 height 19
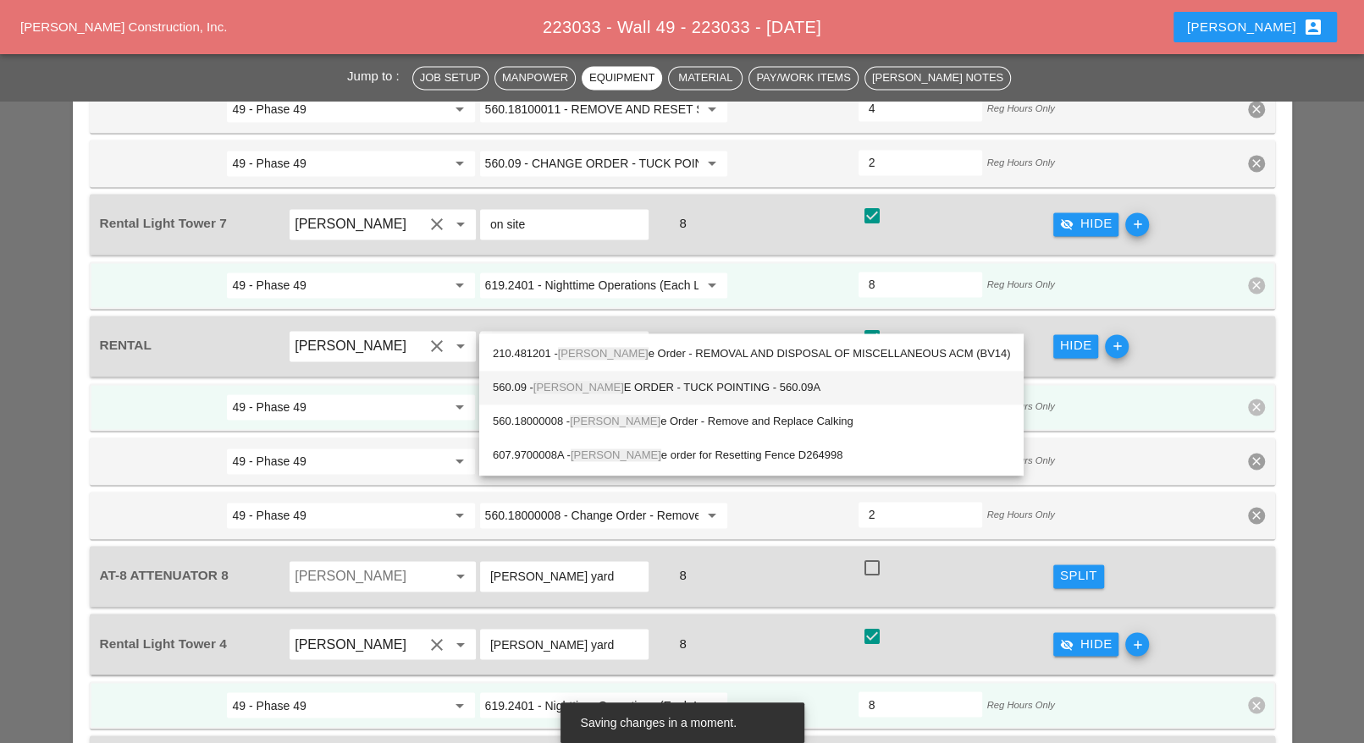
click at [616, 382] on div "560.09 - CHANG E ORDER - TUCK POINTING - 560.09A" at bounding box center [751, 388] width 517 height 20
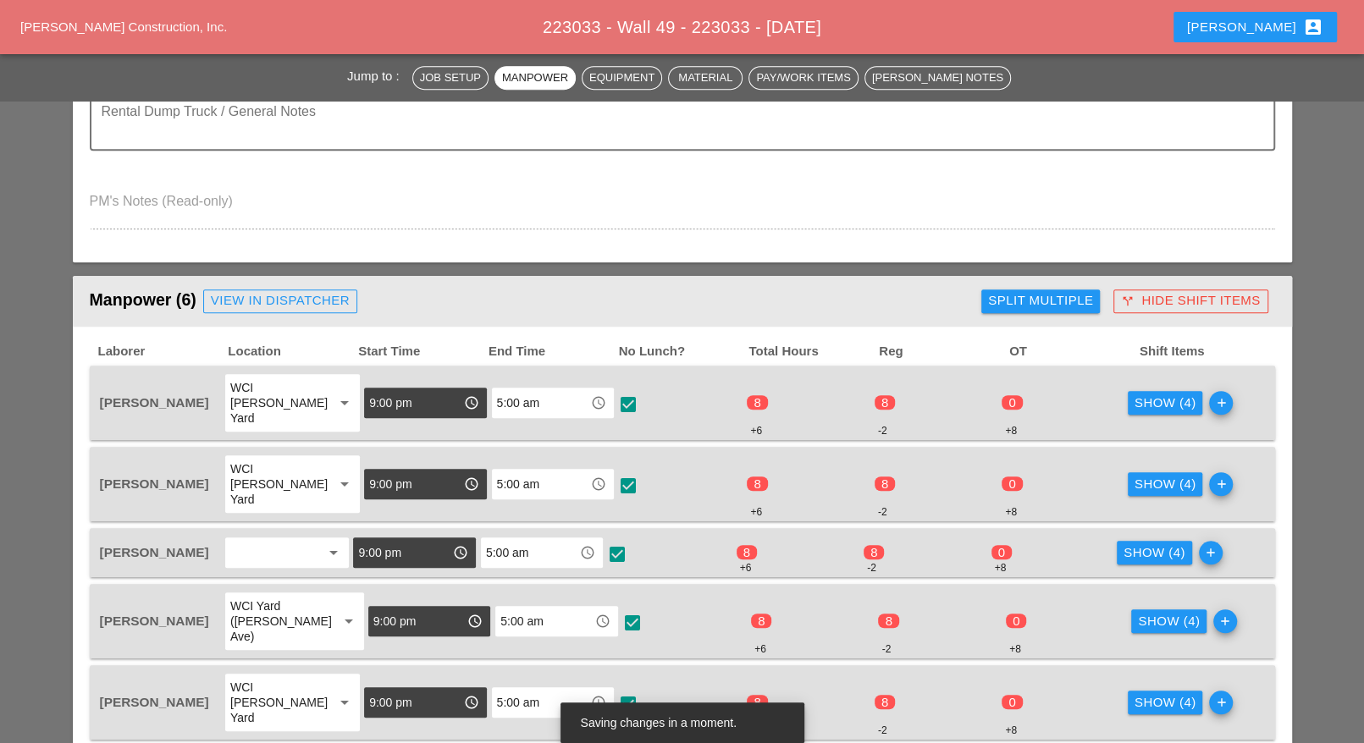
scroll to position [801, 0]
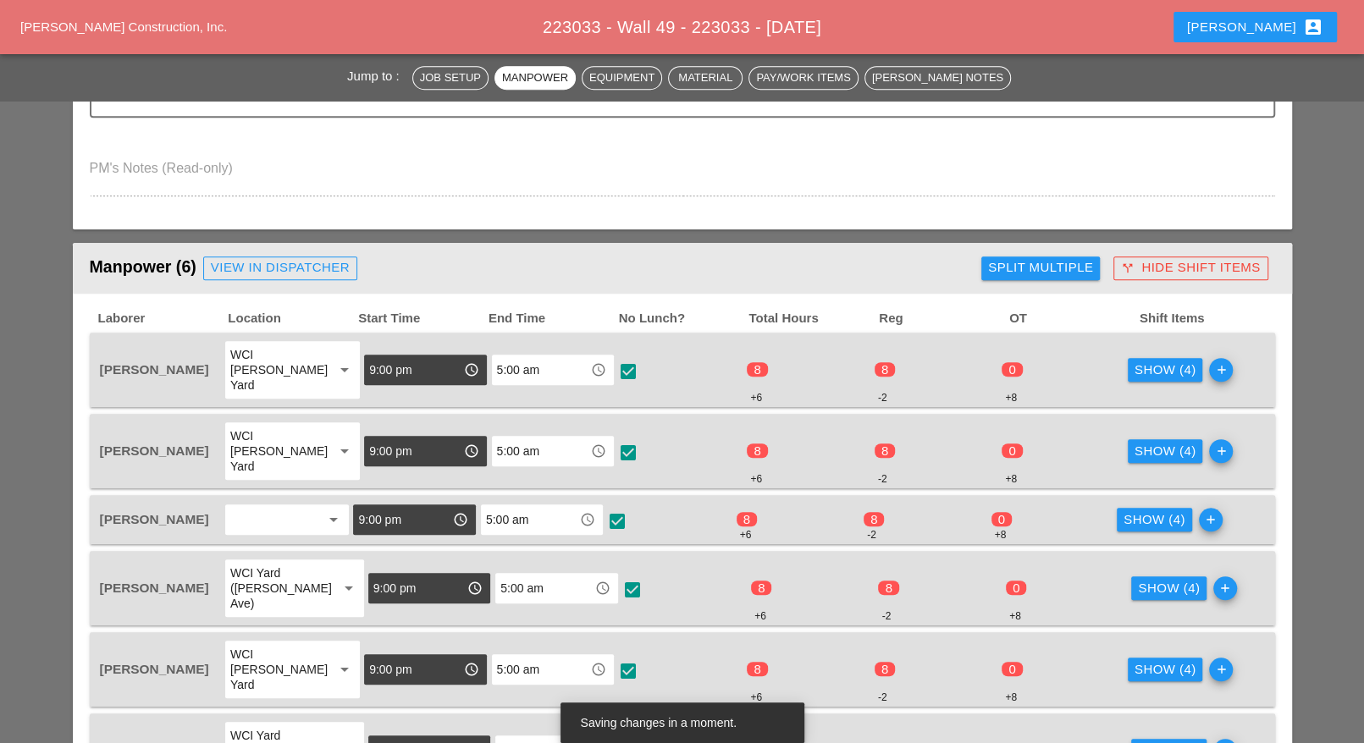
type input "560.09 - CHANGE ORDER - TUCK POINTING - 560.09A"
click at [1146, 363] on div "Show (4)" at bounding box center [1165, 370] width 62 height 19
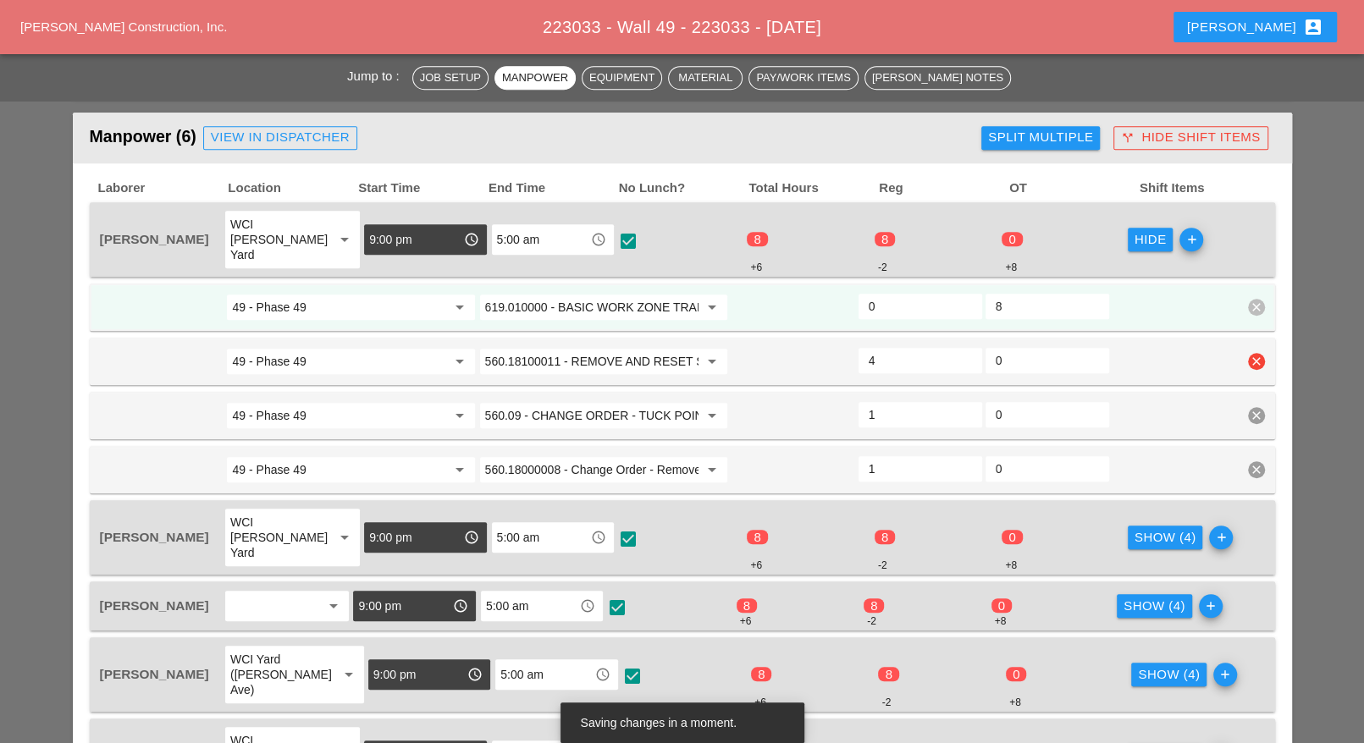
scroll to position [907, 0]
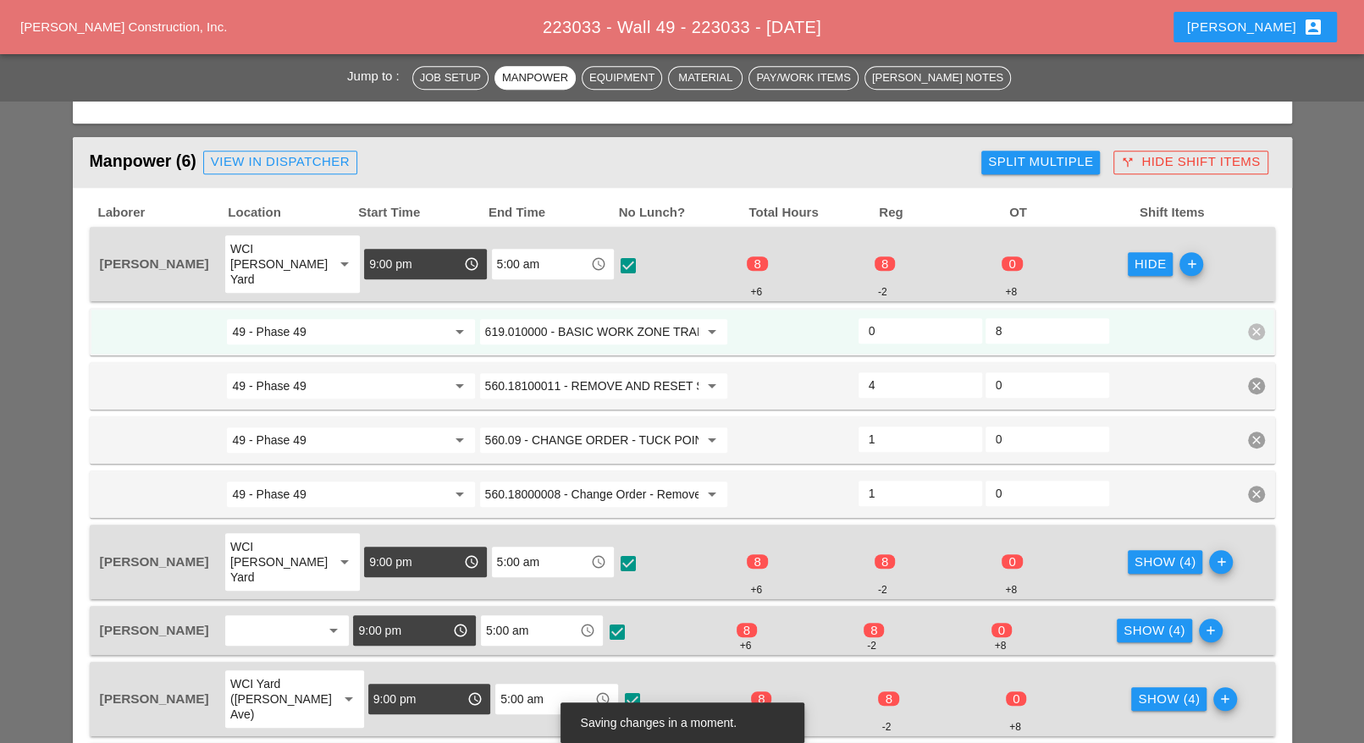
click at [890, 317] on input "0" at bounding box center [919, 330] width 103 height 27
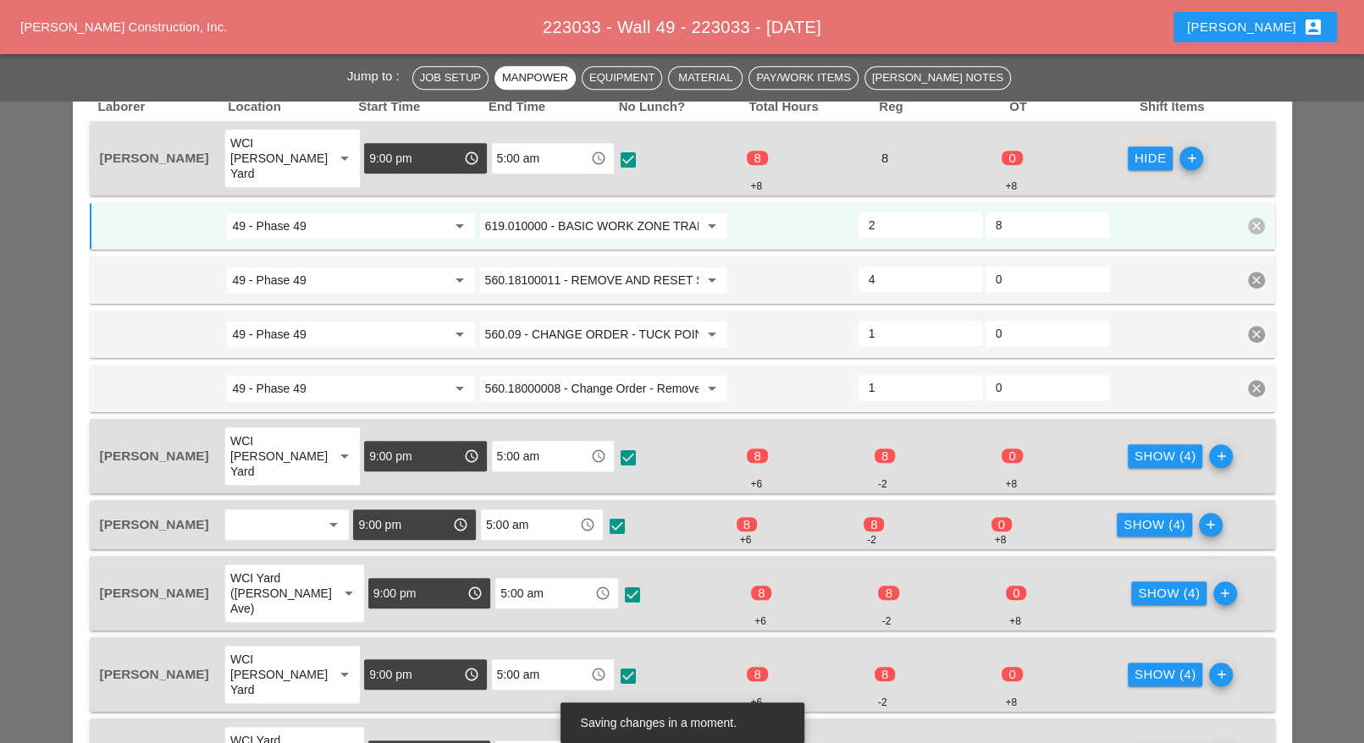
type input "2"
drag, startPoint x: 1007, startPoint y: 207, endPoint x: 992, endPoint y: 207, distance: 15.2
click at [992, 212] on div "8" at bounding box center [1047, 224] width 124 height 25
type input "0"
click at [1135, 447] on div "Show (4)" at bounding box center [1165, 456] width 62 height 19
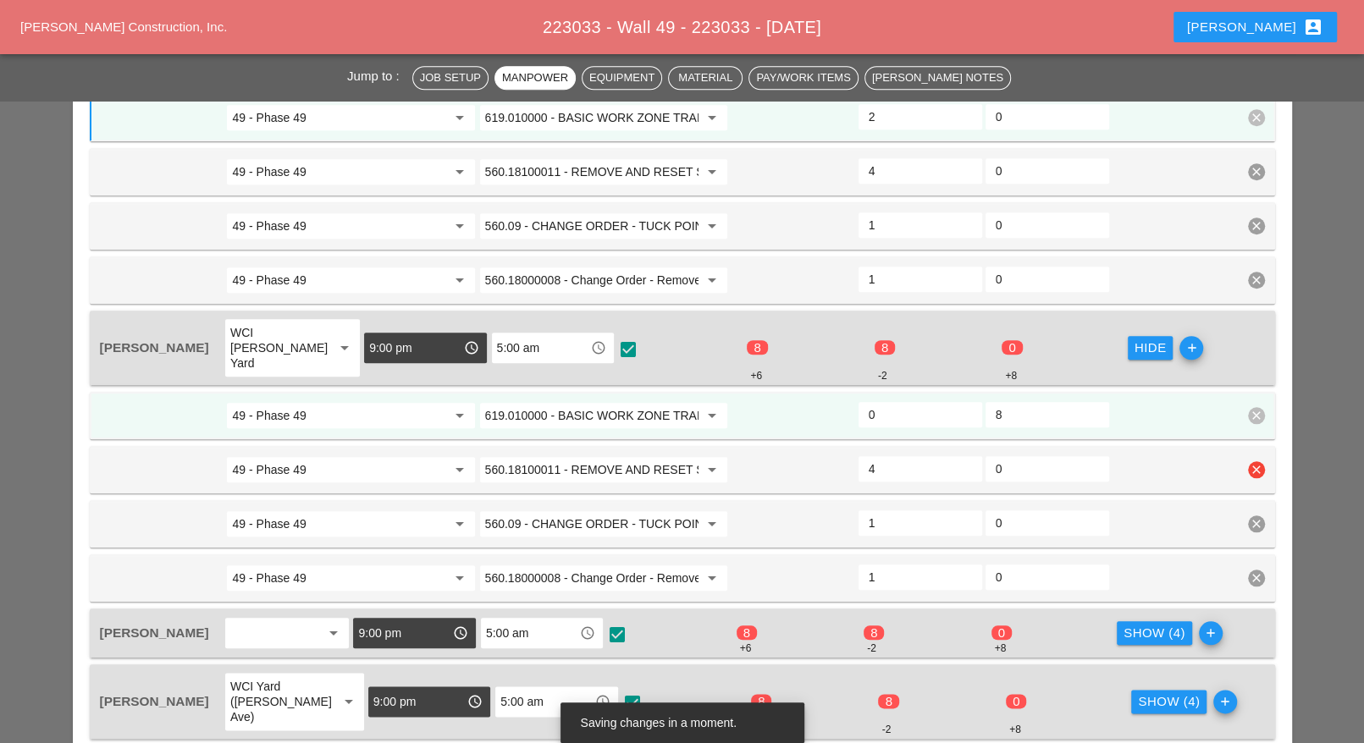
scroll to position [1224, 0]
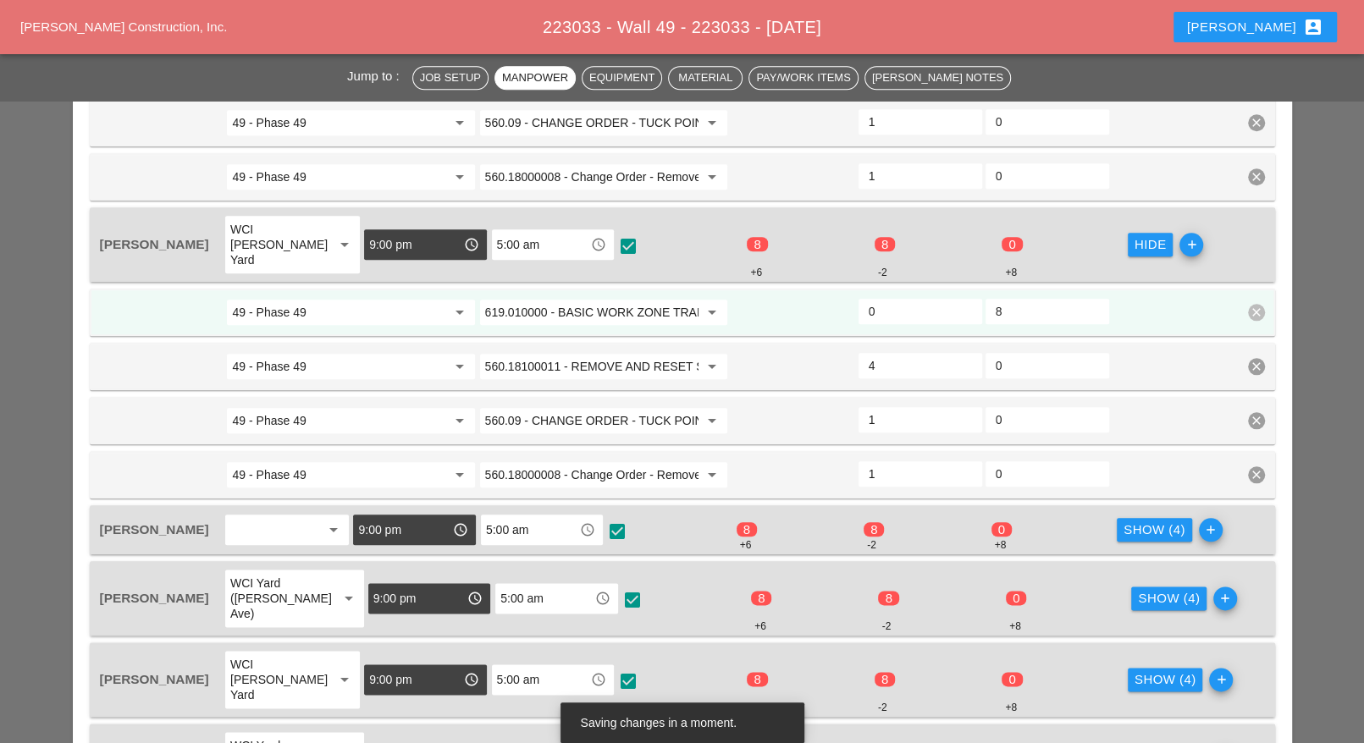
drag, startPoint x: 1003, startPoint y: 274, endPoint x: 938, endPoint y: 300, distance: 70.0
click at [987, 299] on div "8" at bounding box center [1047, 311] width 124 height 25
type input "0"
click at [880, 298] on input "0" at bounding box center [919, 311] width 103 height 27
type input "2"
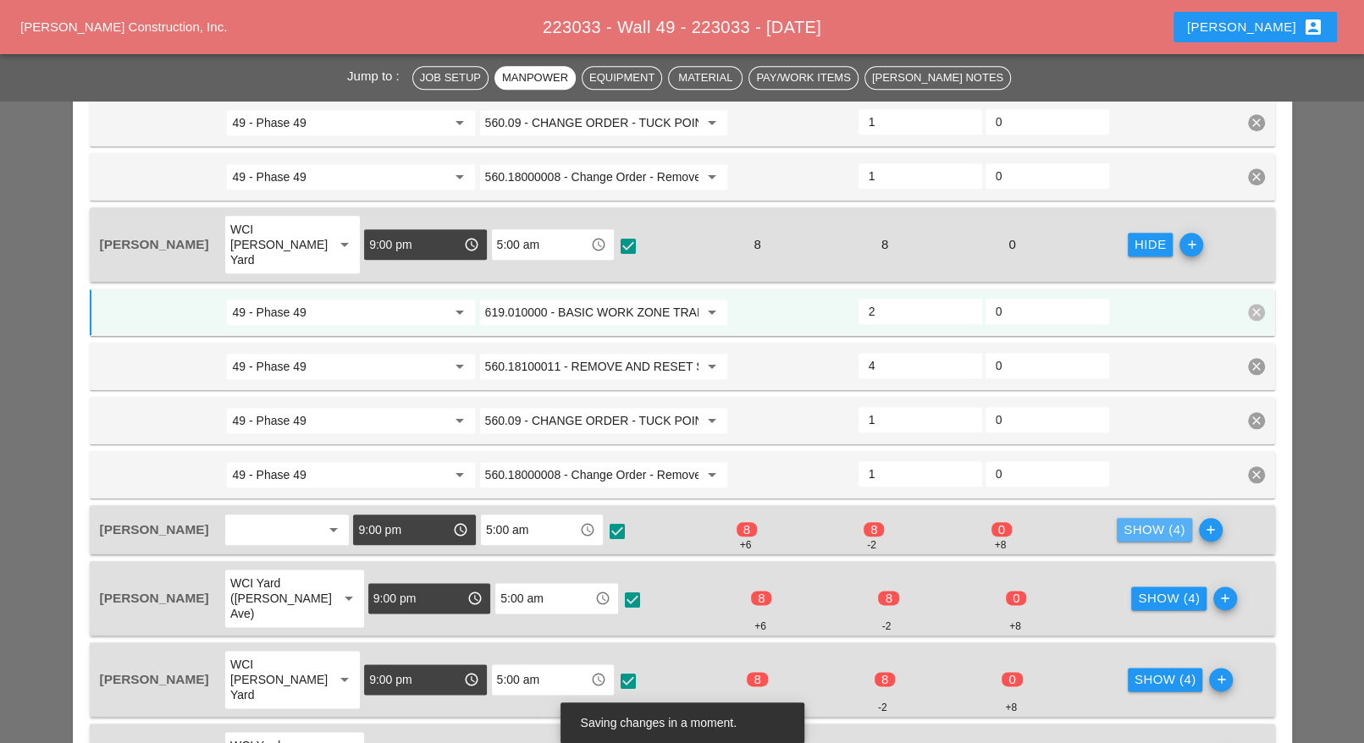
click at [1133, 521] on div "Show (4)" at bounding box center [1154, 530] width 62 height 19
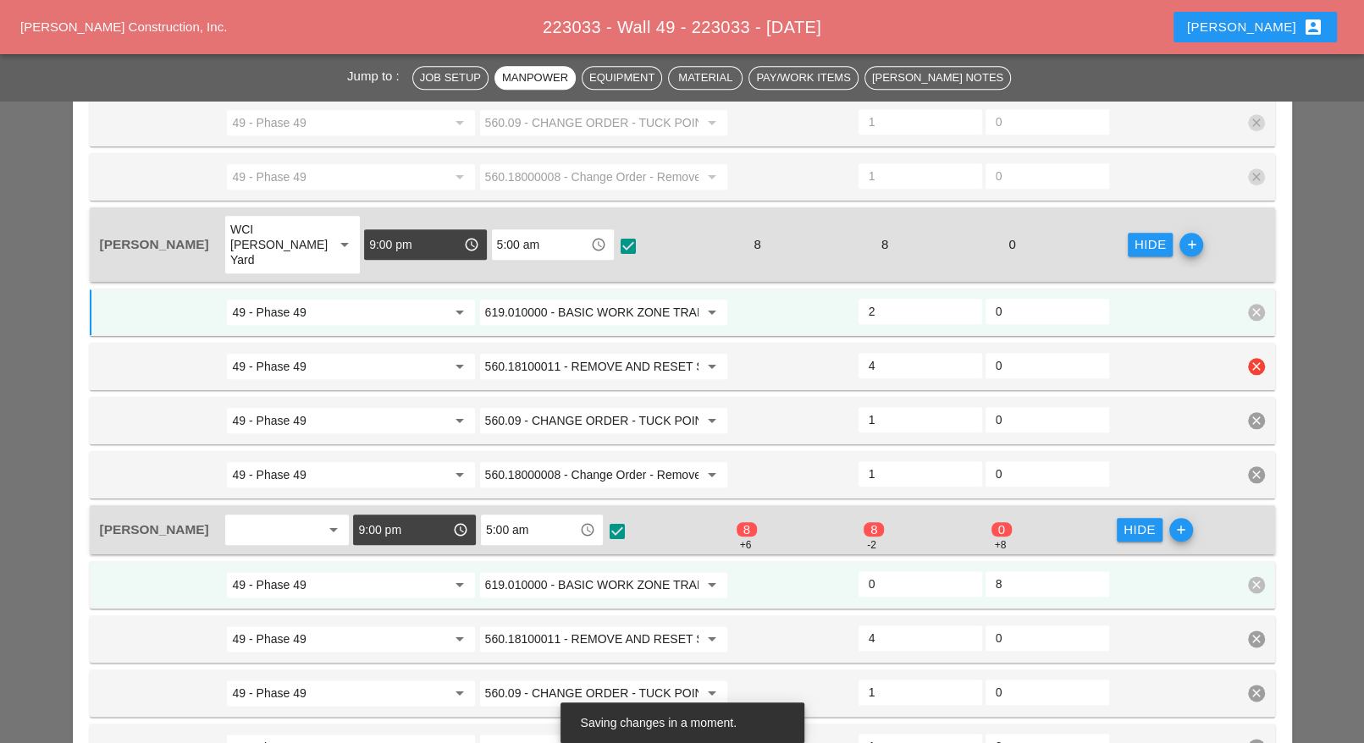
scroll to position [1436, 0]
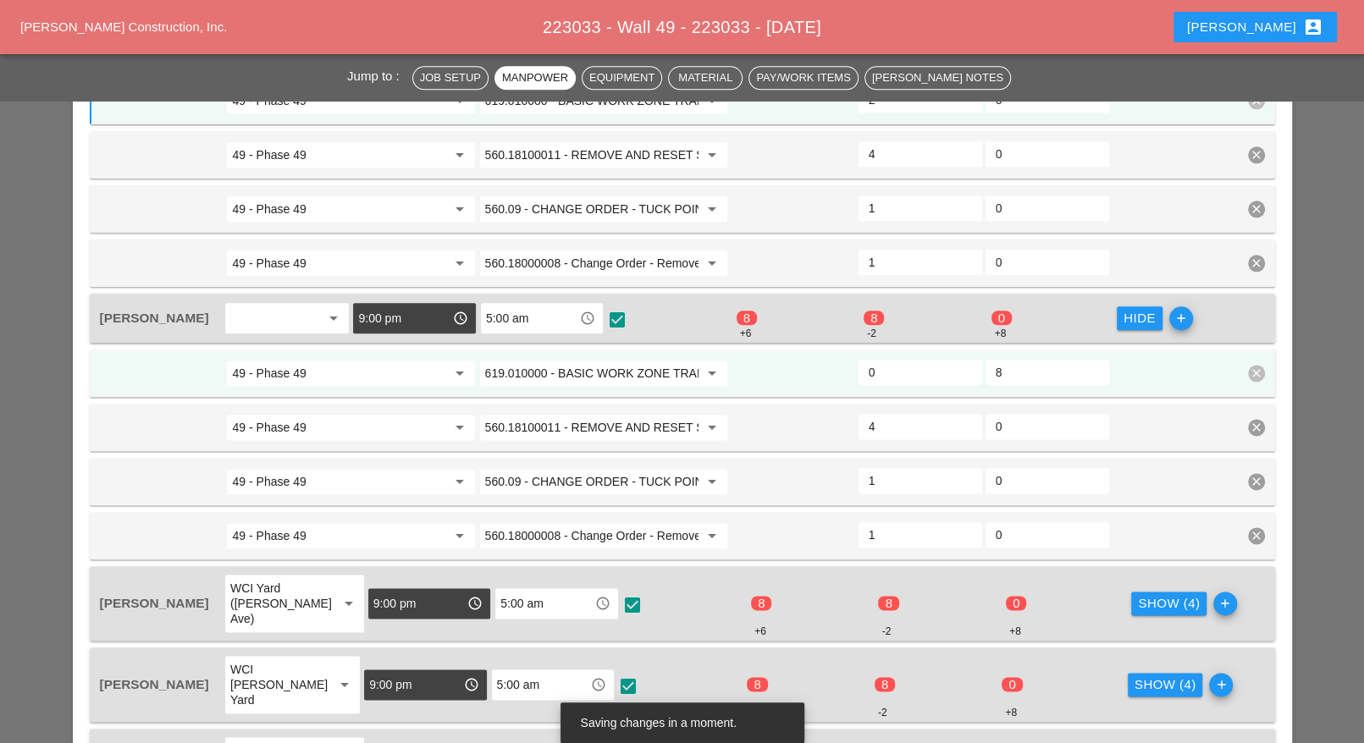
drag, startPoint x: 1006, startPoint y: 336, endPoint x: 990, endPoint y: 337, distance: 15.3
click at [992, 360] on div "8" at bounding box center [1047, 372] width 124 height 25
type input "0"
click at [882, 359] on input "0" at bounding box center [919, 372] width 103 height 27
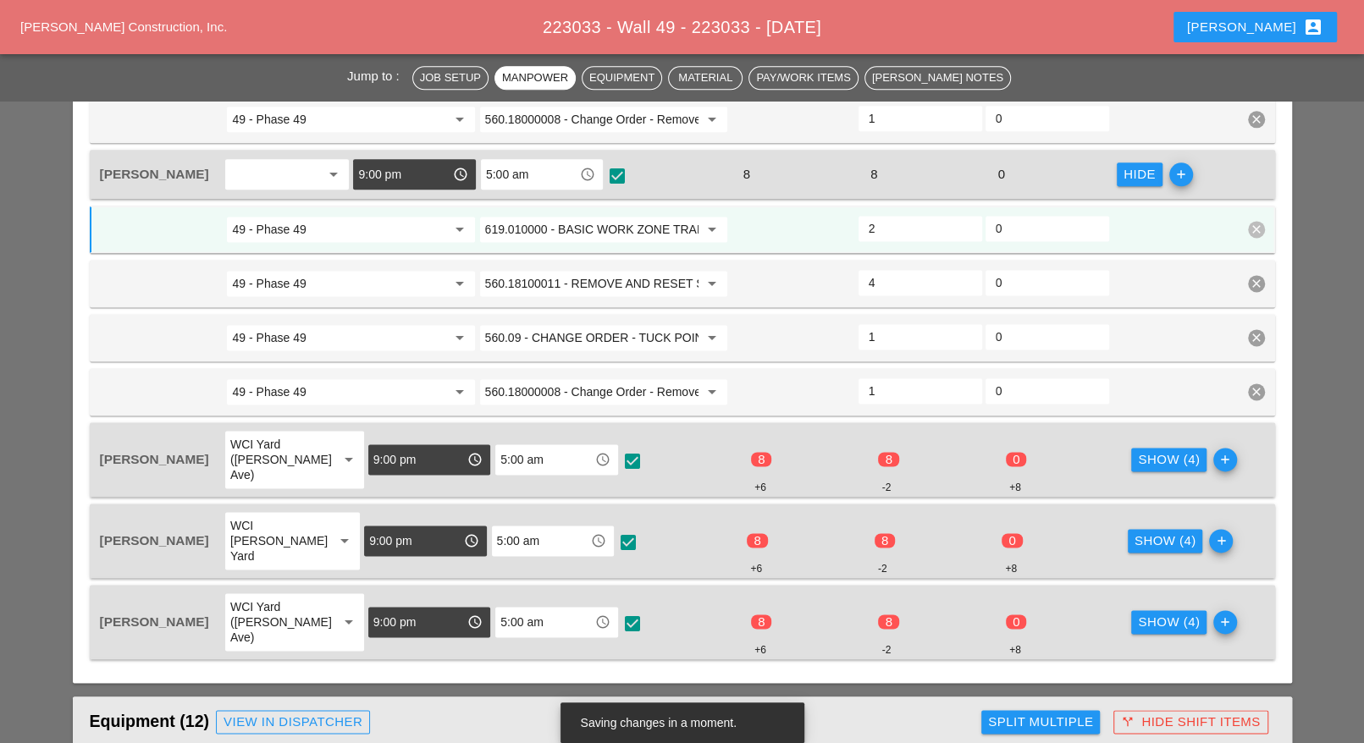
scroll to position [1647, 0]
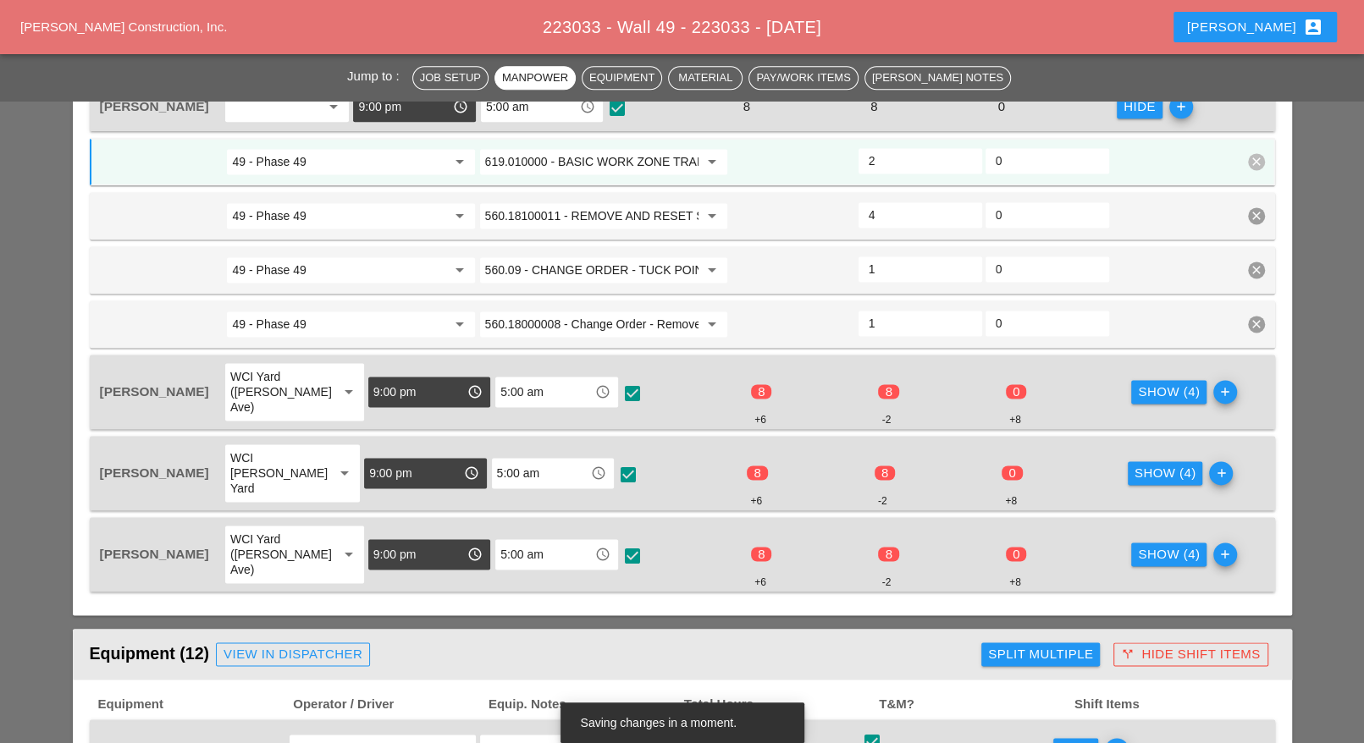
type input "2"
click at [1138, 383] on div "Show (4)" at bounding box center [1169, 392] width 62 height 19
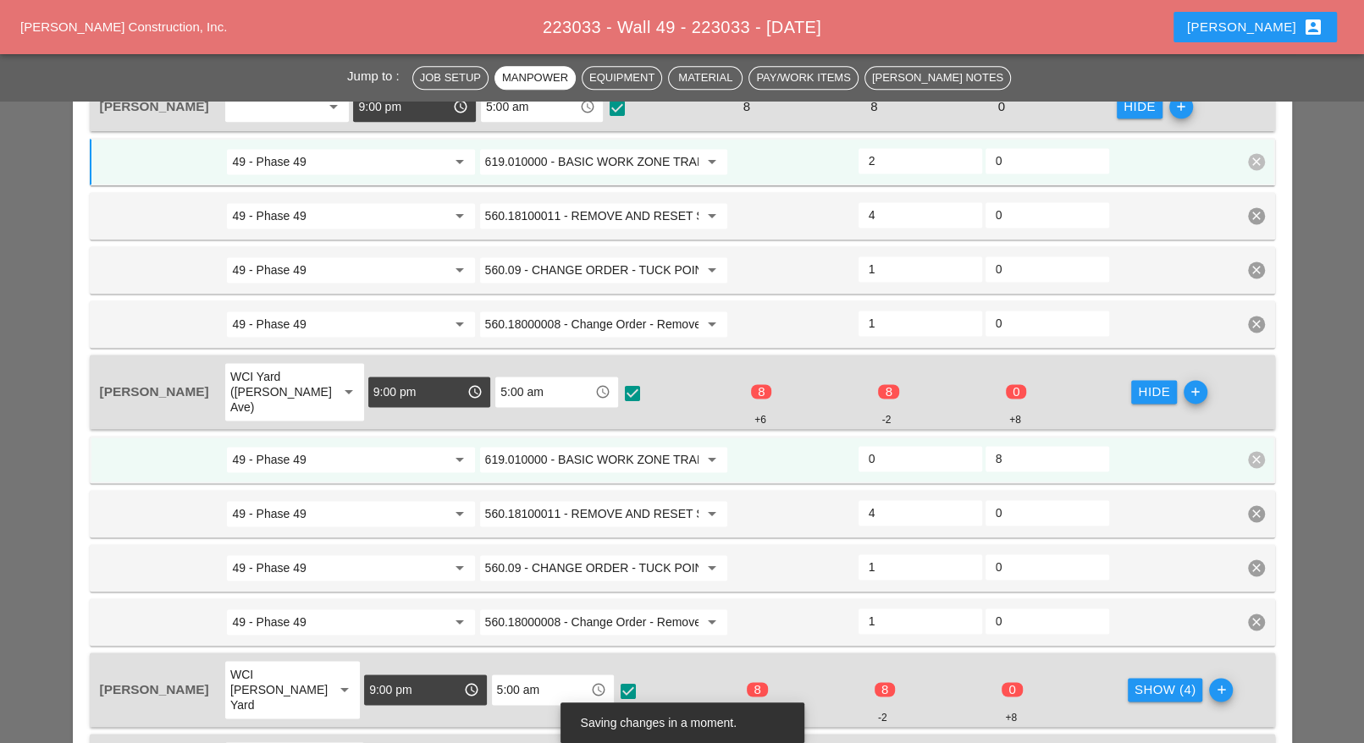
drag, startPoint x: 1006, startPoint y: 390, endPoint x: 991, endPoint y: 390, distance: 14.4
click at [992, 446] on div "8" at bounding box center [1047, 458] width 124 height 25
type input "0"
click at [879, 445] on input "0" at bounding box center [919, 458] width 103 height 27
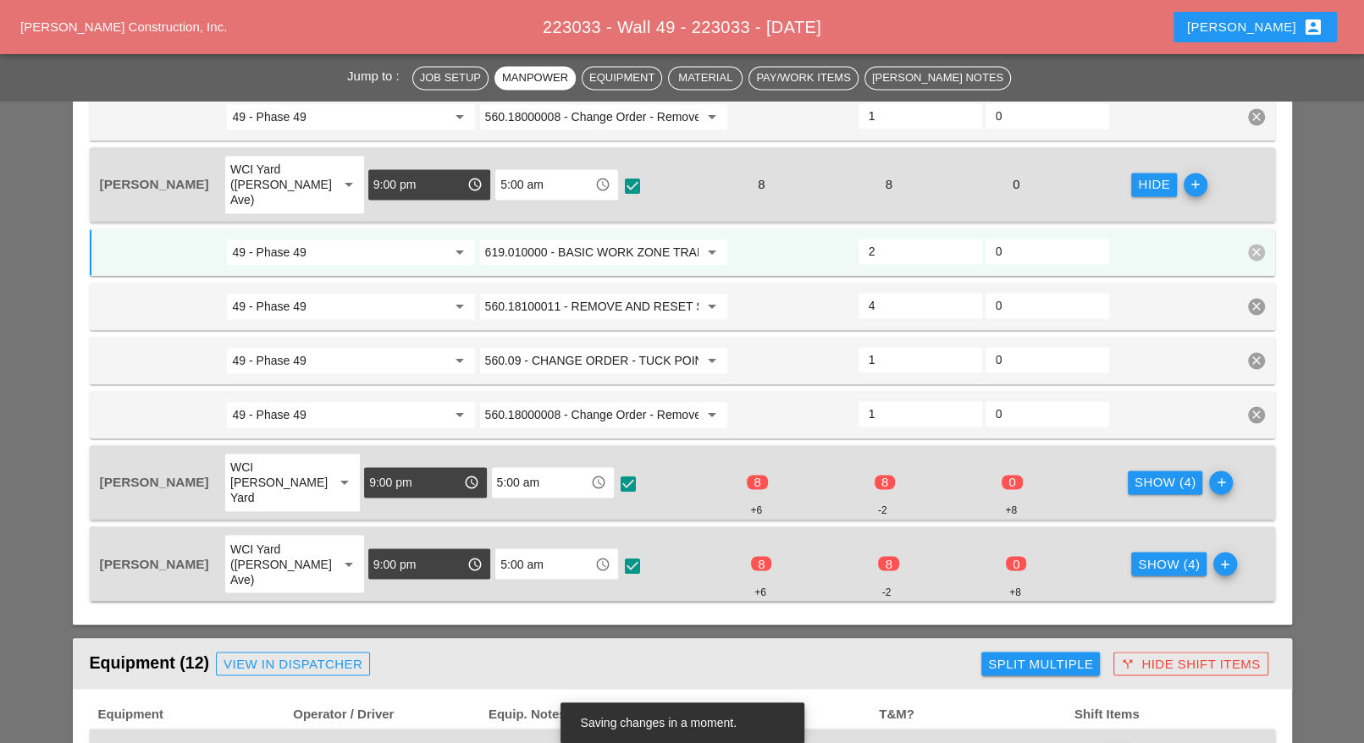
scroll to position [1859, 0]
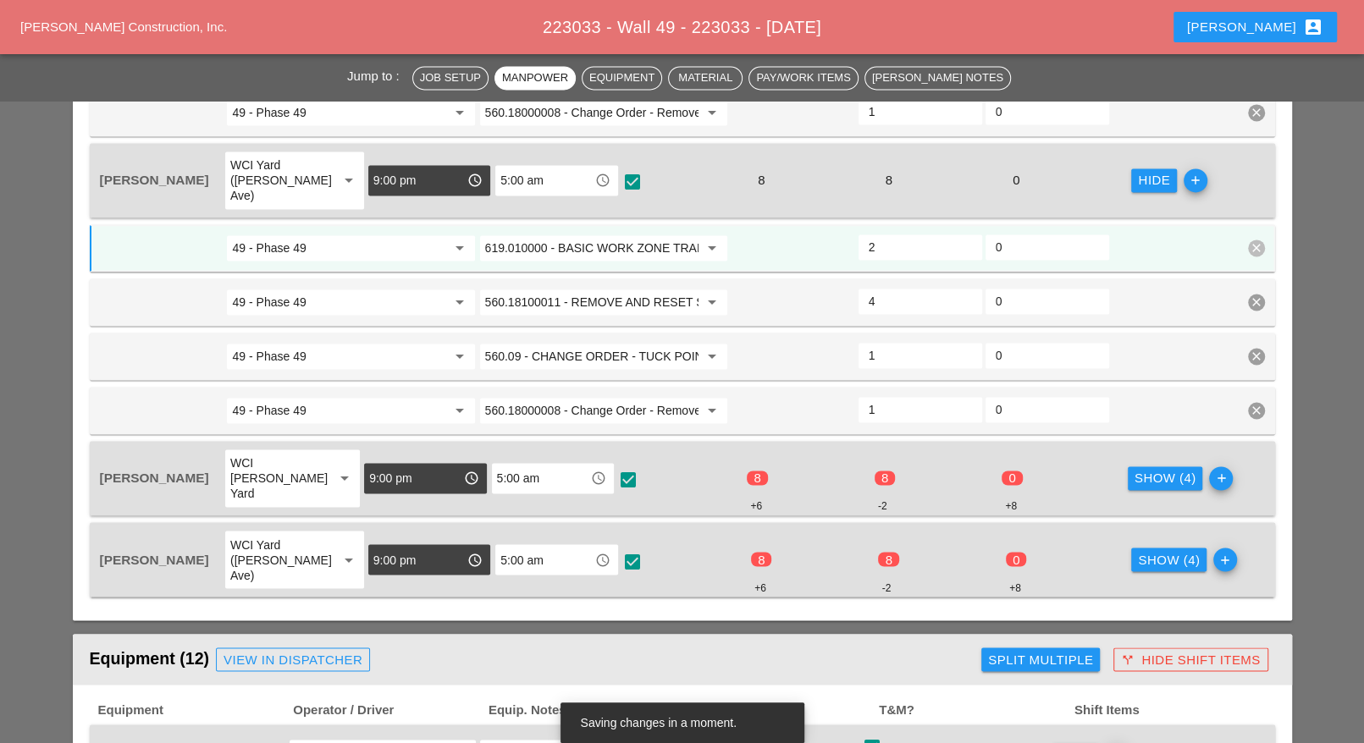
type input "2"
click at [1126, 448] on div "Show (4) add" at bounding box center [1189, 478] width 127 height 61
click at [1134, 469] on div "Show (4)" at bounding box center [1165, 478] width 62 height 19
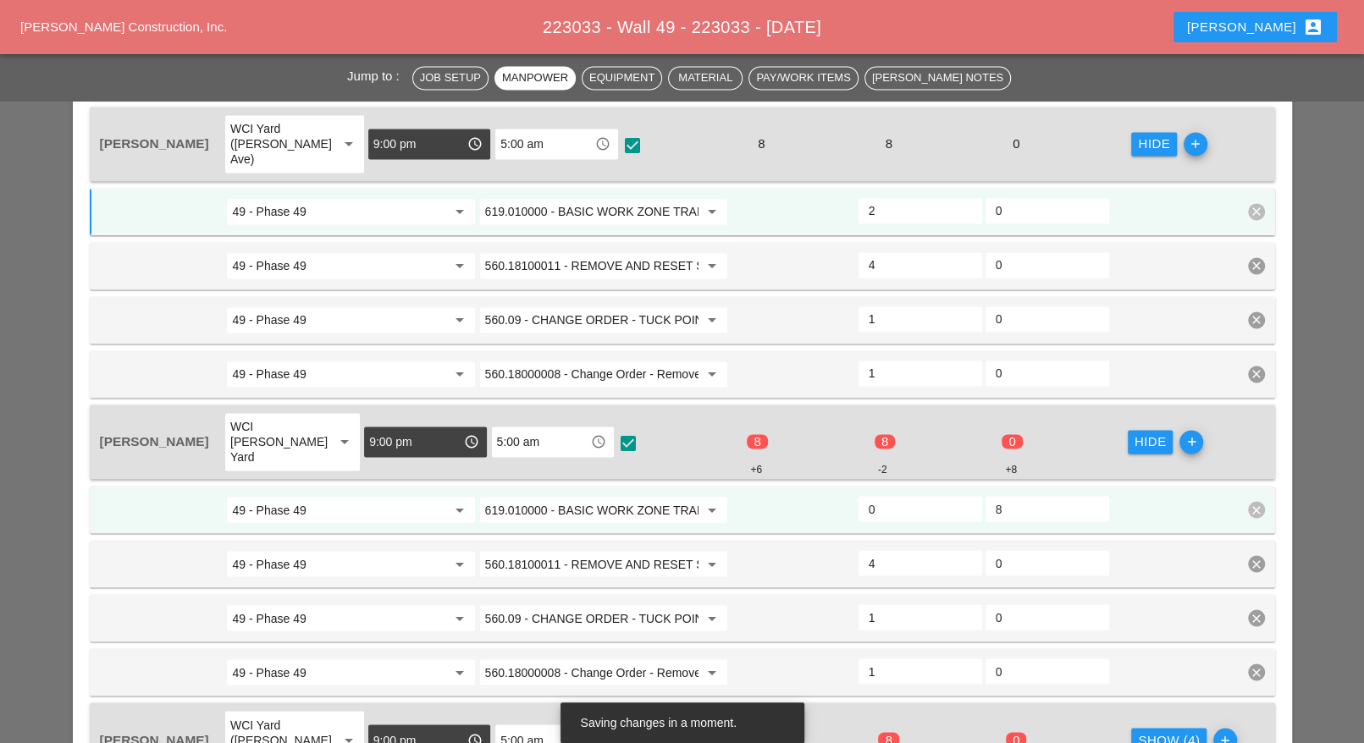
scroll to position [1965, 0]
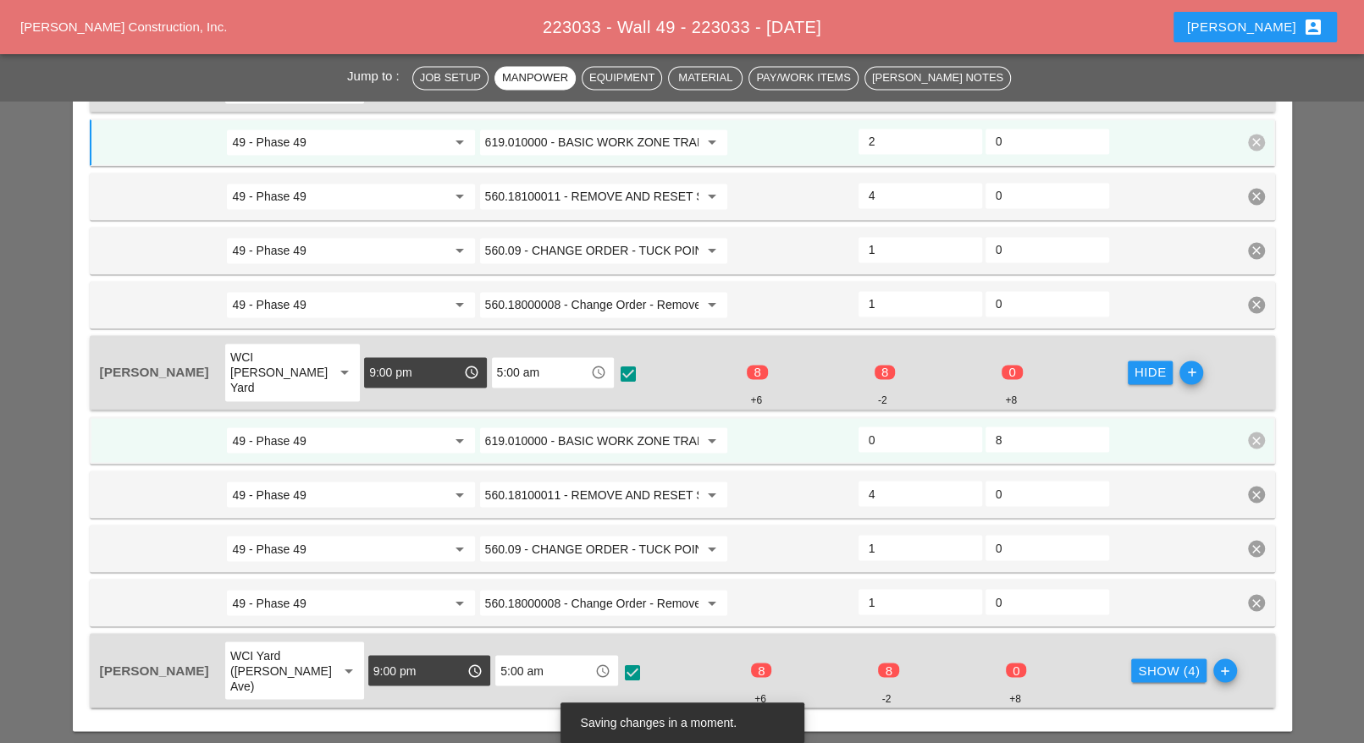
click at [997, 426] on input "8" at bounding box center [1046, 439] width 103 height 27
type input "0"
click at [889, 426] on input "0" at bounding box center [919, 439] width 103 height 27
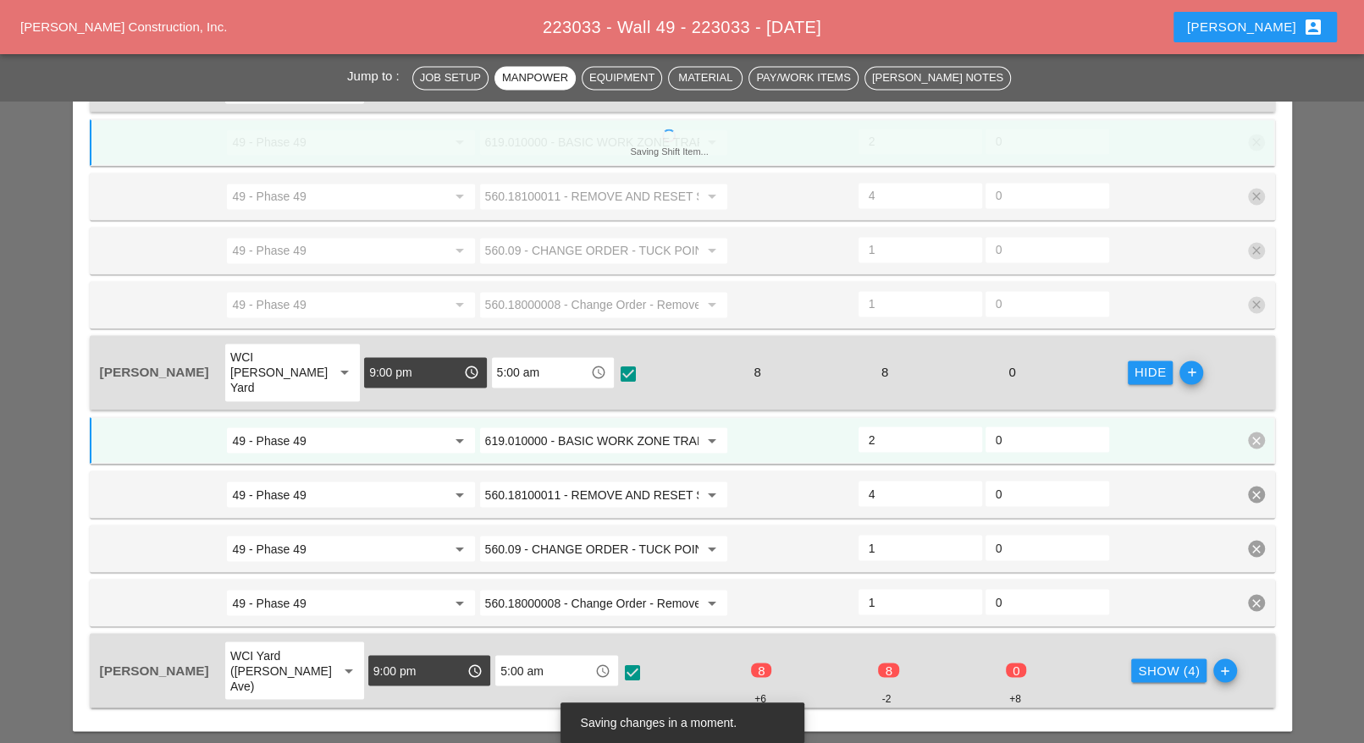
scroll to position [2176, 0]
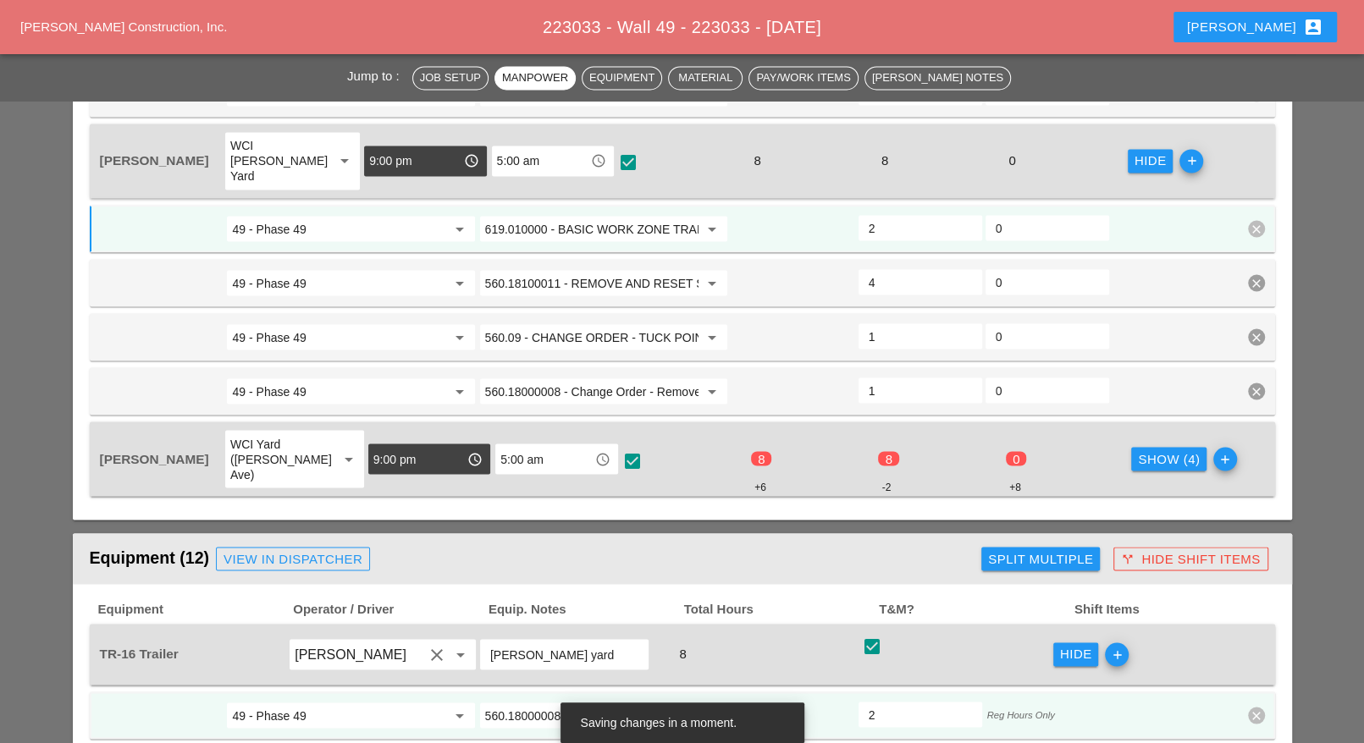
type input "2"
click at [1147, 449] on div "Show (4)" at bounding box center [1169, 458] width 62 height 19
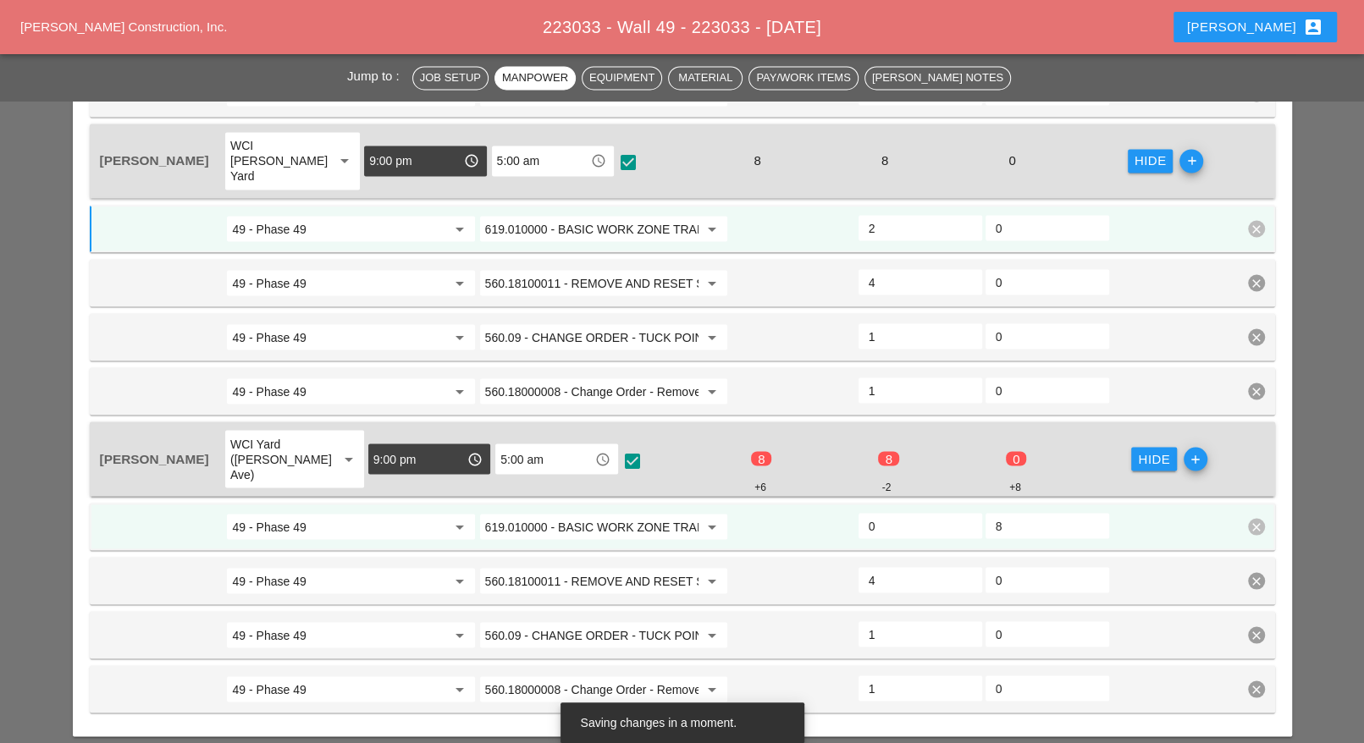
click at [1001, 512] on input "8" at bounding box center [1046, 525] width 103 height 27
type input "0"
click at [894, 512] on input "0" at bounding box center [919, 525] width 103 height 27
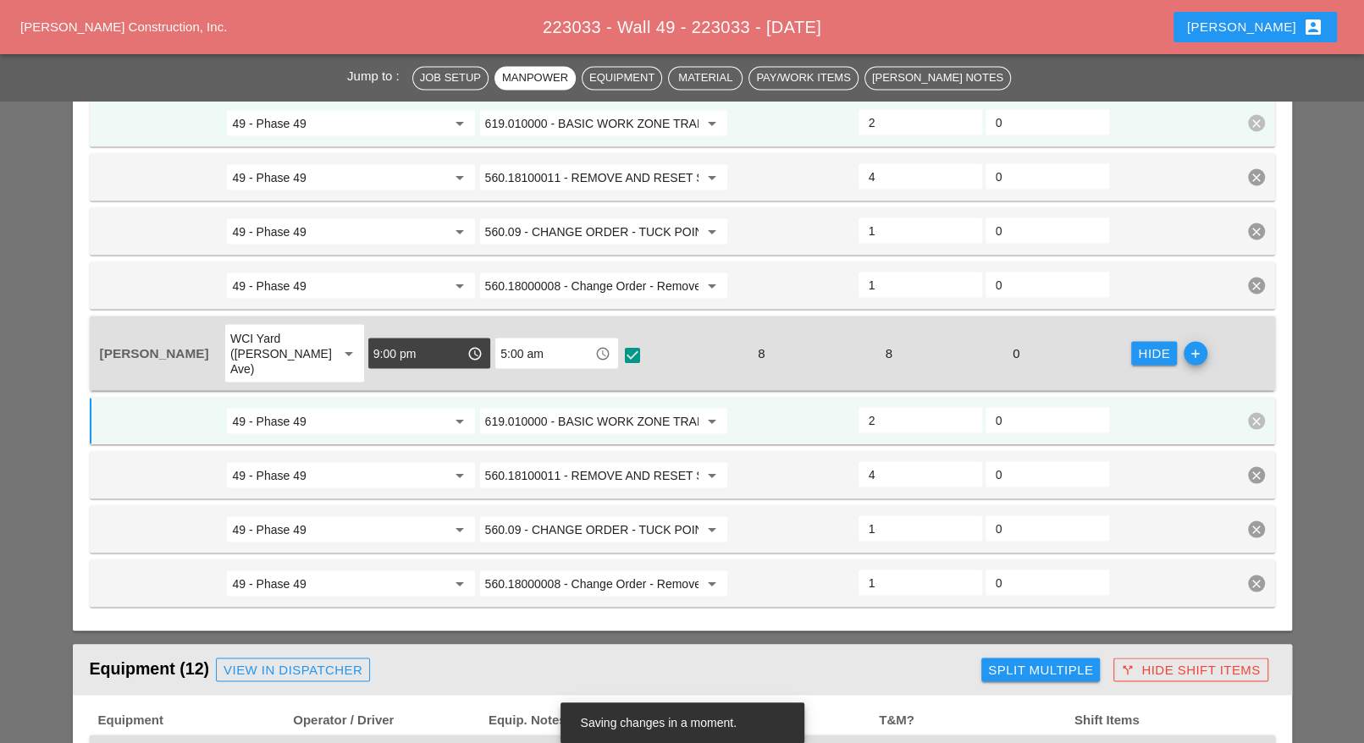
type input "2"
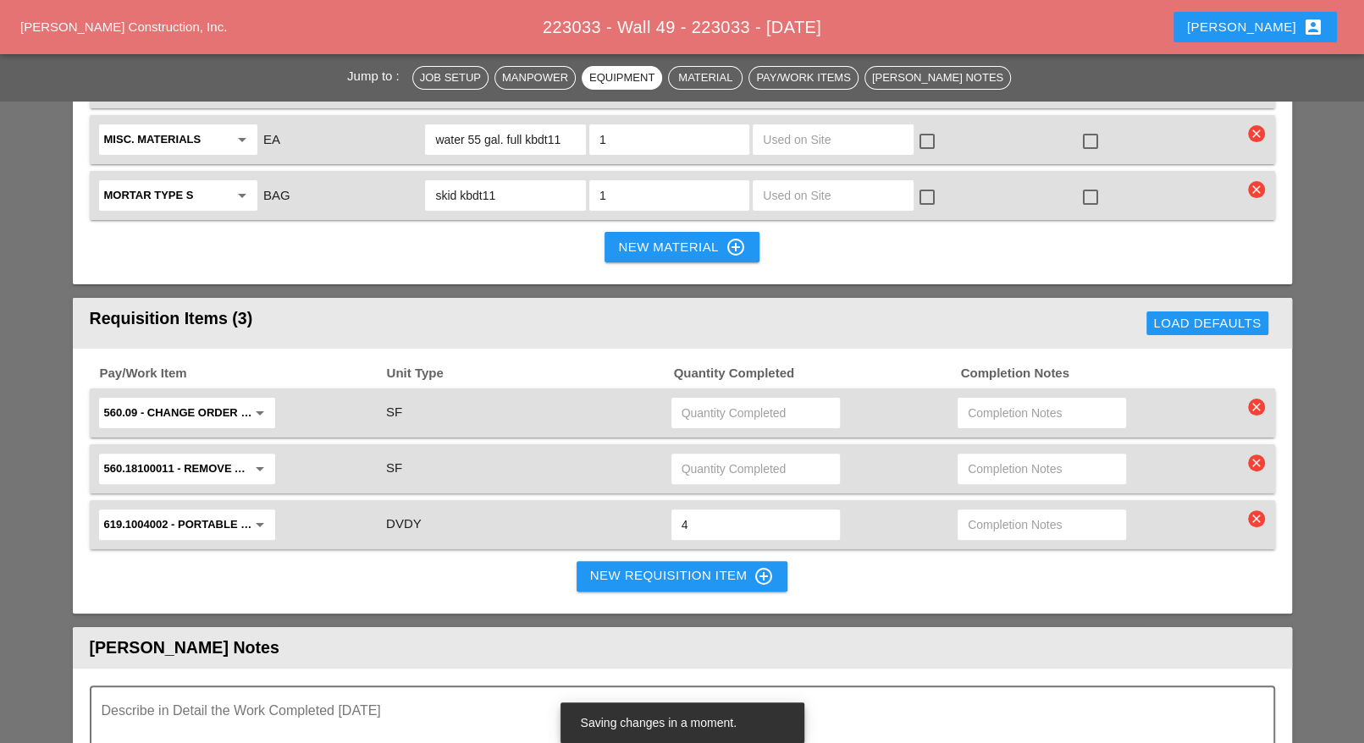
scroll to position [4927, 0]
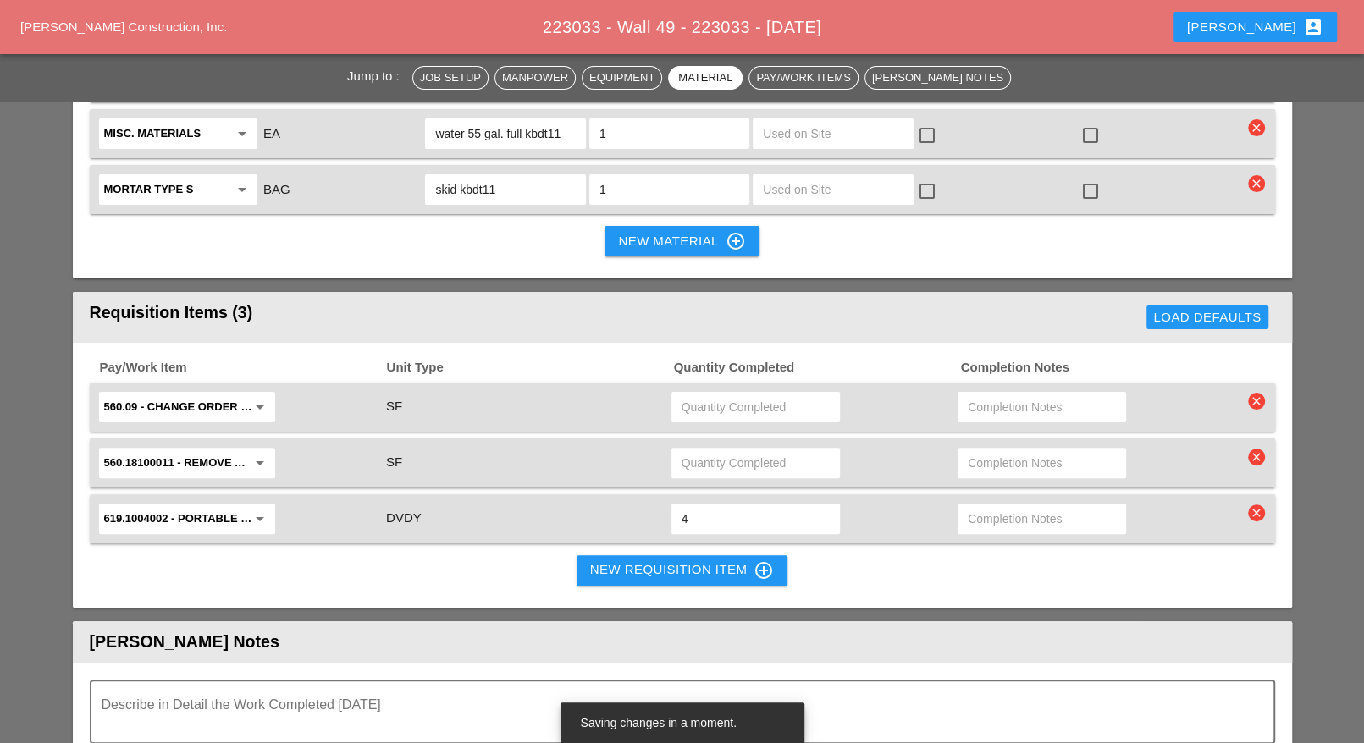
click at [689, 394] on input "text" at bounding box center [755, 407] width 148 height 27
click at [701, 394] on input "text" at bounding box center [755, 407] width 148 height 27
type input "231.6"
click at [703, 449] on input "text" at bounding box center [755, 462] width 148 height 27
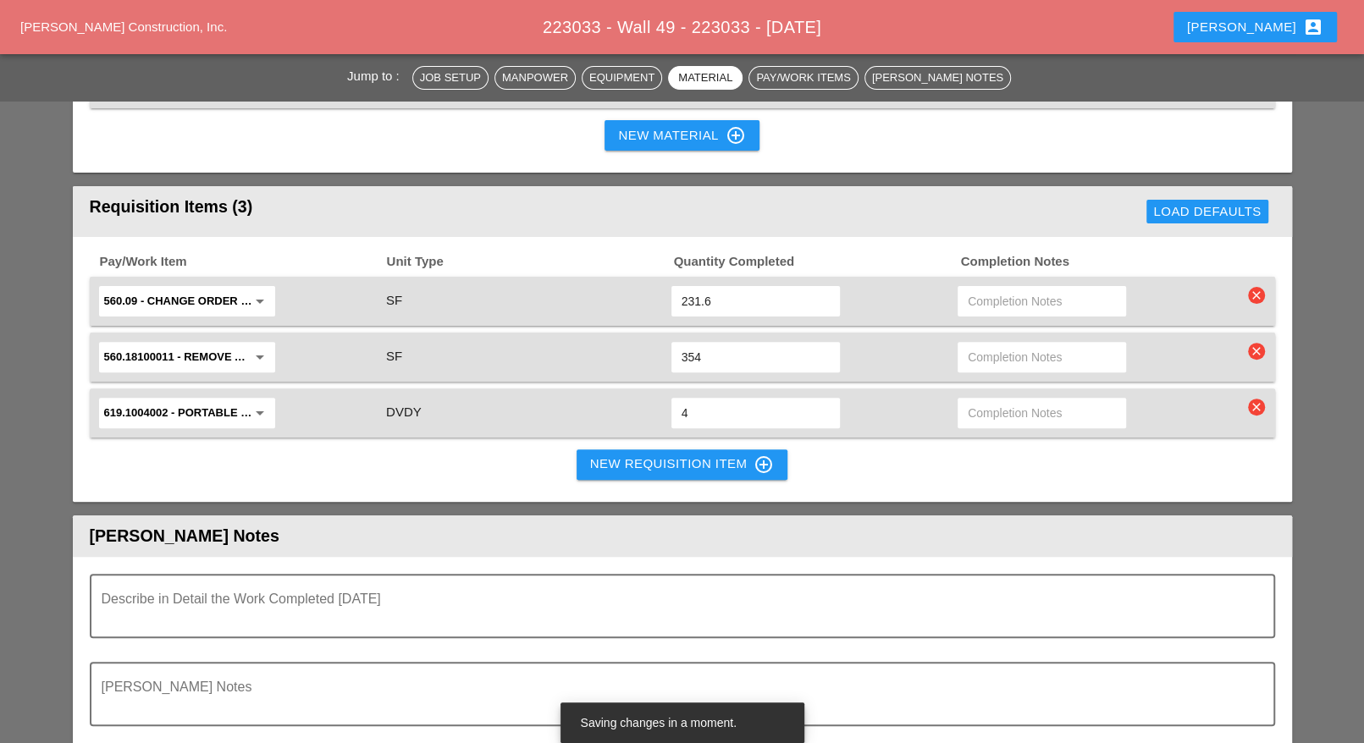
type input "354"
click at [627, 449] on button "New Requisition Item control_point" at bounding box center [682, 464] width 212 height 30
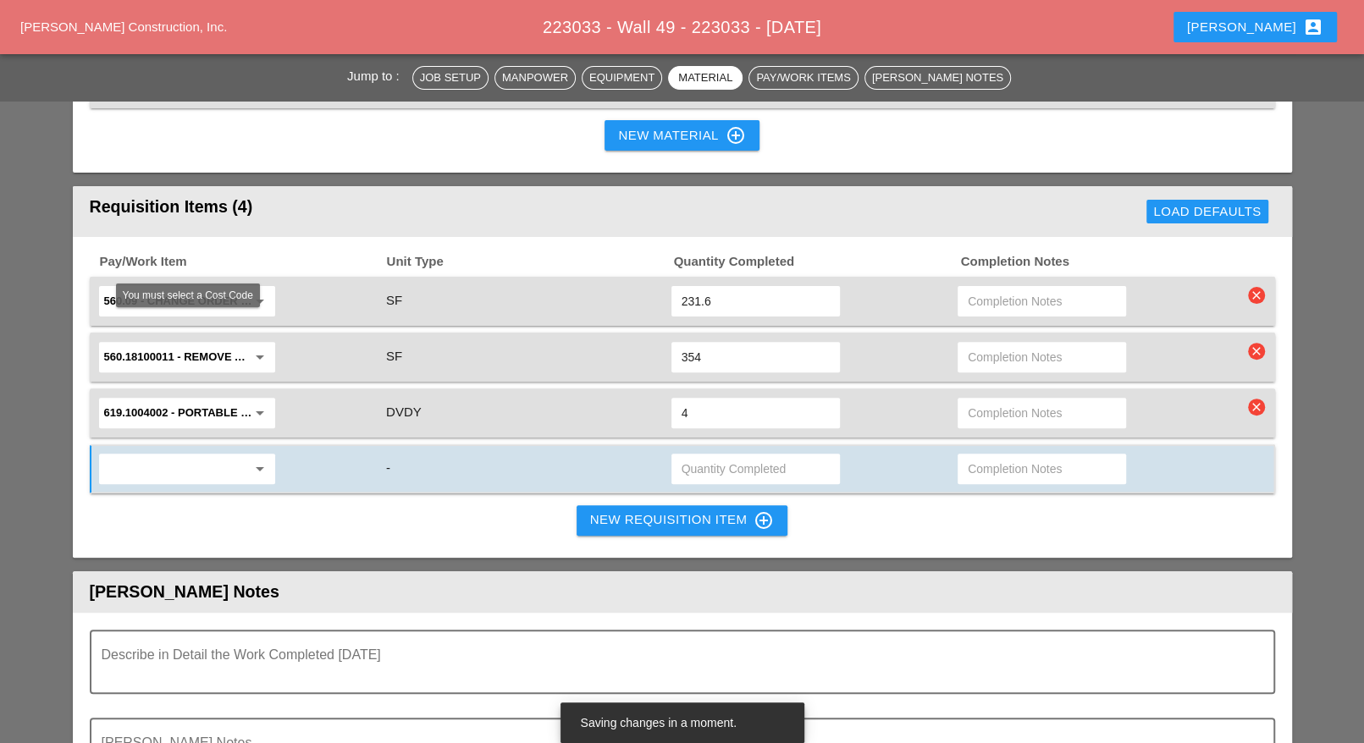
click at [172, 455] on input "text" at bounding box center [175, 468] width 142 height 27
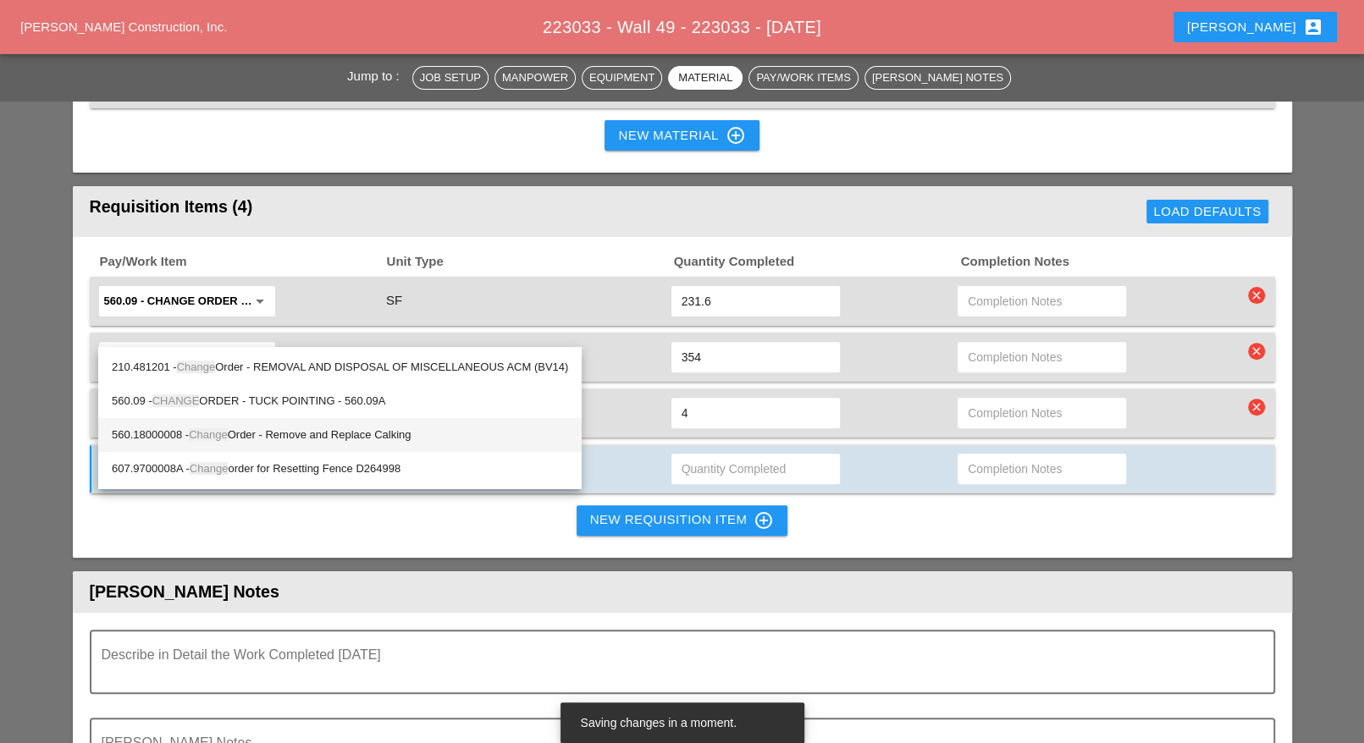
click at [333, 438] on div "560.18000008 - Change Order - Remove and Replace Calking" at bounding box center [340, 435] width 456 height 20
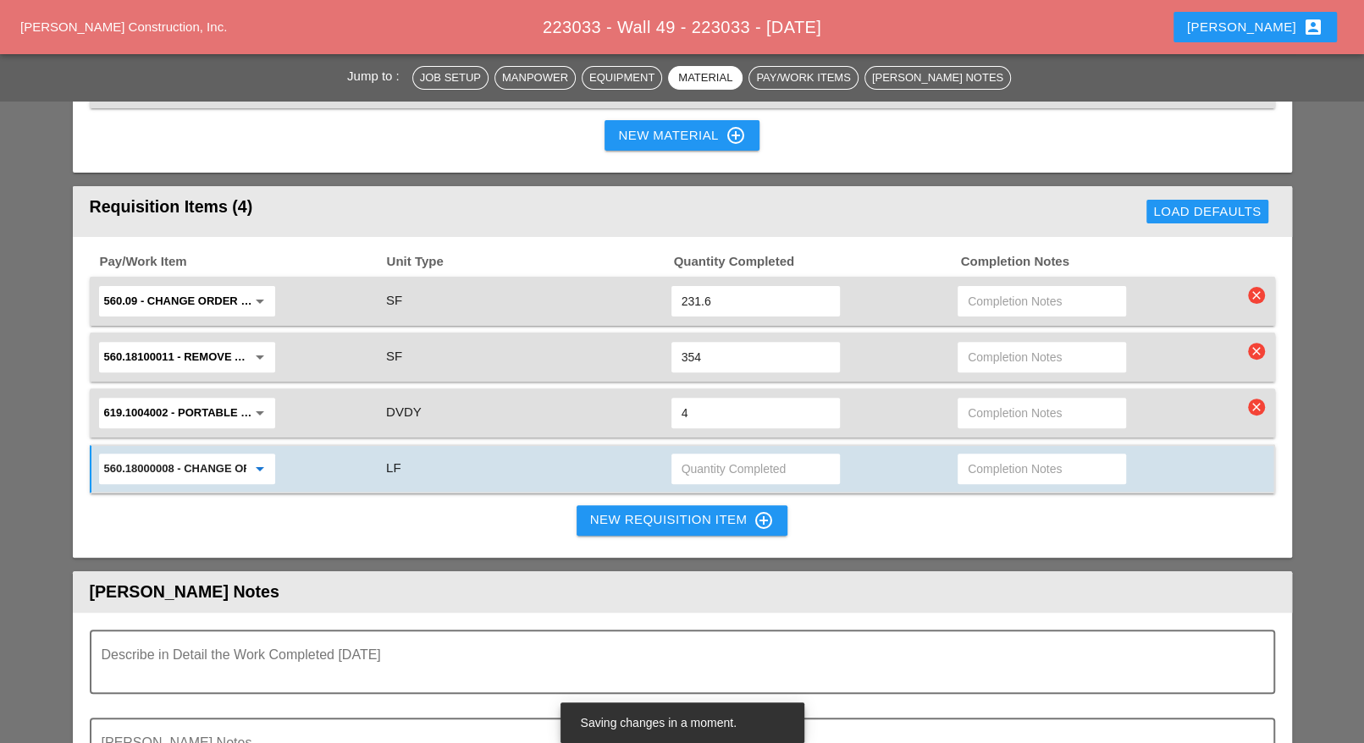
type input "560.18000008 - Change Order - Remove and Replace Calking"
click at [755, 455] on input "text" at bounding box center [755, 468] width 148 height 27
type input "34.6"
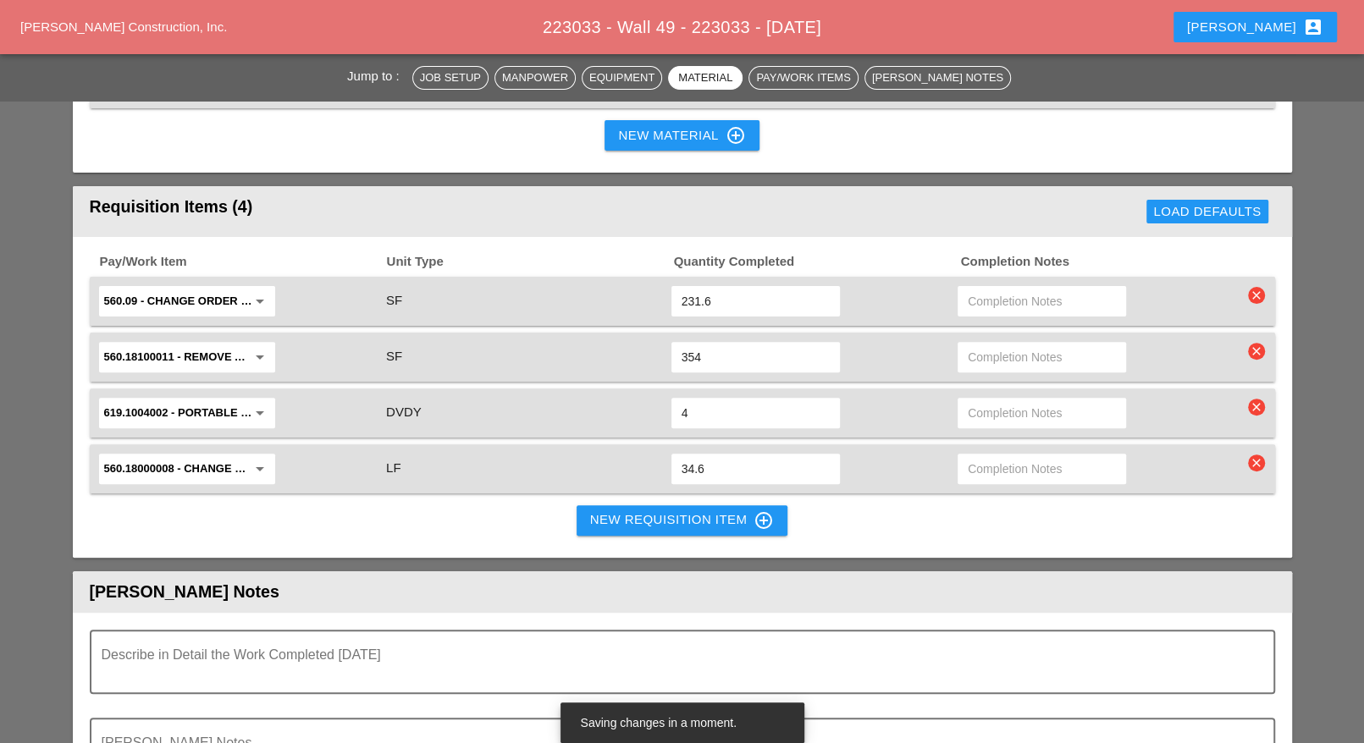
click at [635, 510] on div "New Requisition Item control_point" at bounding box center [682, 520] width 185 height 20
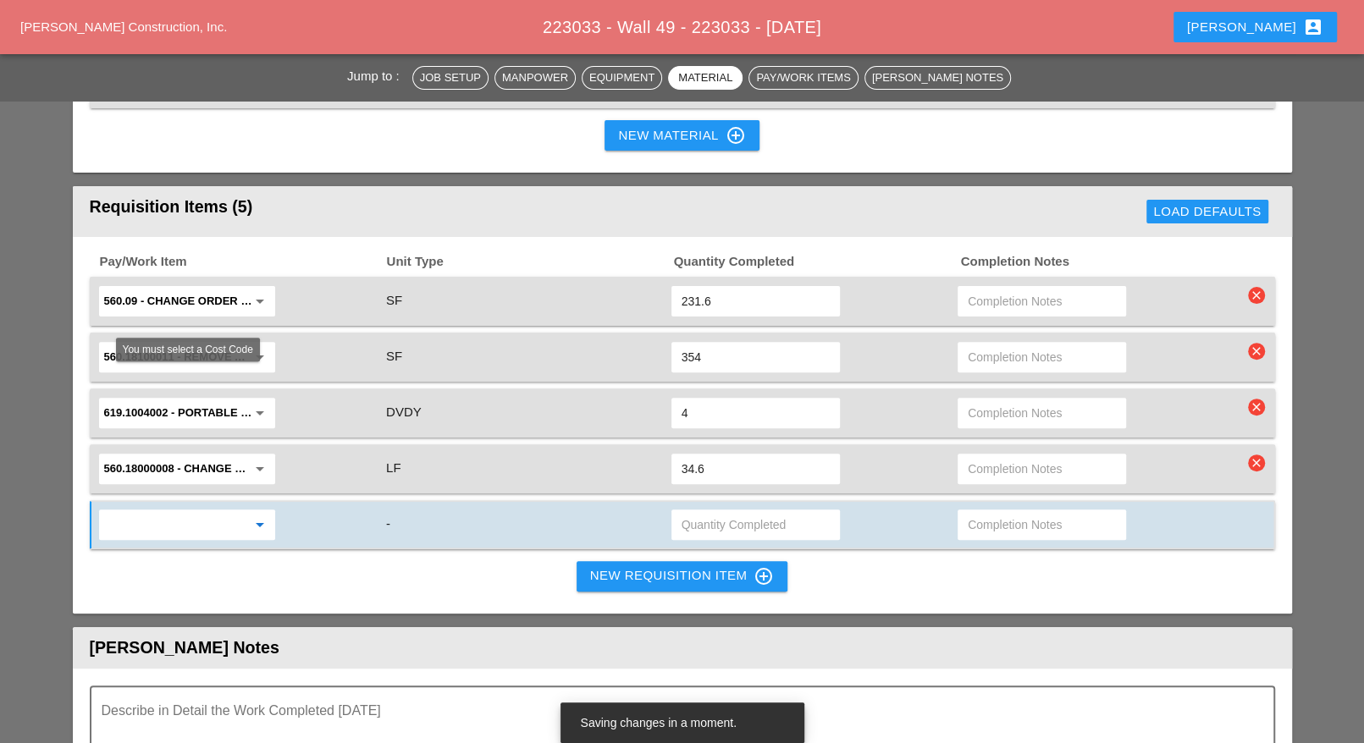
click at [202, 511] on input "text" at bounding box center [175, 524] width 142 height 27
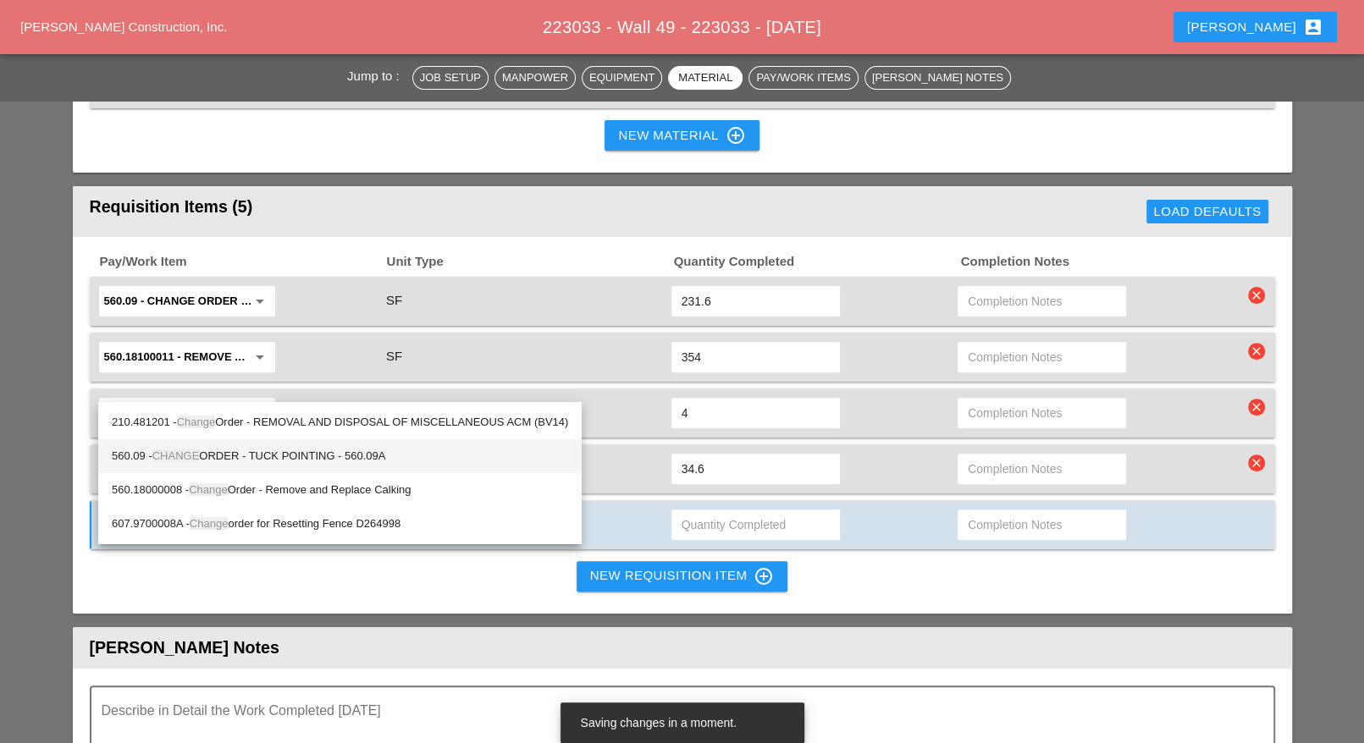
click at [286, 455] on div "560.09 - CHANGE ORDER - TUCK POINTING - 560.09A" at bounding box center [340, 456] width 456 height 20
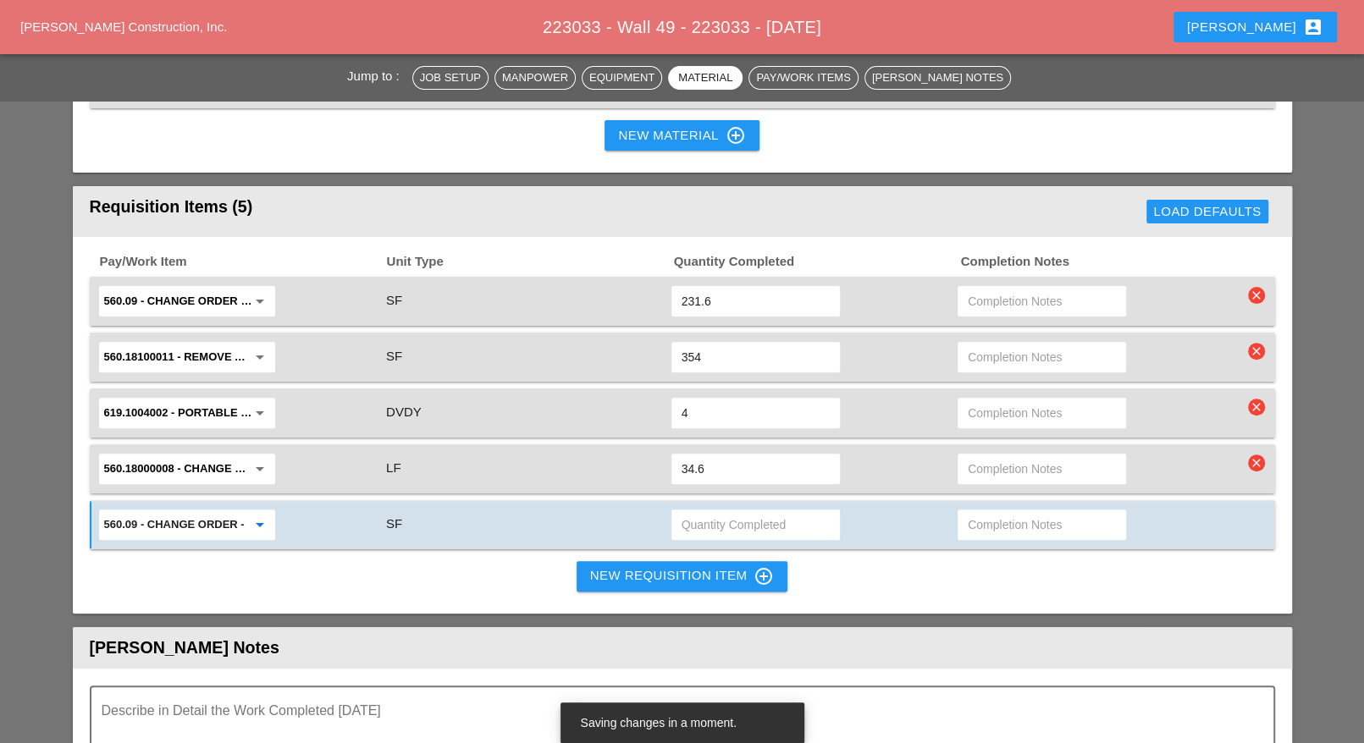
type input "560.09 - CHANGE ORDER - TUCK POINTING - 560.09A"
click at [983, 511] on input "text" at bounding box center [1042, 524] width 148 height 27
type input "b/t coping stones"
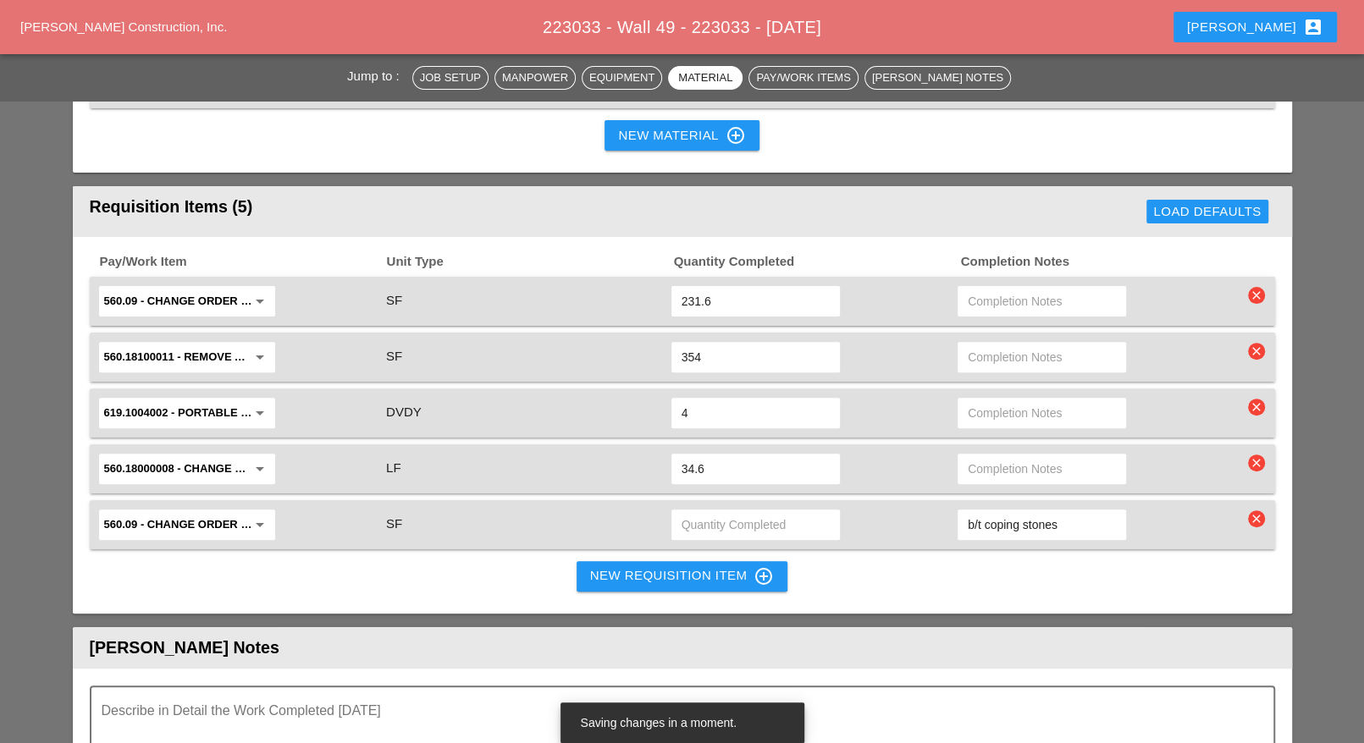
click at [726, 511] on input "text" at bounding box center [755, 524] width 148 height 27
type input "1.67"
click at [738, 566] on div "New Requisition Item control_point" at bounding box center [682, 576] width 185 height 20
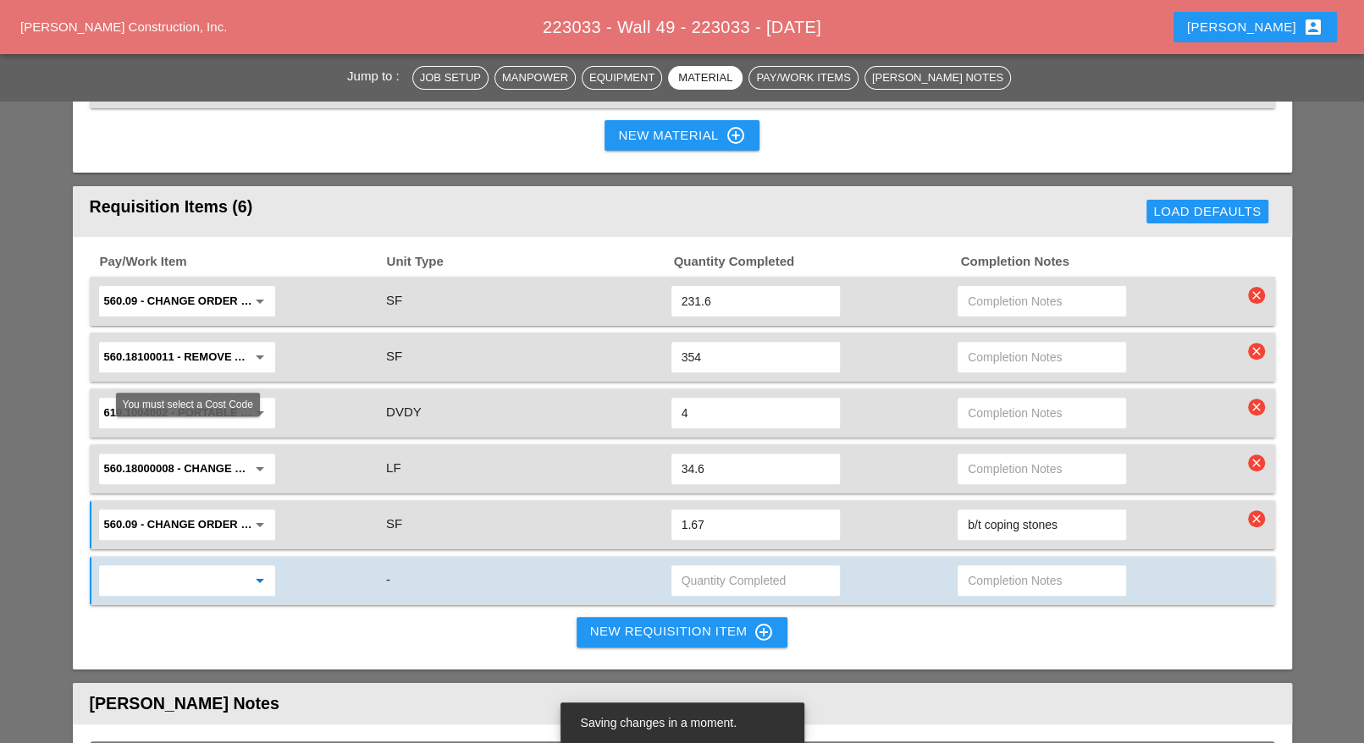
click at [176, 567] on input "text" at bounding box center [175, 580] width 142 height 27
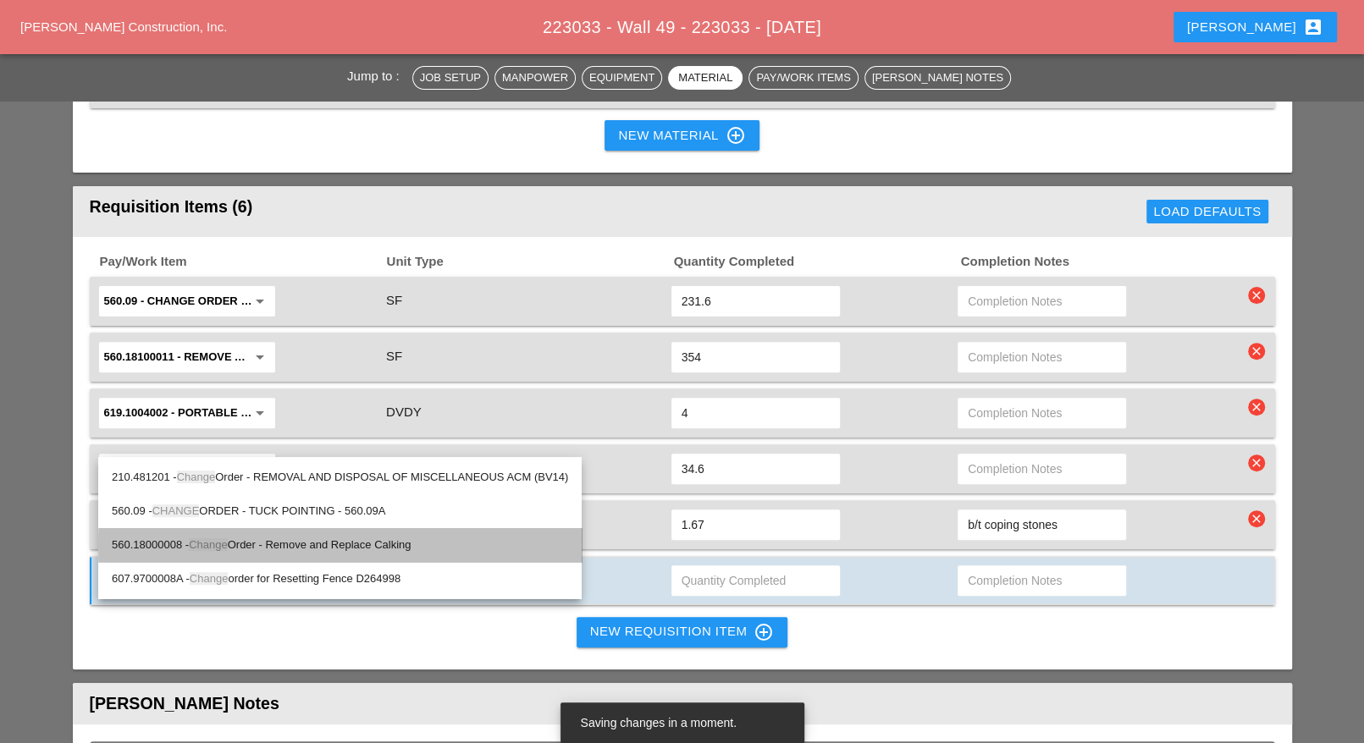
click at [321, 543] on div "560.18000008 - Change Order - Remove and Replace Calking" at bounding box center [340, 545] width 456 height 20
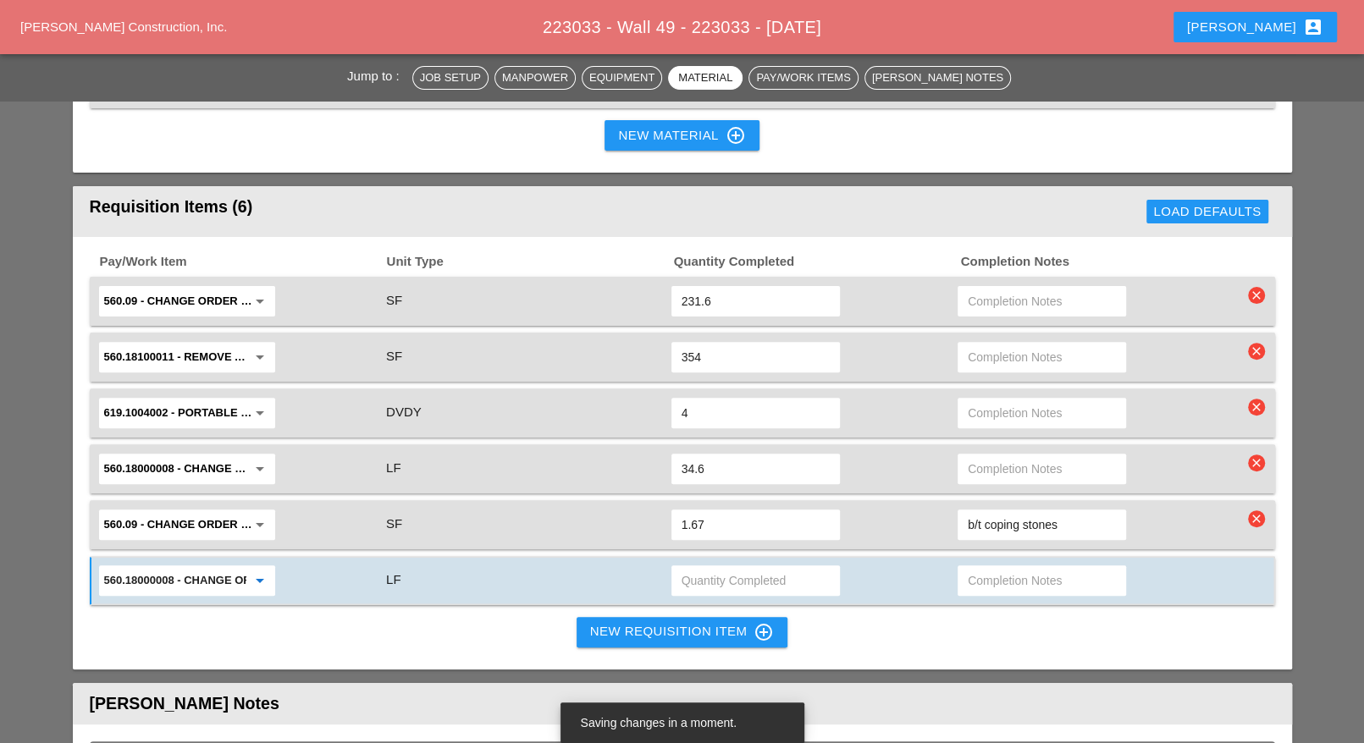
type input "560.18000008 - Change Order - Remove and Replace Calking"
click at [694, 567] on input "text" at bounding box center [755, 580] width 148 height 27
type input "45.8"
click at [1017, 567] on input "text" at bounding box center [1042, 580] width 148 height 27
type input "bottom joint"
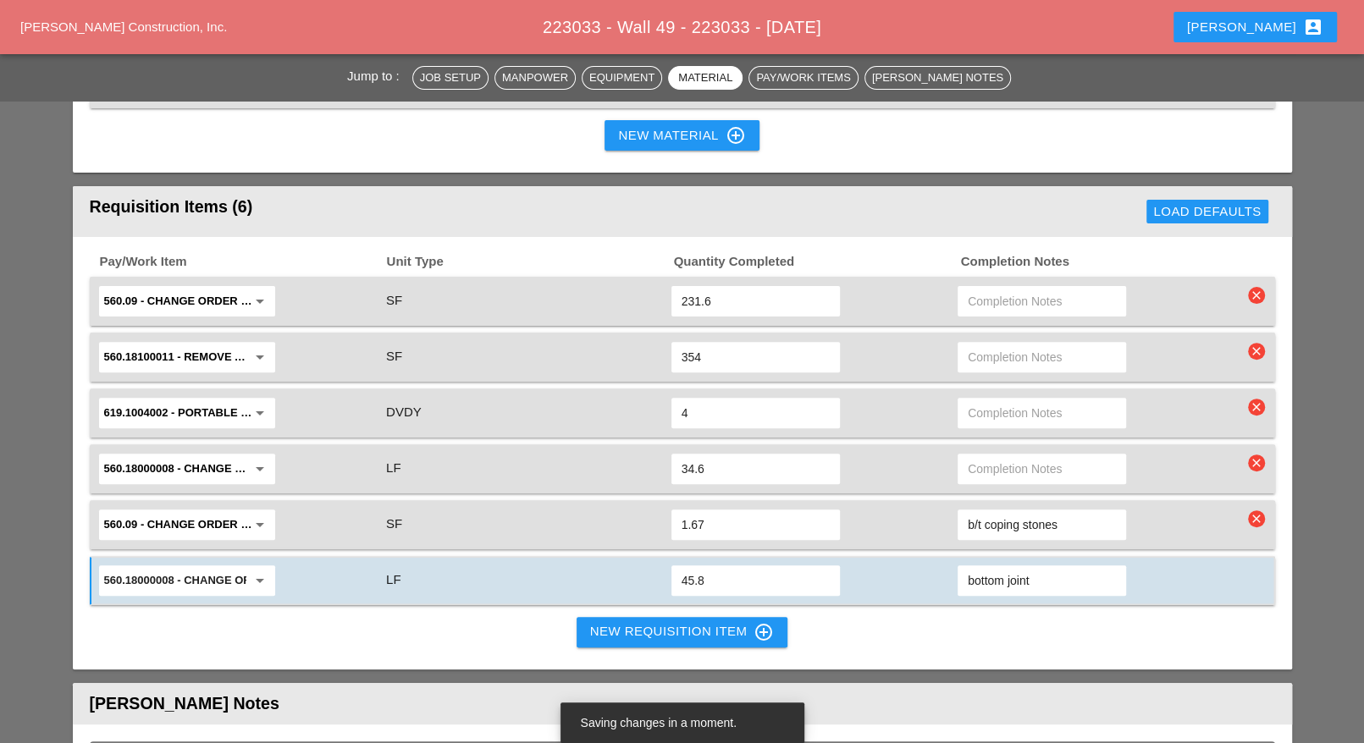
click at [995, 490] on div "Pay/Work Item Unit Type Quantity Completed Completion Notes 560.09 - CHANGE ORD…" at bounding box center [682, 453] width 1219 height 433
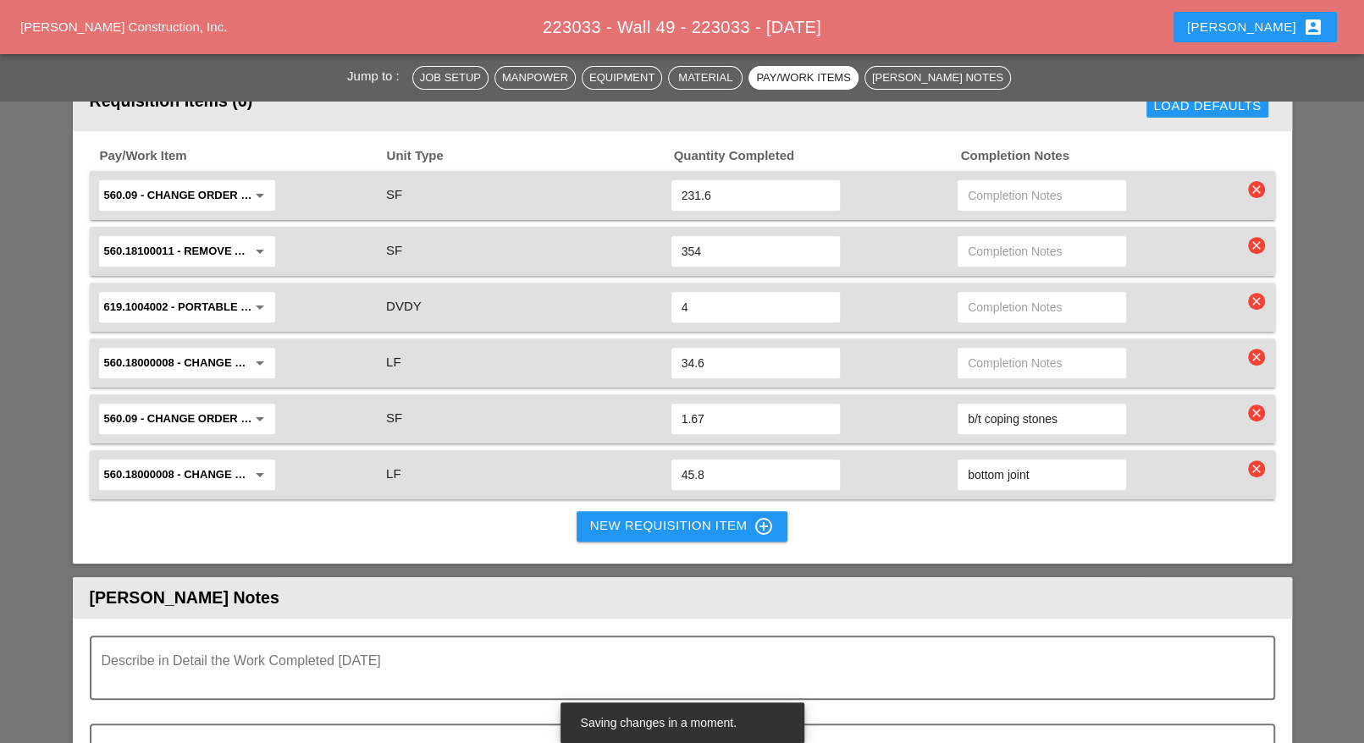
click at [1286, 32] on div "Luca account_box" at bounding box center [1255, 27] width 136 height 20
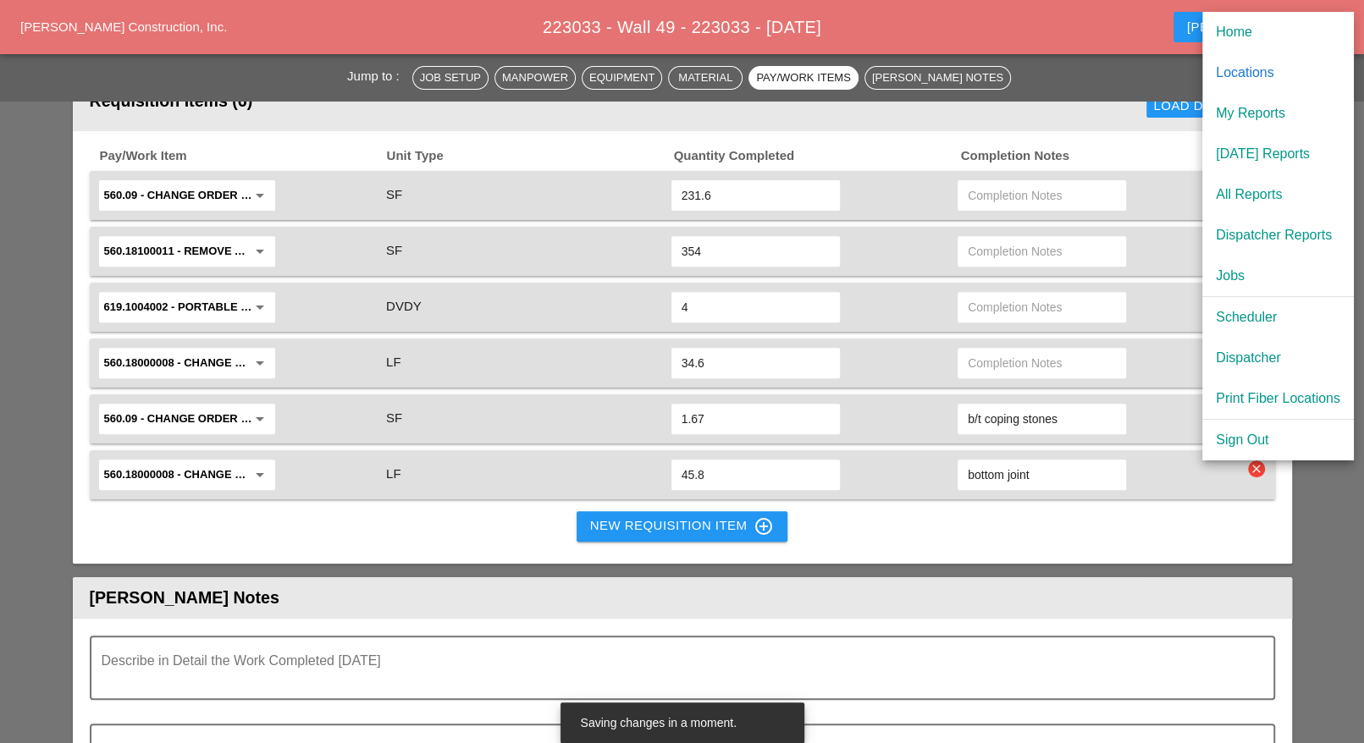
drag, startPoint x: 1241, startPoint y: 318, endPoint x: 858, endPoint y: 84, distance: 448.7
click at [1241, 317] on div "Scheduler" at bounding box center [1278, 317] width 124 height 20
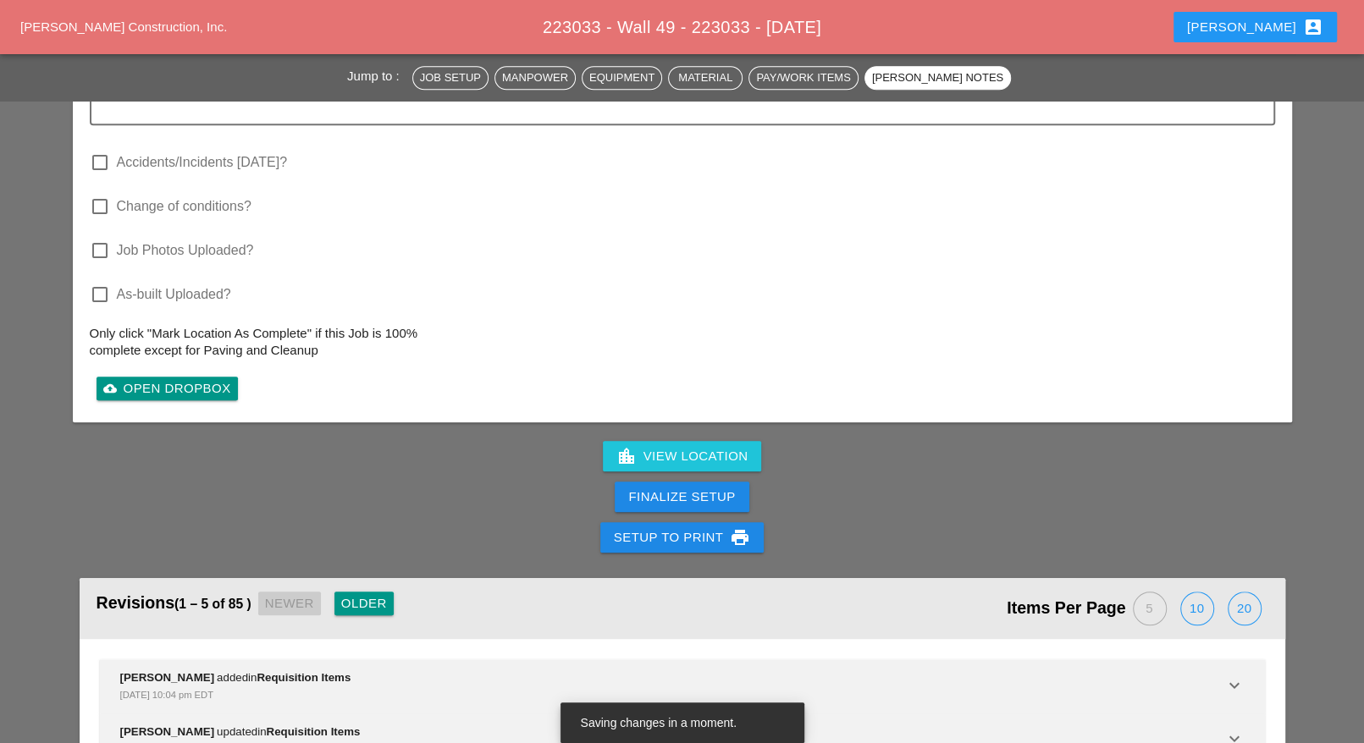
scroll to position [5975, 0]
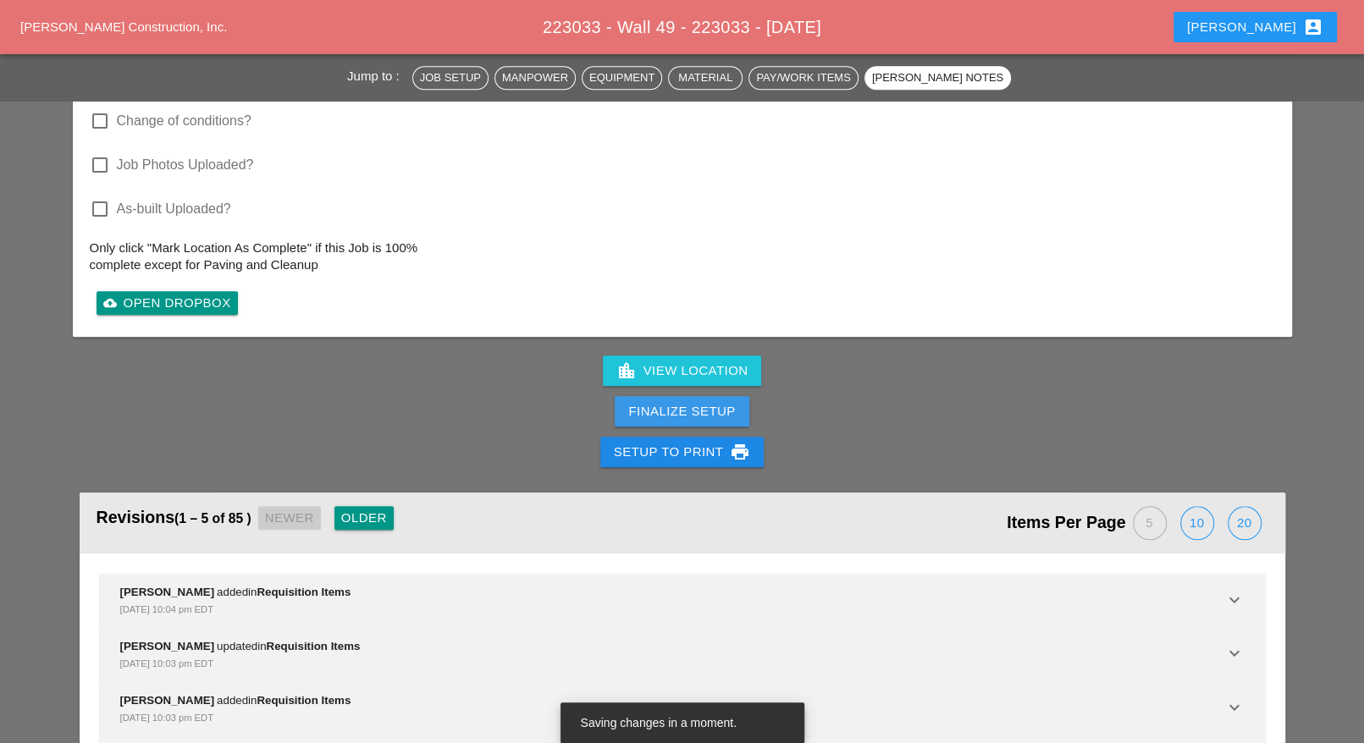
click at [621, 396] on button "Finalize Setup" at bounding box center [682, 411] width 134 height 30
click at [654, 402] on div "Complete This Report" at bounding box center [682, 411] width 166 height 19
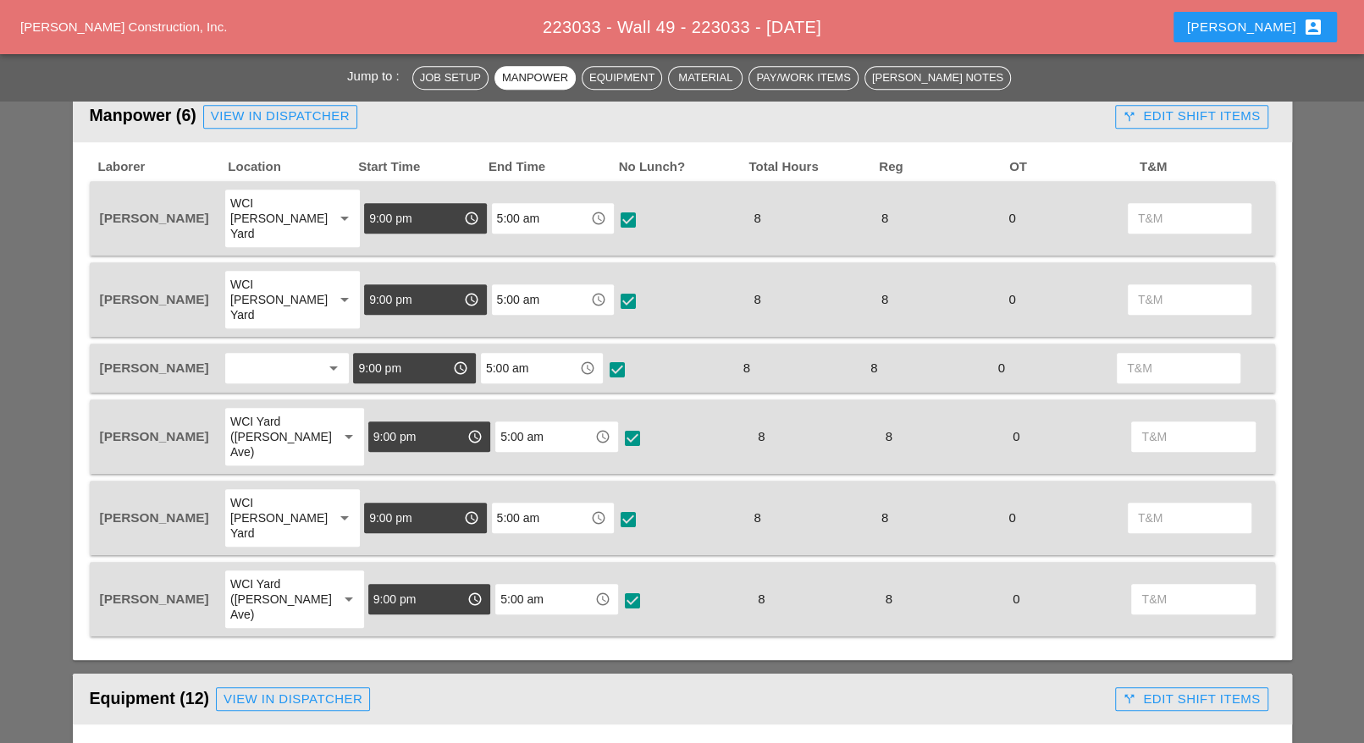
scroll to position [846, 0]
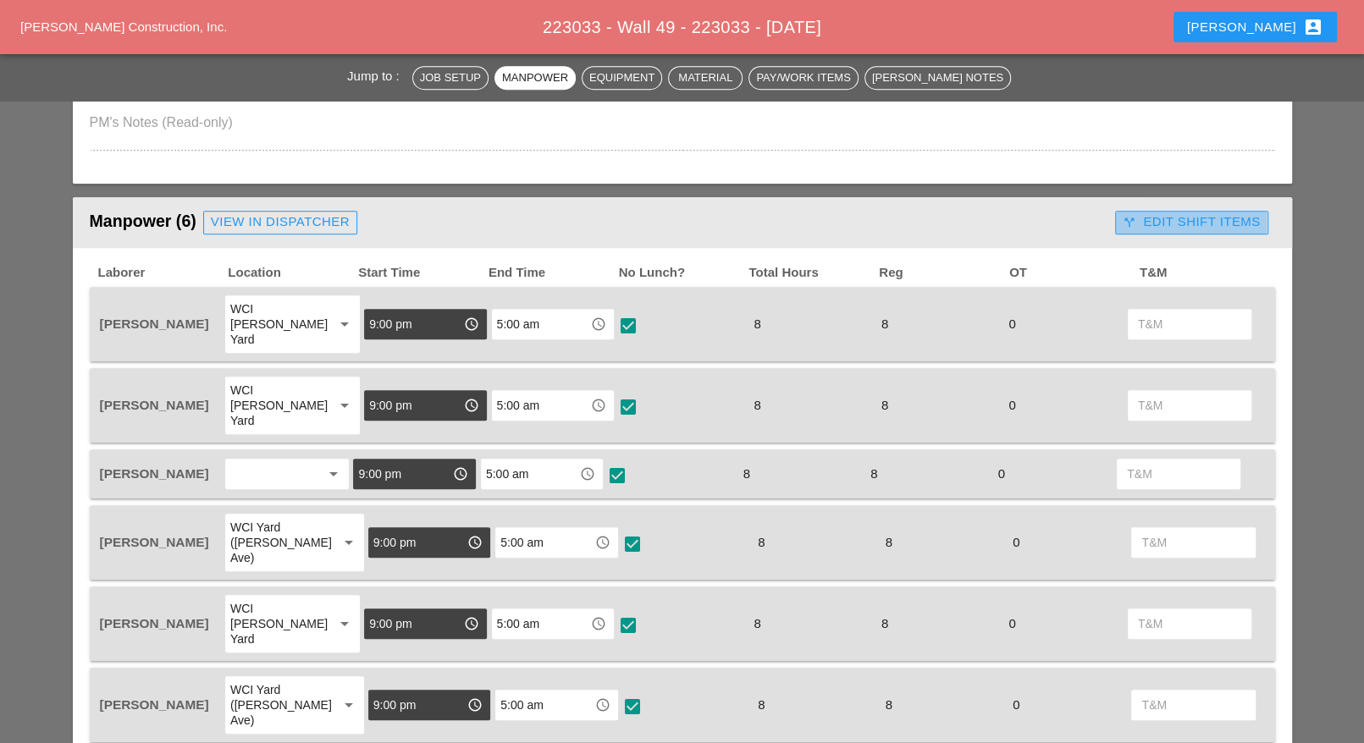
drag, startPoint x: 1147, startPoint y: 226, endPoint x: 1140, endPoint y: 234, distance: 10.8
click at [1150, 226] on div "call_split Edit Shift Items" at bounding box center [1190, 221] width 137 height 19
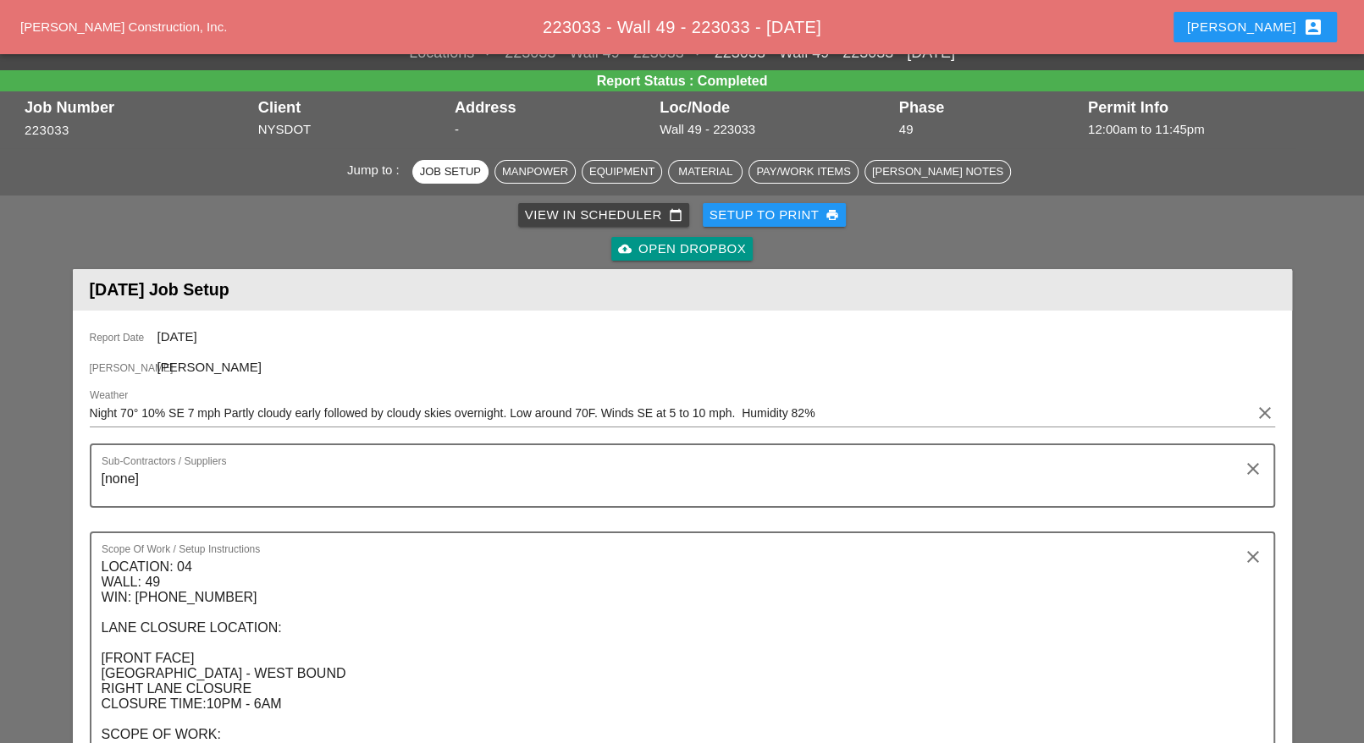
scroll to position [0, 0]
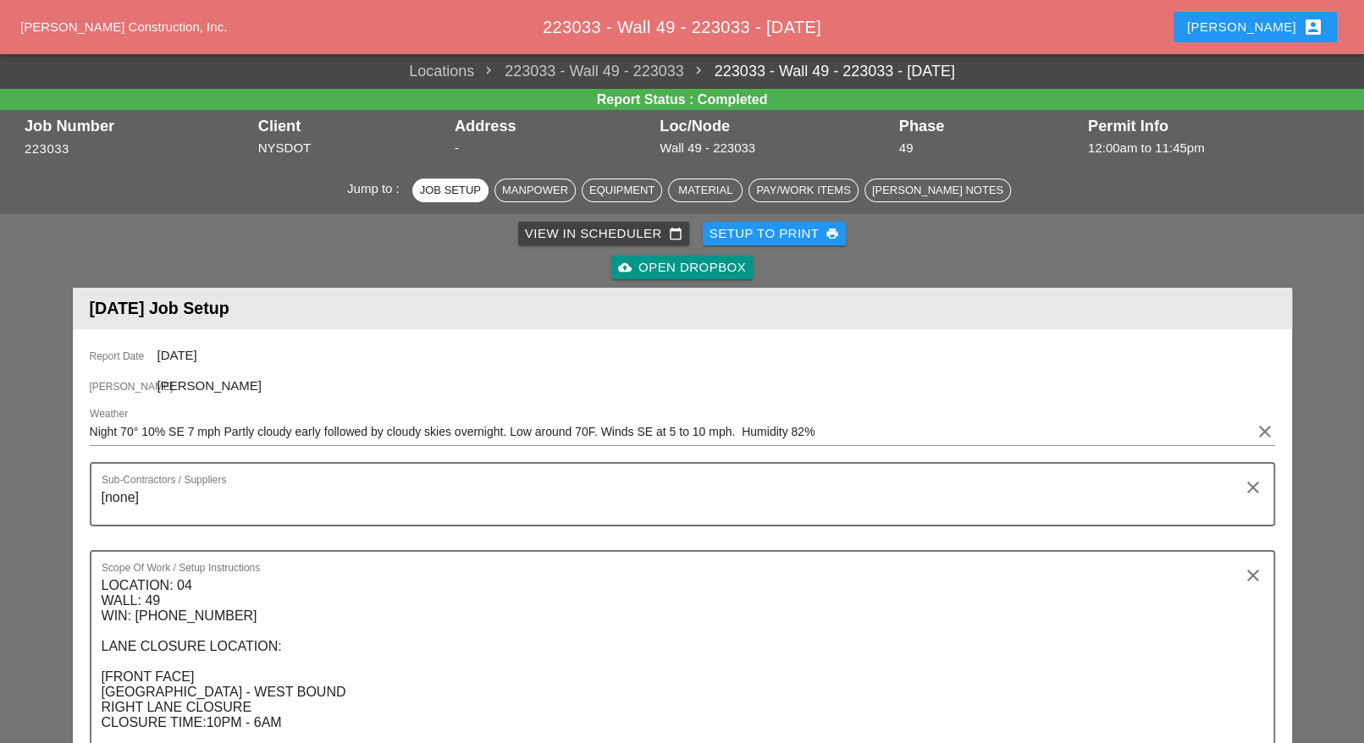
click at [1278, 34] on div "Luca account_box" at bounding box center [1255, 27] width 136 height 20
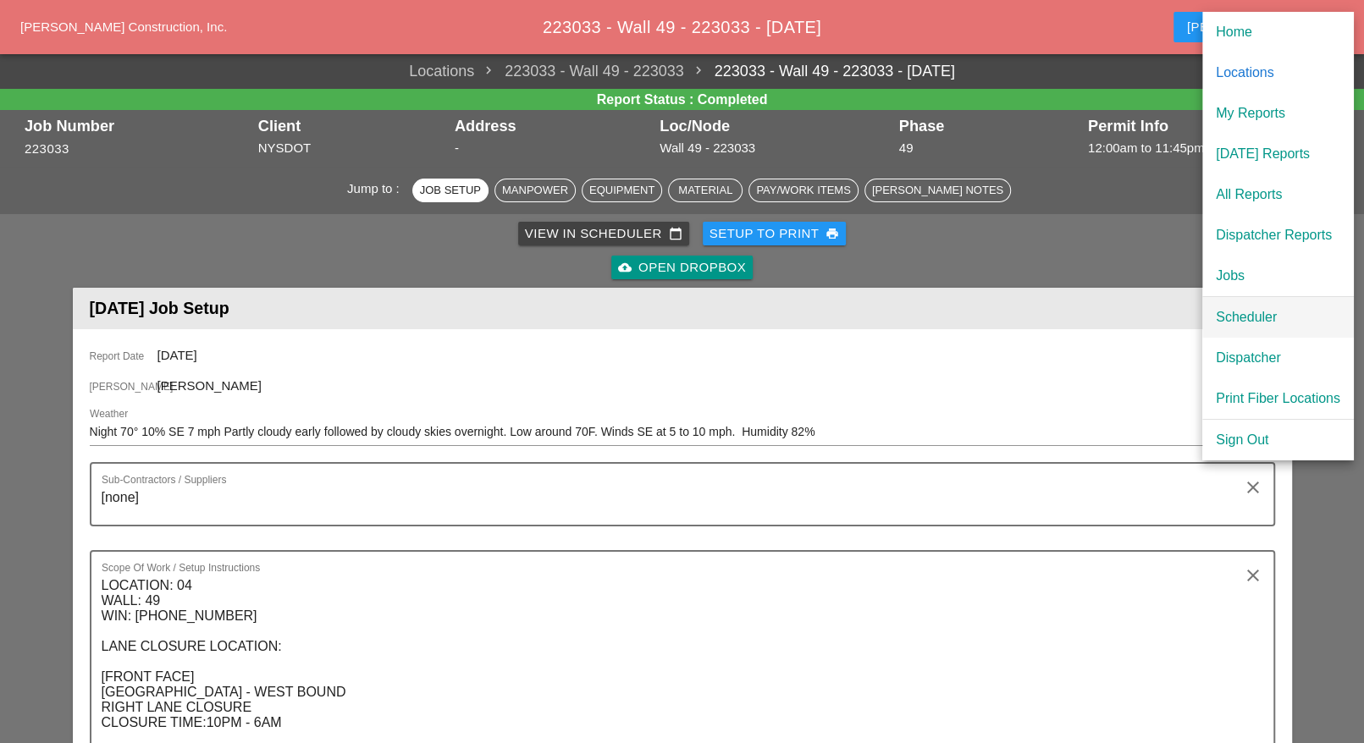
click at [1235, 314] on div "Scheduler" at bounding box center [1278, 317] width 124 height 20
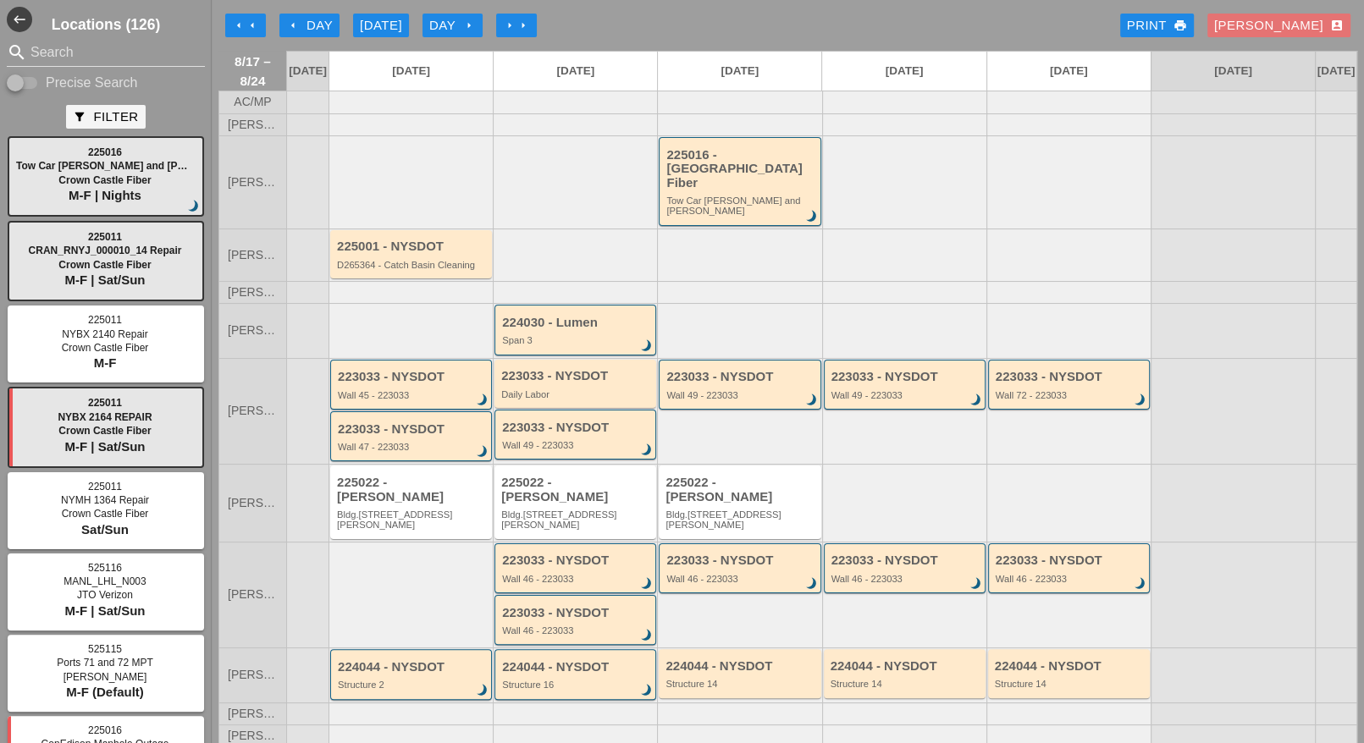
click at [241, 20] on icon "arrow_left" at bounding box center [239, 26] width 14 height 14
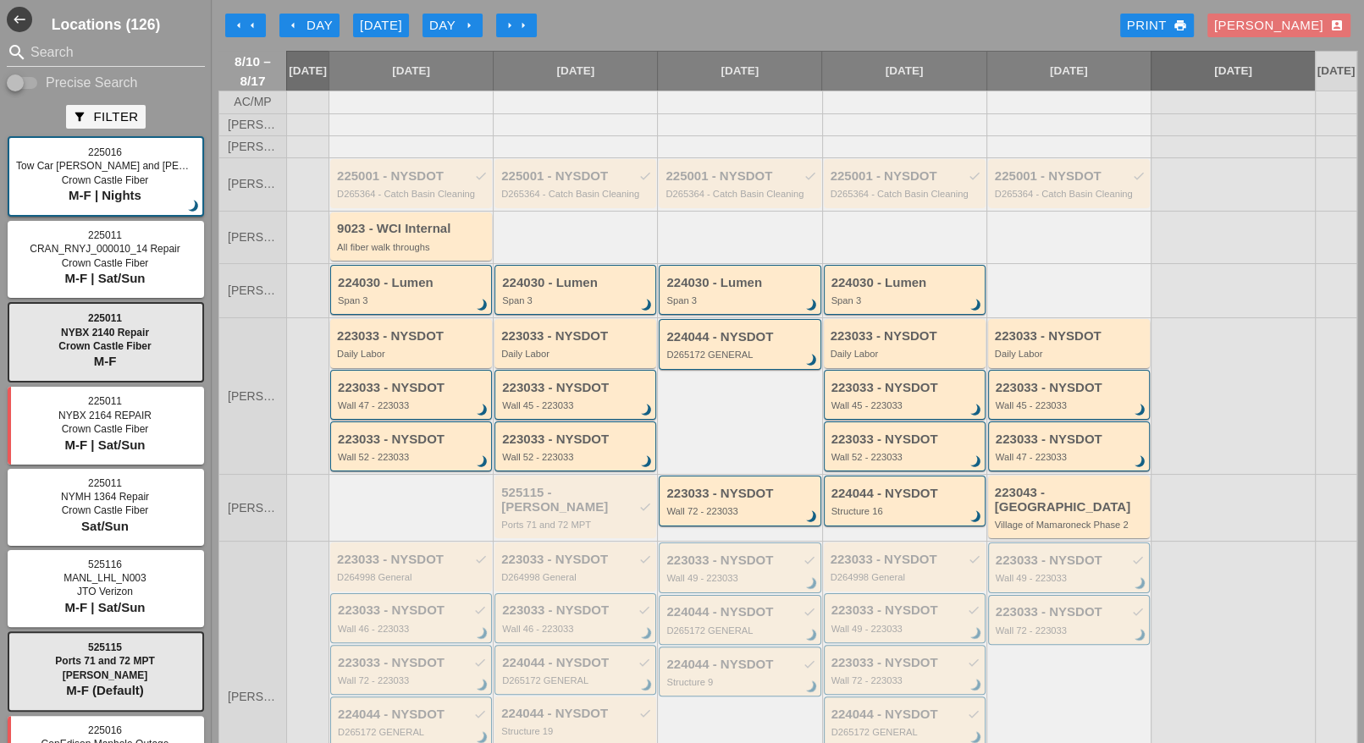
click at [376, 26] on div "[DATE]" at bounding box center [381, 25] width 42 height 19
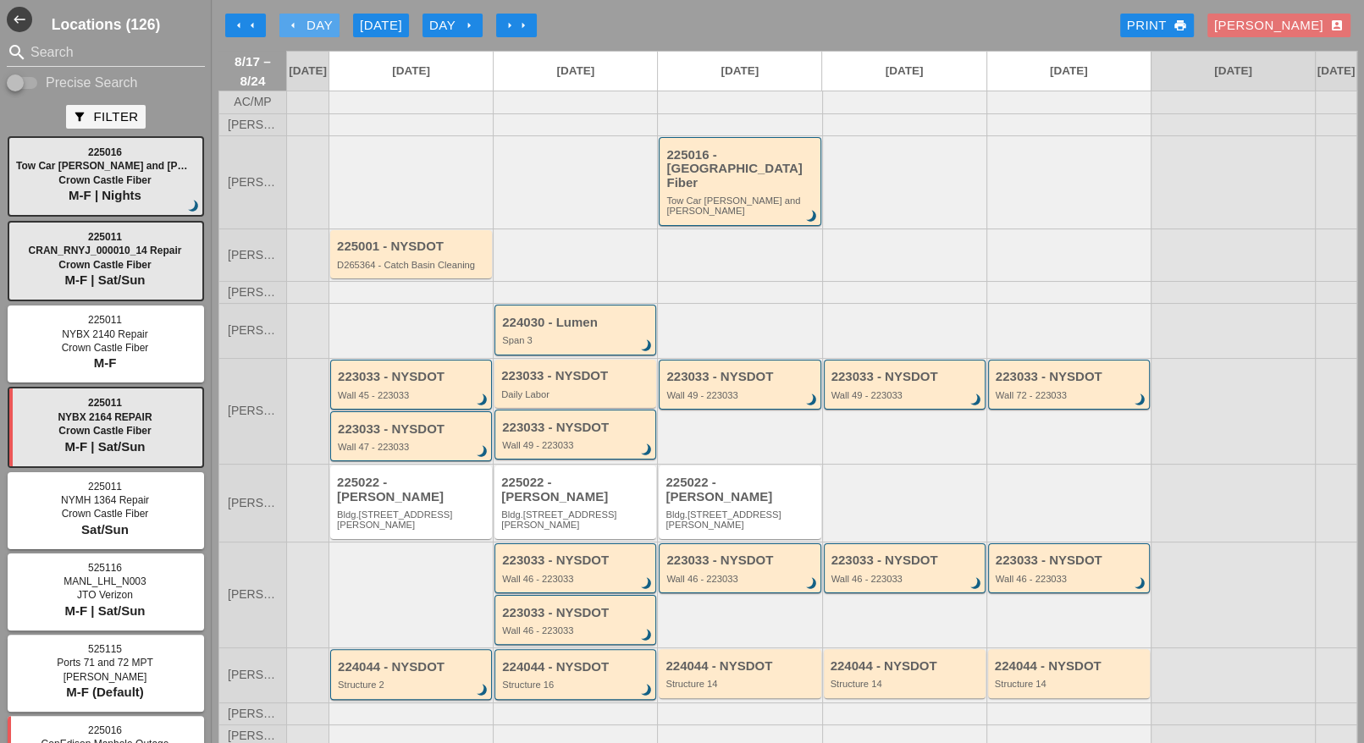
click at [312, 28] on div "arrow_left Day" at bounding box center [309, 25] width 47 height 19
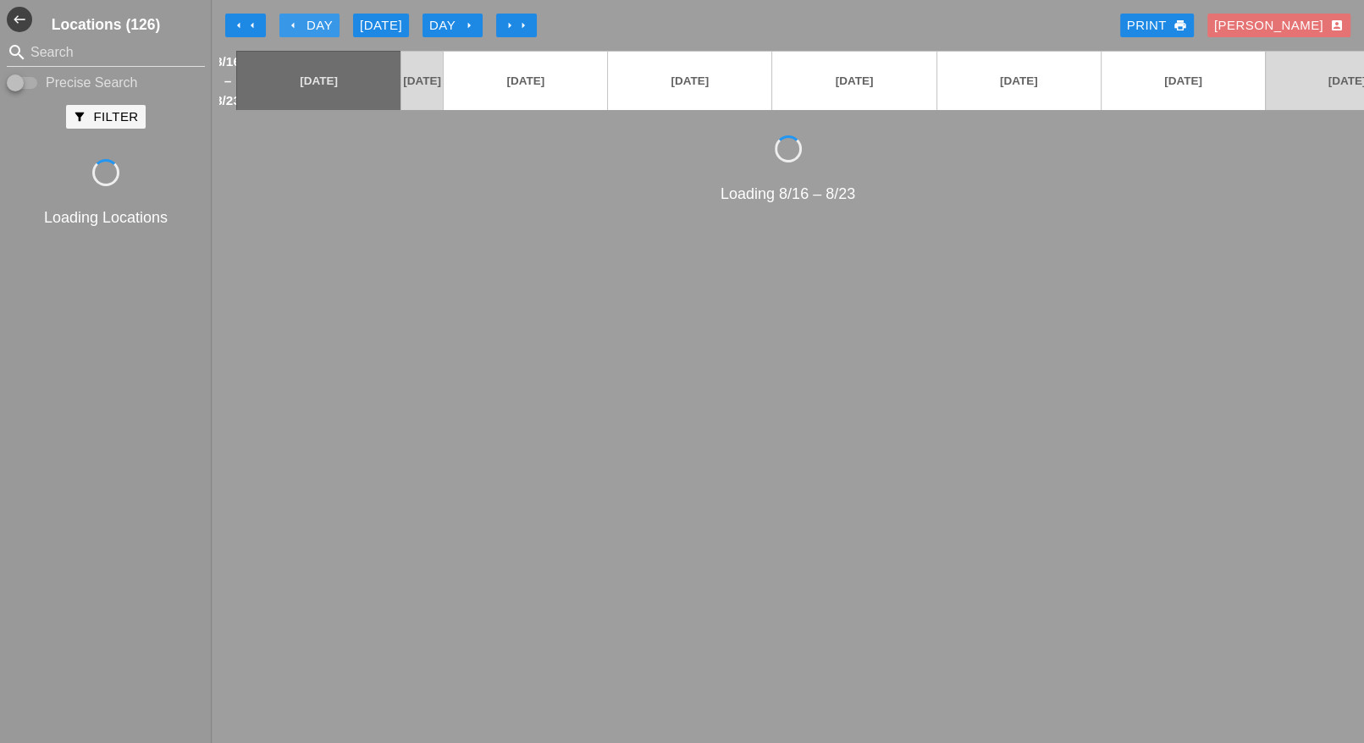
click at [312, 28] on div "arrow_left Day" at bounding box center [309, 25] width 47 height 19
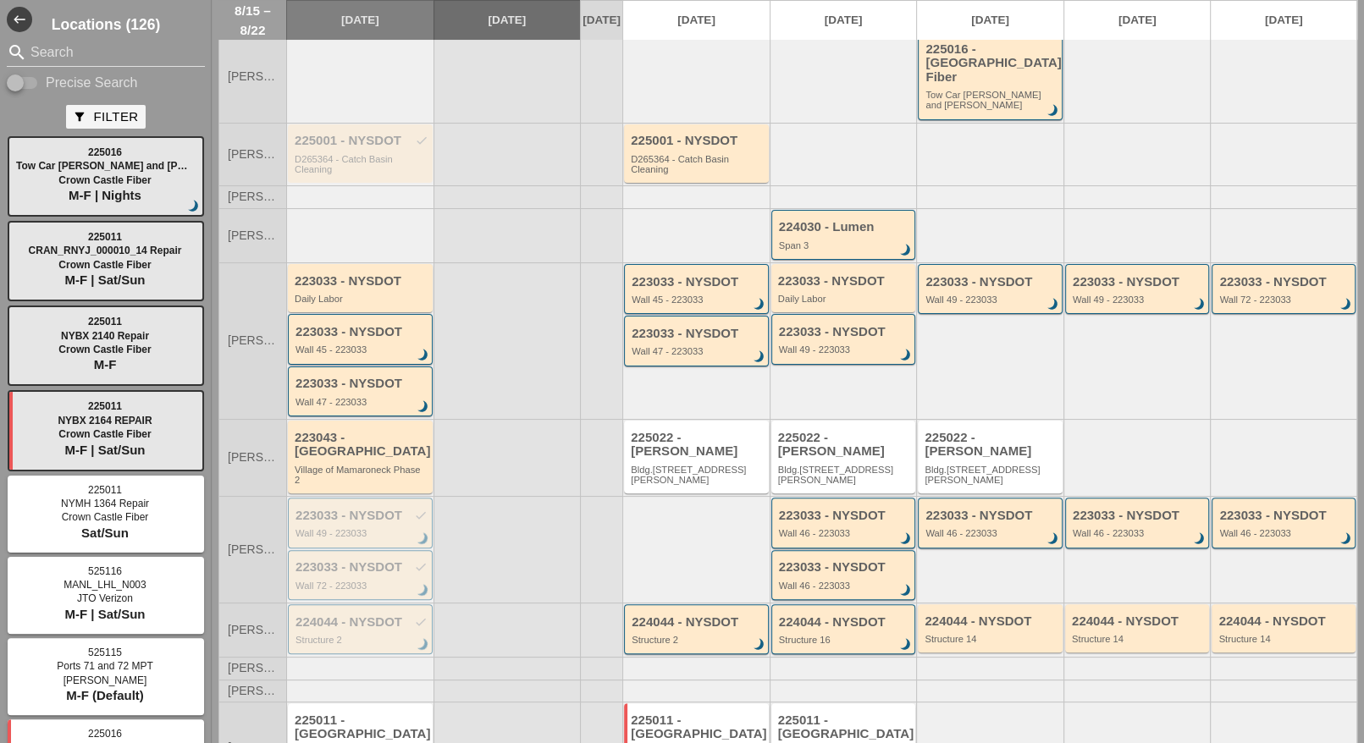
scroll to position [152, 0]
